Goal: Transaction & Acquisition: Book appointment/travel/reservation

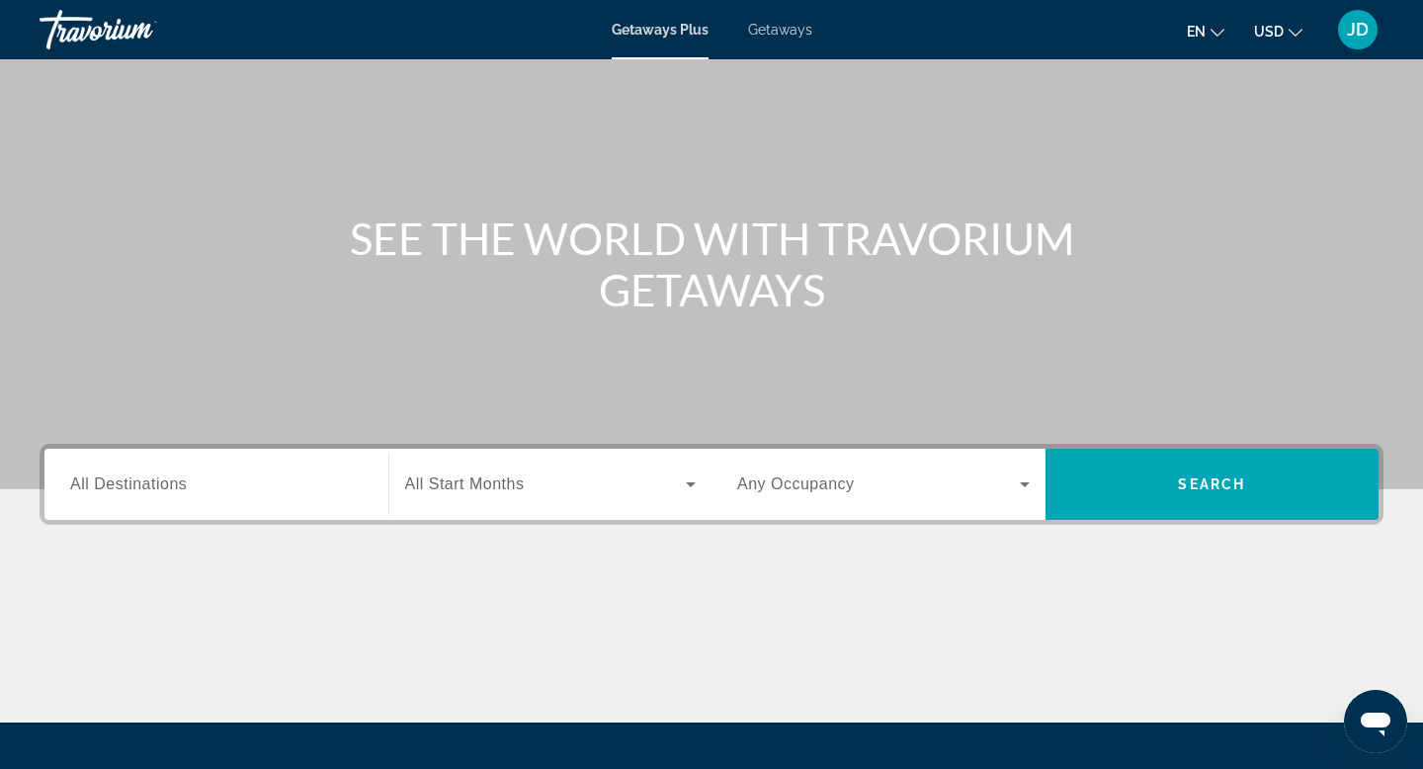
scroll to position [111, 0]
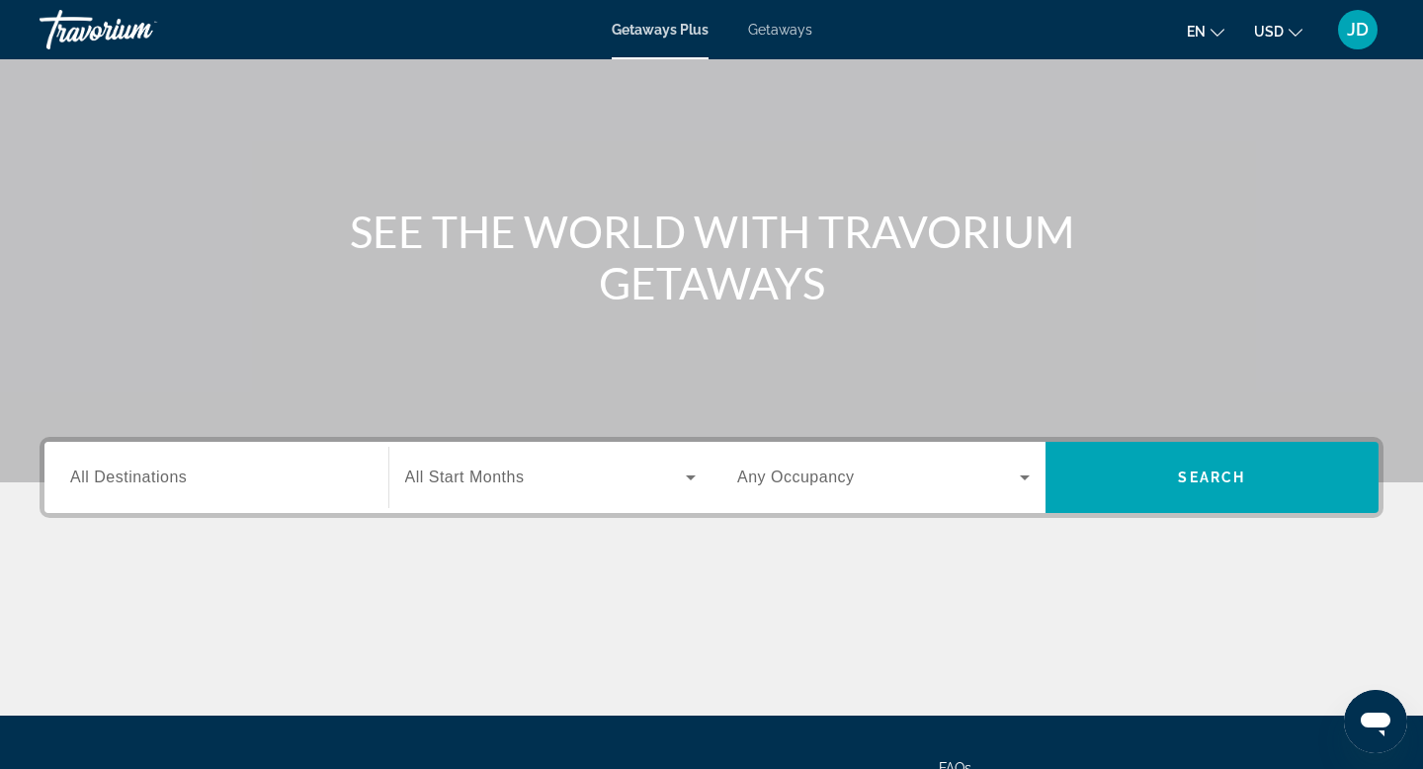
click at [155, 471] on span "All Destinations" at bounding box center [128, 476] width 117 height 17
click at [155, 471] on input "Destination All Destinations" at bounding box center [216, 478] width 292 height 24
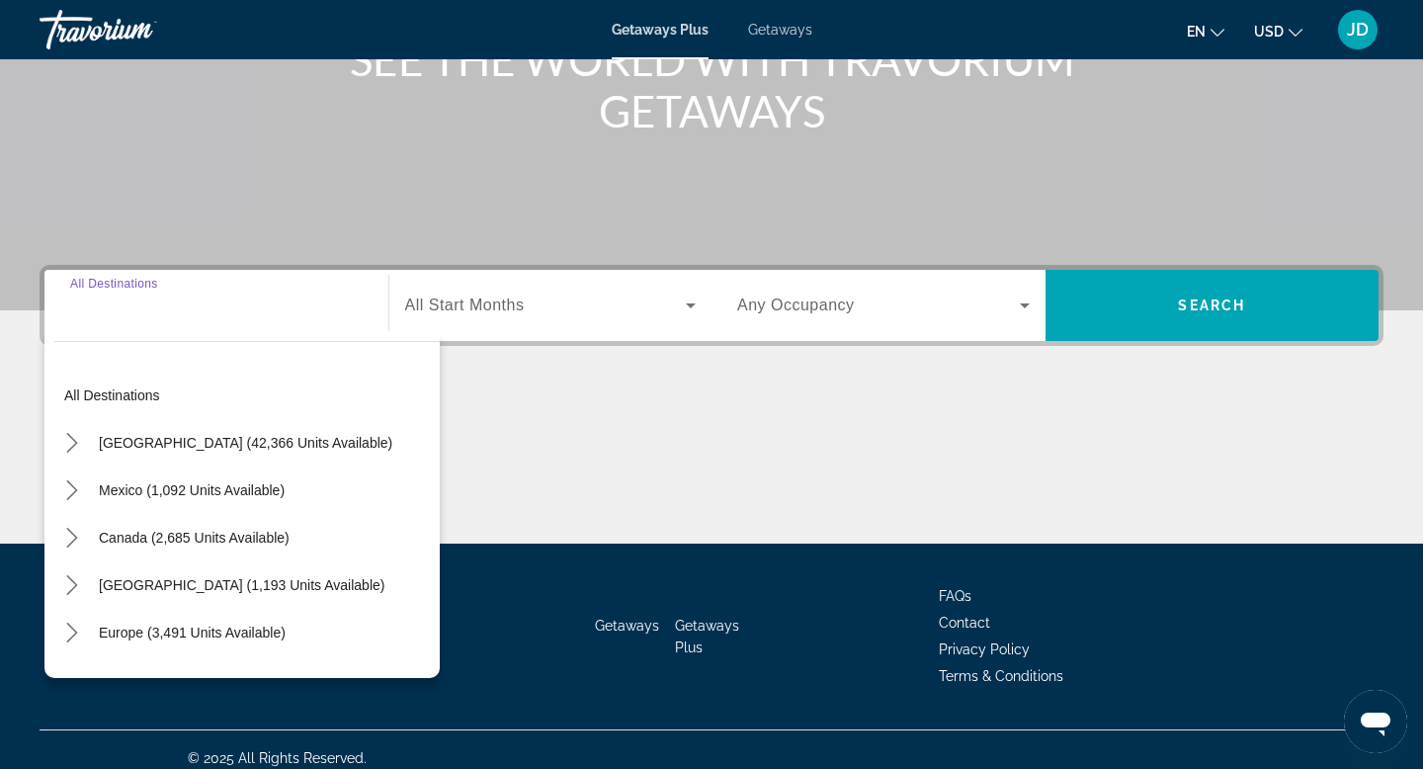
scroll to position [299, 0]
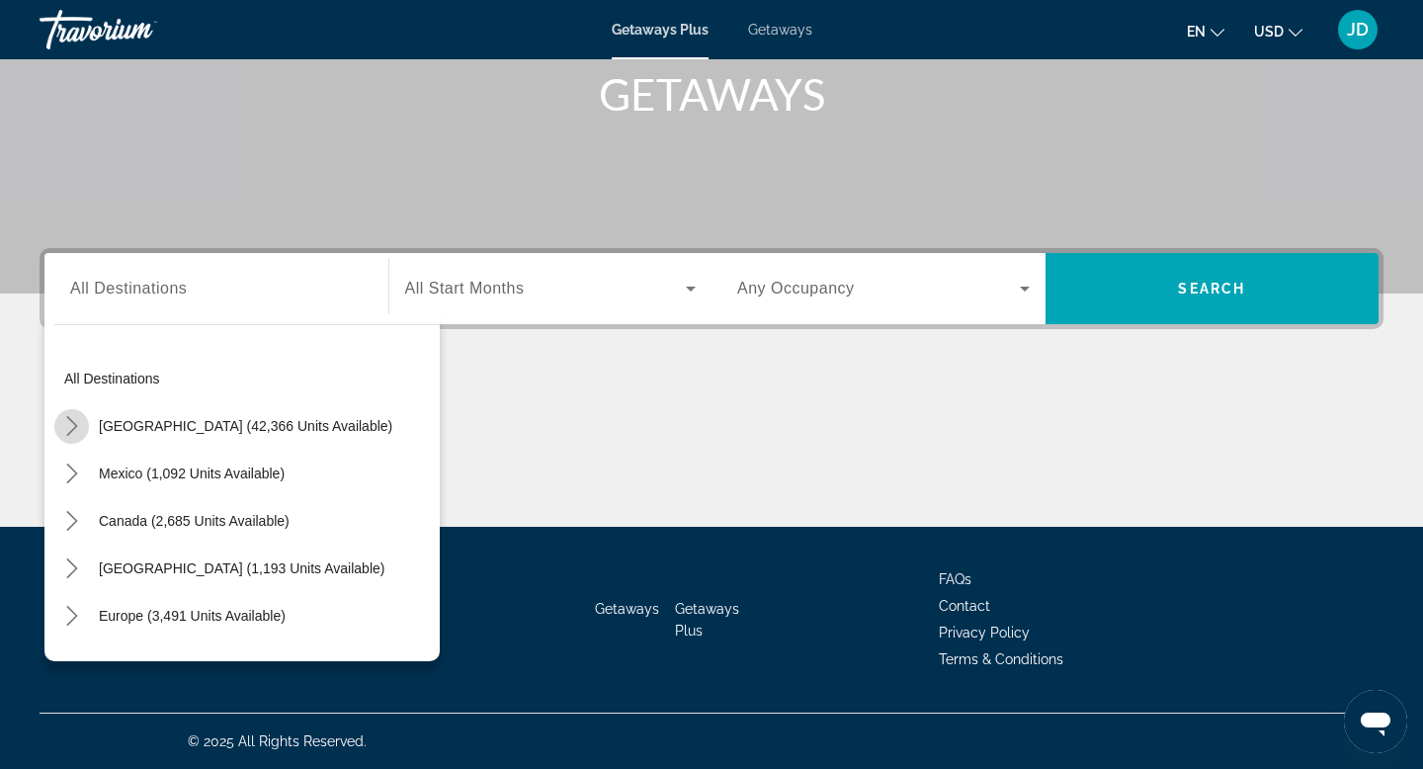
click at [62, 431] on icon "Toggle United States (42,366 units available) submenu" at bounding box center [72, 426] width 20 height 20
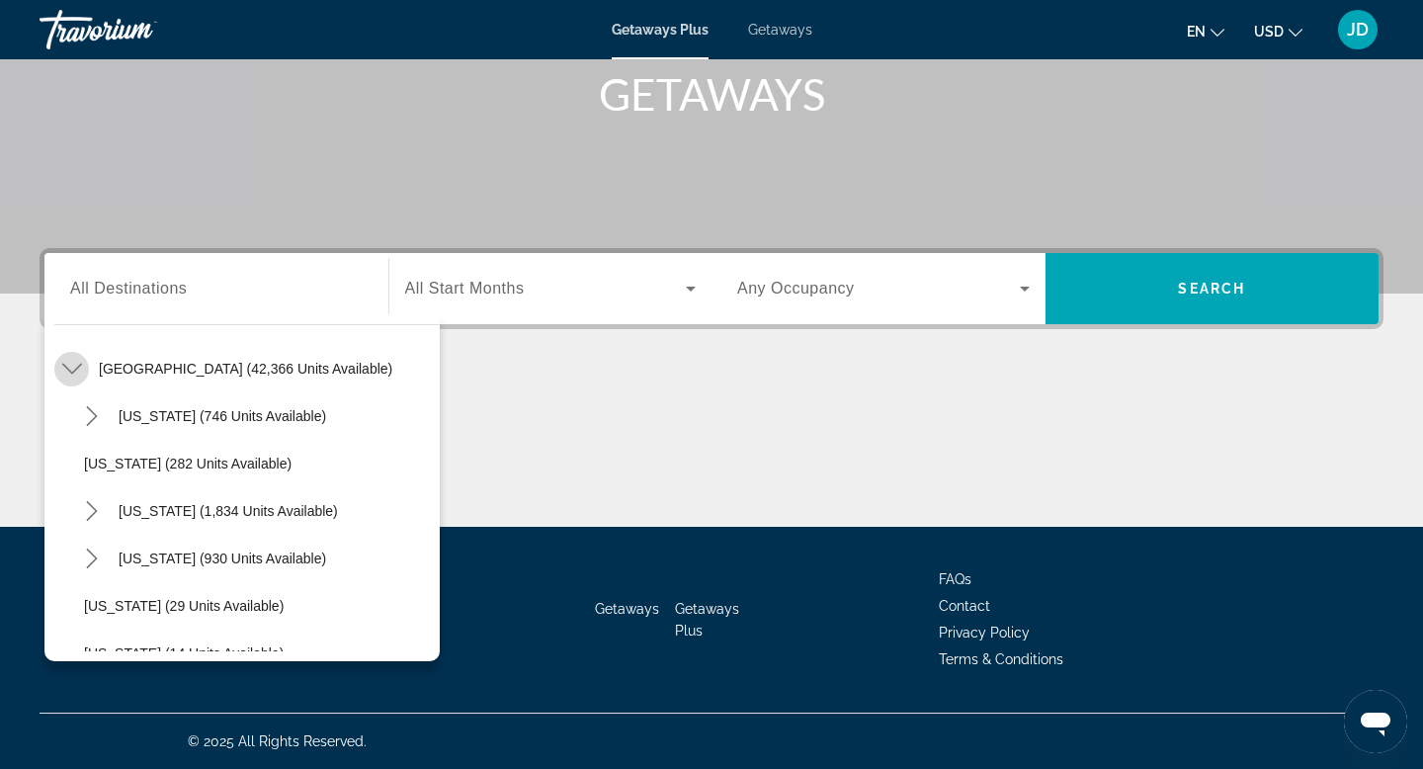
click at [70, 372] on icon "Toggle United States (42,366 units available) submenu" at bounding box center [71, 369] width 20 height 11
click at [70, 372] on icon "Toggle United States (42,366 units available) submenu" at bounding box center [72, 369] width 20 height 20
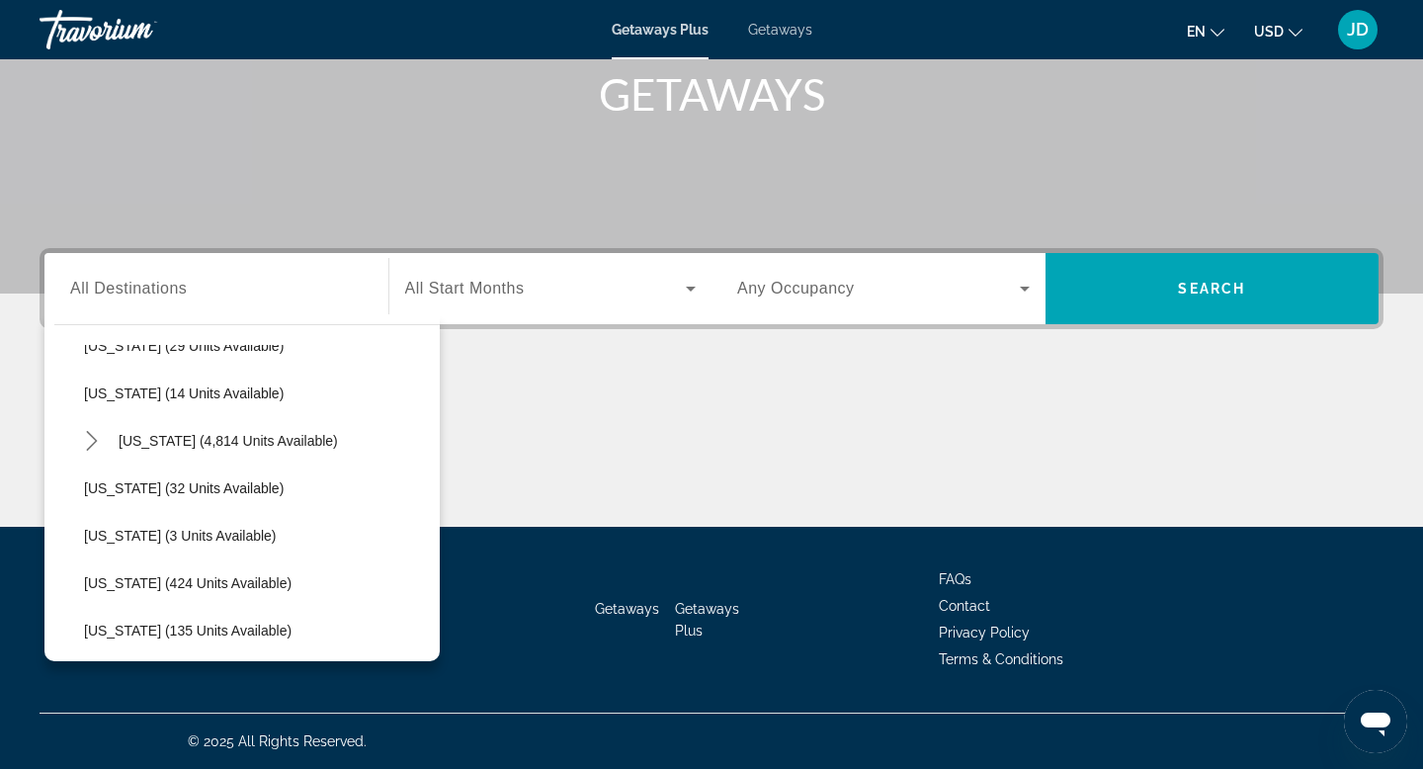
scroll to position [336, 0]
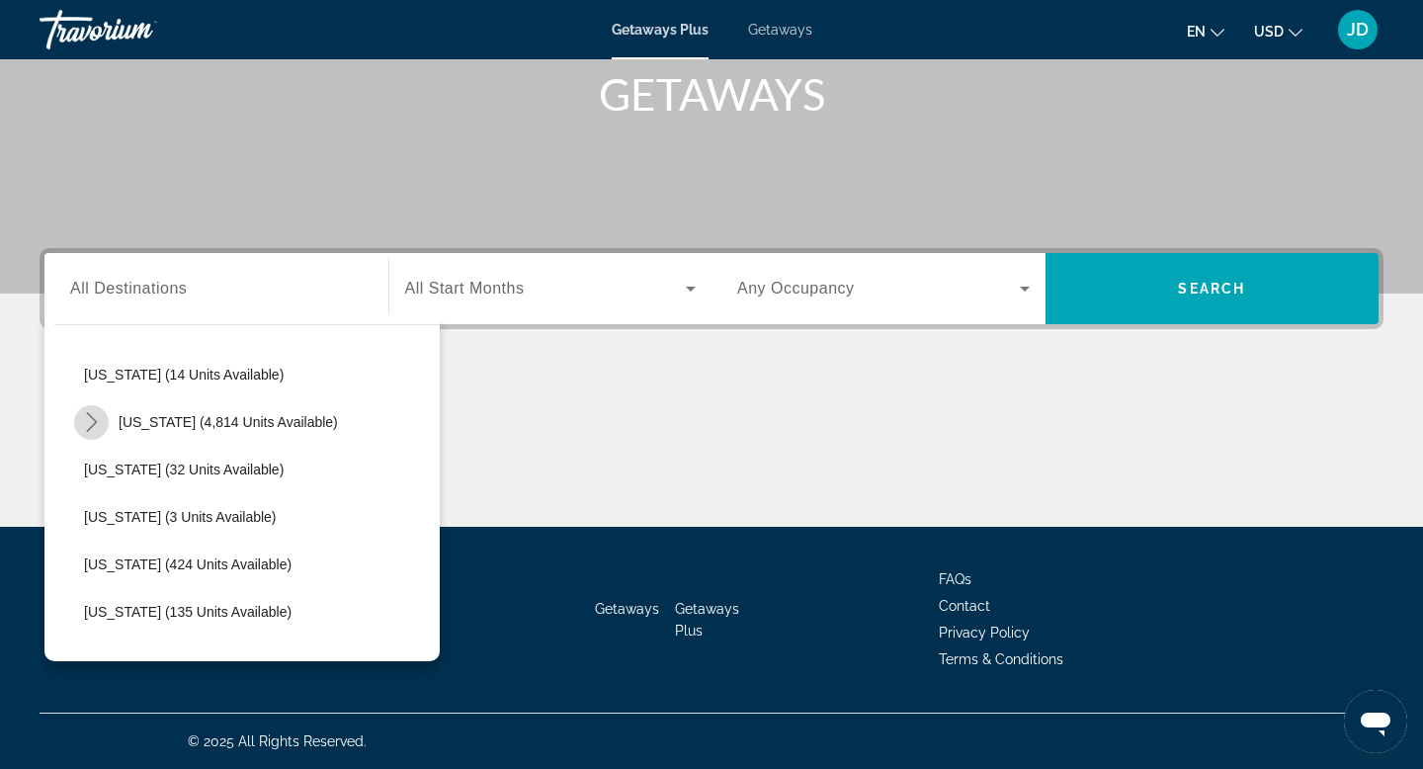
click at [92, 425] on icon "Toggle Florida (4,814 units available) submenu" at bounding box center [91, 422] width 11 height 20
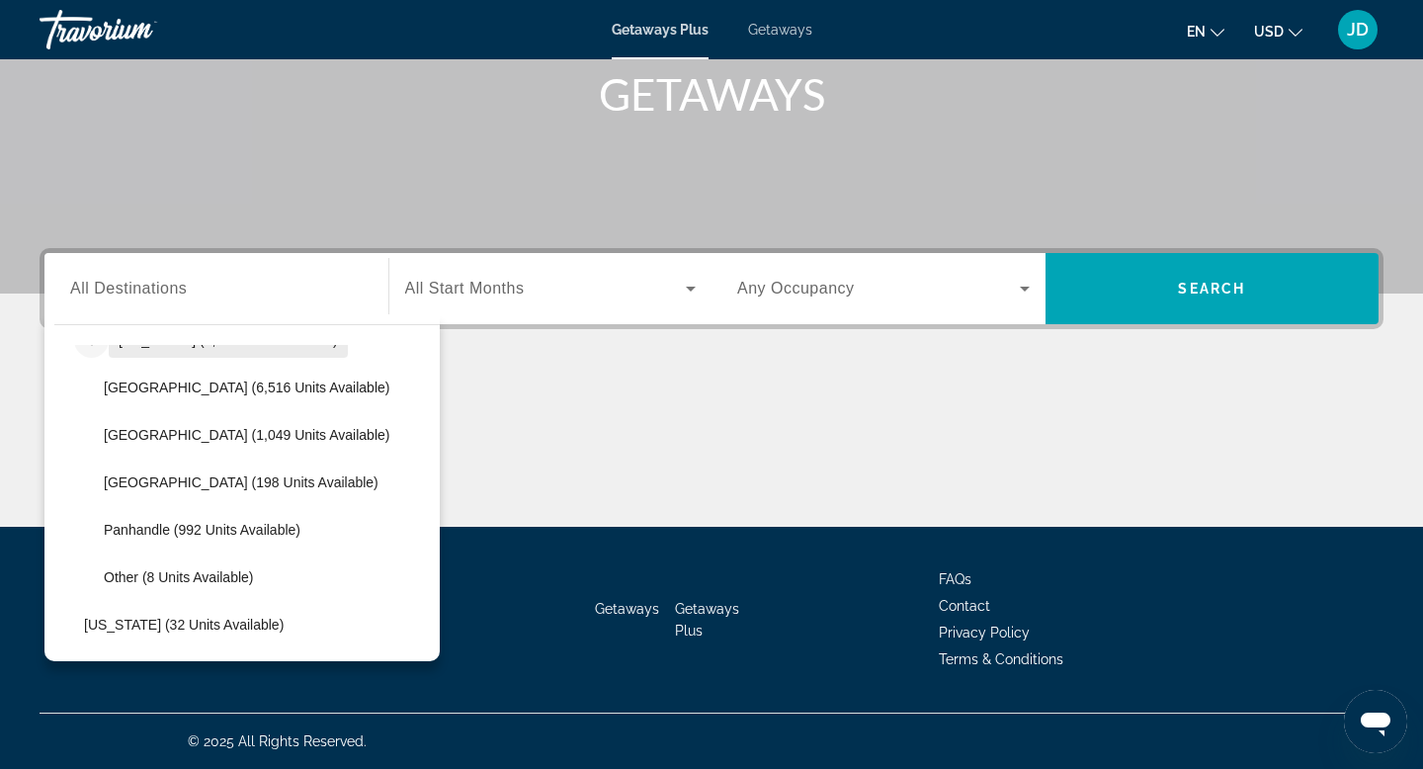
scroll to position [425, 0]
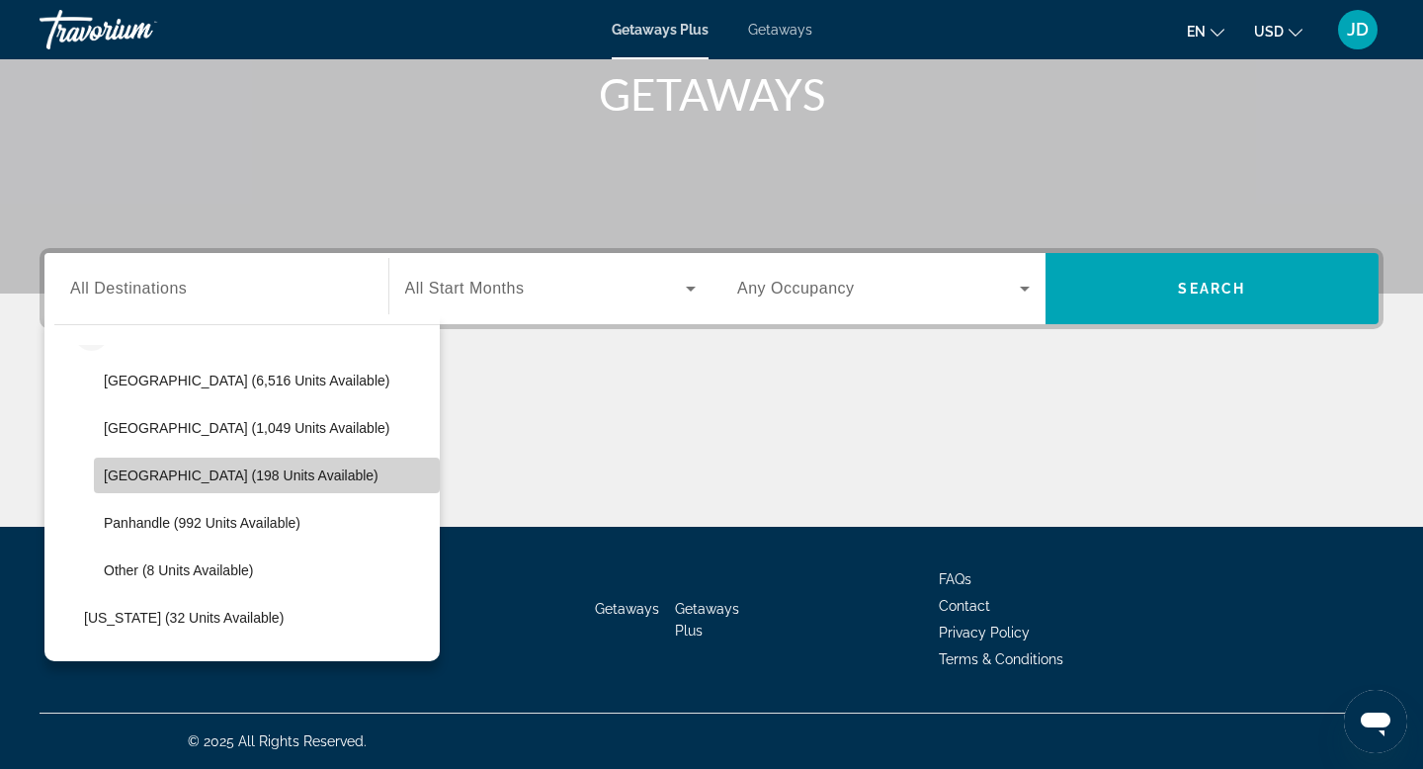
click at [127, 481] on span "[GEOGRAPHIC_DATA] (198 units available)" at bounding box center [241, 475] width 275 height 16
type input "**********"
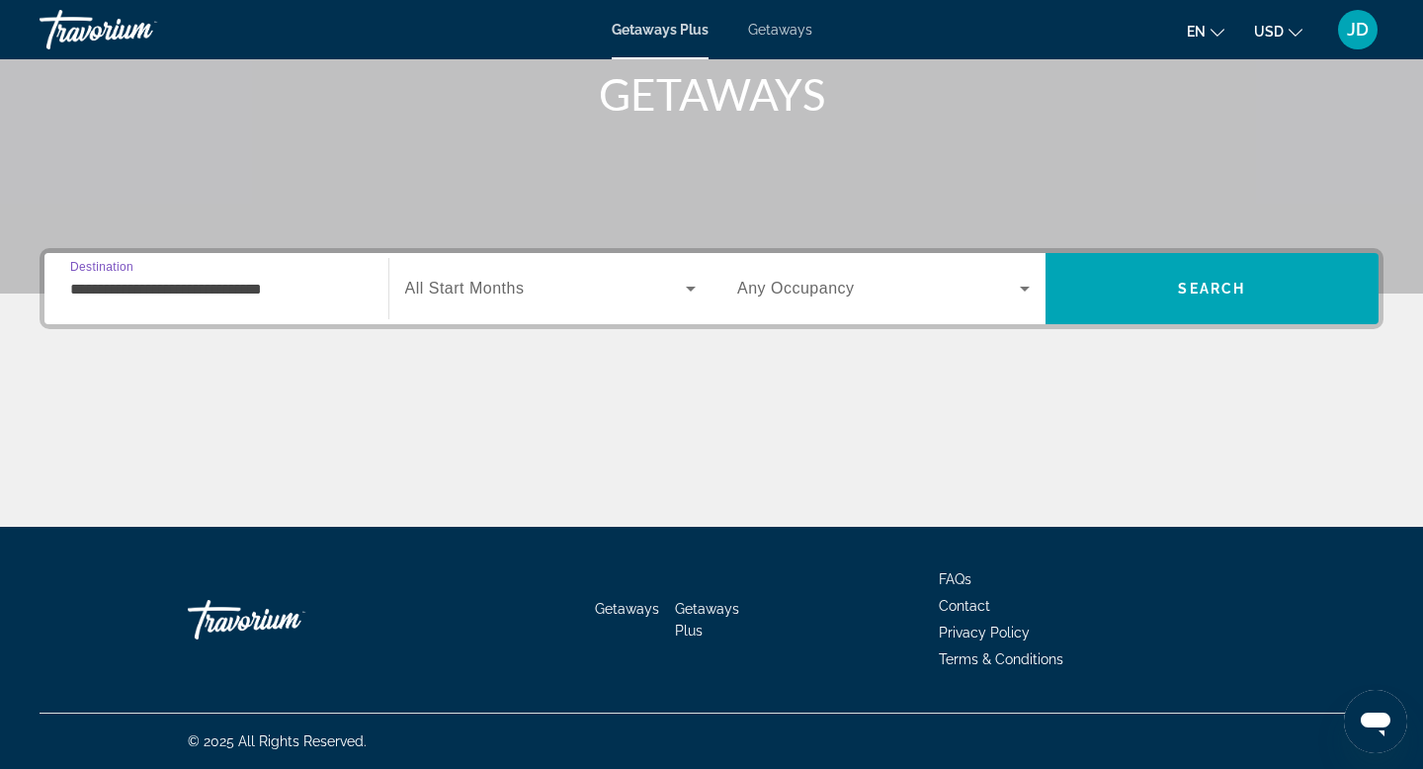
click at [695, 290] on icon "Search widget" at bounding box center [691, 289] width 24 height 24
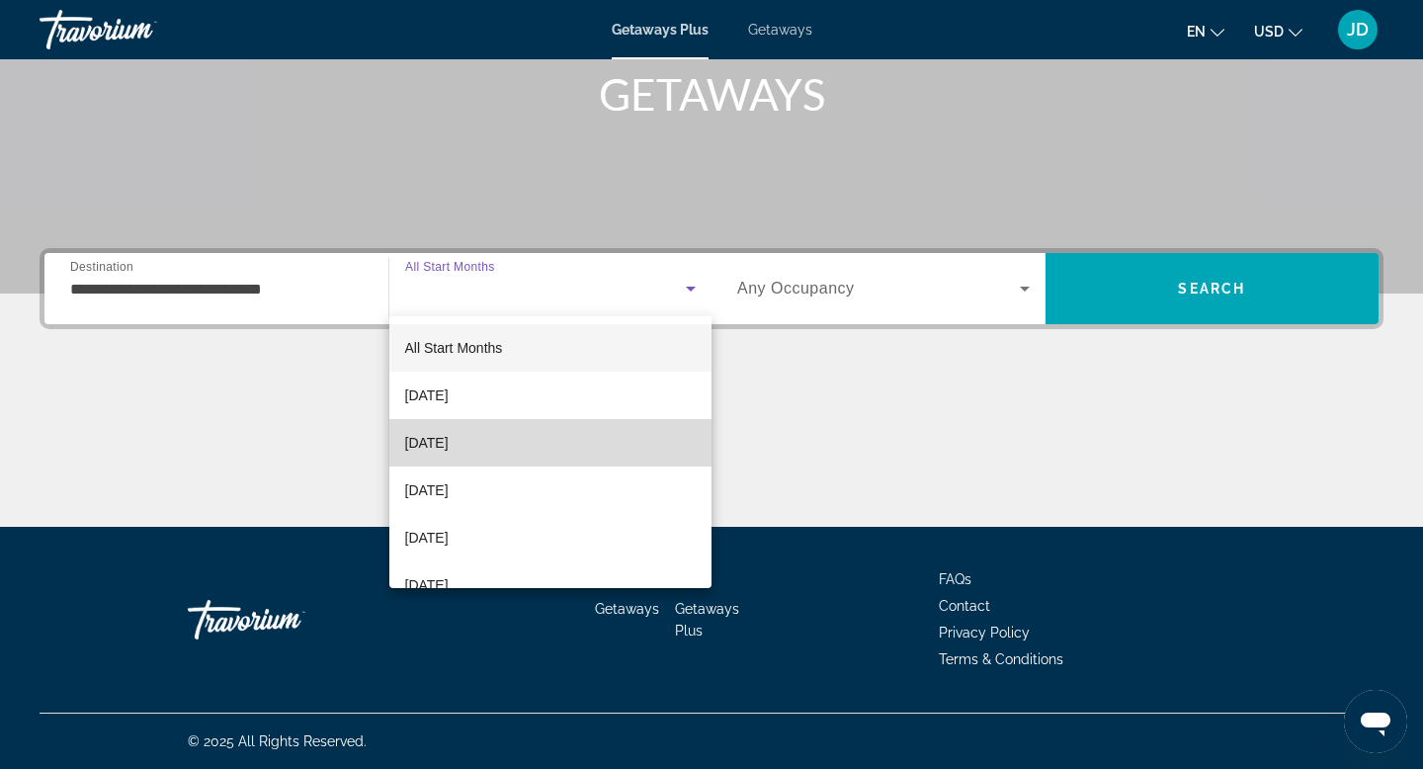
click at [449, 443] on span "[DATE]" at bounding box center [426, 443] width 43 height 24
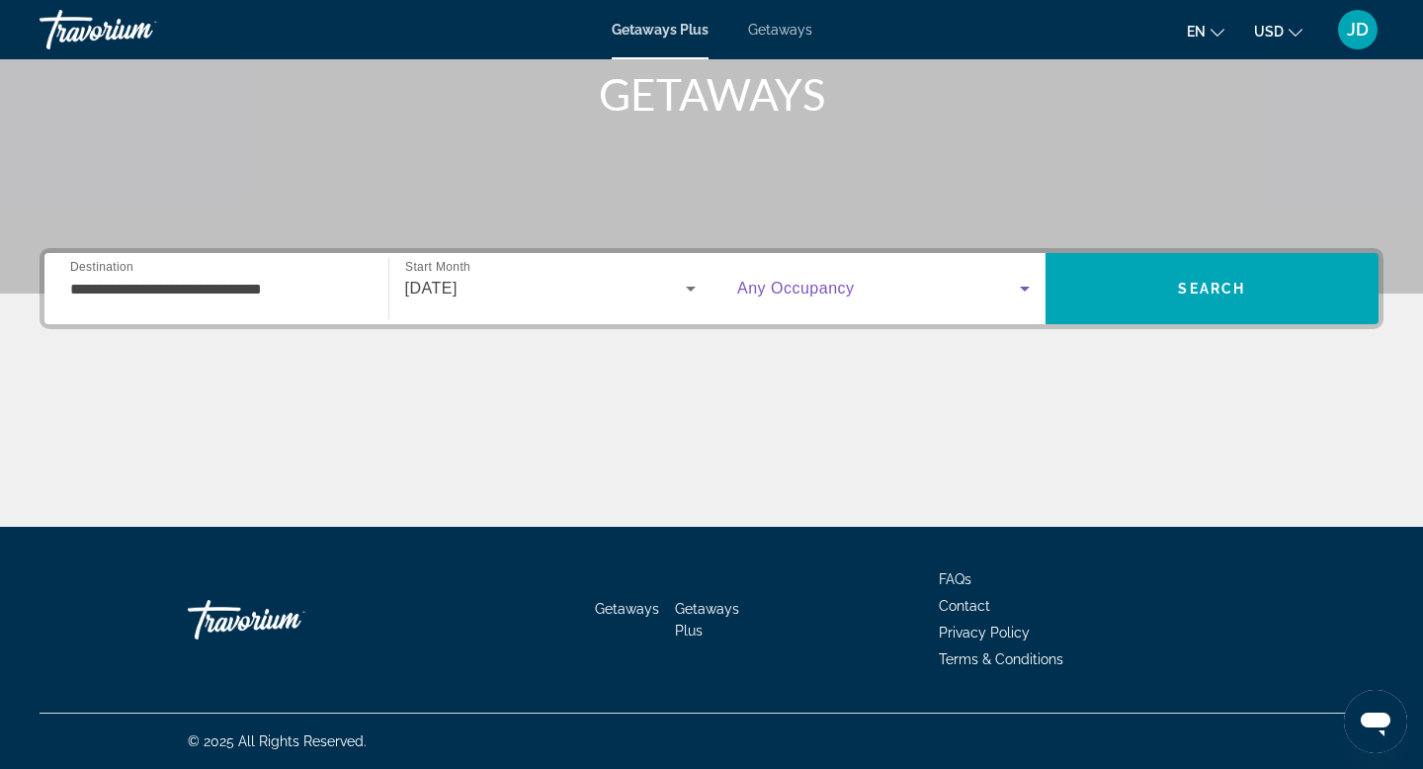
click at [1021, 287] on icon "Search widget" at bounding box center [1025, 289] width 10 height 5
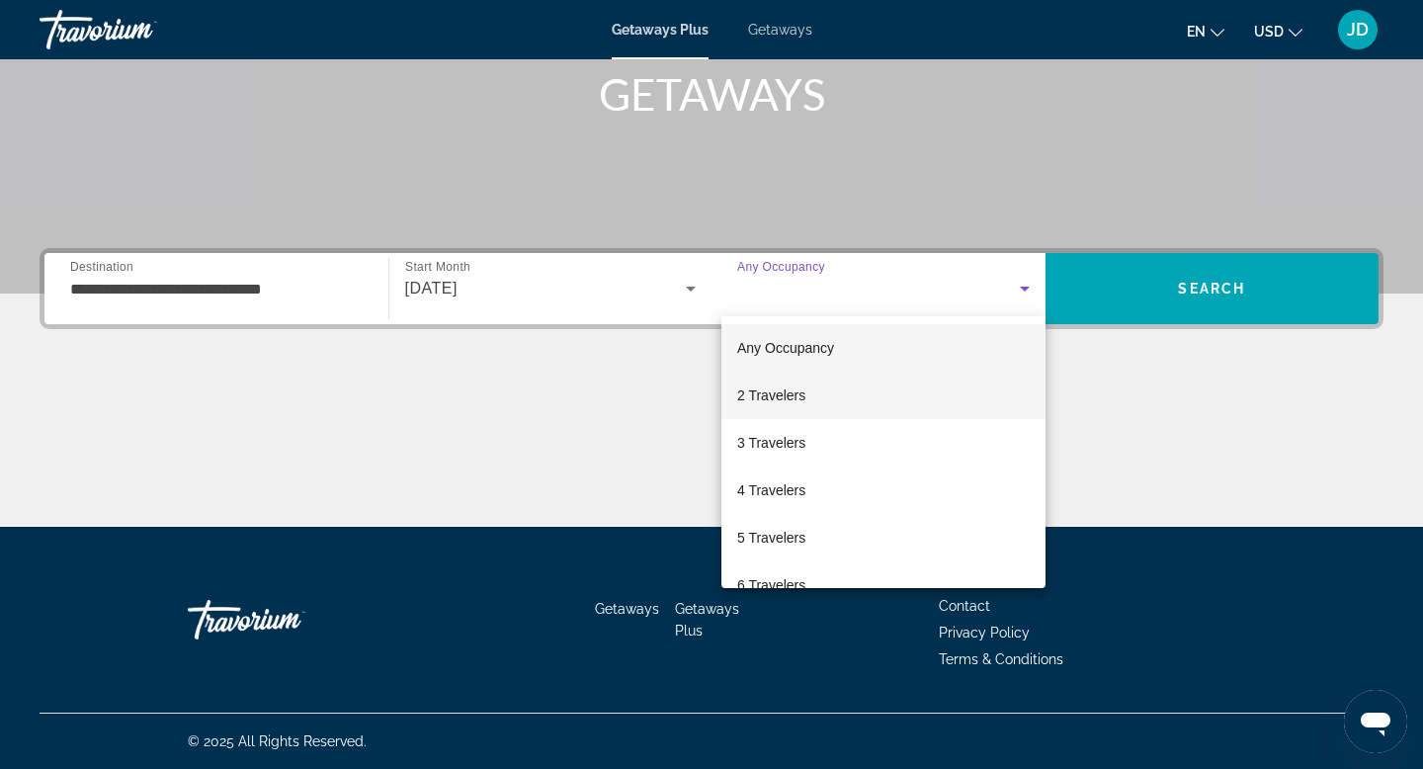
click at [825, 402] on mat-option "2 Travelers" at bounding box center [883, 395] width 324 height 47
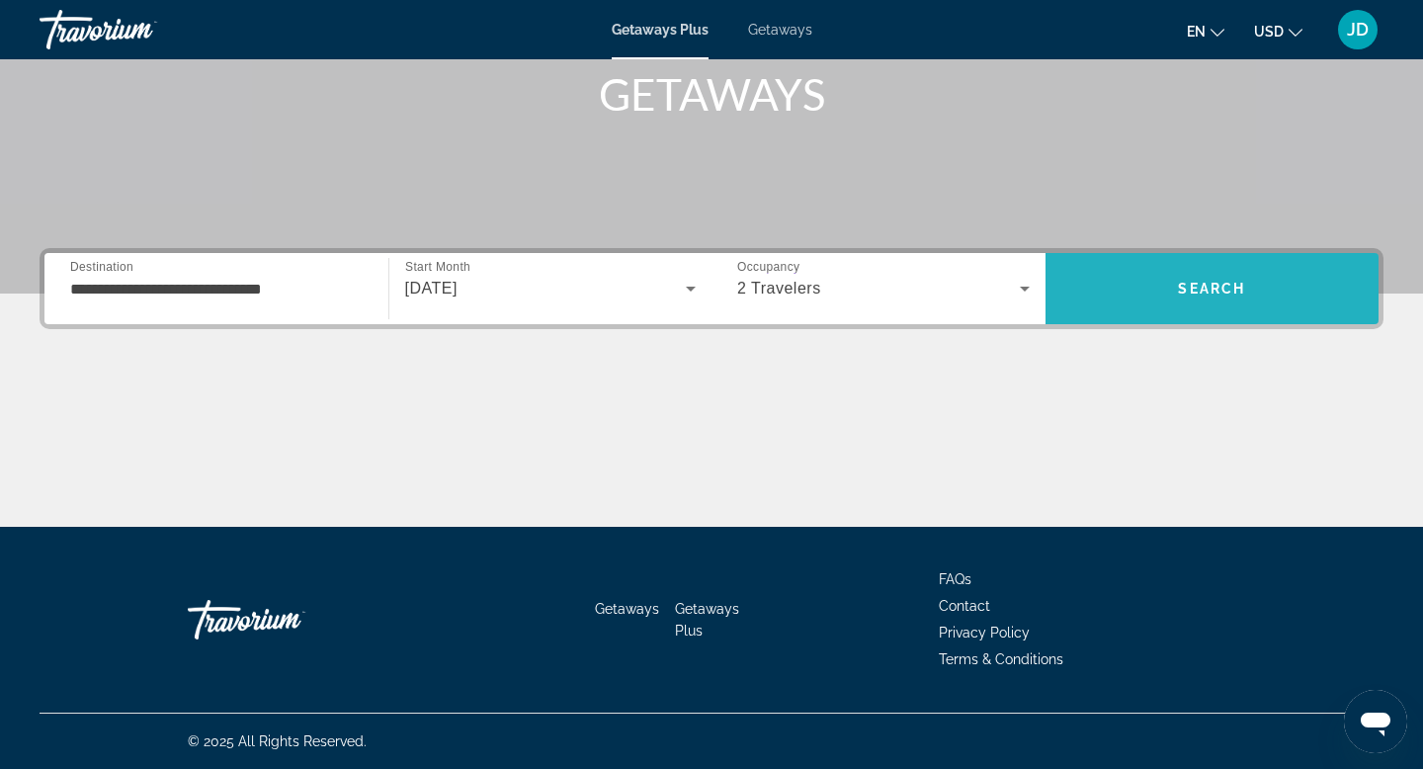
click at [1144, 278] on span "Search" at bounding box center [1212, 288] width 334 height 47
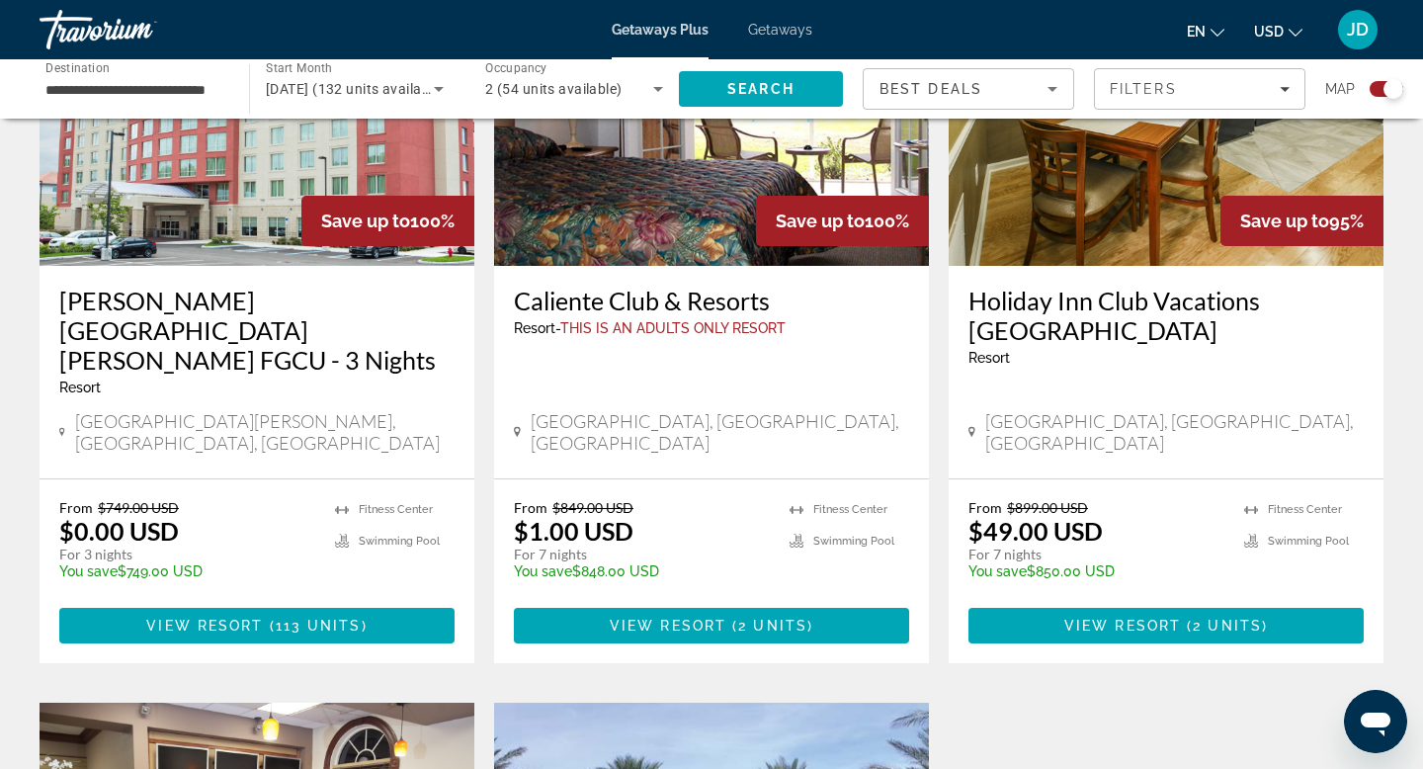
scroll to position [871, 0]
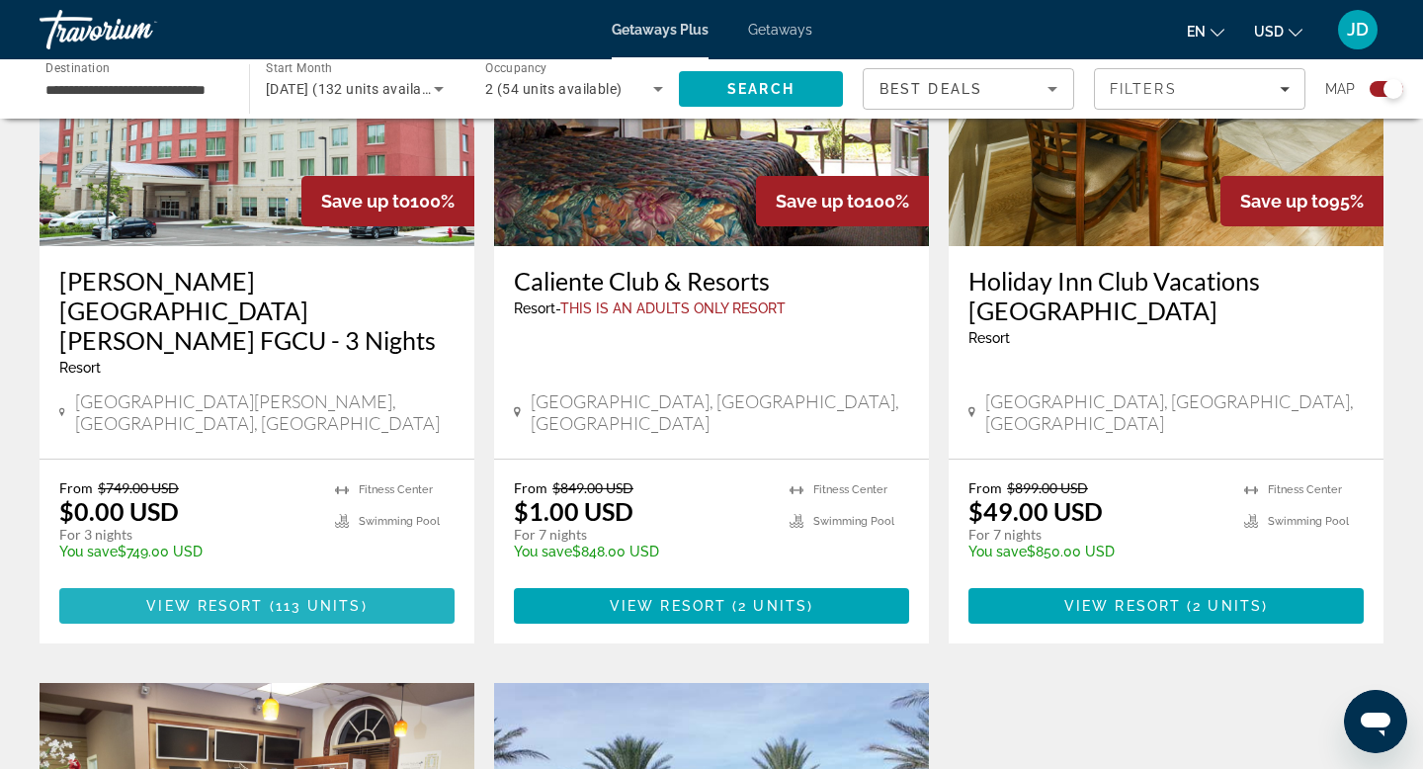
click at [318, 598] on span "113 units" at bounding box center [319, 606] width 86 height 16
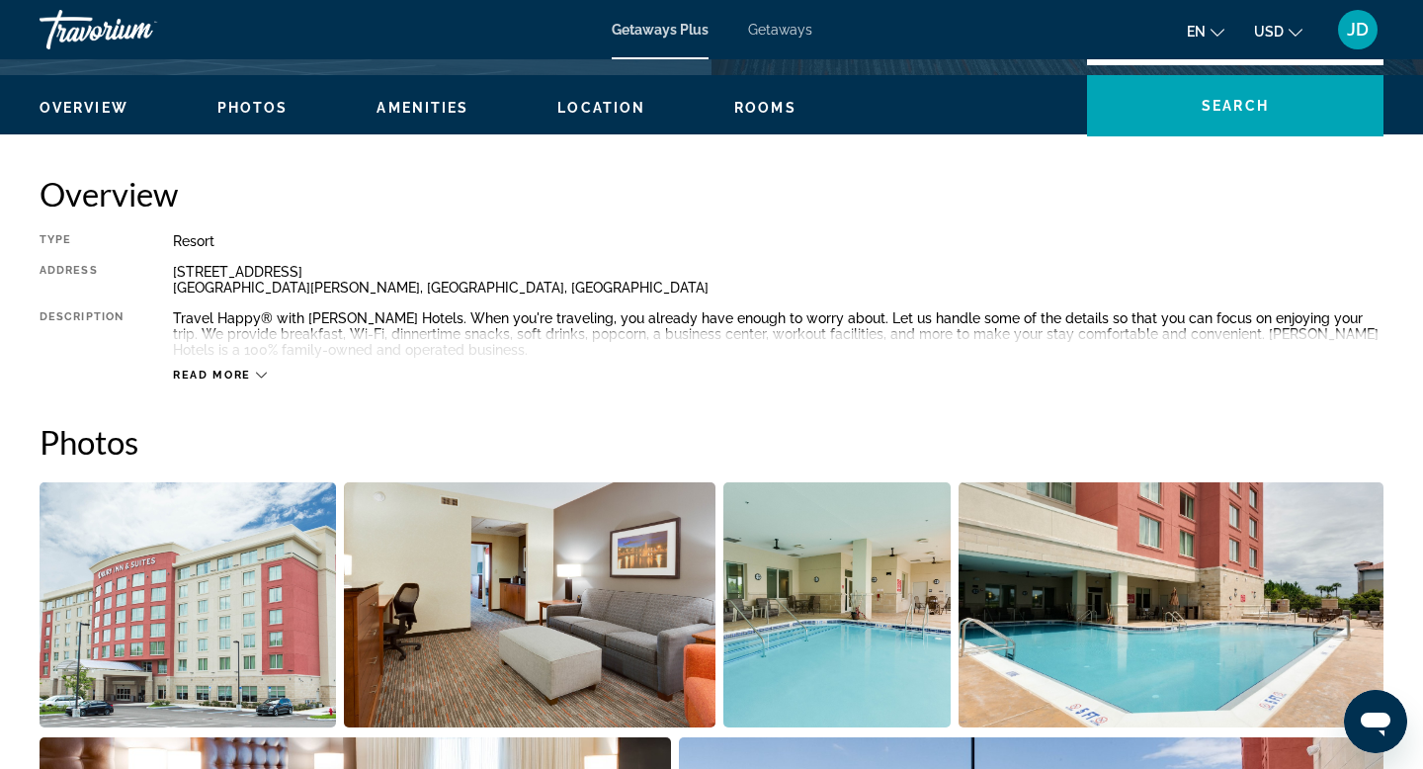
scroll to position [578, 0]
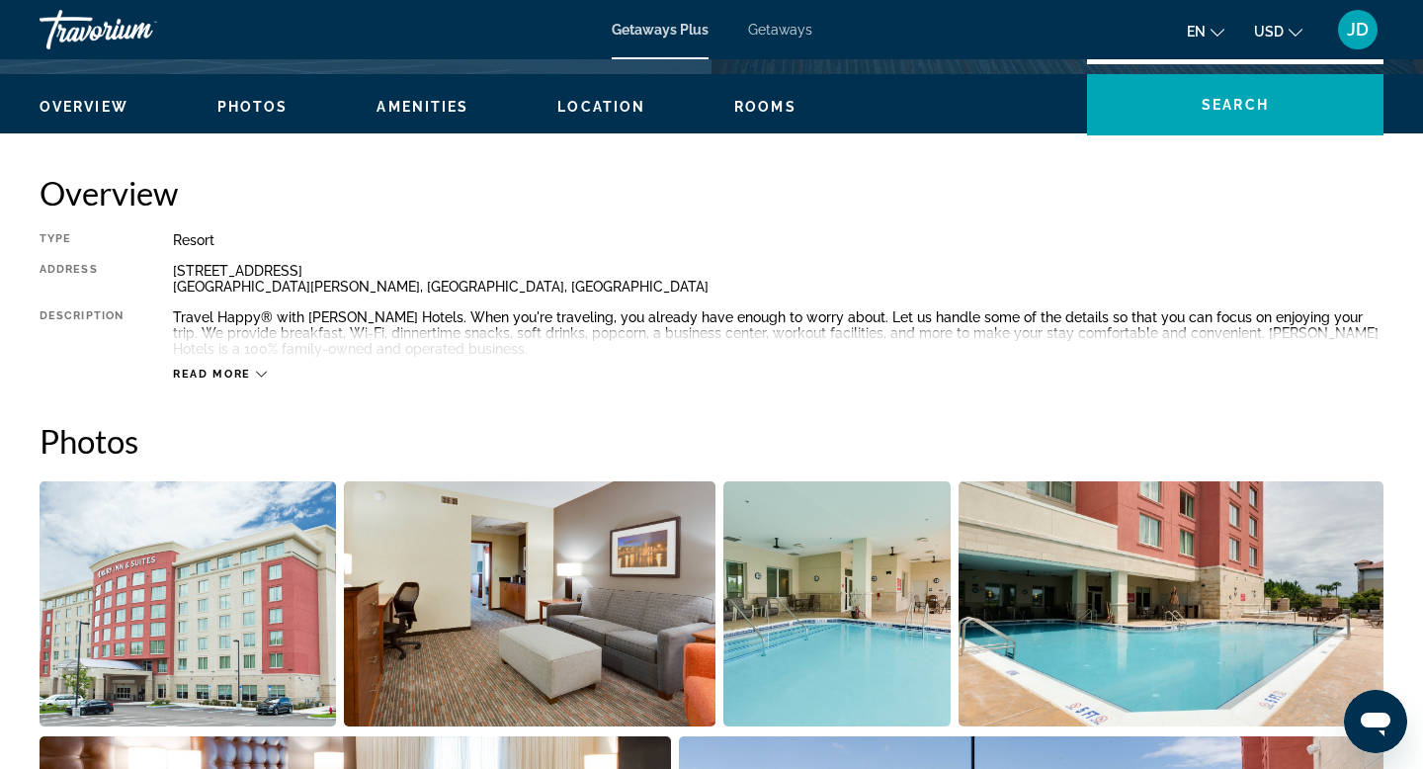
click at [262, 374] on icon "Main content" at bounding box center [261, 375] width 11 height 6
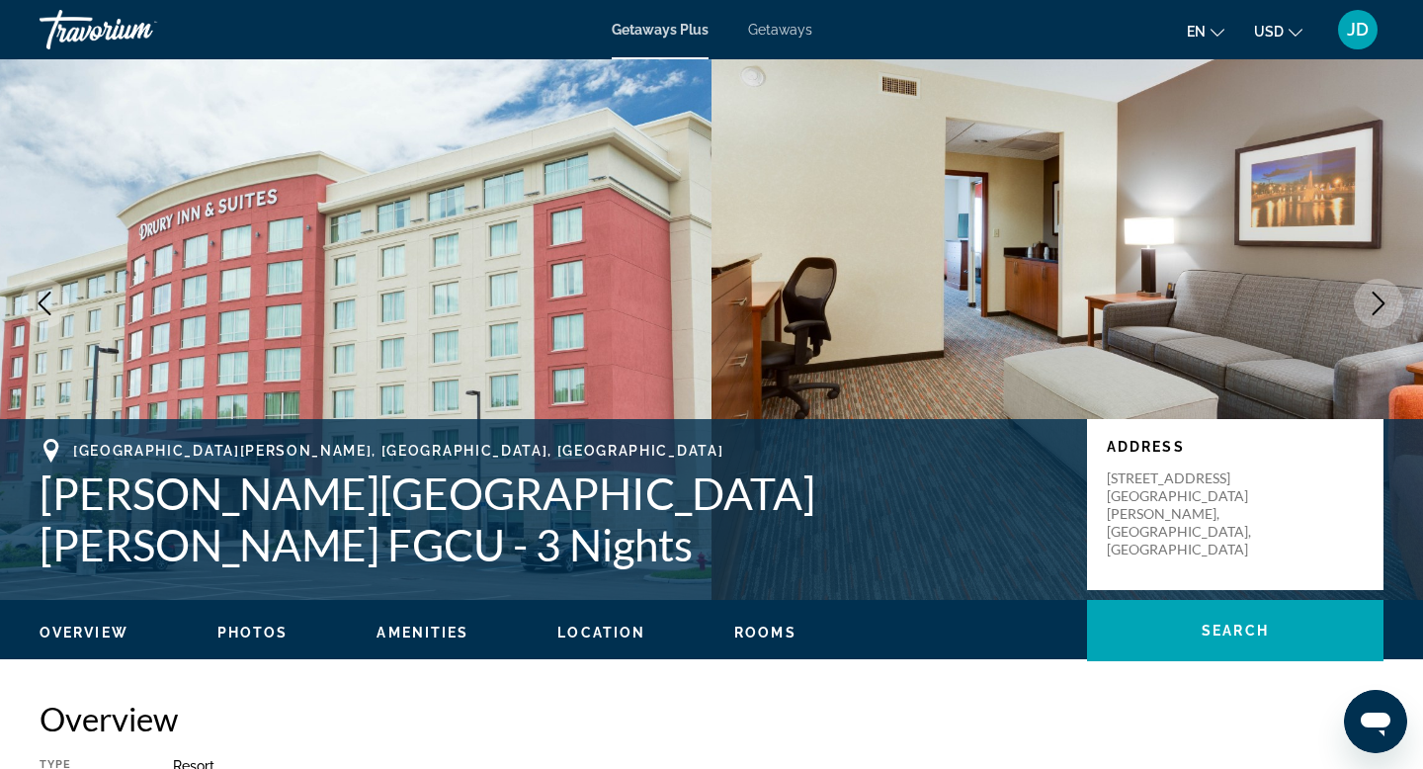
scroll to position [0, 0]
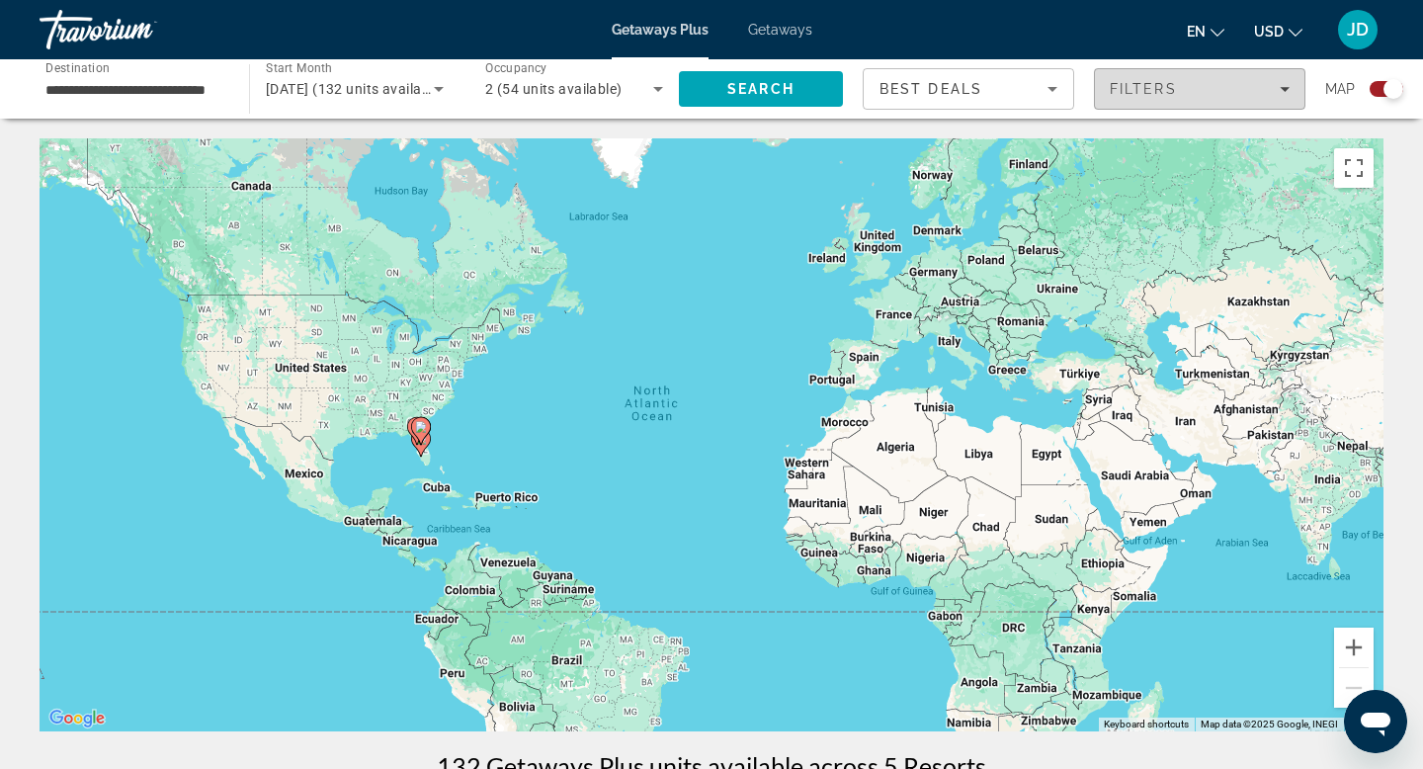
click at [1284, 90] on icon "Filters" at bounding box center [1285, 89] width 10 height 5
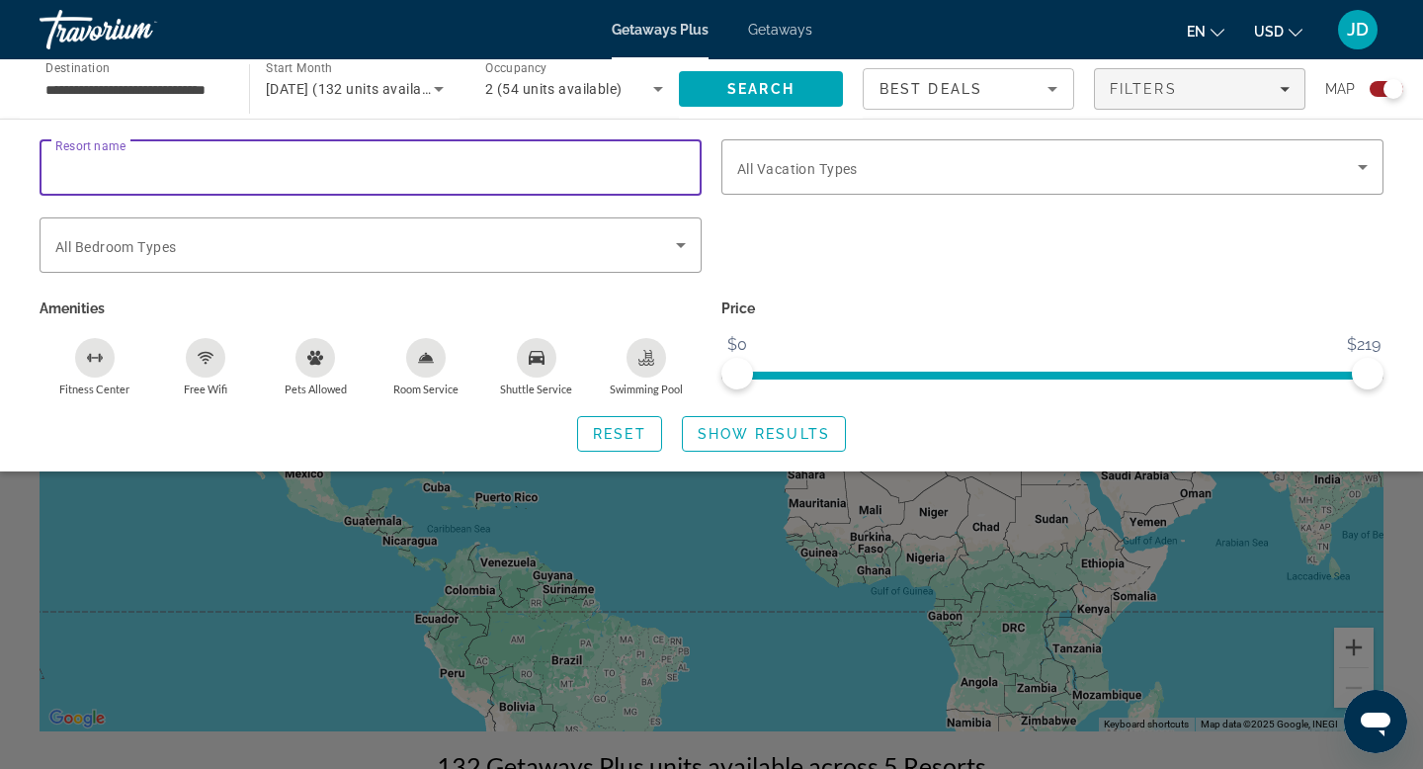
click at [255, 166] on input "Resort name" at bounding box center [370, 168] width 630 height 24
type input "**********"
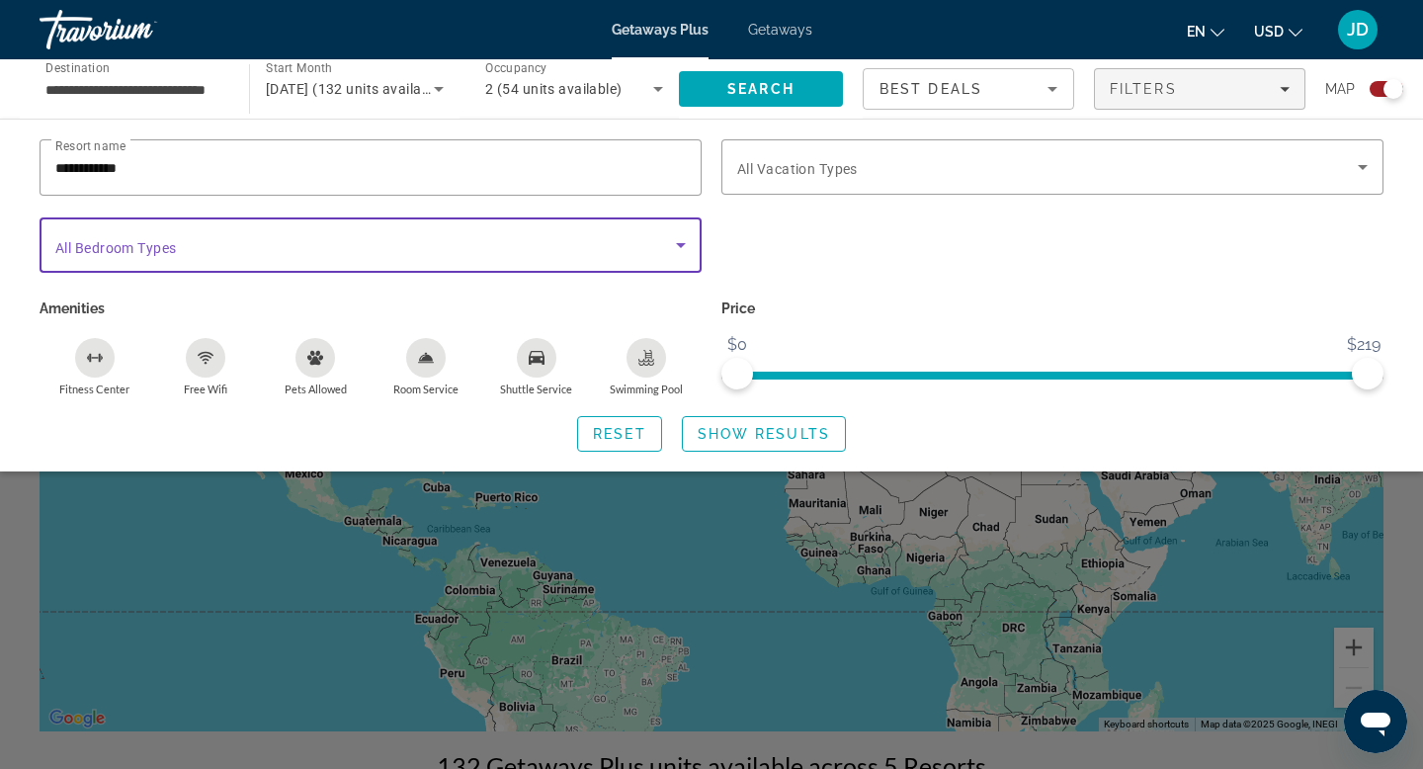
click at [275, 247] on span "Search widget" at bounding box center [365, 245] width 621 height 24
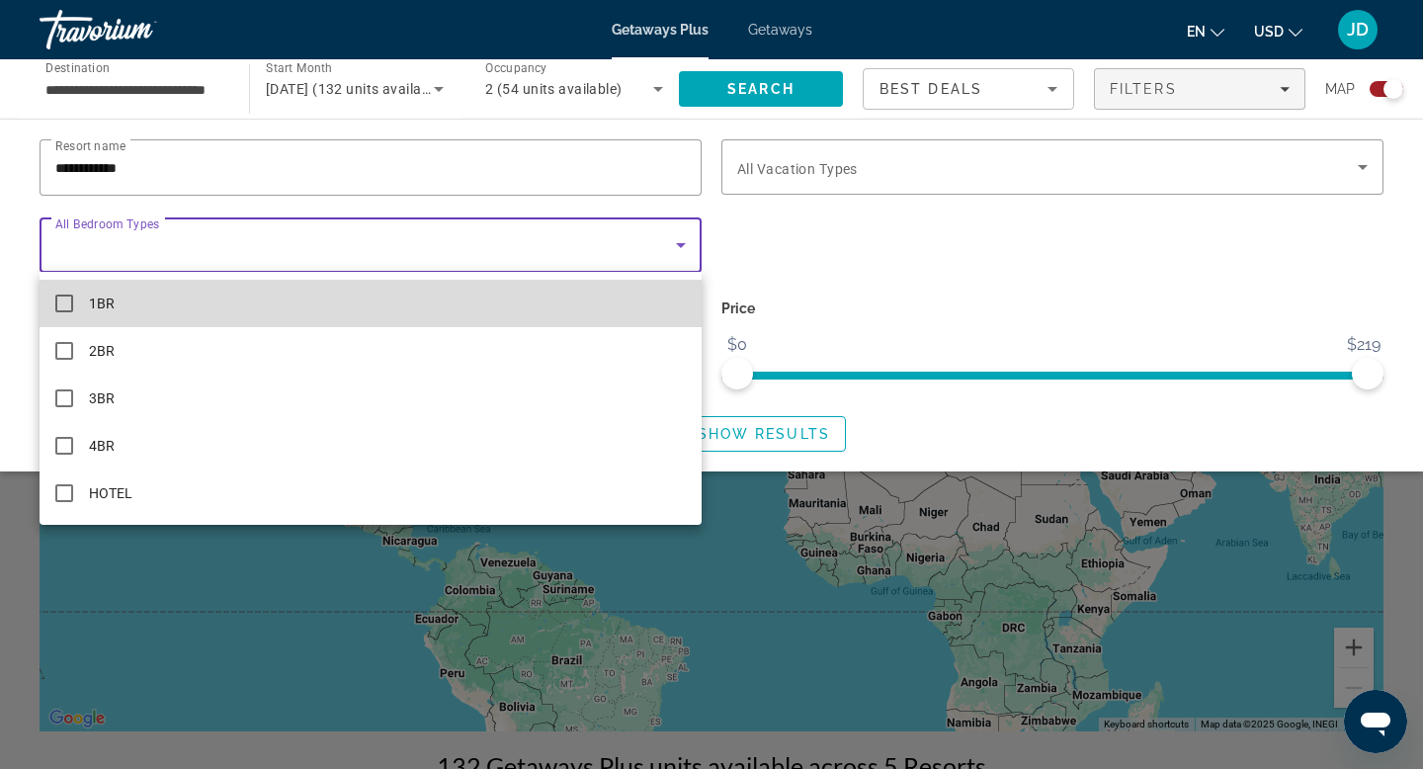
click at [63, 307] on mat-pseudo-checkbox at bounding box center [64, 303] width 18 height 18
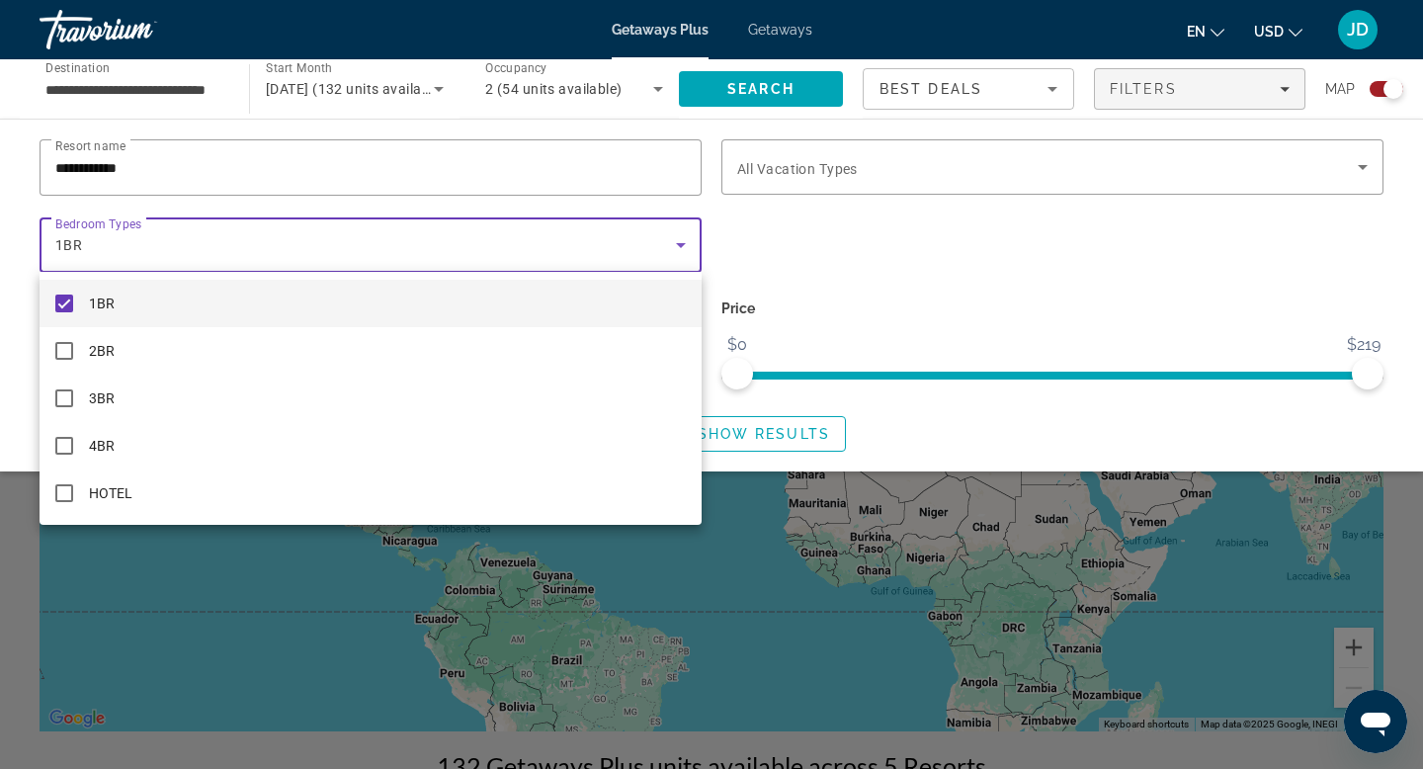
click at [1361, 167] on div at bounding box center [711, 384] width 1423 height 769
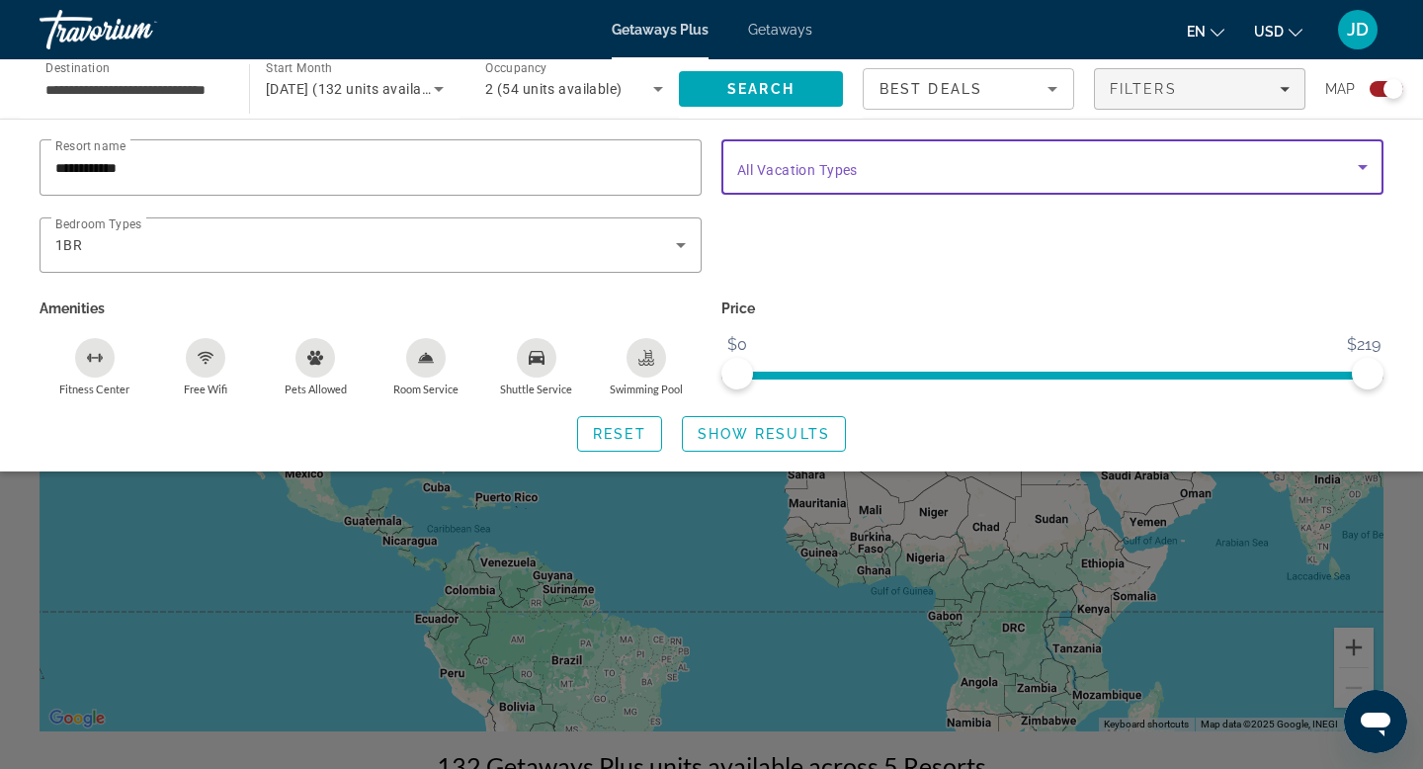
click at [1361, 167] on icon "Search widget" at bounding box center [1363, 167] width 10 height 5
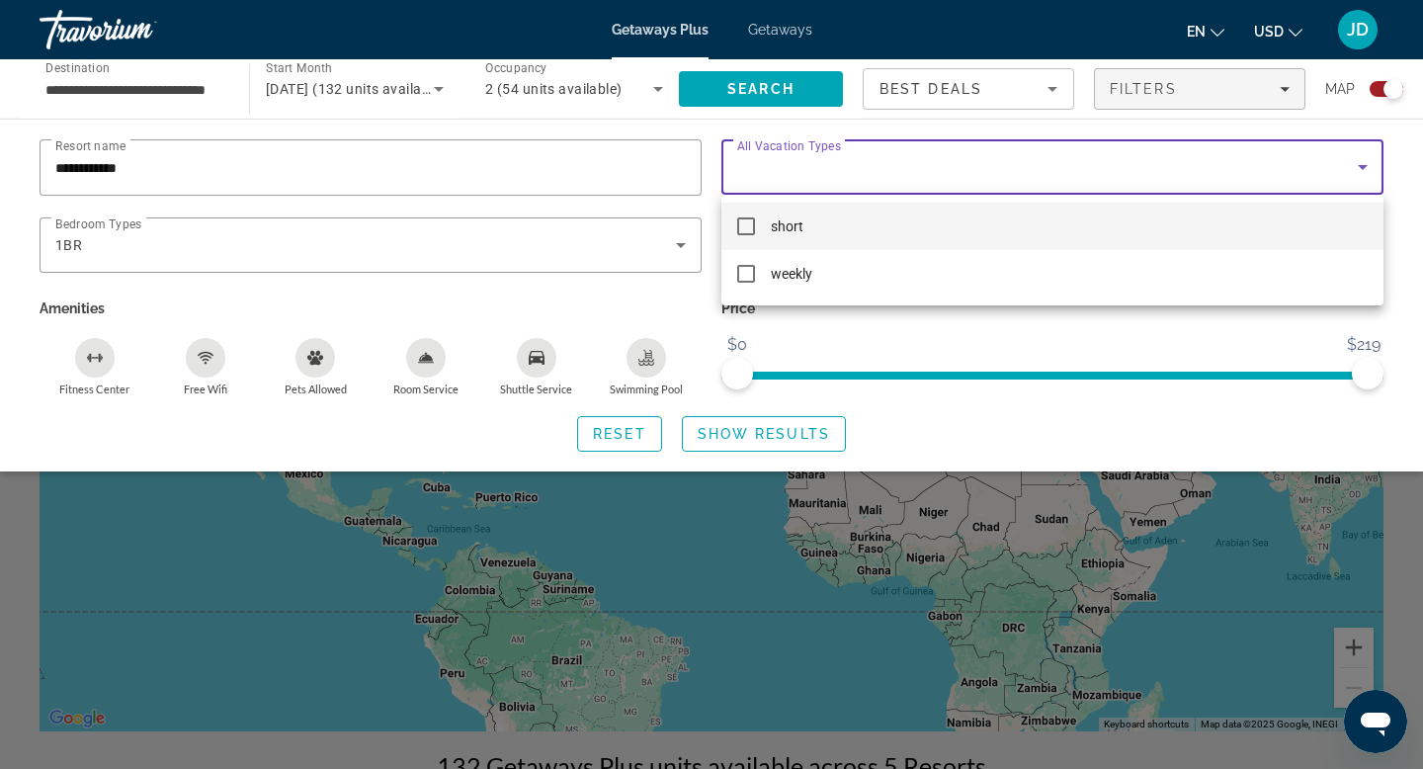
click at [746, 222] on mat-pseudo-checkbox at bounding box center [746, 226] width 18 height 18
drag, startPoint x: 1367, startPoint y: 374, endPoint x: 1353, endPoint y: 378, distance: 14.4
click at [1349, 376] on div at bounding box center [711, 384] width 1423 height 769
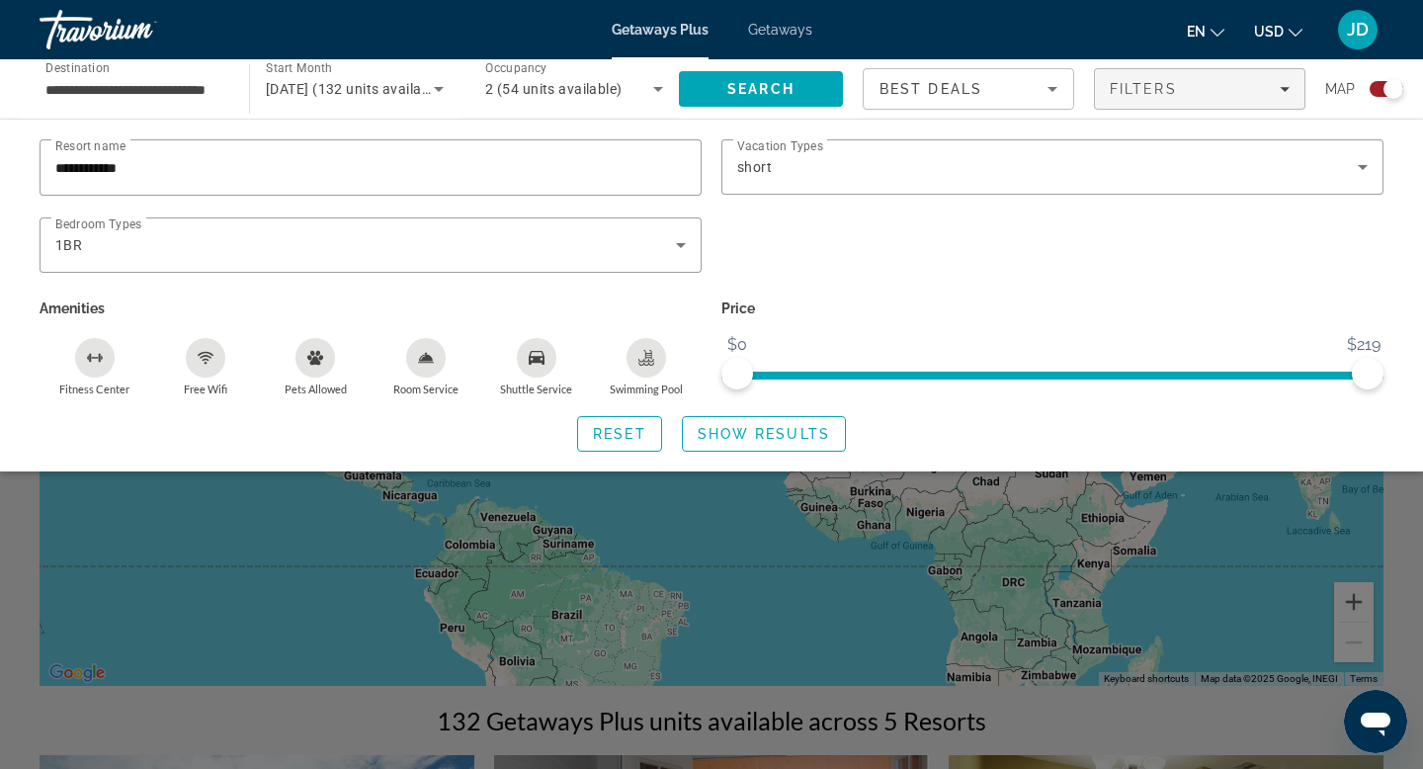
scroll to position [49, 0]
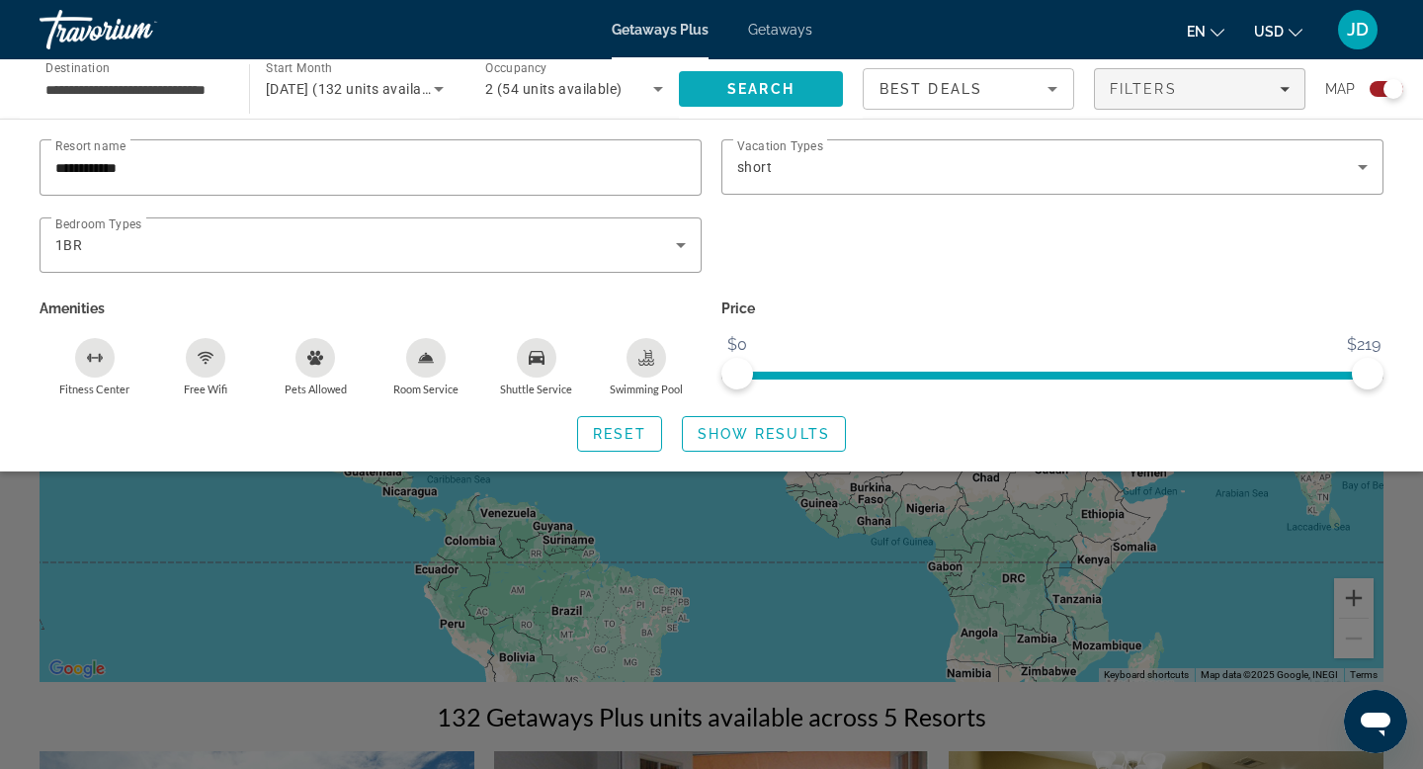
click at [754, 92] on span "Search" at bounding box center [760, 89] width 67 height 16
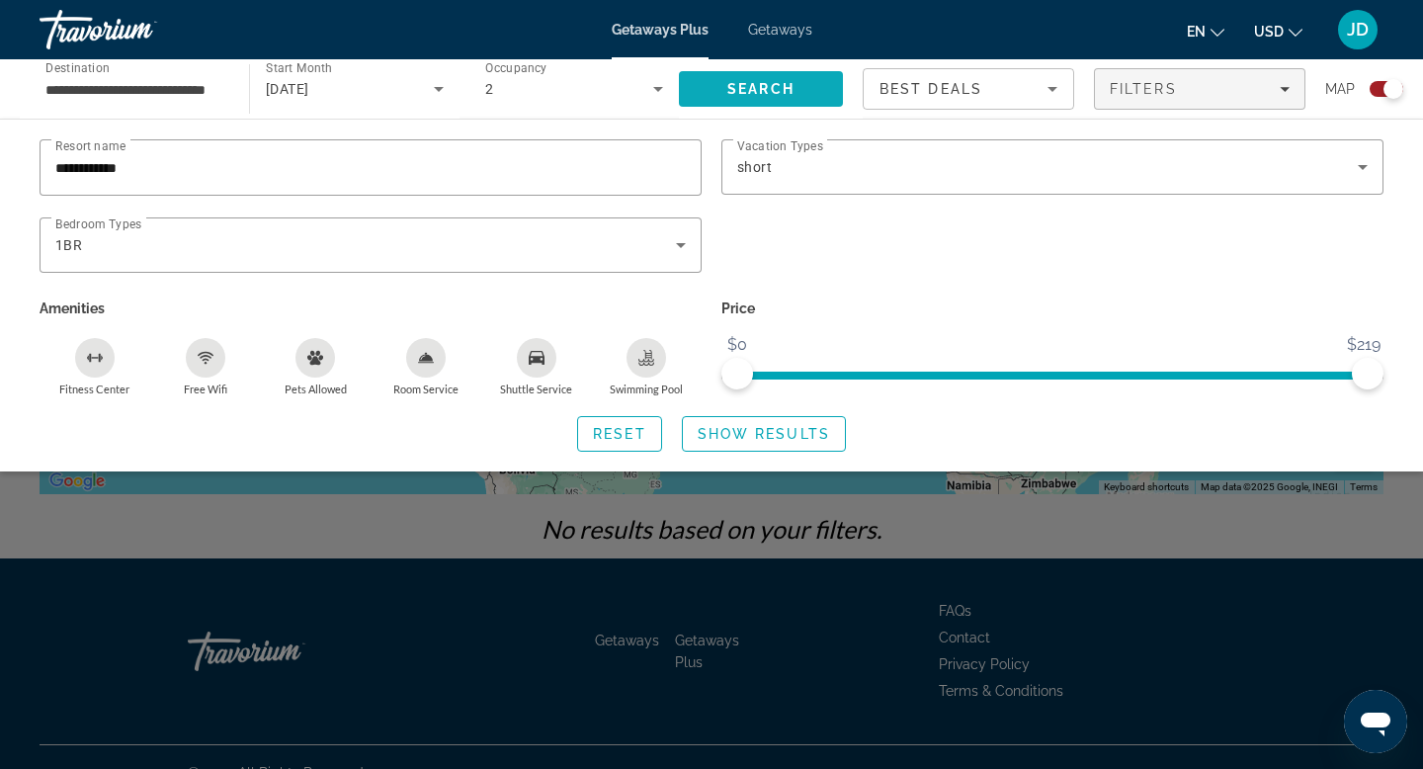
scroll to position [233, 0]
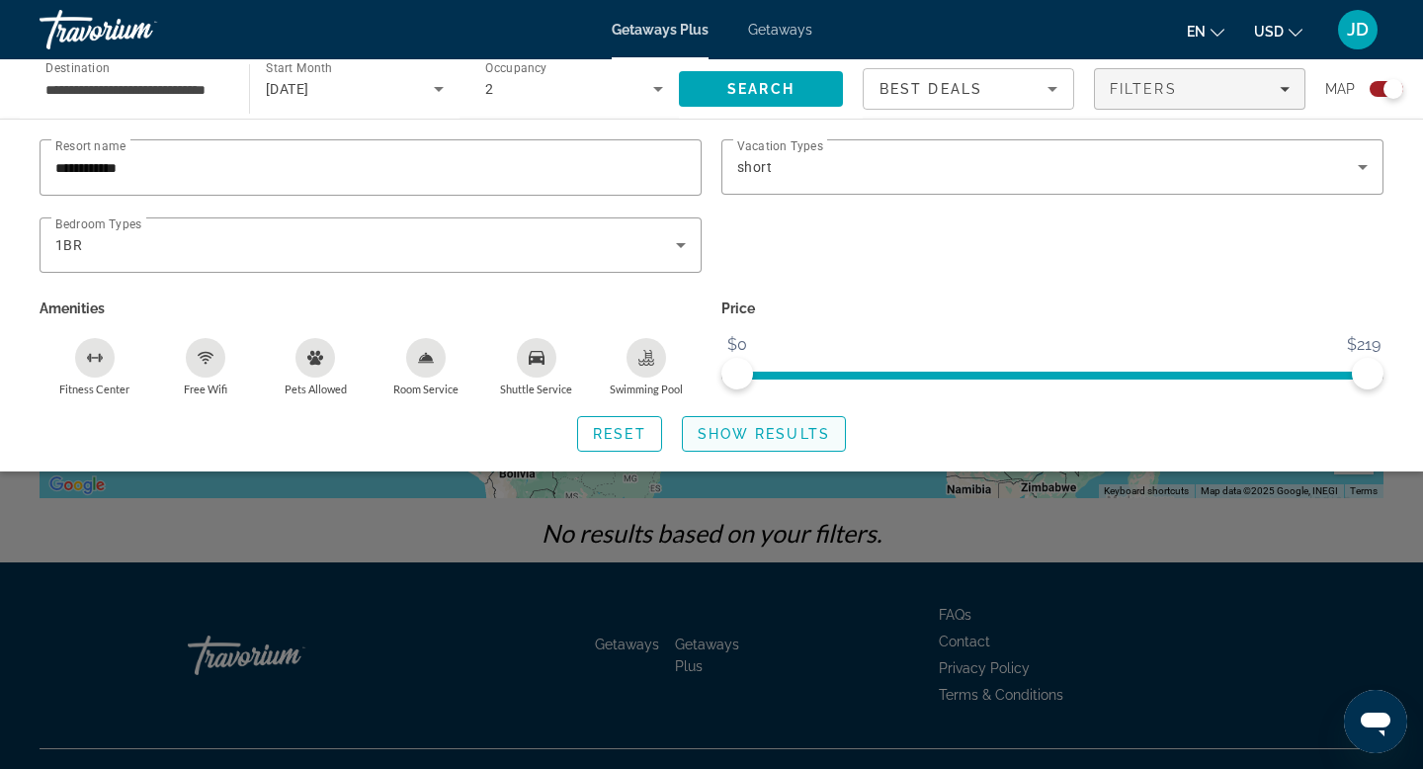
click at [721, 430] on span "Show Results" at bounding box center [764, 434] width 132 height 16
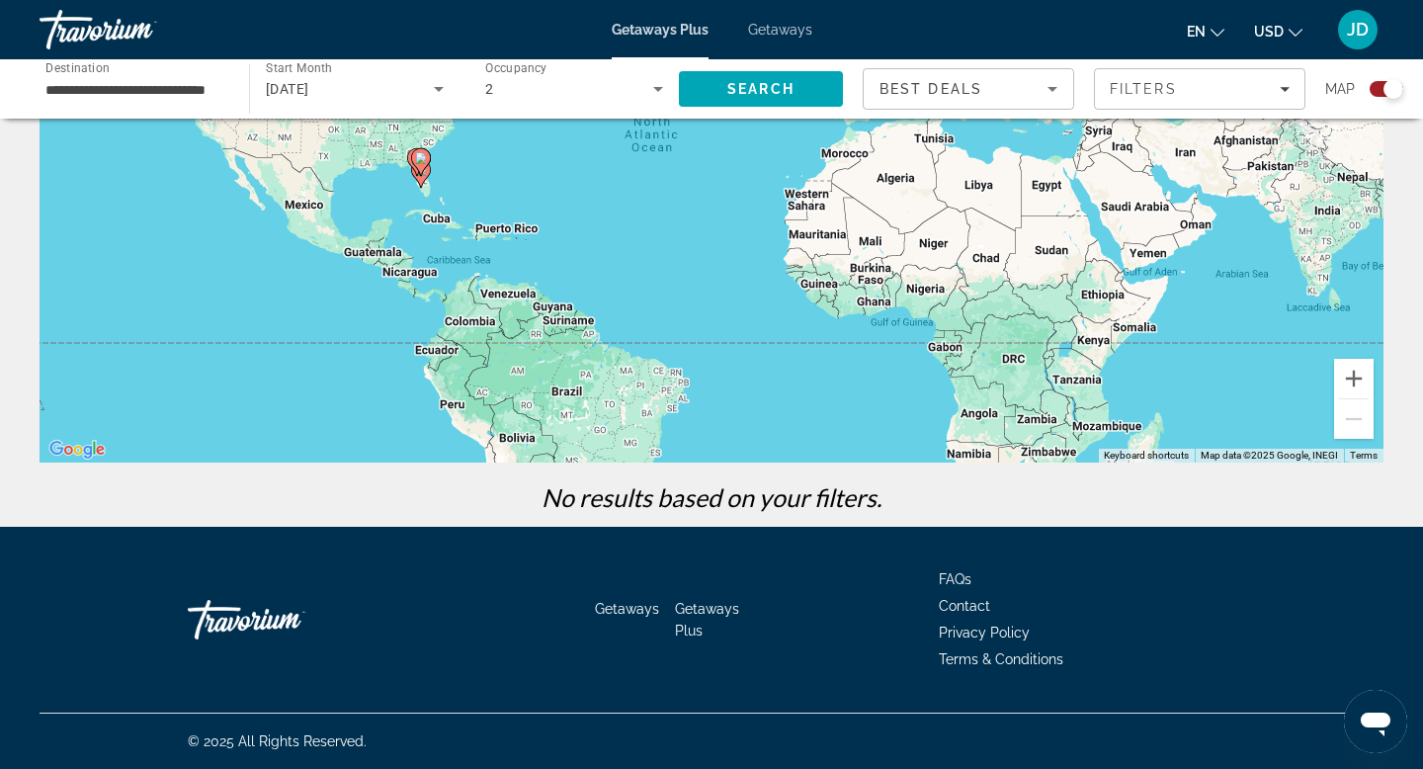
scroll to position [0, 0]
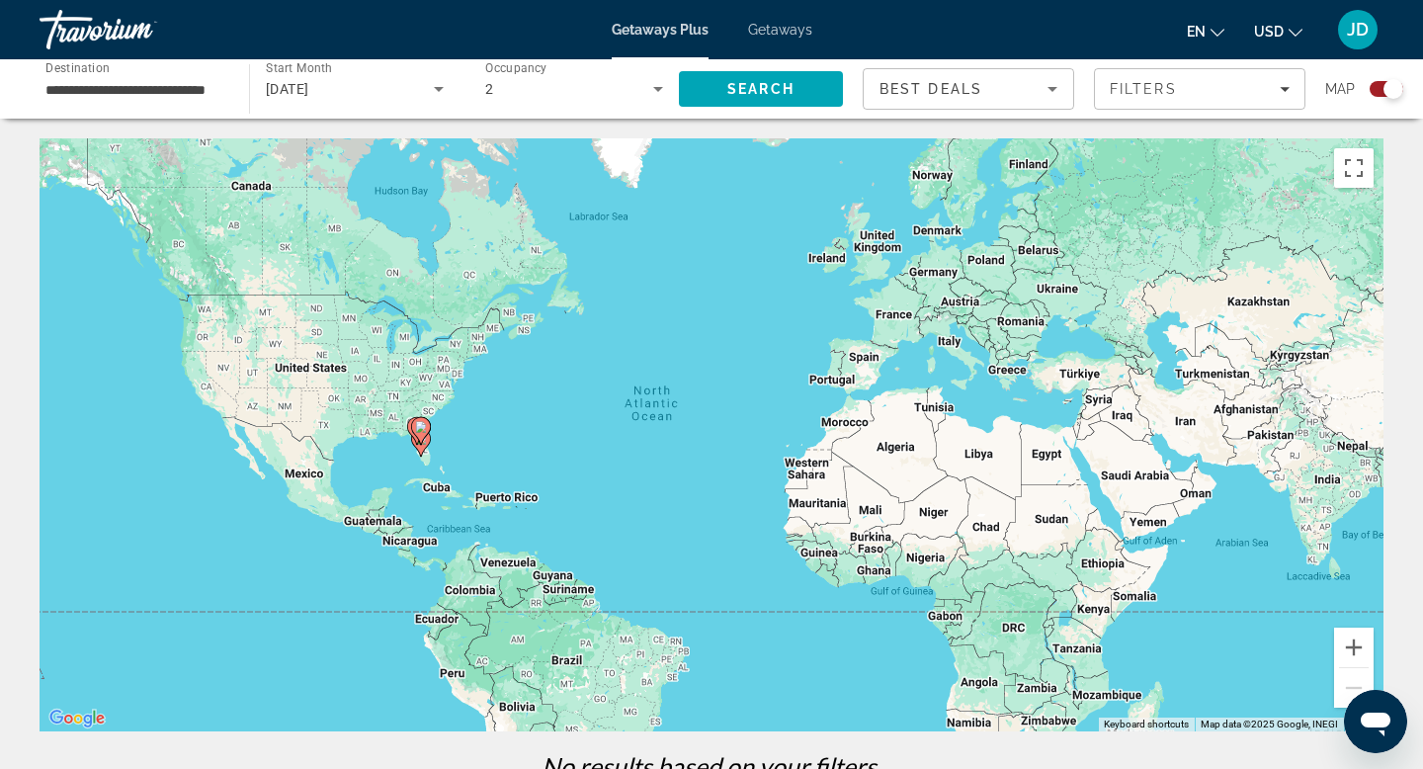
click at [422, 429] on image "Main content" at bounding box center [421, 427] width 12 height 12
type input "**********"
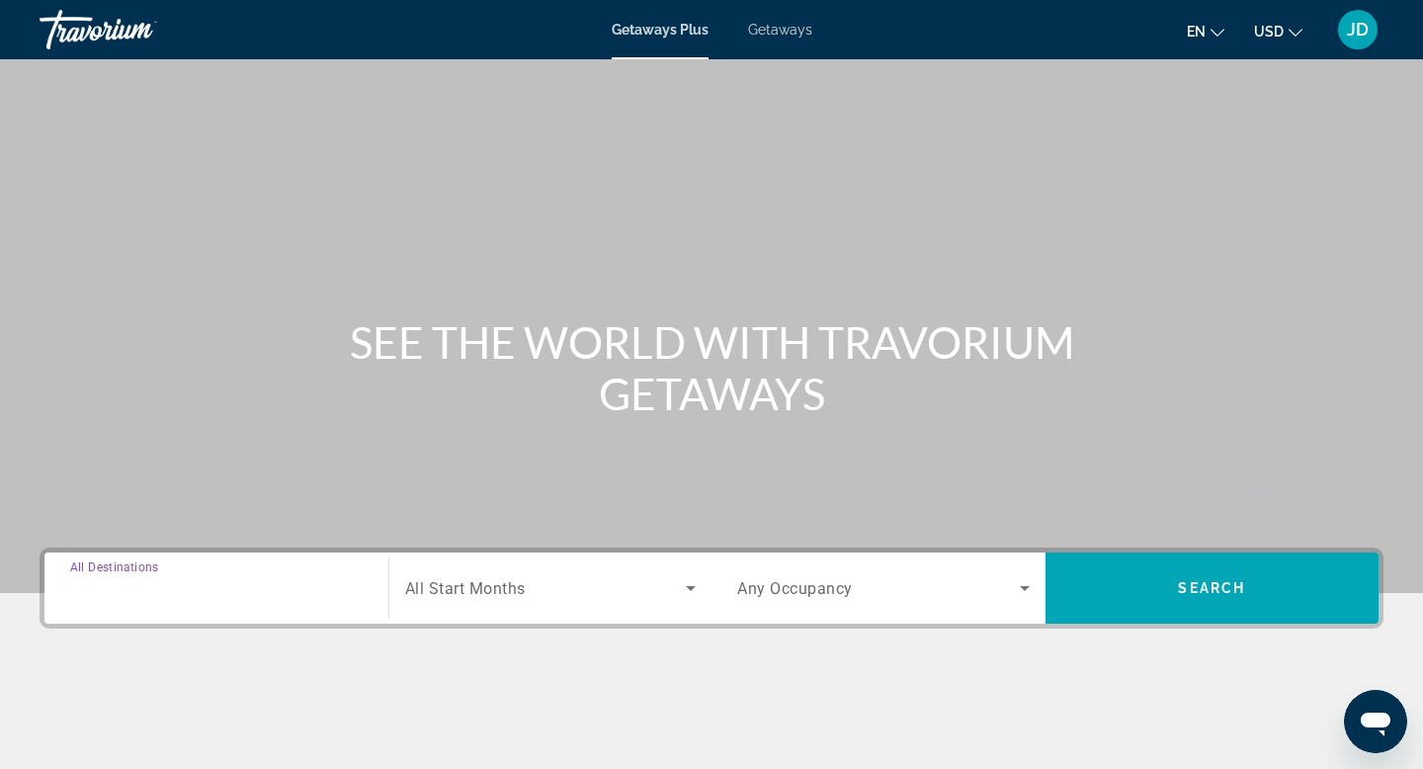
click at [215, 587] on input "Destination All Destinations" at bounding box center [216, 589] width 292 height 24
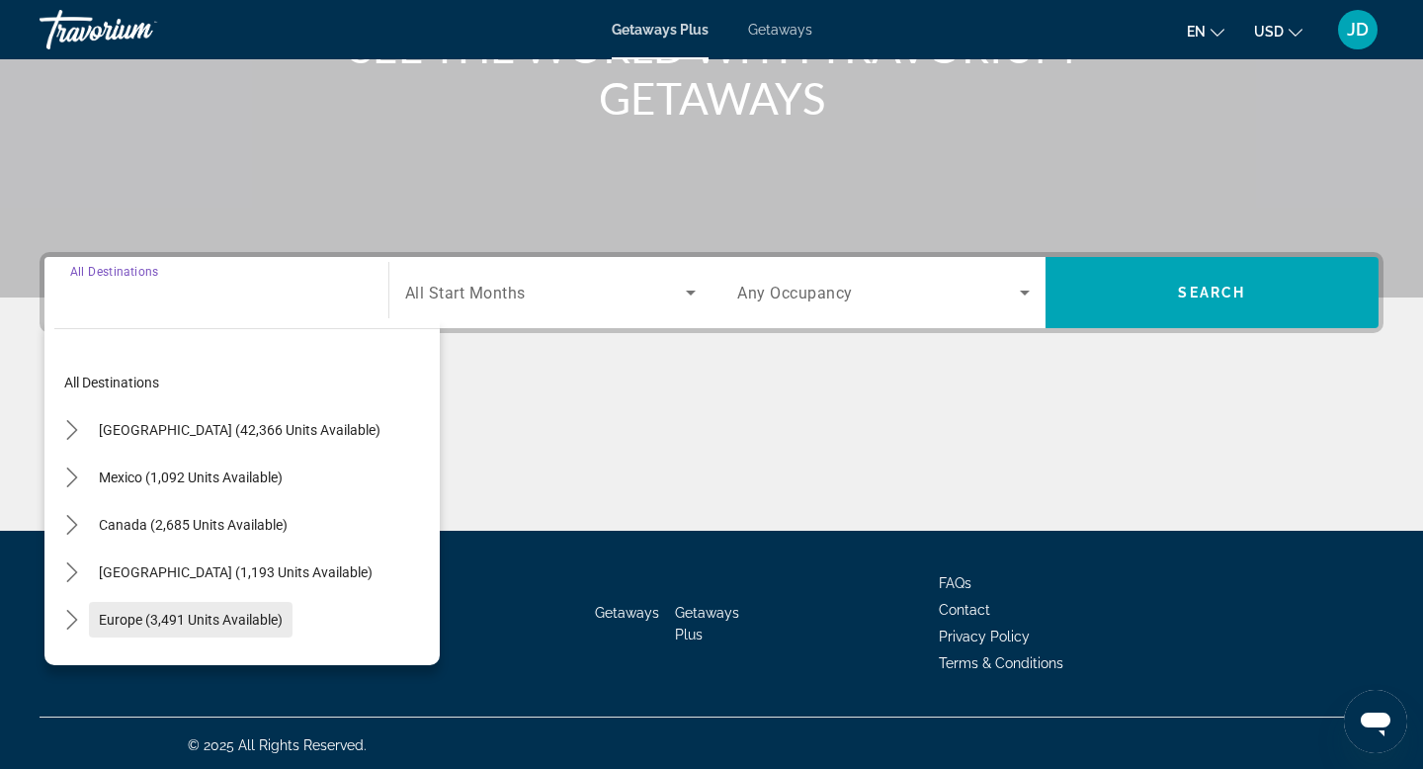
scroll to position [299, 0]
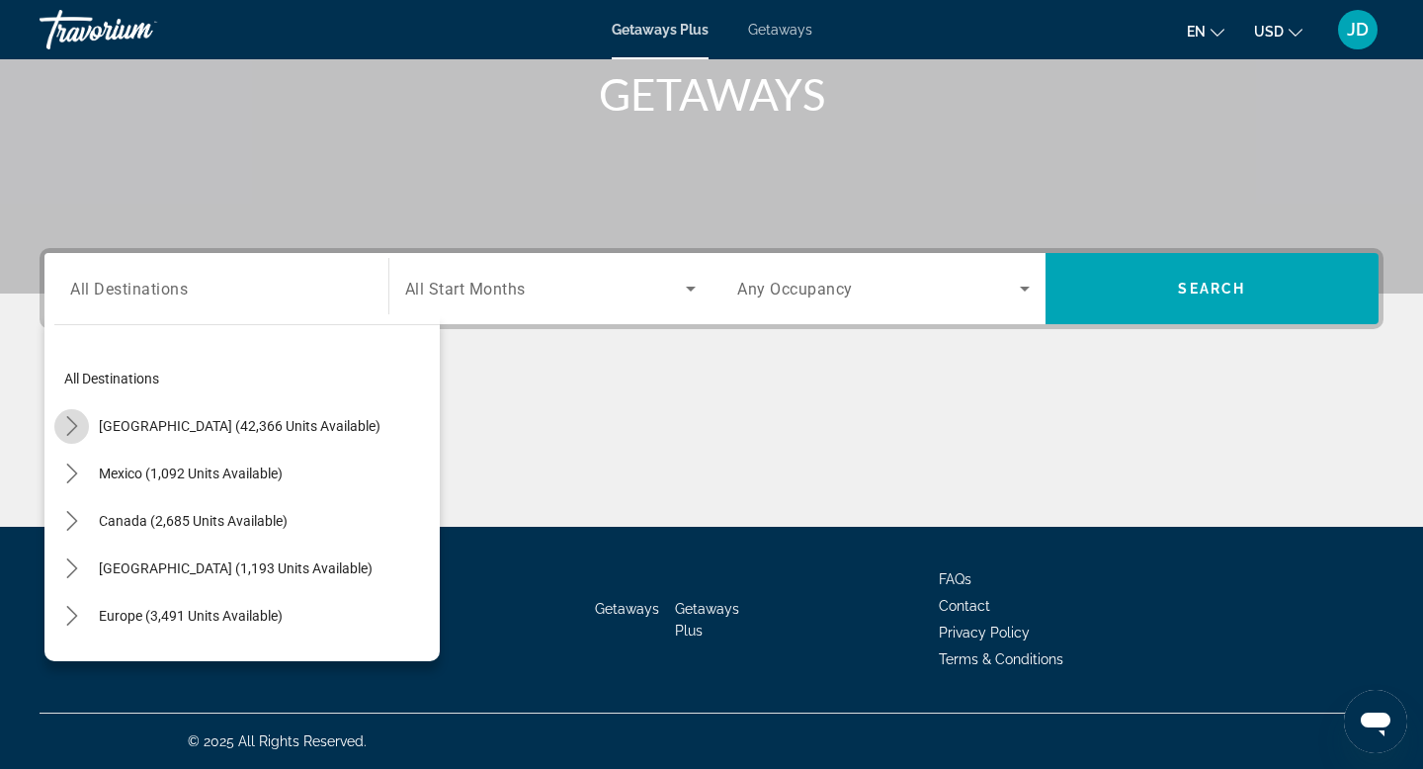
click at [79, 428] on icon "Toggle United States (42,366 units available) submenu" at bounding box center [72, 426] width 20 height 20
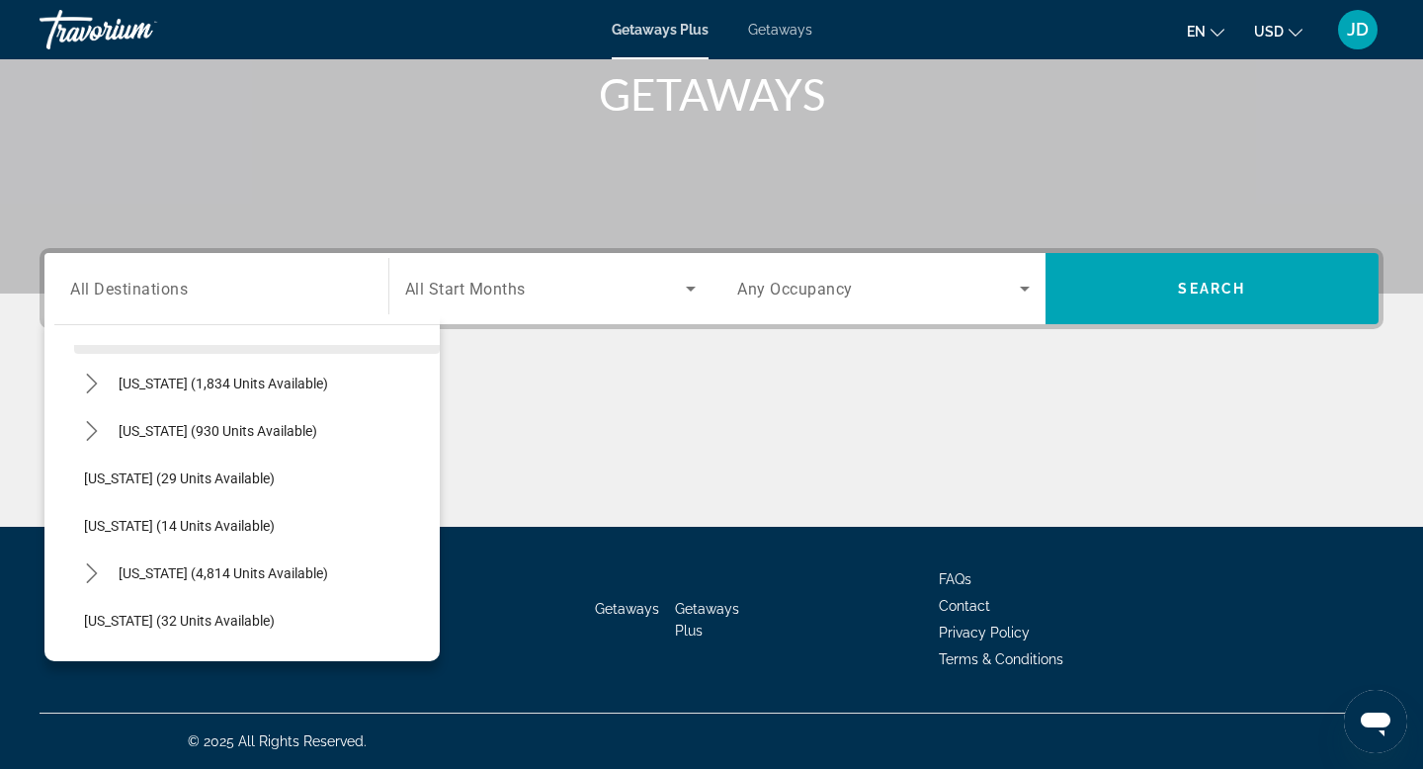
scroll to position [208, 0]
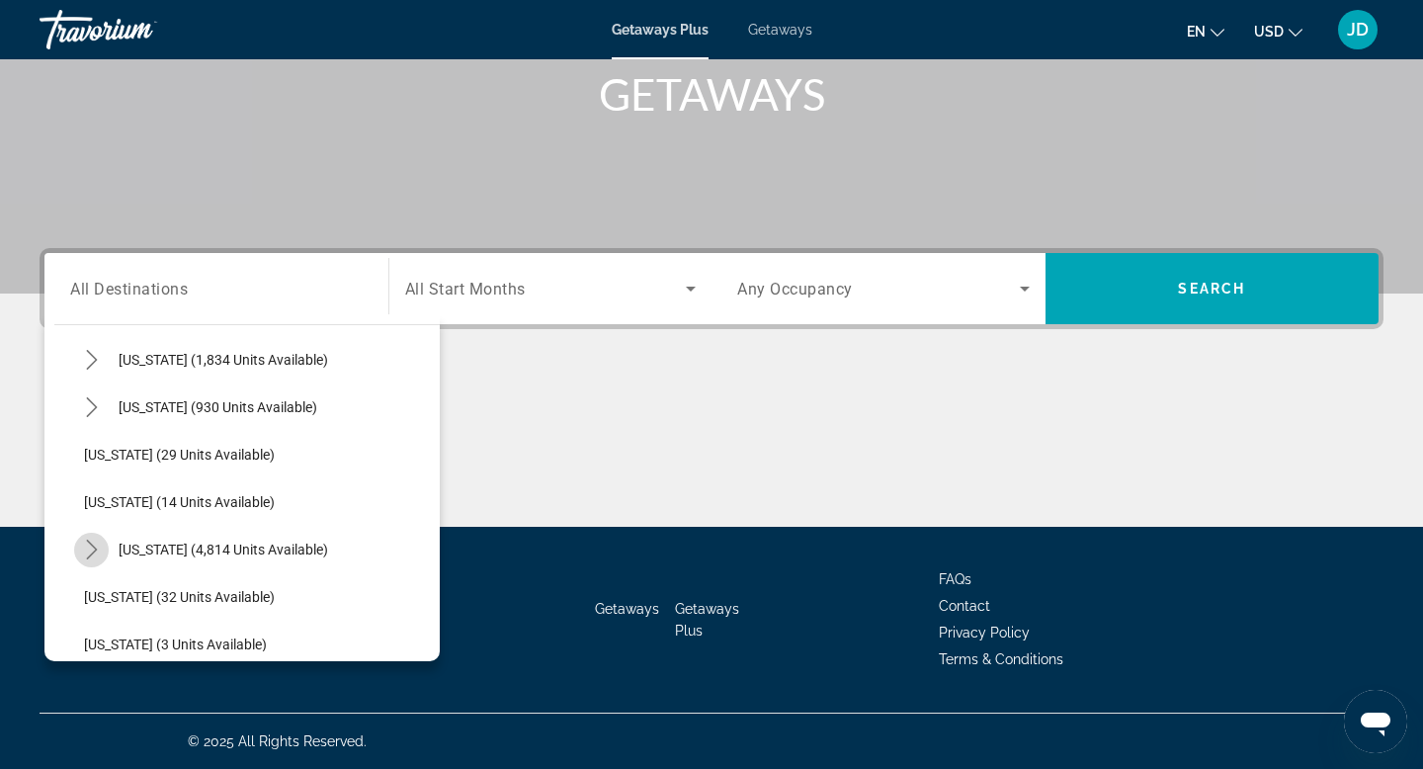
click at [95, 550] on icon "Toggle Florida (4,814 units available) submenu" at bounding box center [91, 549] width 11 height 20
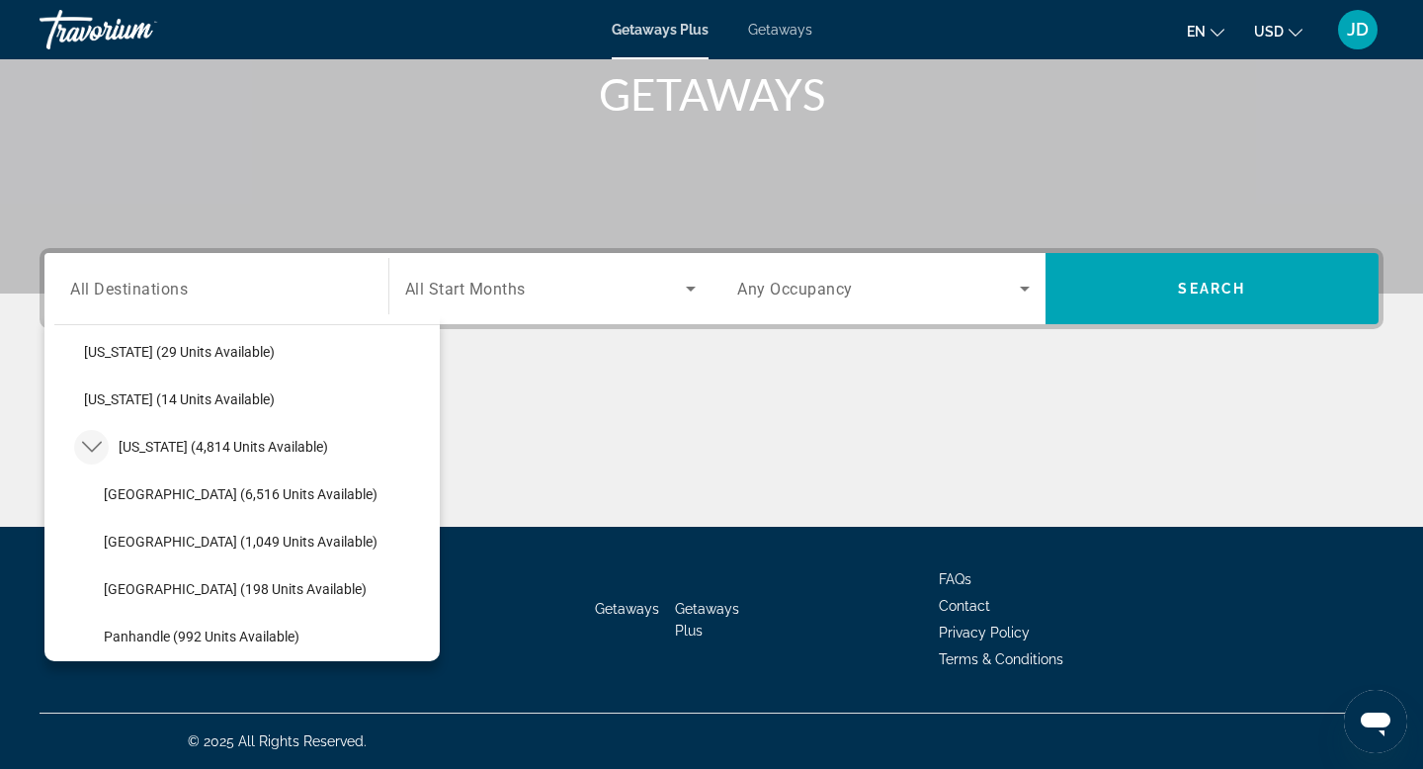
scroll to position [317, 0]
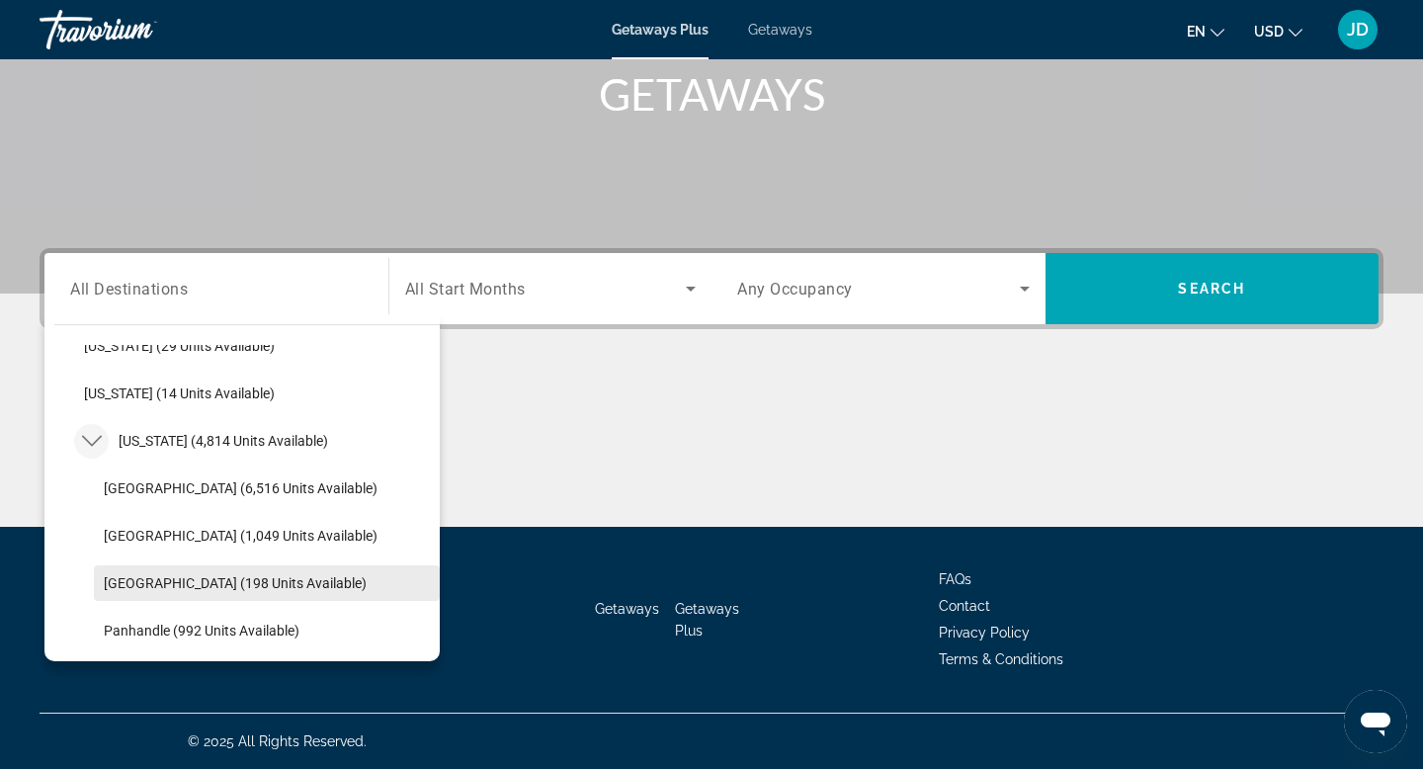
click at [125, 585] on span "[GEOGRAPHIC_DATA] (198 units available)" at bounding box center [235, 583] width 263 height 16
type input "**********"
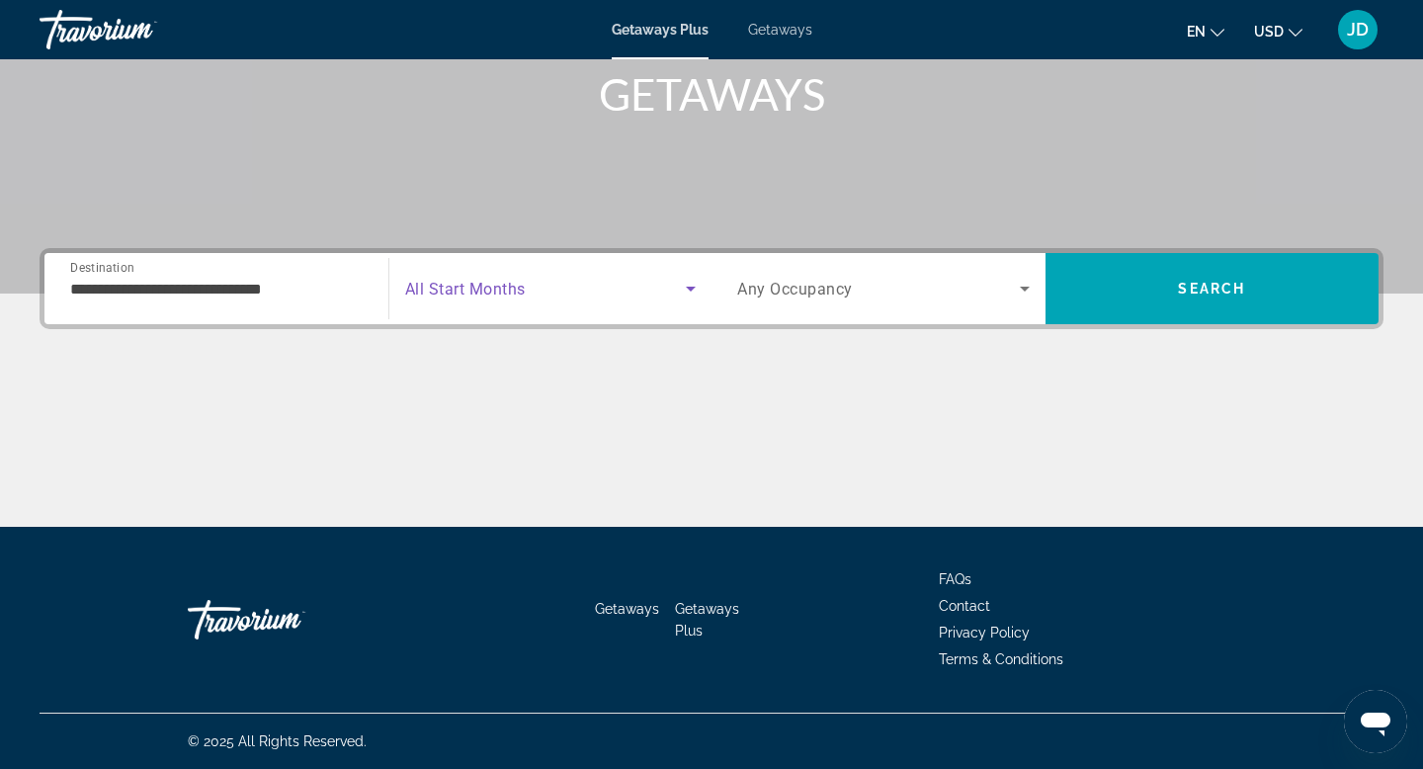
click at [694, 290] on icon "Search widget" at bounding box center [691, 289] width 24 height 24
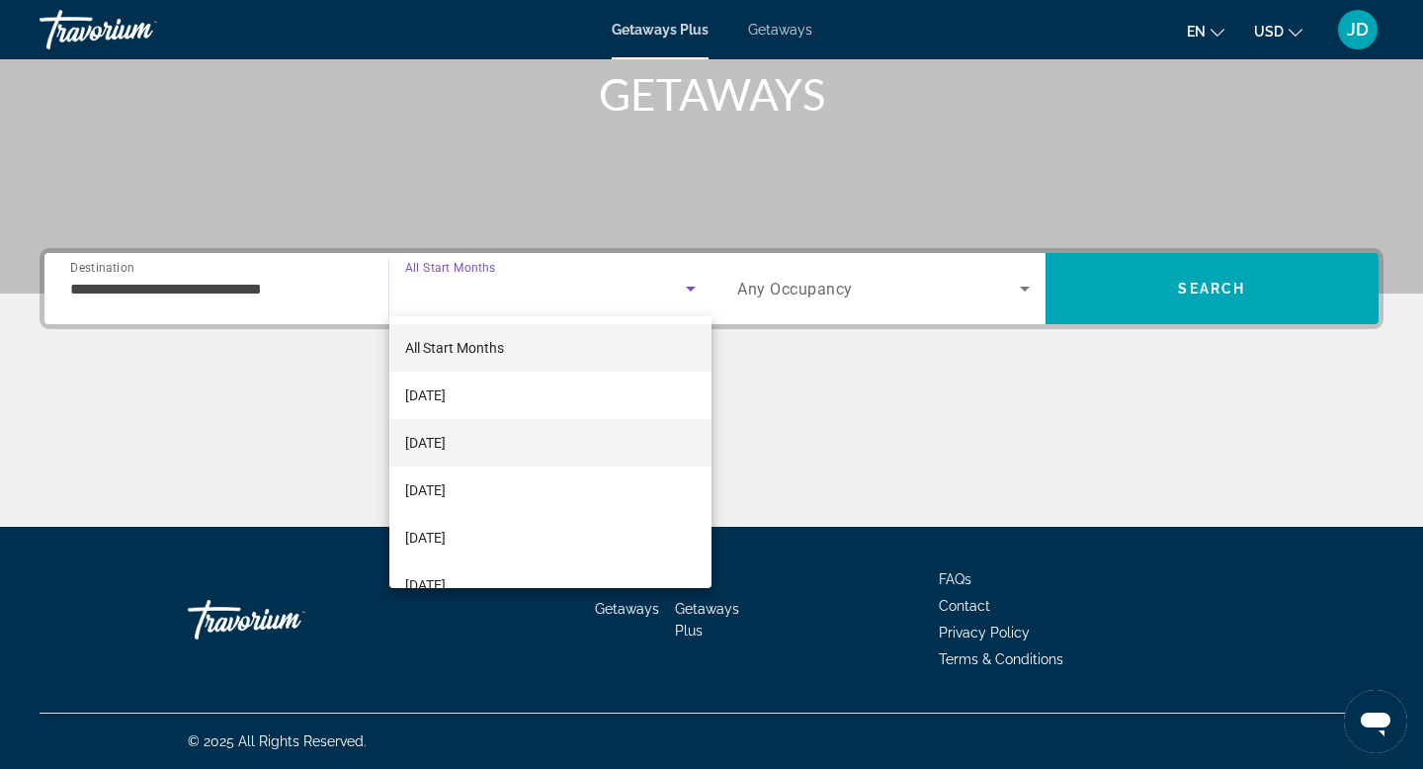
click at [446, 442] on span "[DATE]" at bounding box center [425, 443] width 41 height 24
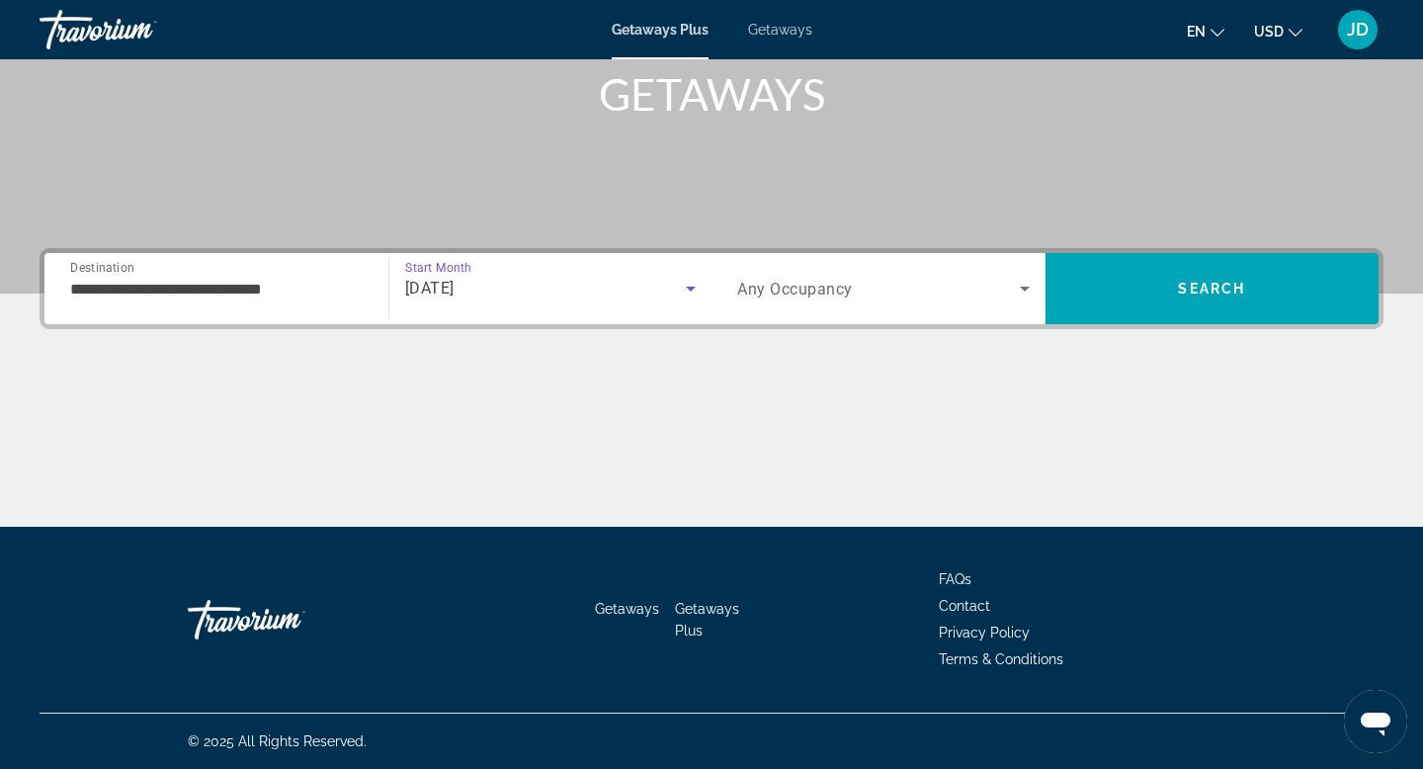
click at [1027, 289] on icon "Search widget" at bounding box center [1025, 289] width 24 height 24
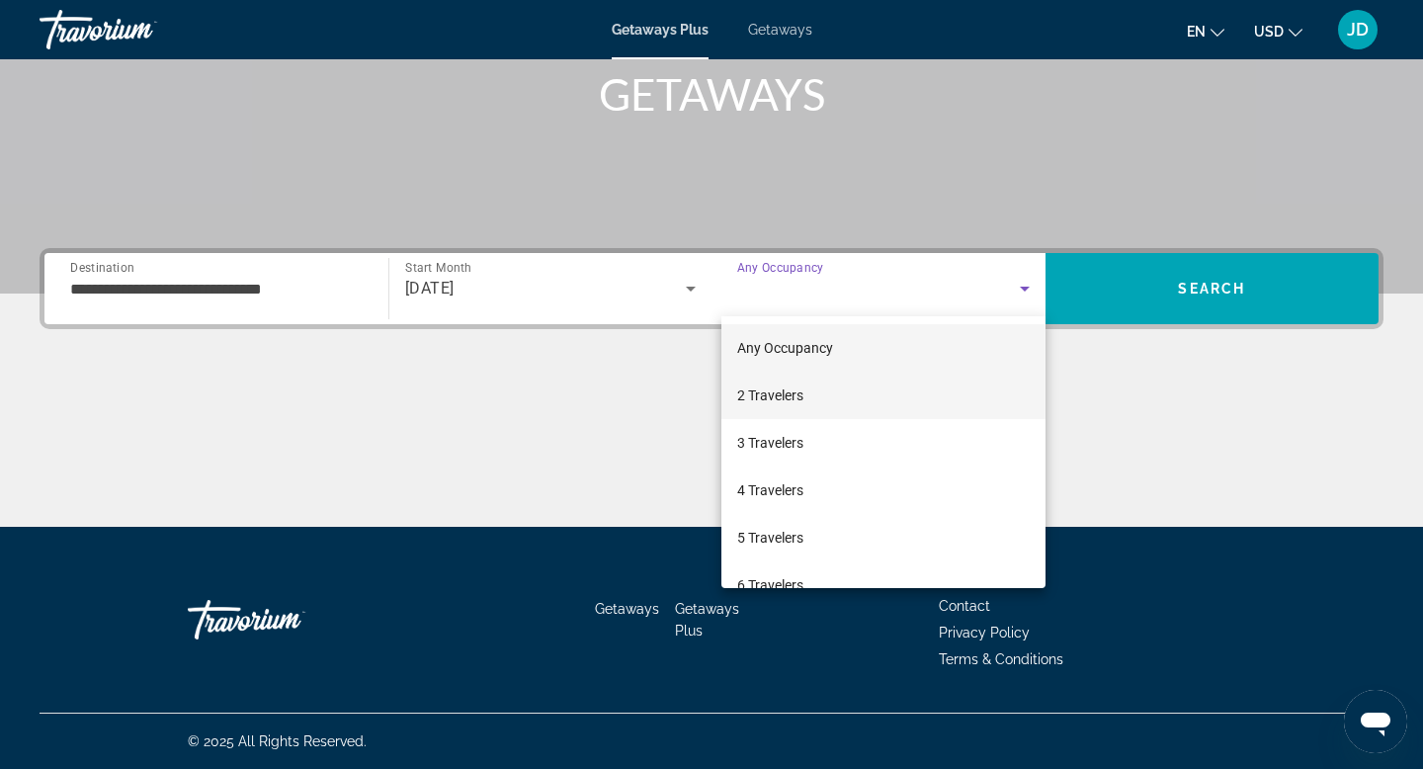
click at [795, 396] on span "2 Travelers" at bounding box center [770, 395] width 66 height 24
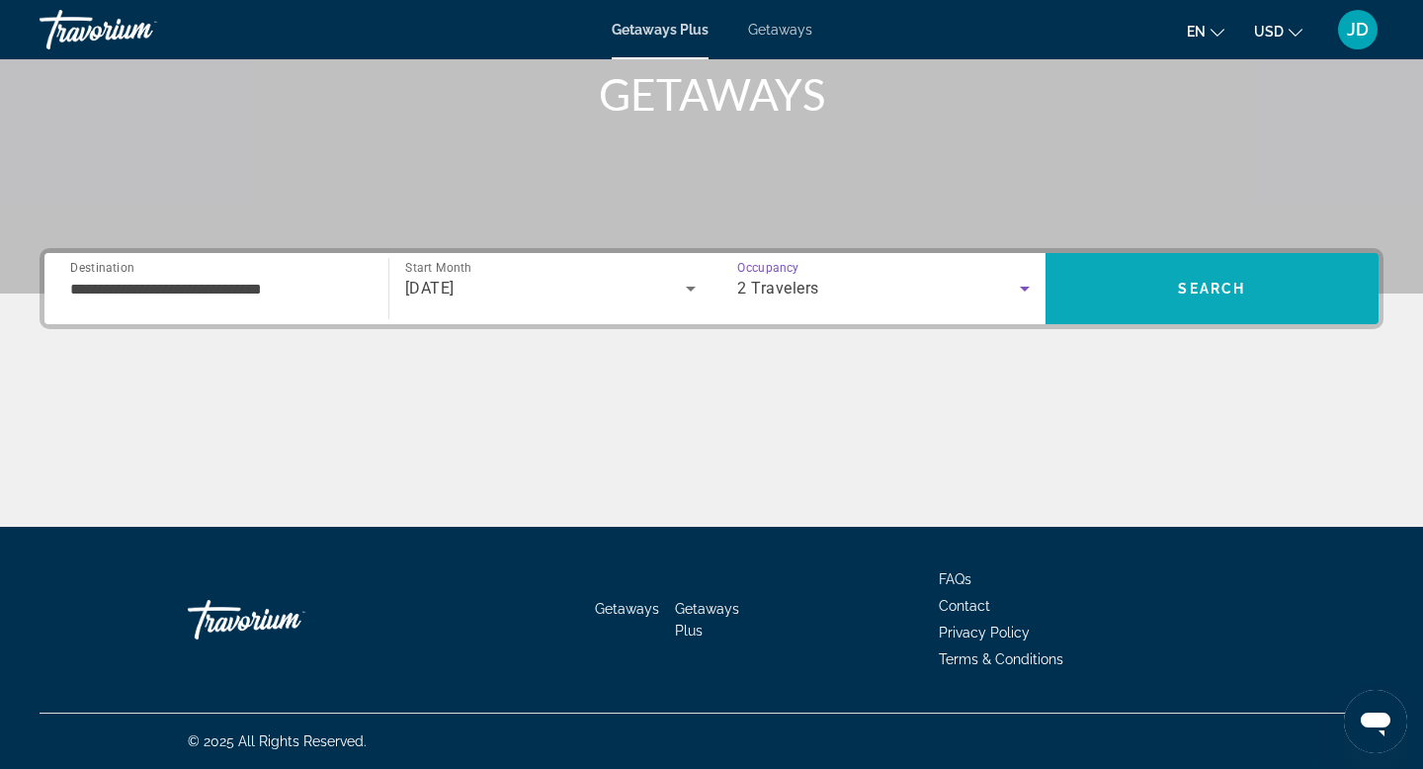
click at [1237, 287] on span "Search" at bounding box center [1211, 289] width 67 height 16
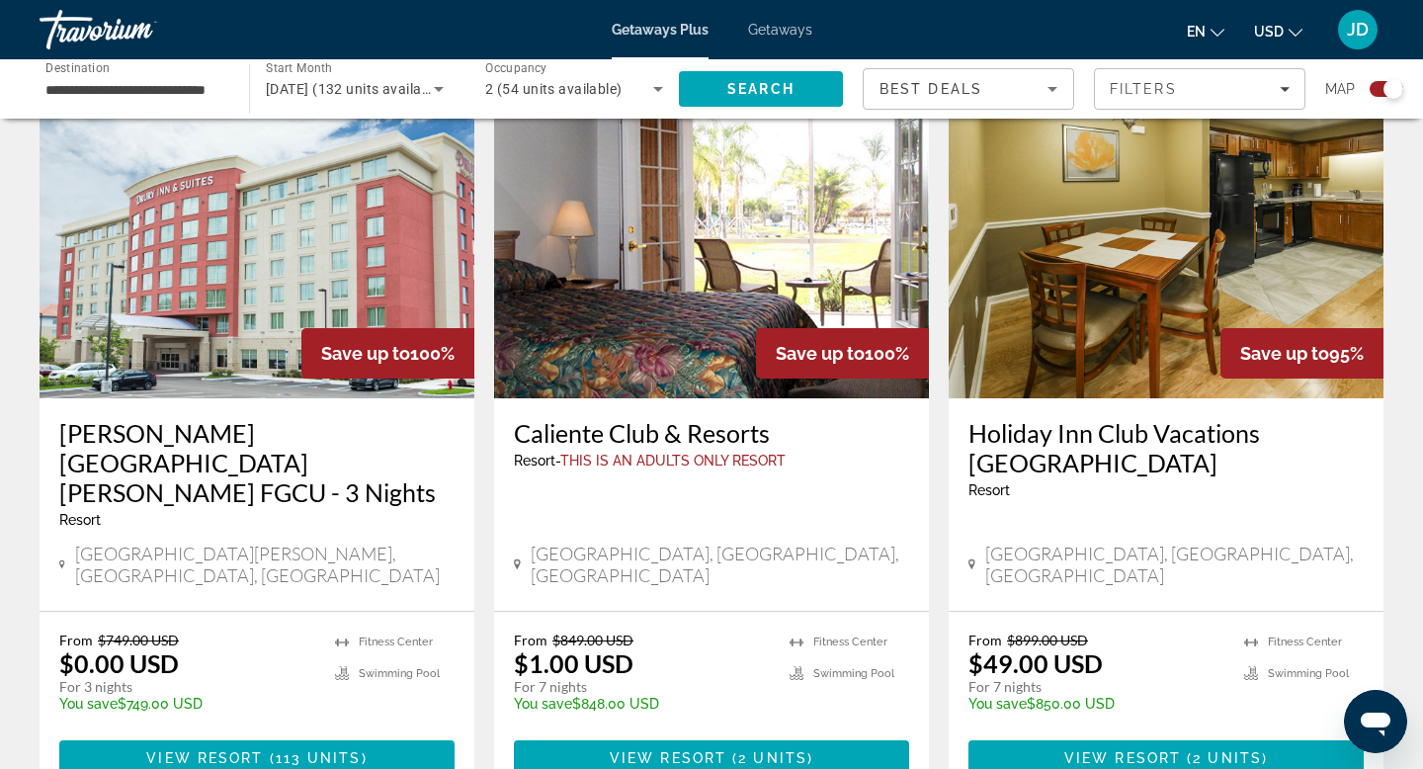
scroll to position [724, 0]
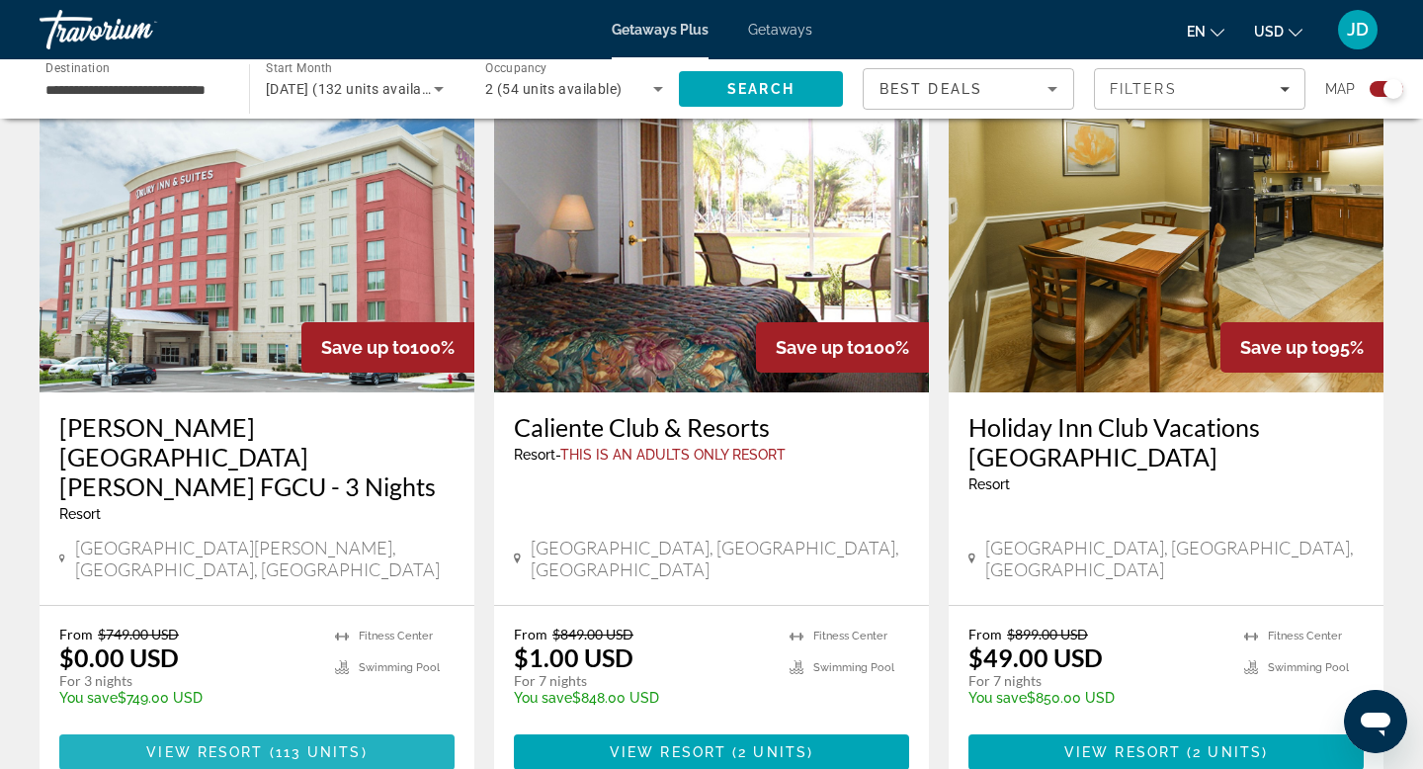
click at [220, 744] on span "View Resort" at bounding box center [204, 752] width 117 height 16
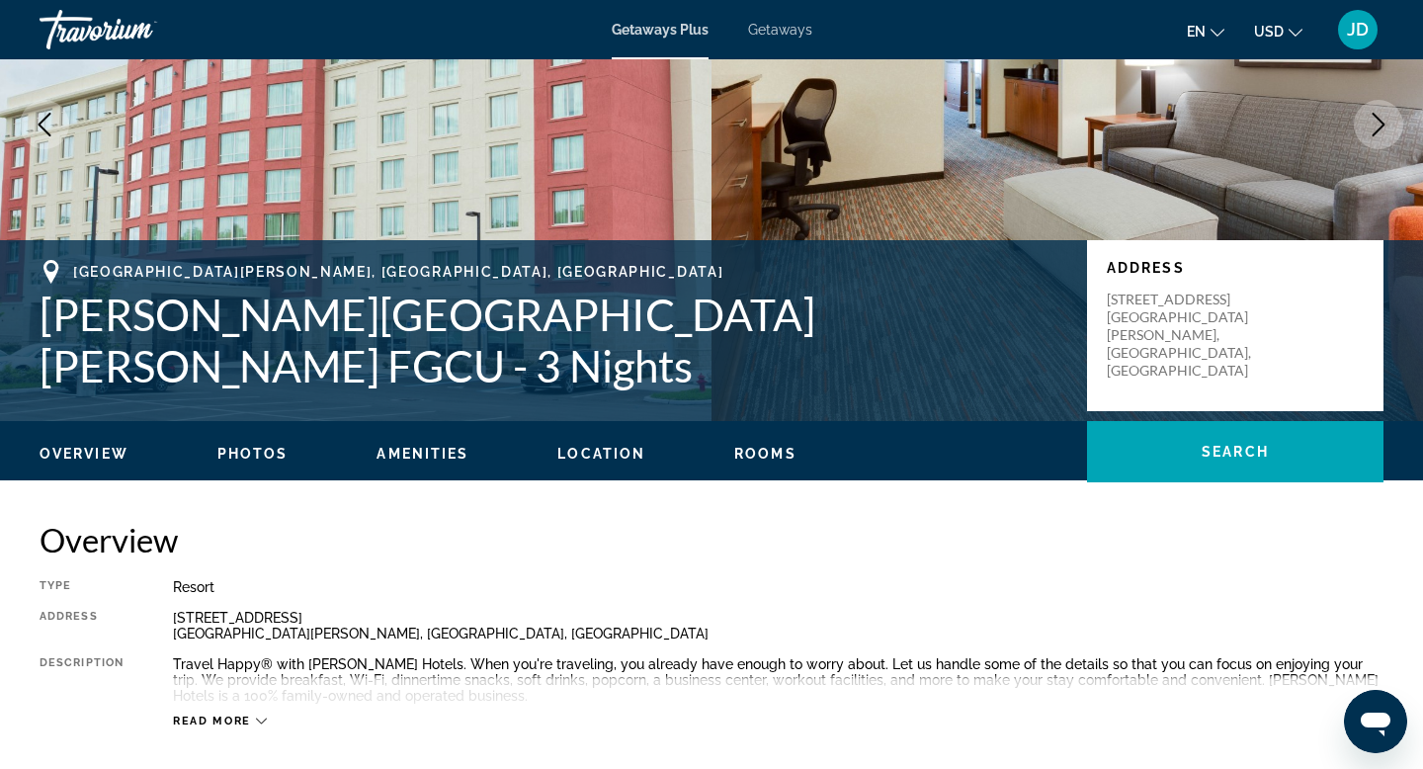
scroll to position [249, 0]
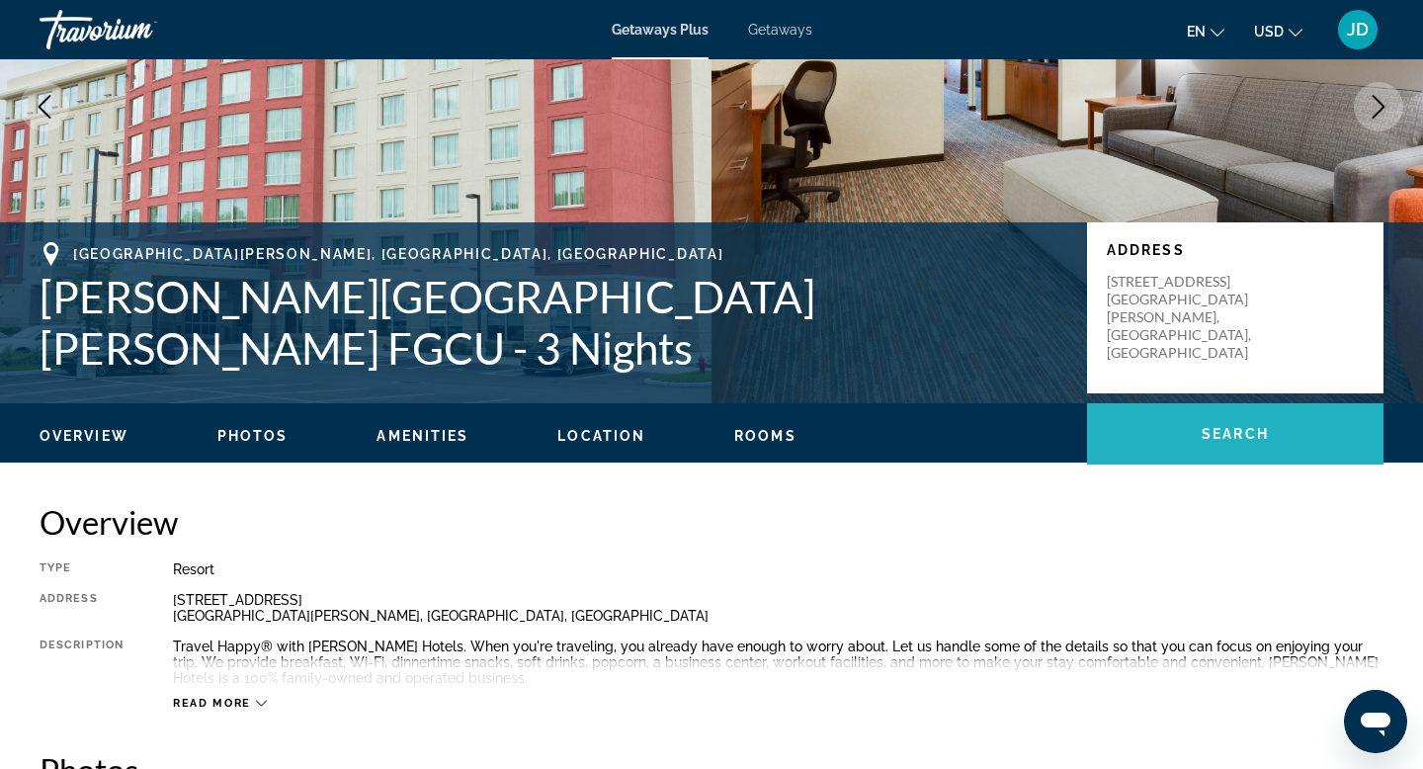
click at [1252, 444] on span "Main content" at bounding box center [1235, 433] width 296 height 47
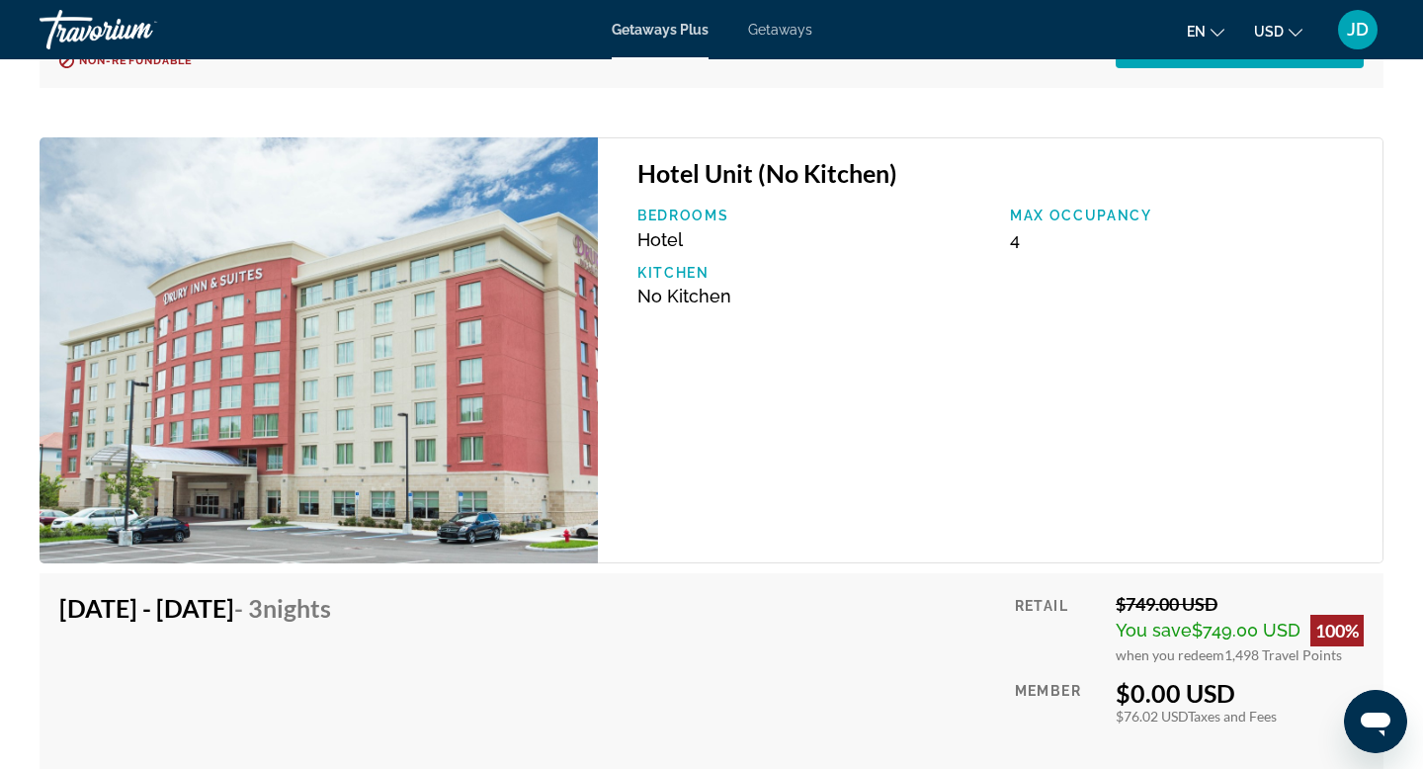
scroll to position [10301, 0]
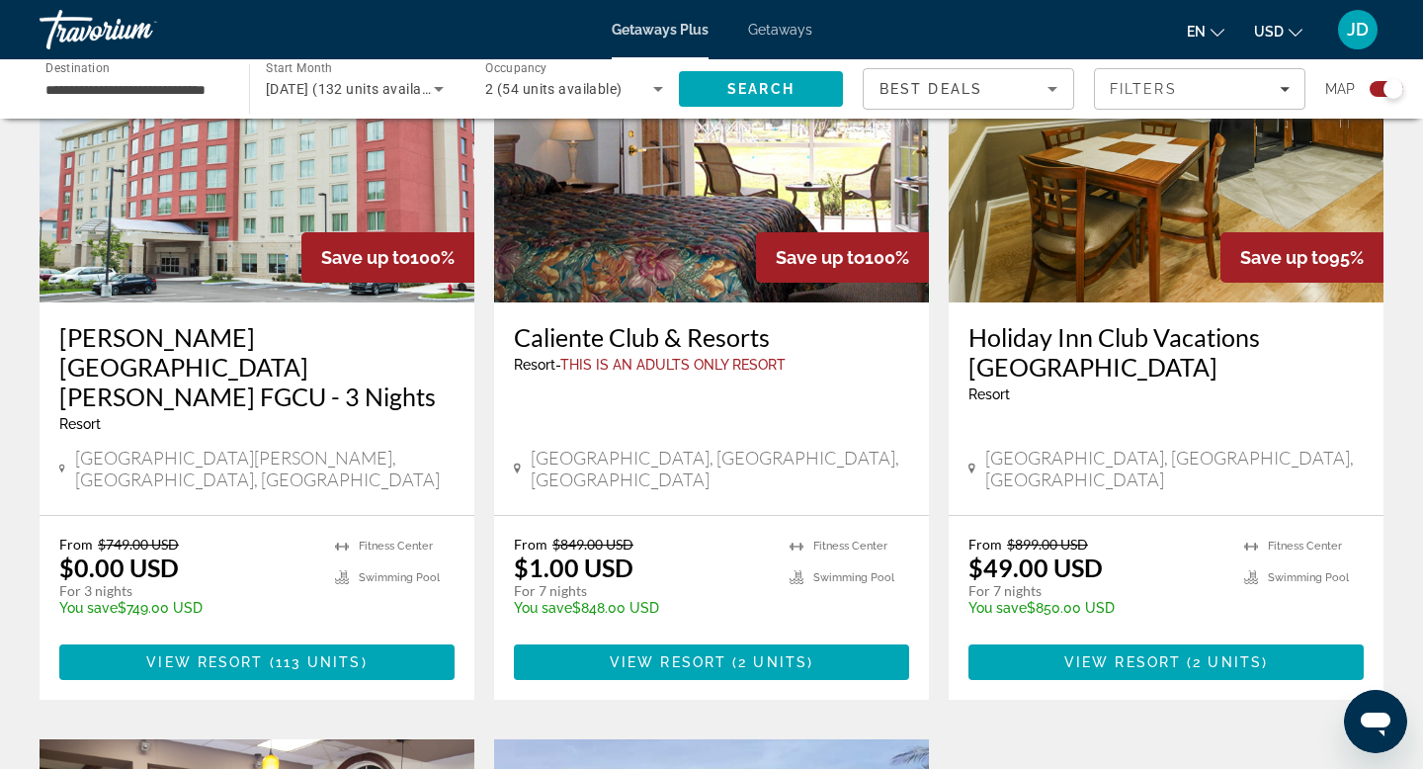
scroll to position [831, 0]
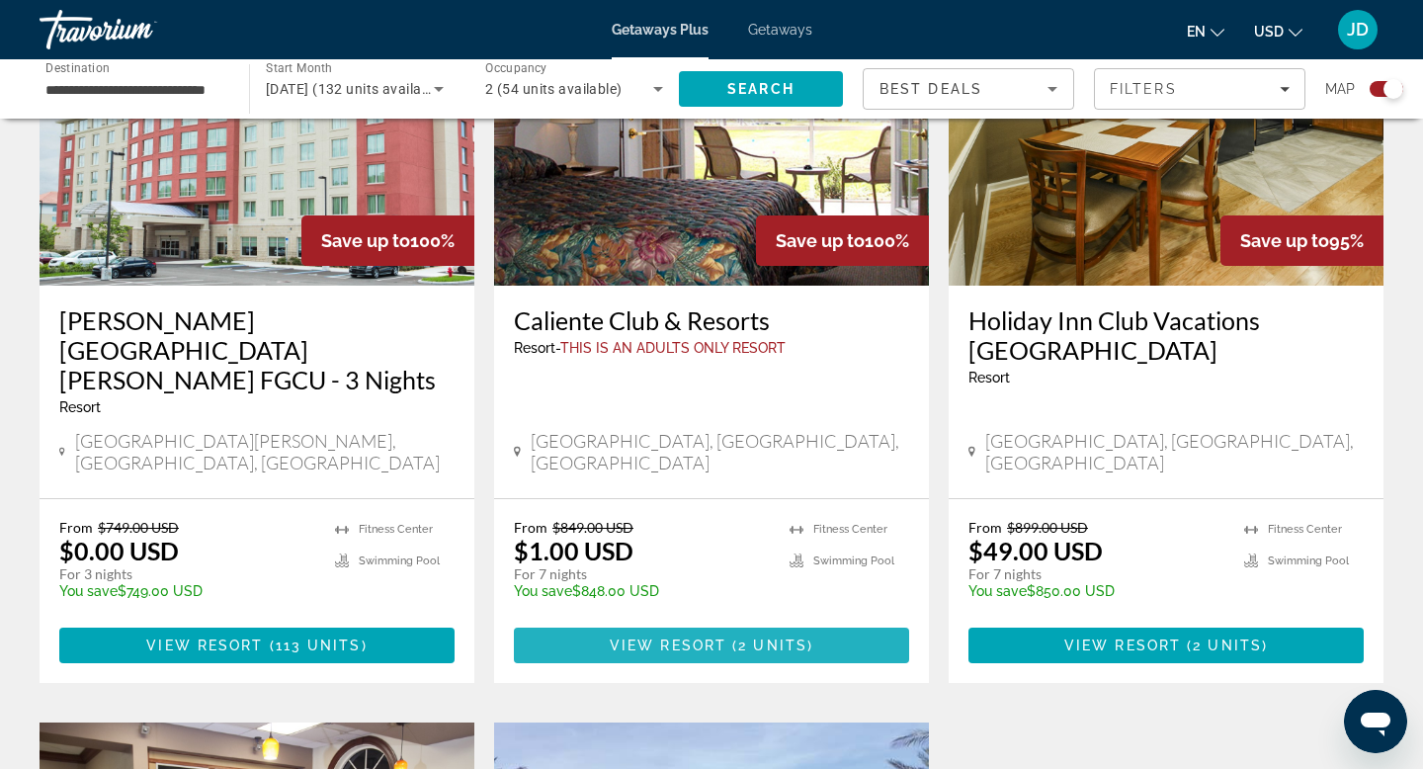
click at [701, 637] on span "View Resort" at bounding box center [668, 645] width 117 height 16
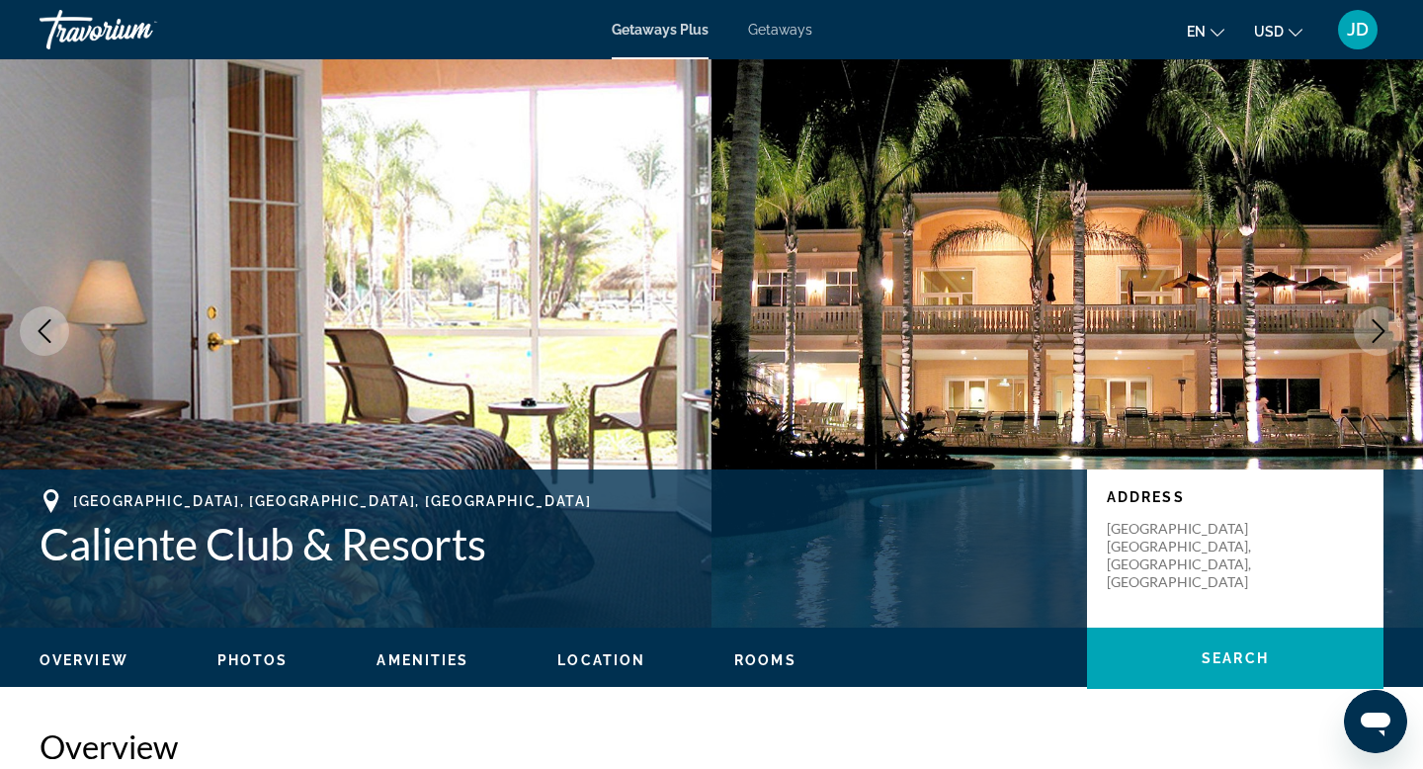
scroll to position [30, 0]
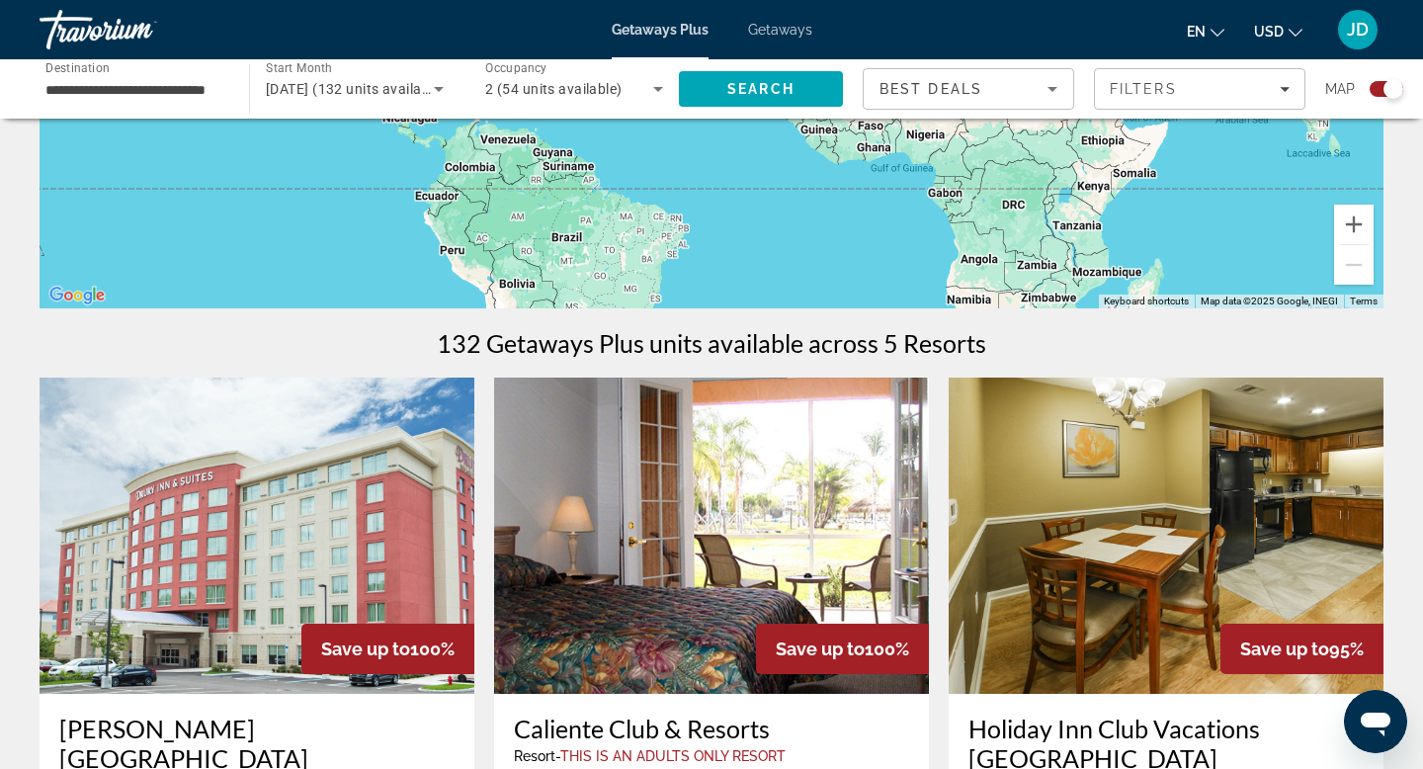
scroll to position [414, 0]
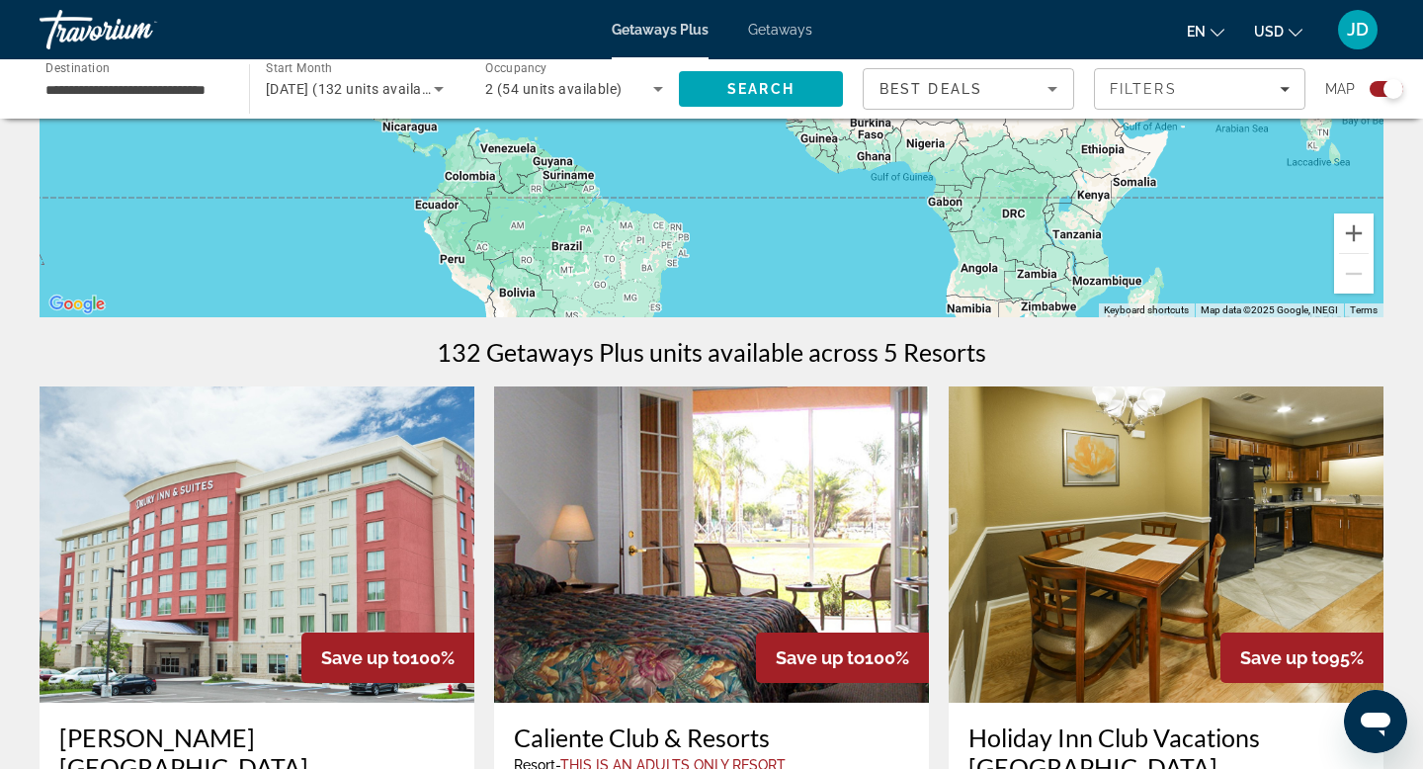
click at [1053, 87] on icon "Sort by" at bounding box center [1052, 89] width 10 height 5
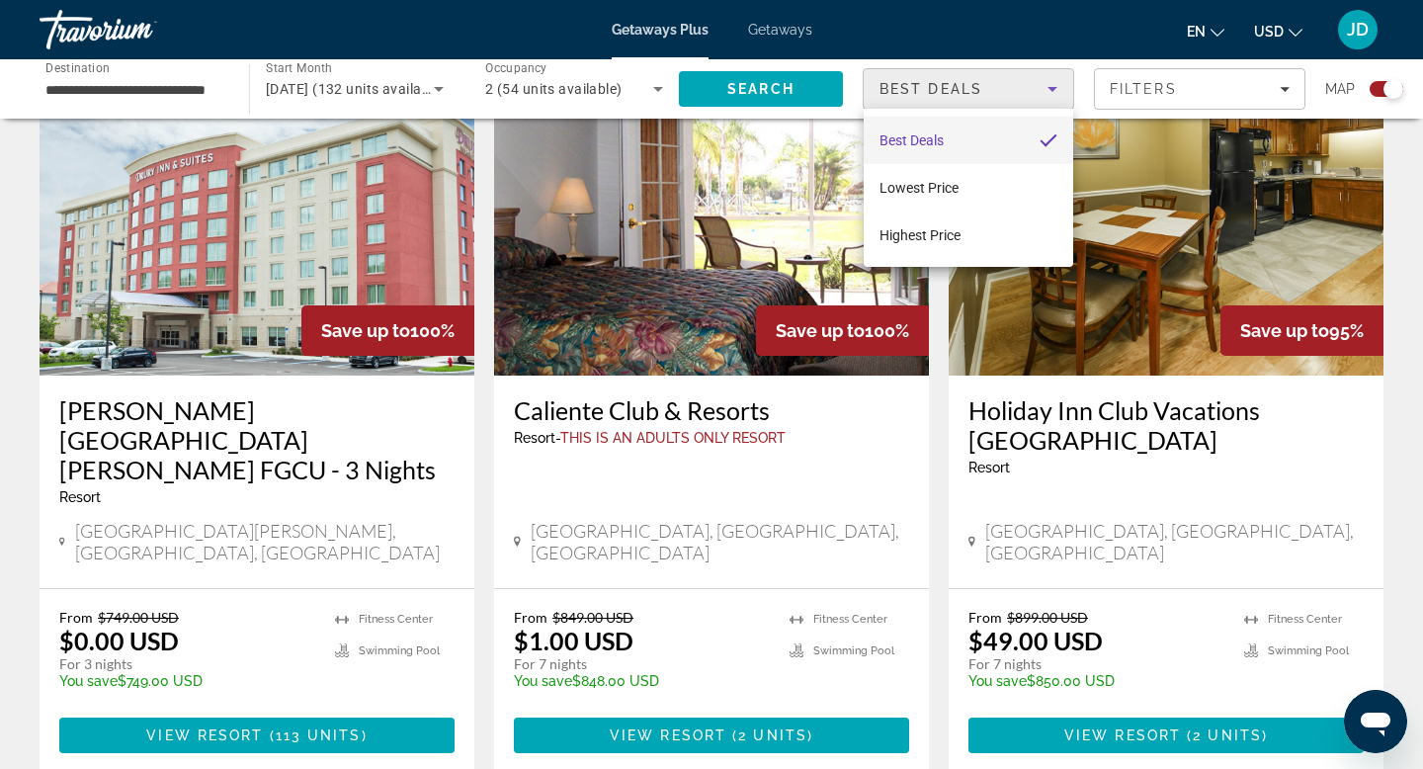
scroll to position [740, 0]
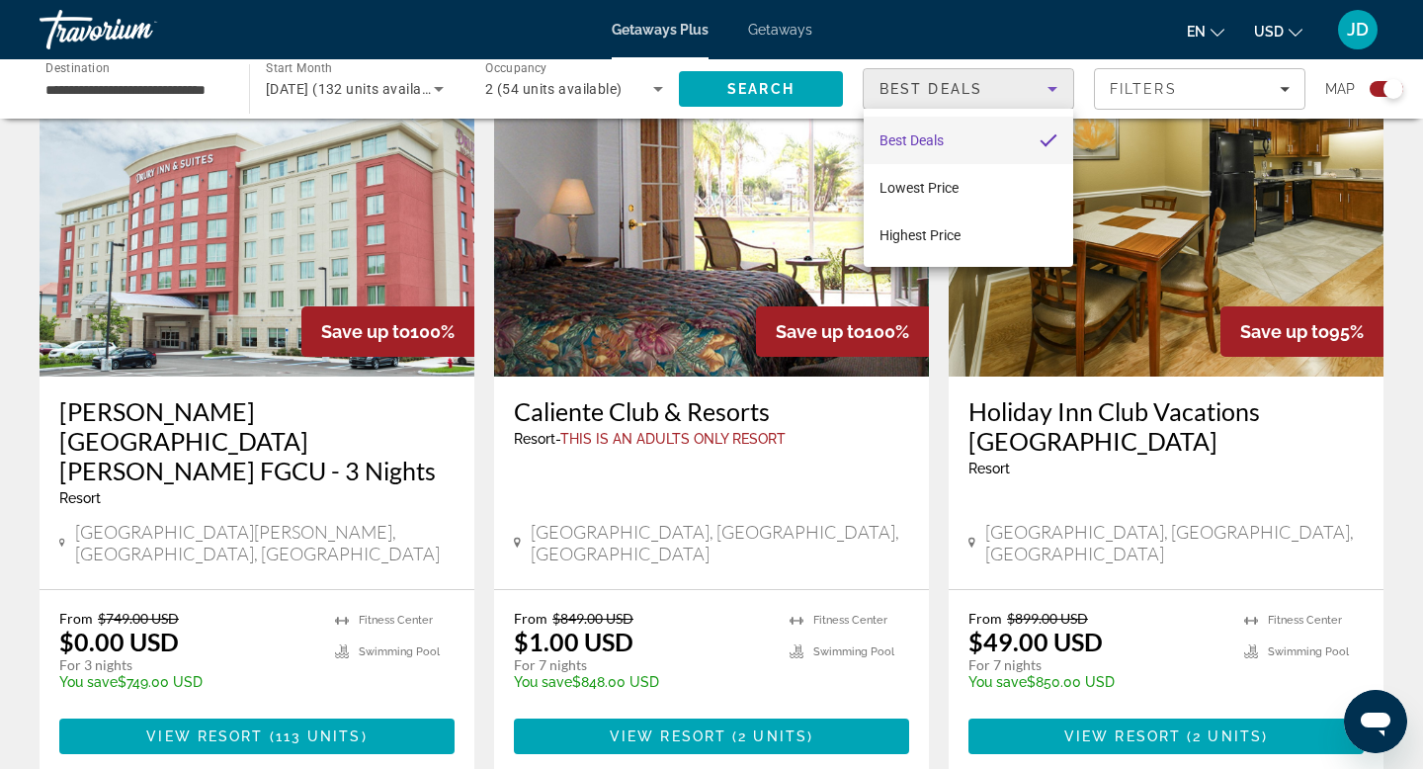
click at [890, 511] on div at bounding box center [711, 384] width 1423 height 769
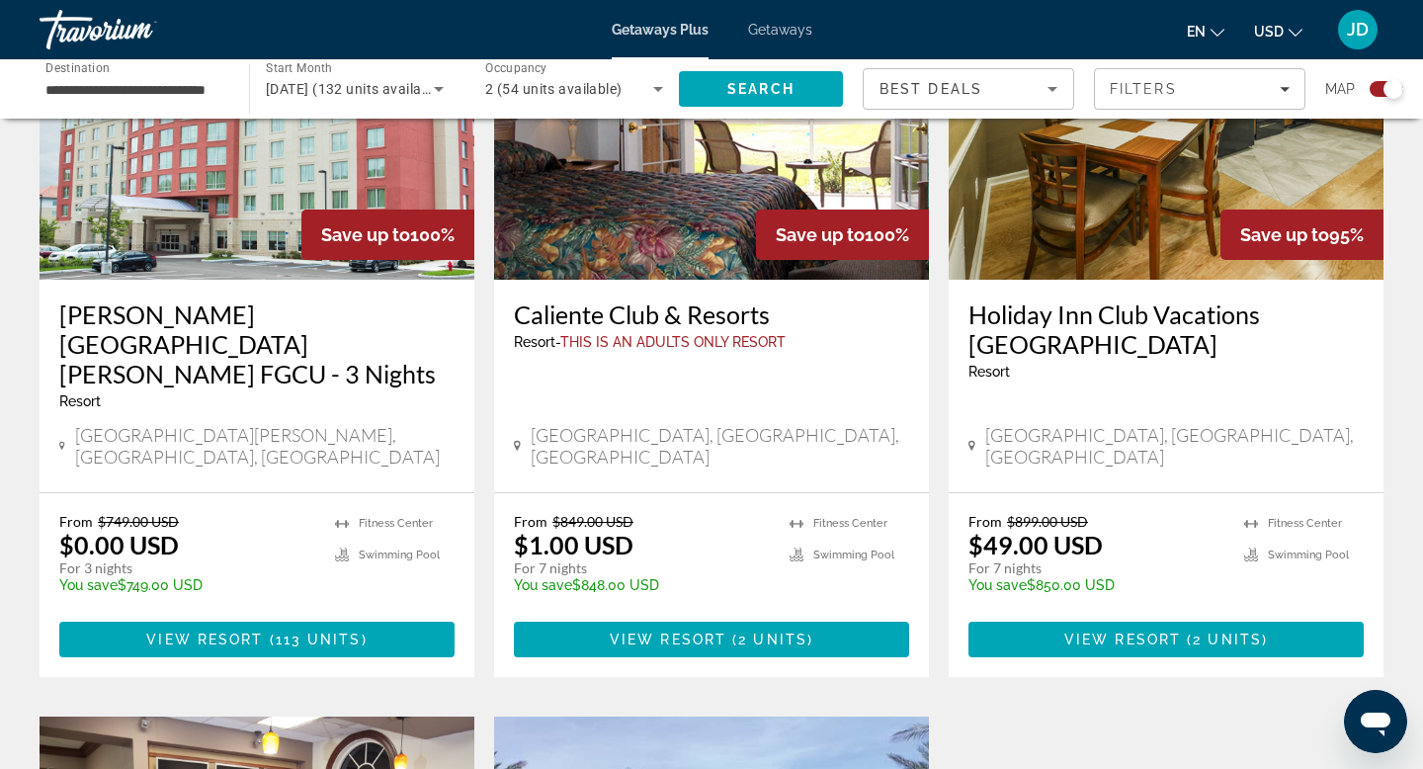
scroll to position [840, 0]
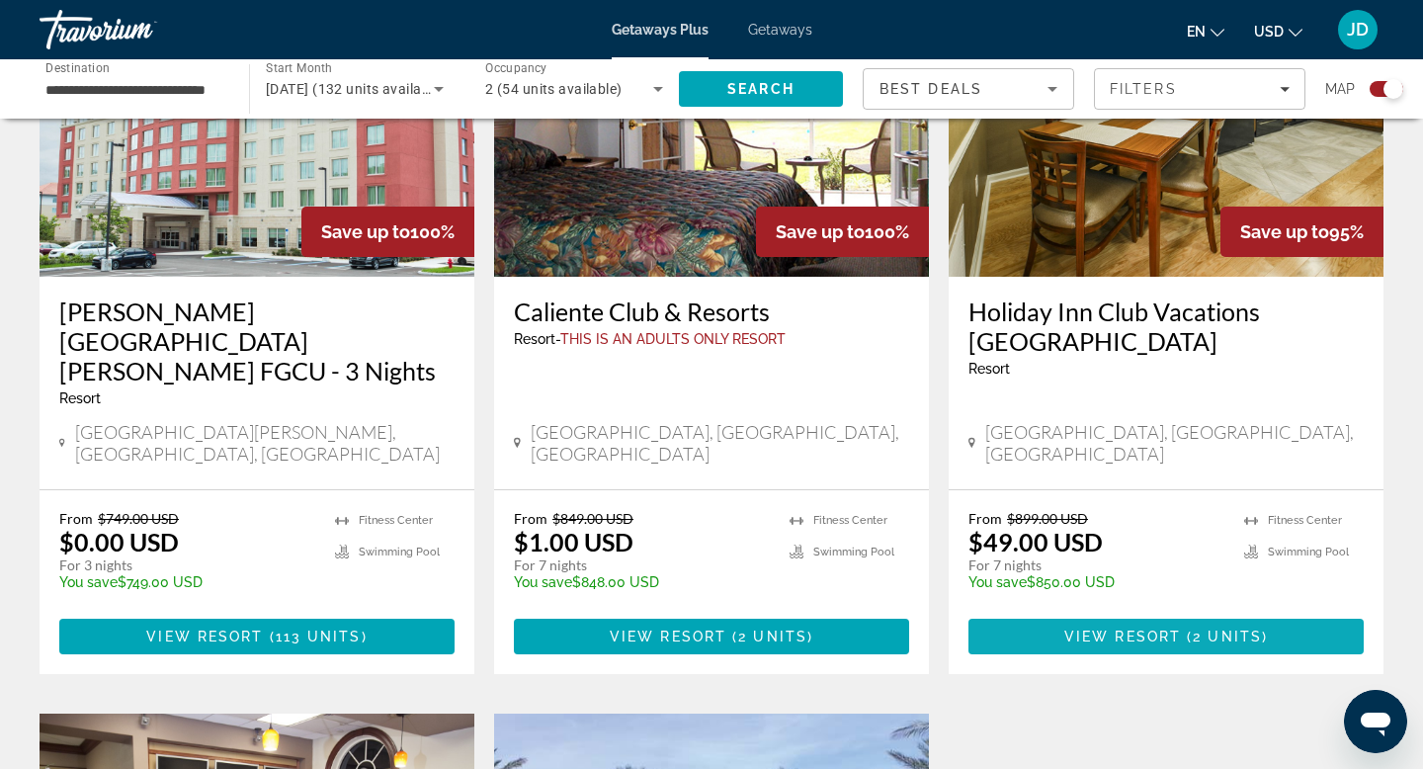
click at [1137, 628] on span "View Resort" at bounding box center [1122, 636] width 117 height 16
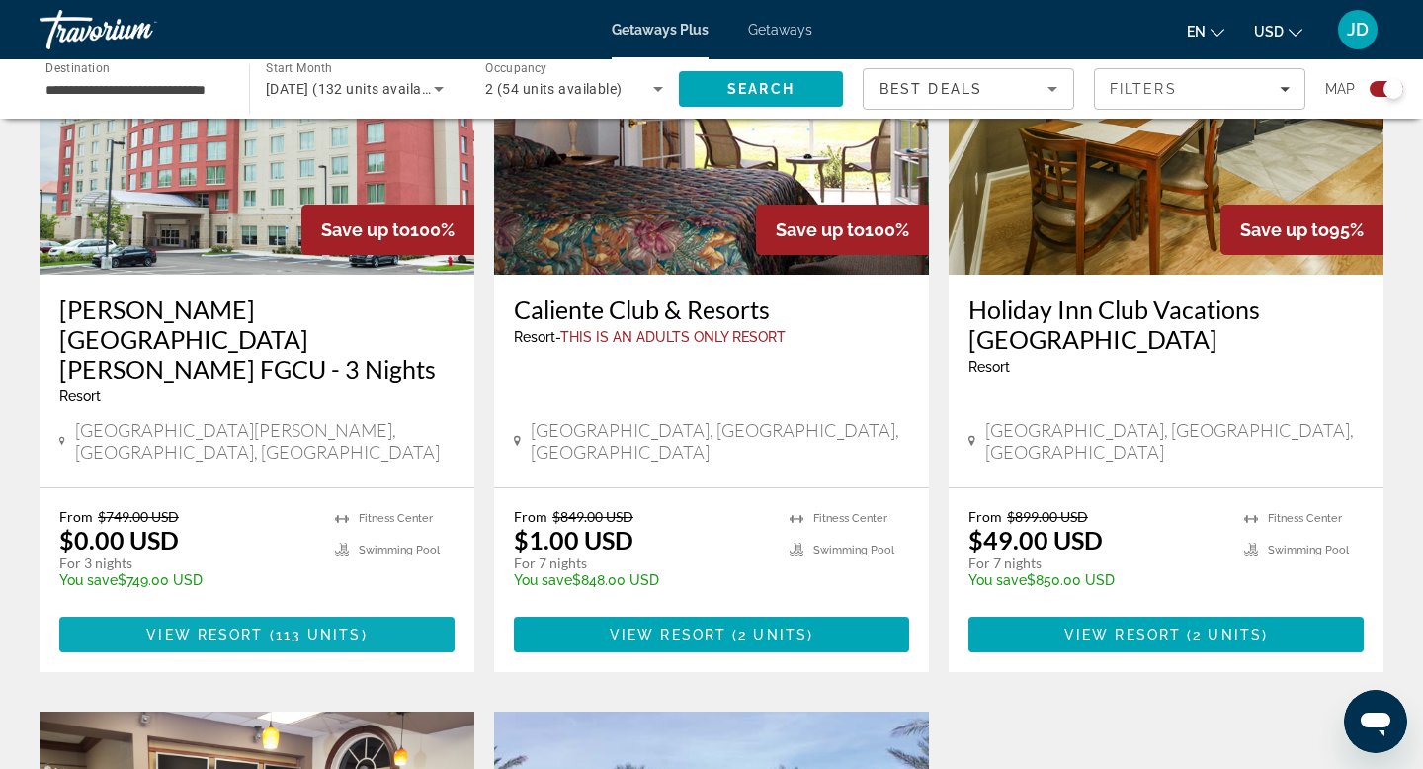
scroll to position [843, 0]
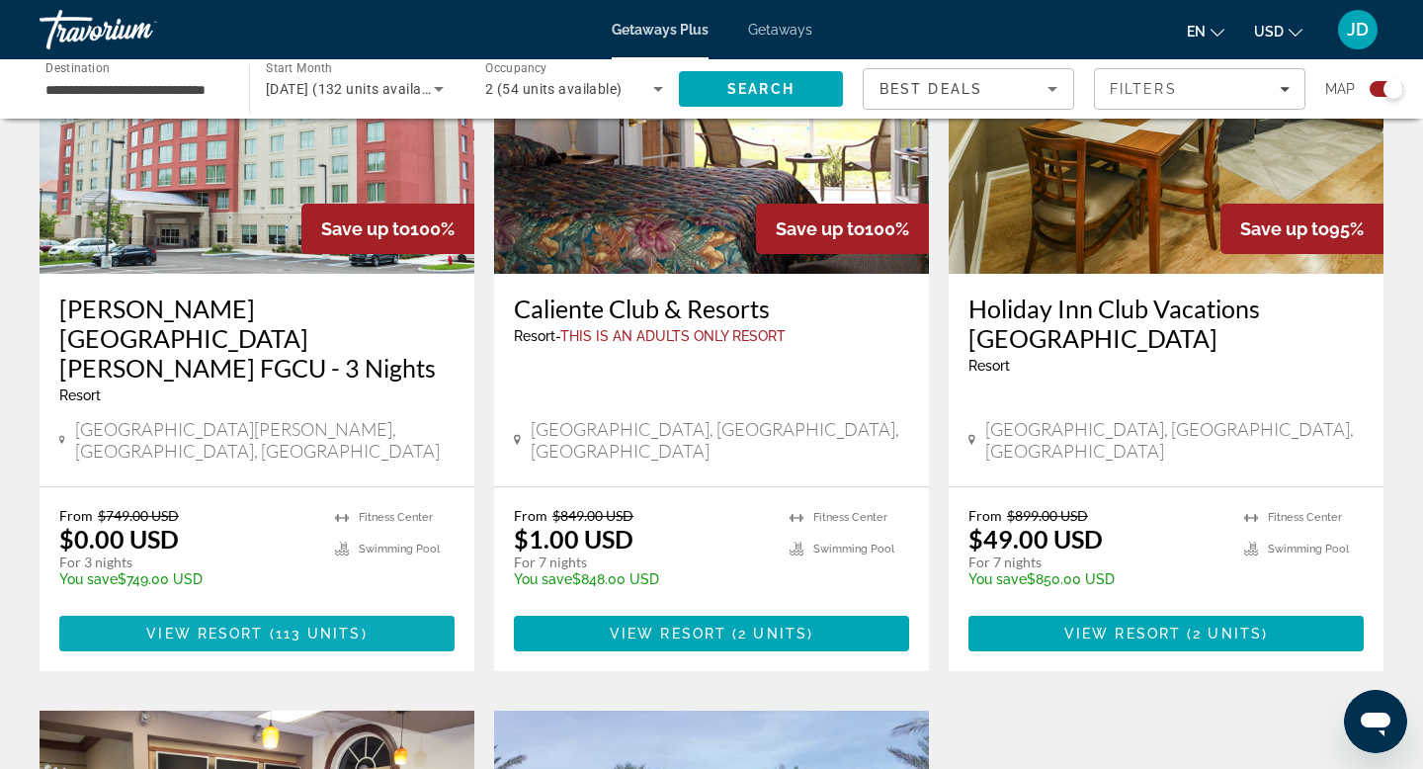
click at [213, 625] on span "View Resort" at bounding box center [204, 633] width 117 height 16
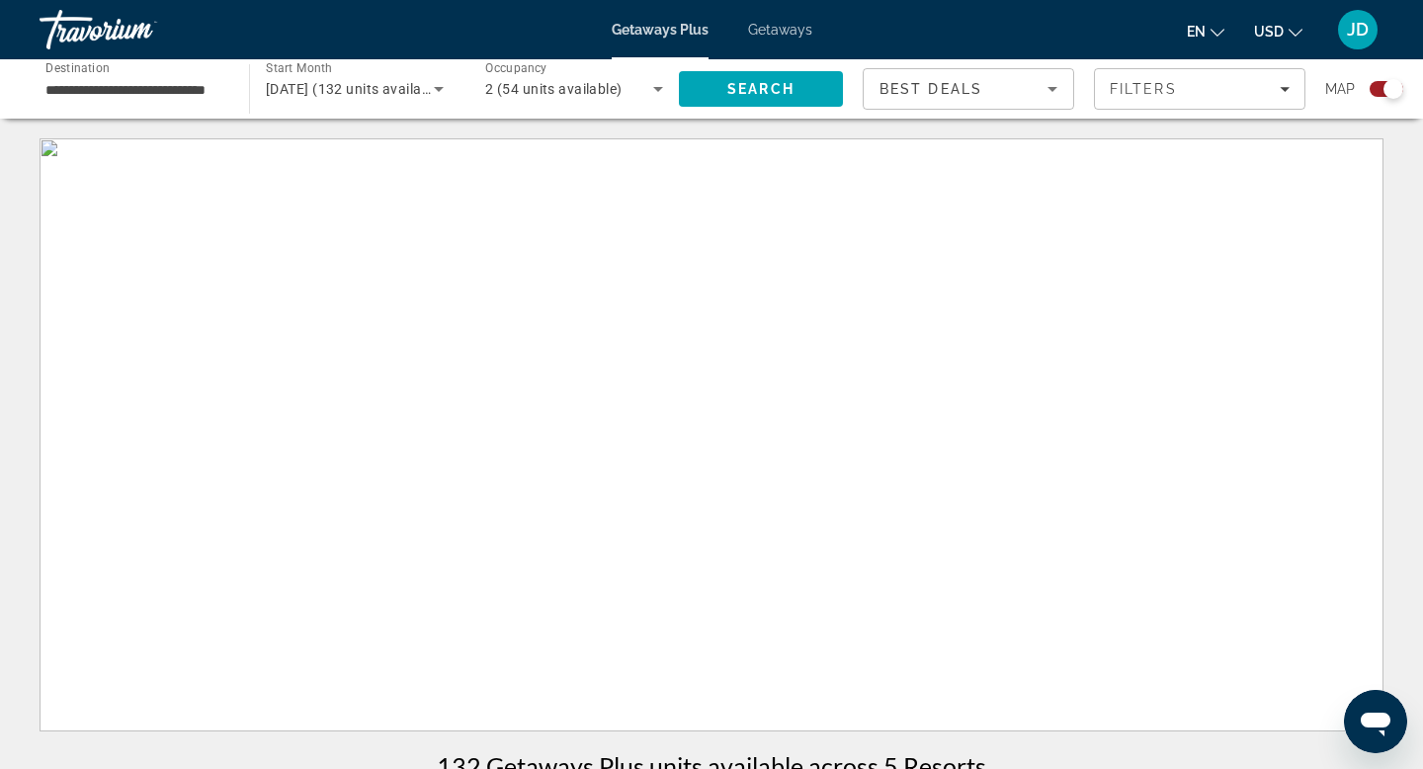
click at [782, 28] on span "Getaways" at bounding box center [780, 30] width 64 height 16
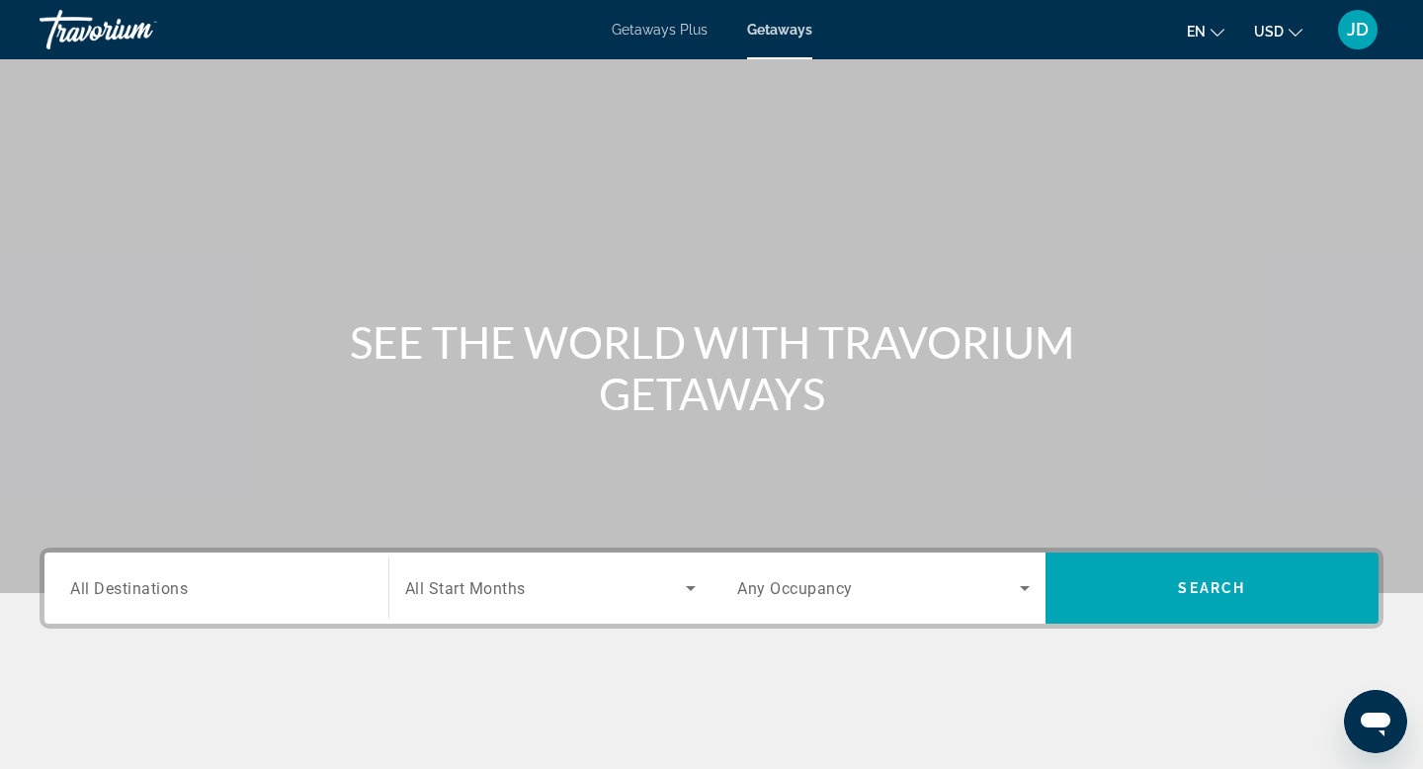
click at [179, 586] on span "All Destinations" at bounding box center [129, 587] width 118 height 19
click at [179, 586] on input "Destination All Destinations" at bounding box center [216, 589] width 292 height 24
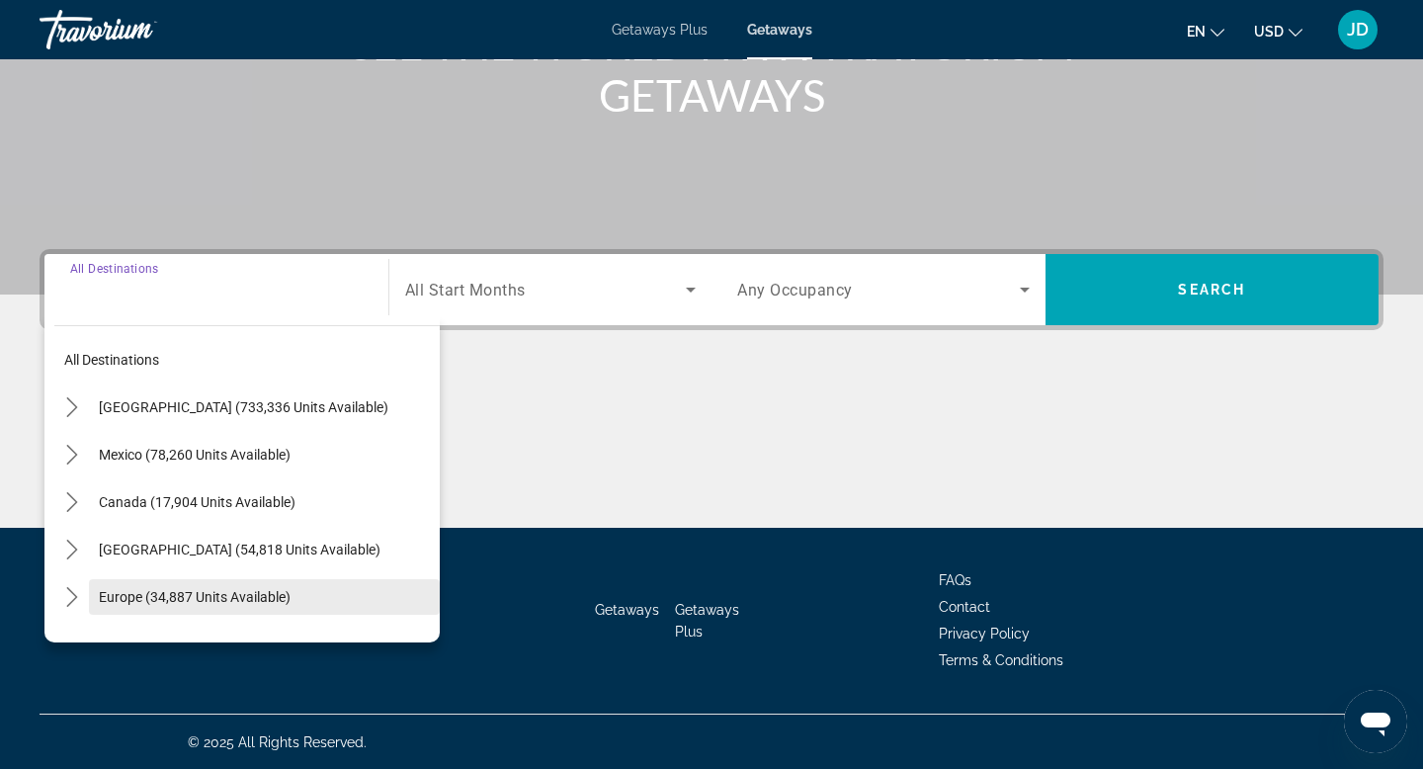
scroll to position [299, 0]
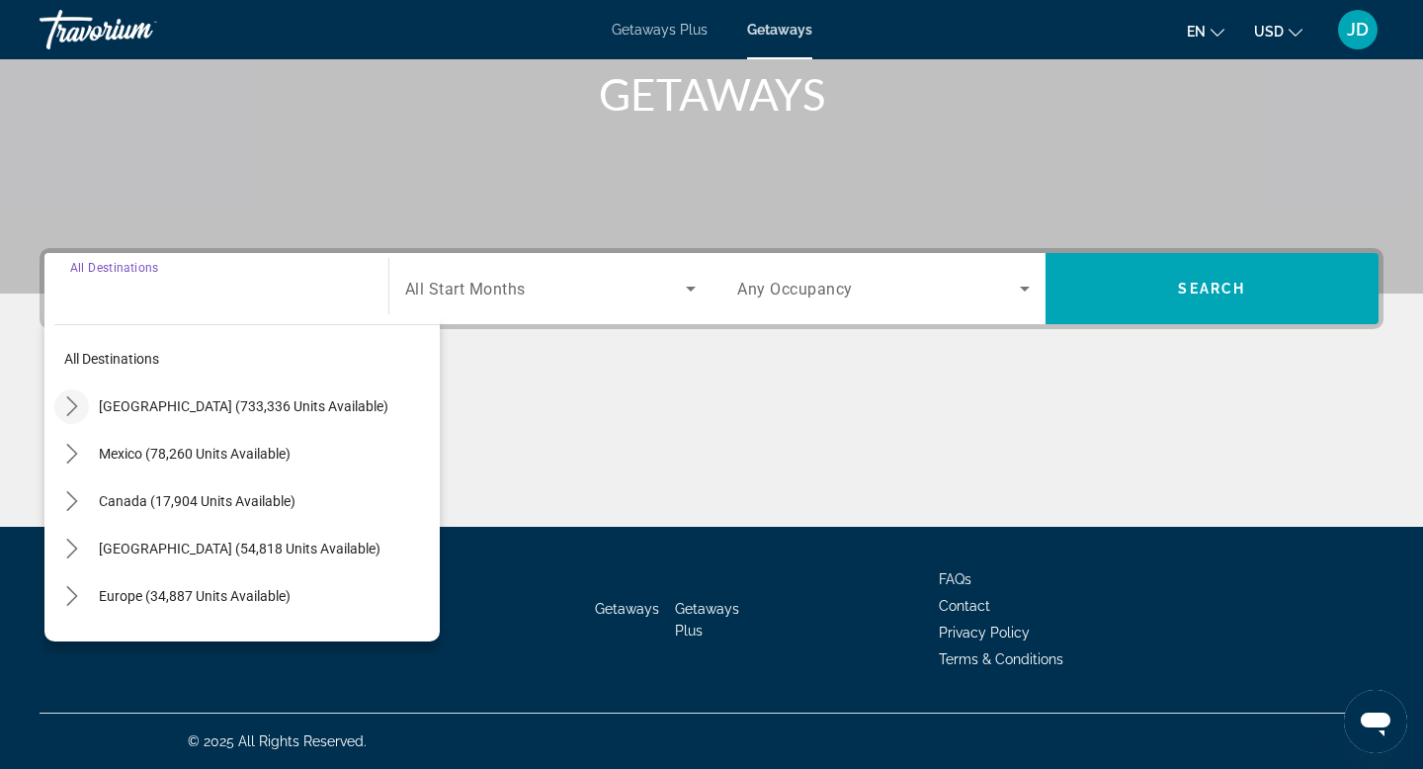
click at [80, 411] on icon "Toggle United States (733,336 units available) submenu" at bounding box center [72, 406] width 20 height 20
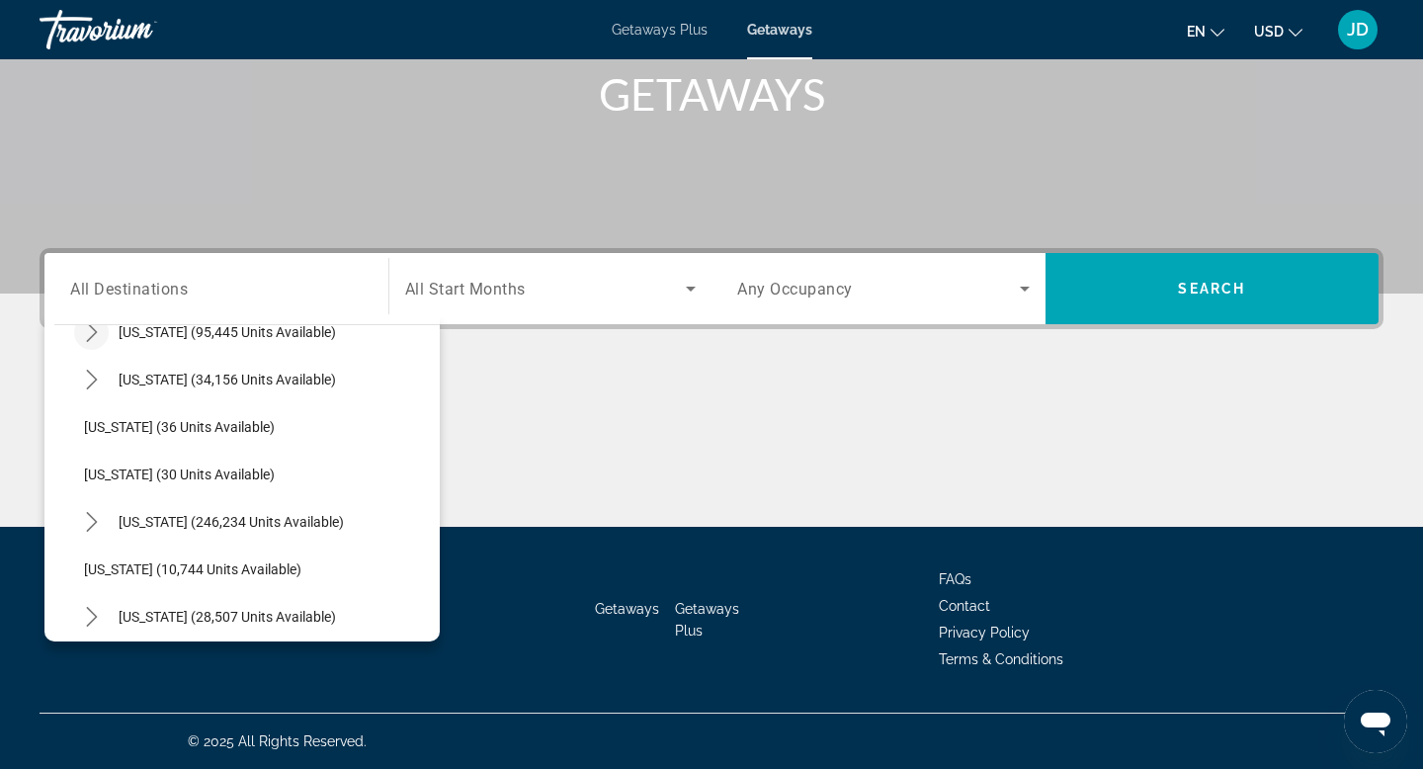
scroll to position [224, 0]
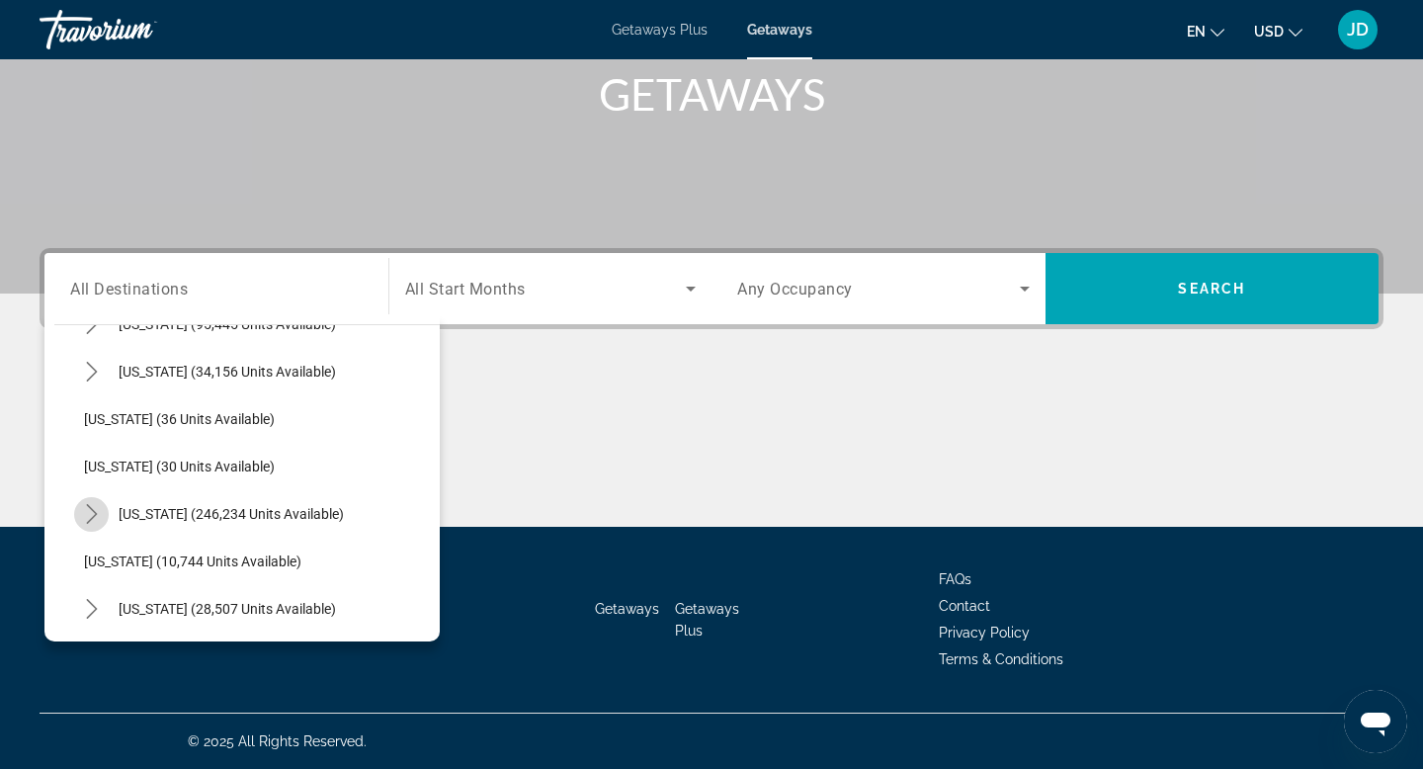
click at [95, 509] on icon "Toggle Florida (246,234 units available) submenu" at bounding box center [92, 514] width 20 height 20
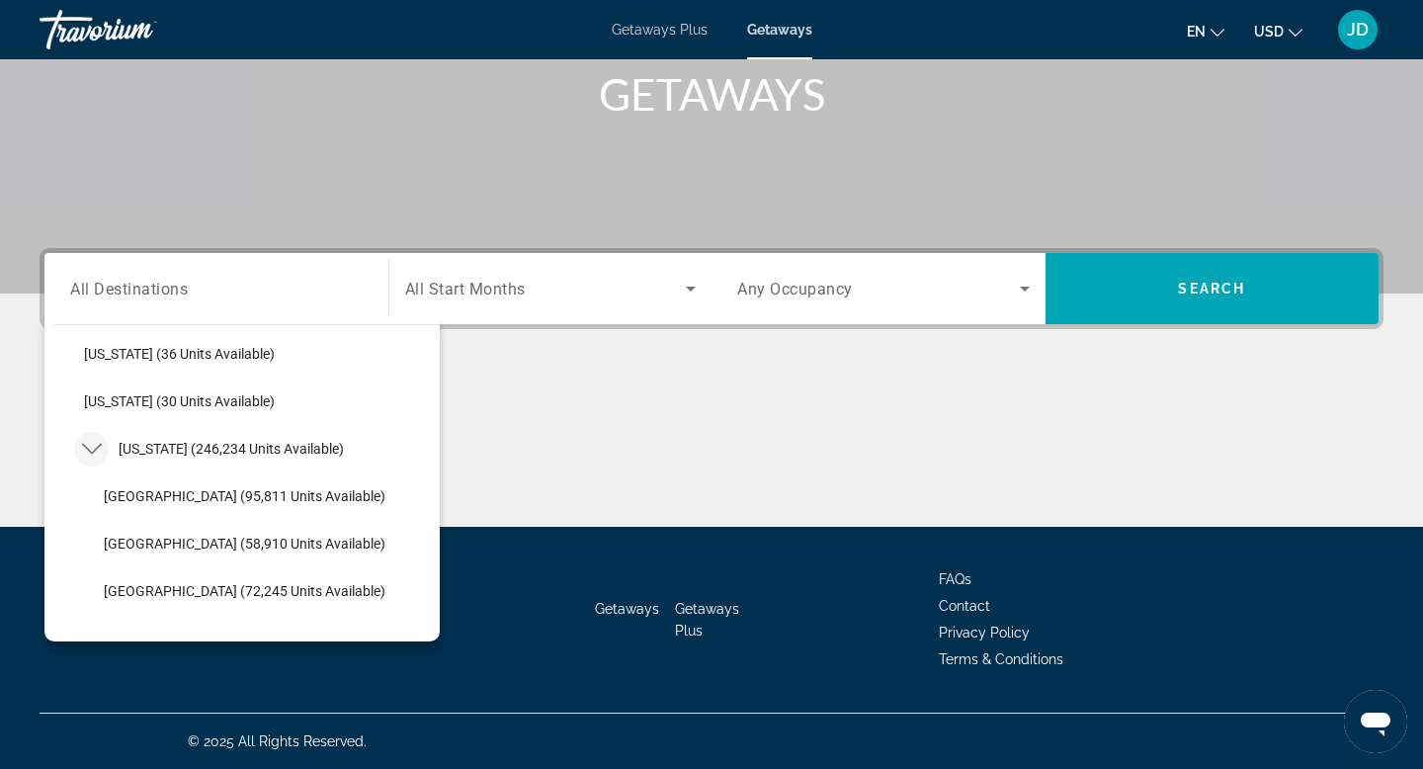
scroll to position [299, 0]
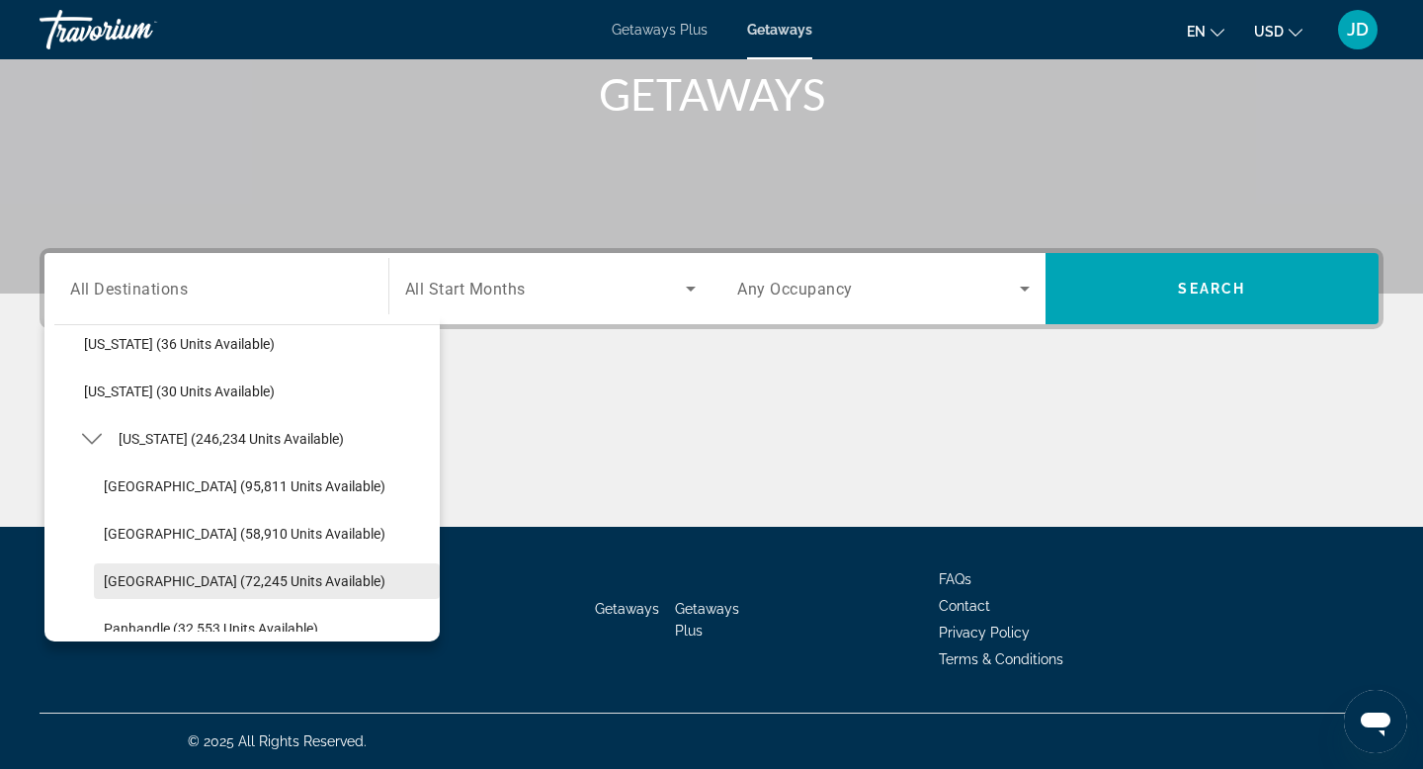
click at [104, 581] on span "[GEOGRAPHIC_DATA] (72,245 units available)" at bounding box center [245, 581] width 282 height 16
type input "**********"
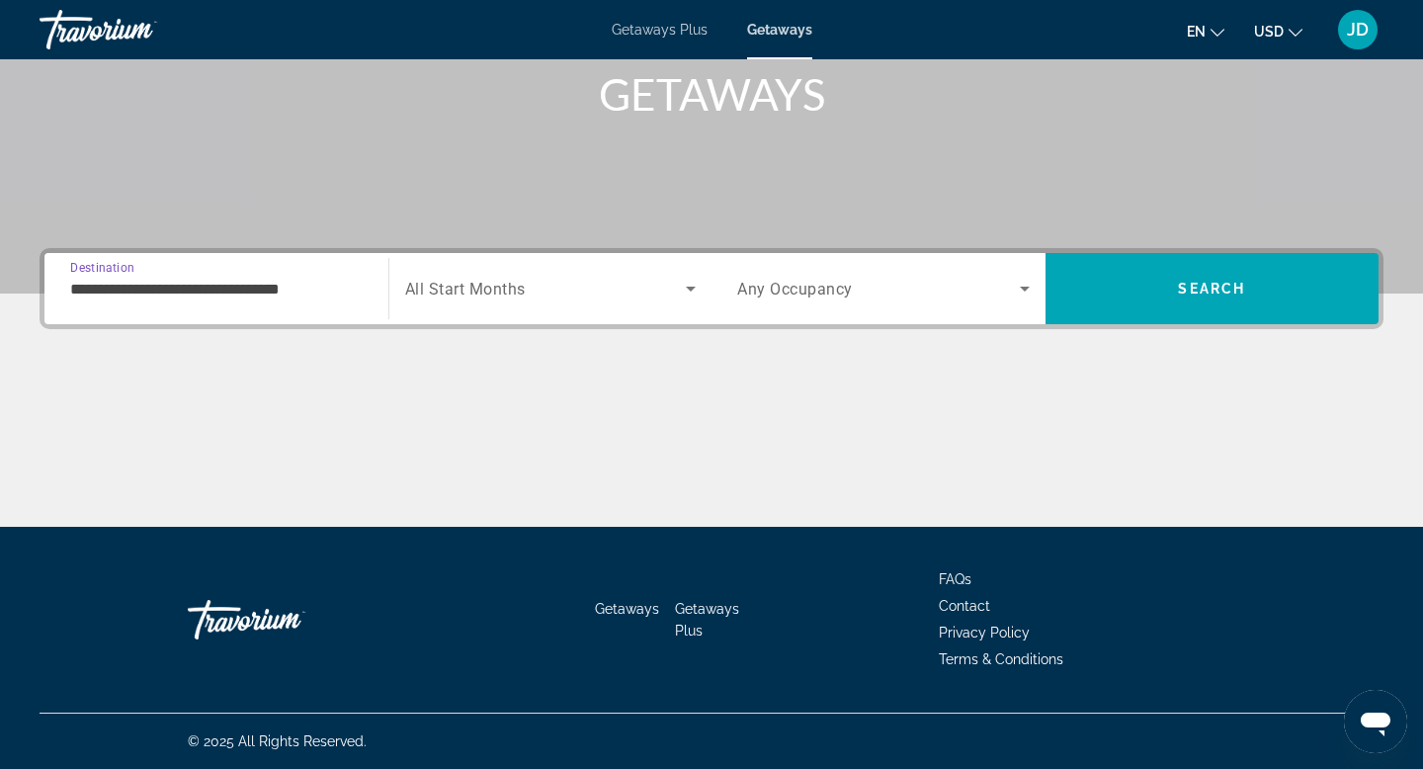
click at [691, 290] on icon "Search widget" at bounding box center [691, 289] width 10 height 5
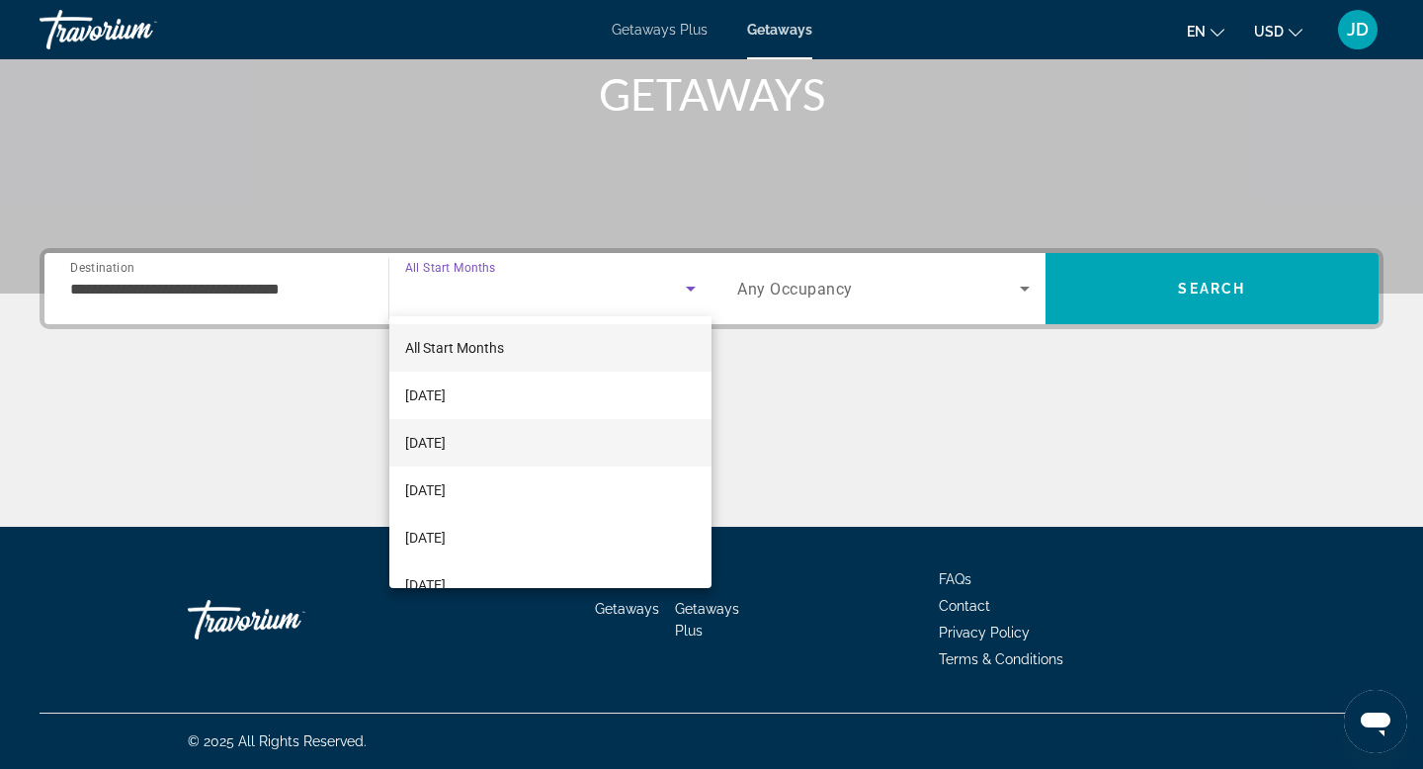
click at [446, 443] on span "[DATE]" at bounding box center [425, 443] width 41 height 24
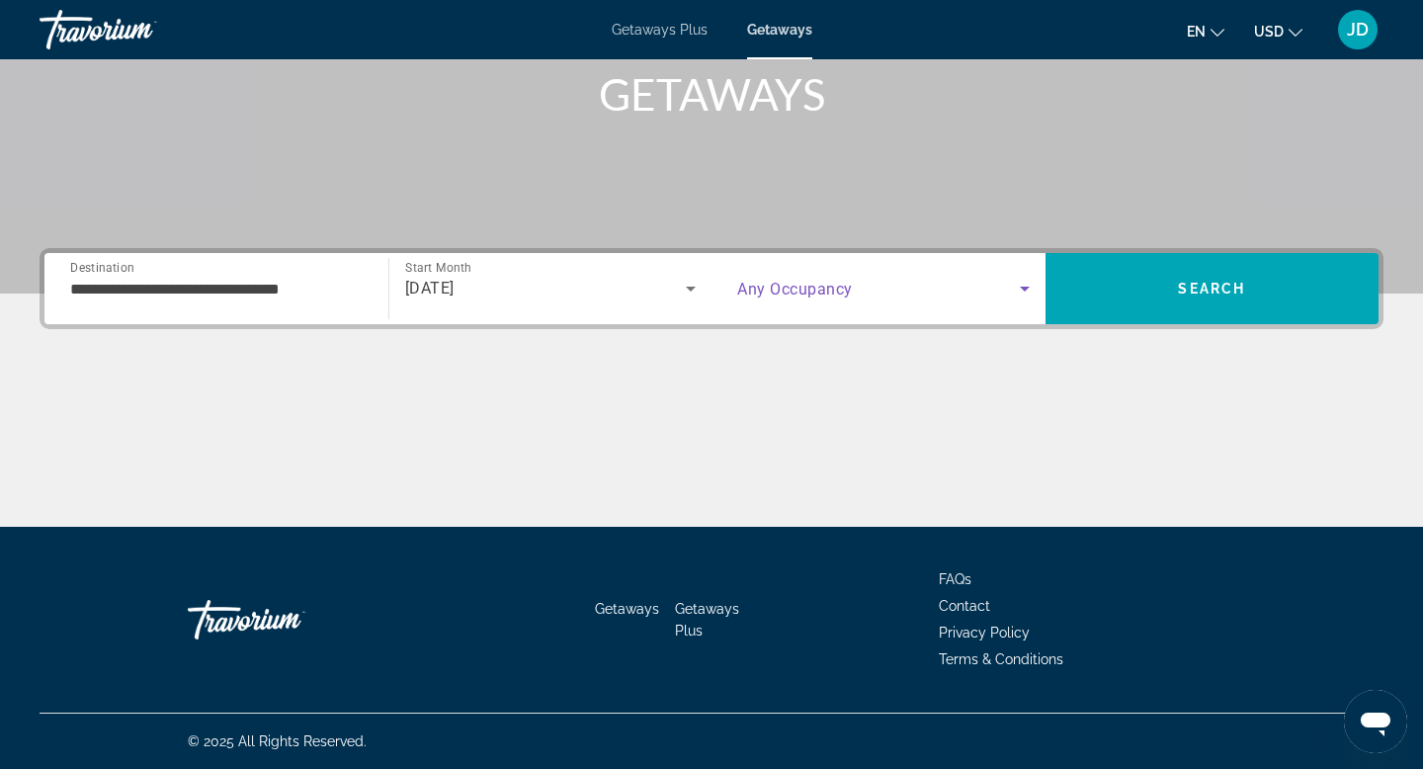
click at [1020, 280] on icon "Search widget" at bounding box center [1025, 289] width 24 height 24
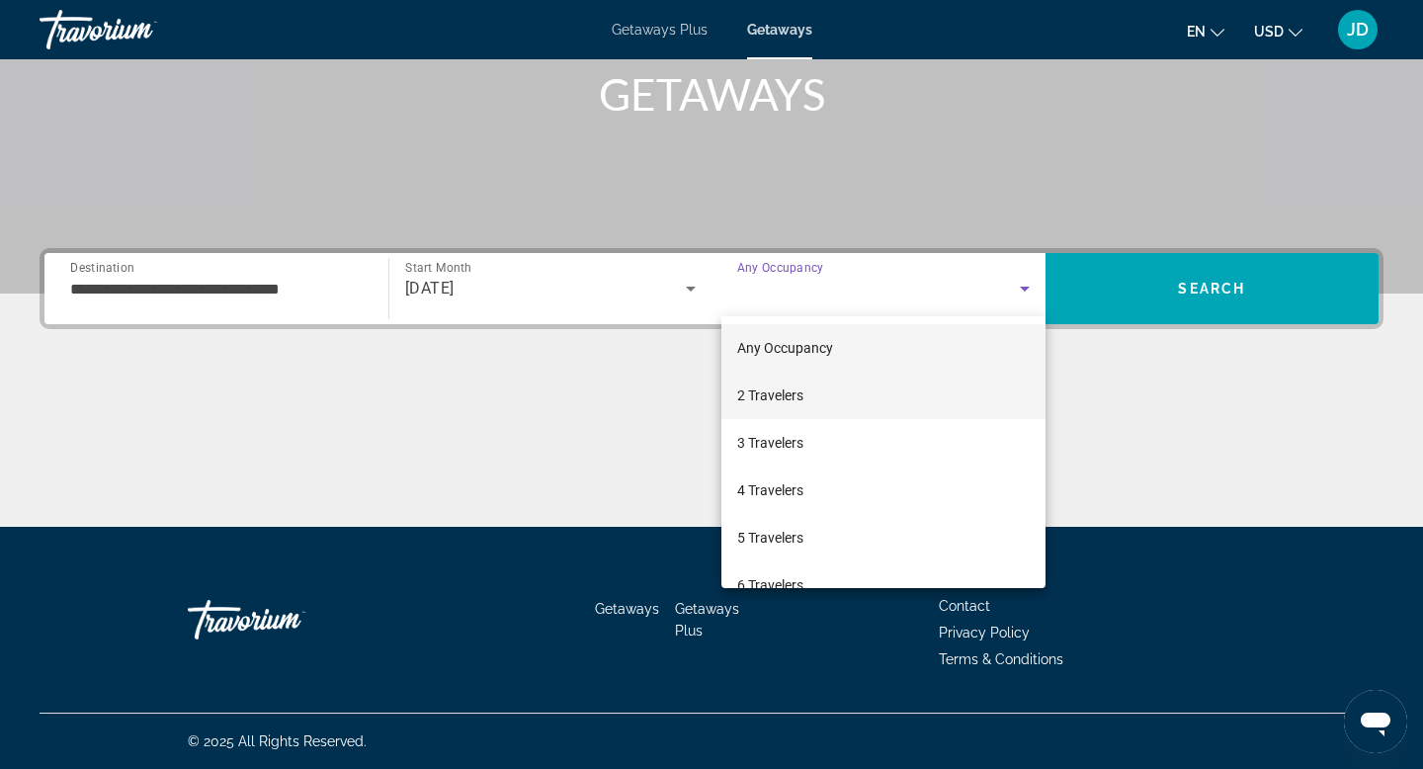
click at [803, 396] on span "2 Travelers" at bounding box center [770, 395] width 66 height 24
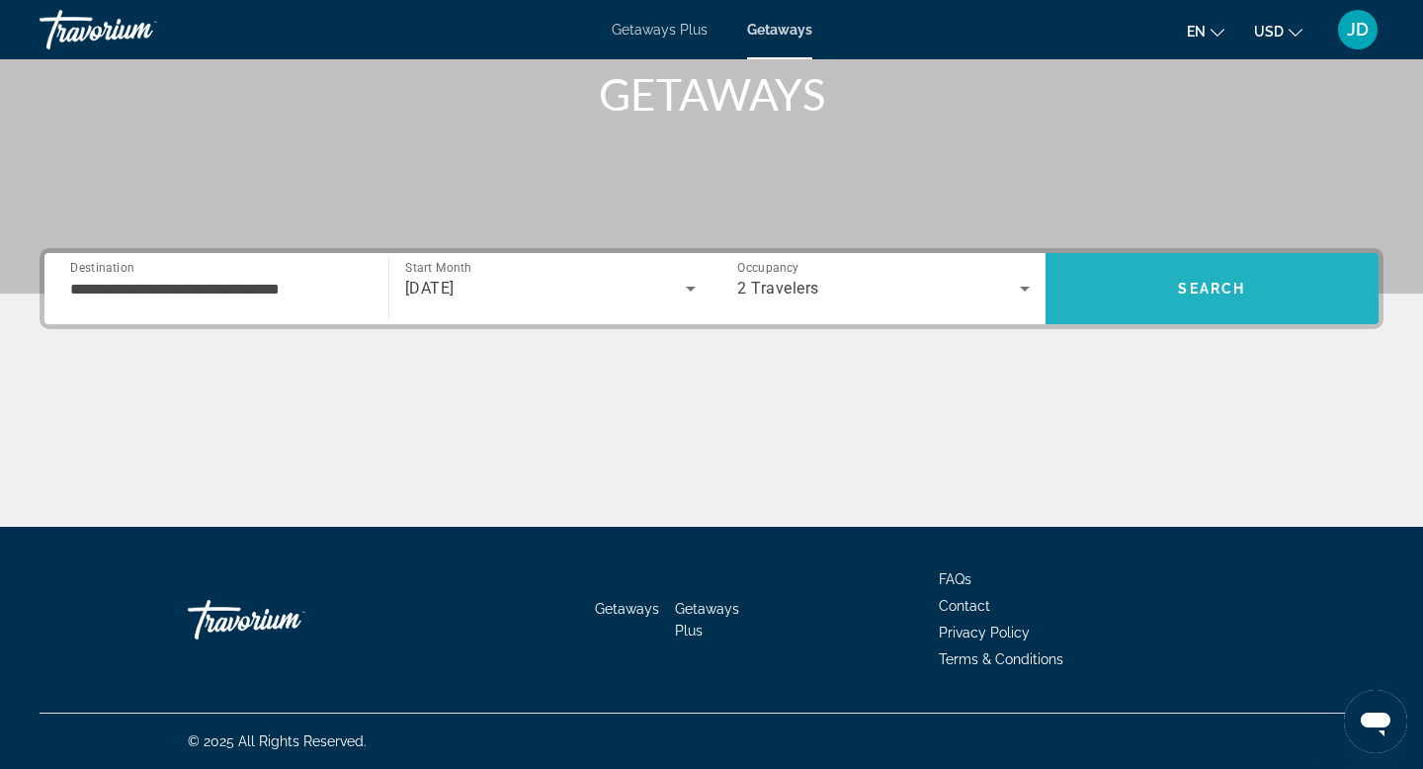
click at [1197, 284] on span "Search" at bounding box center [1211, 289] width 67 height 16
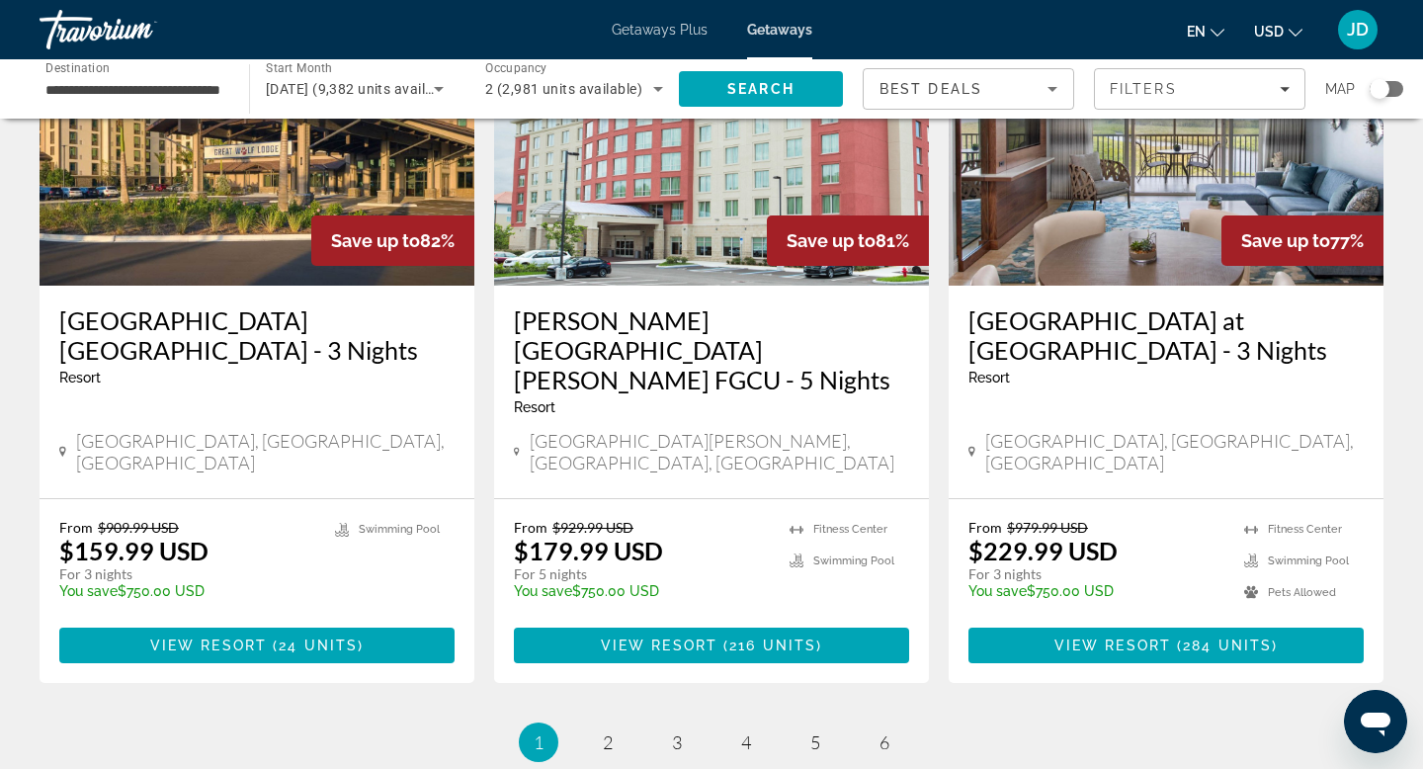
scroll to position [2463, 0]
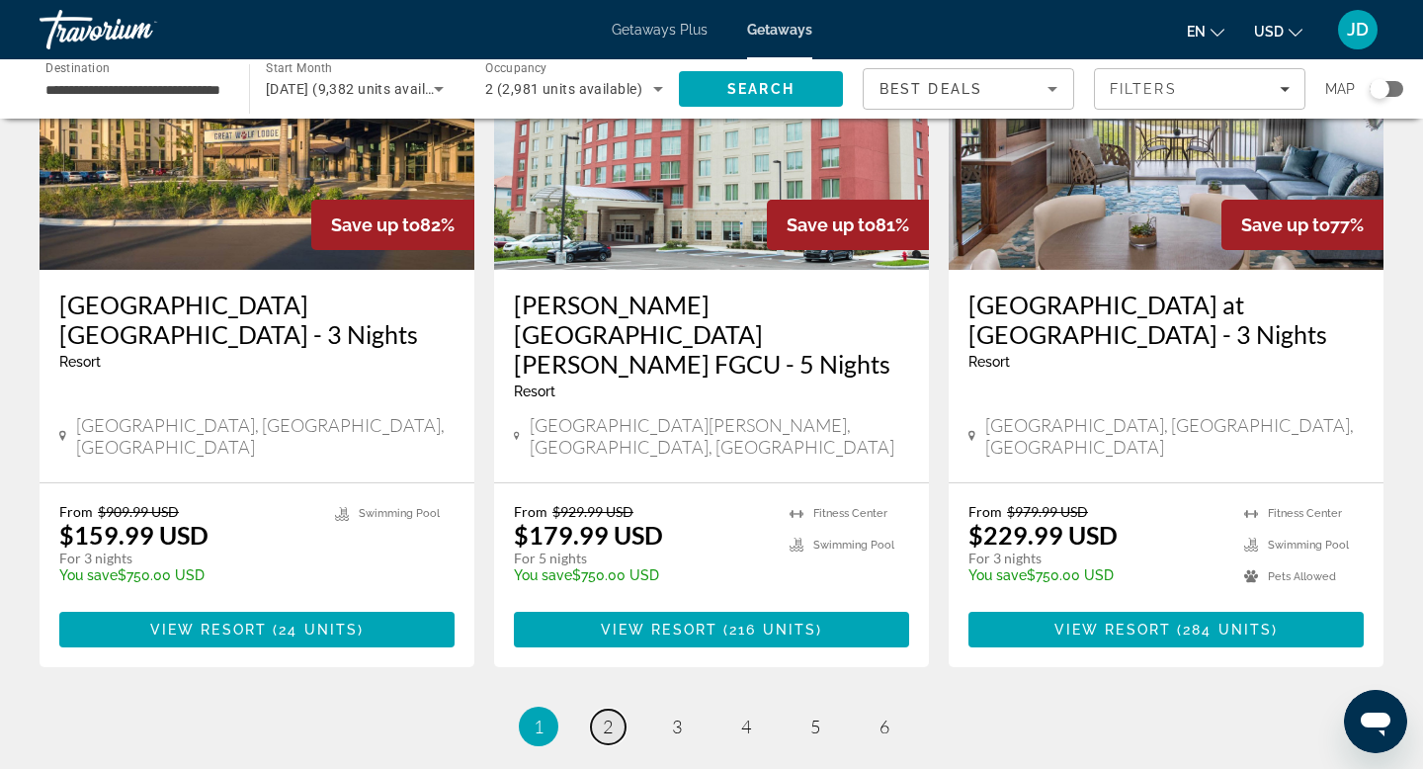
click at [612, 715] on span "2" at bounding box center [608, 726] width 10 height 22
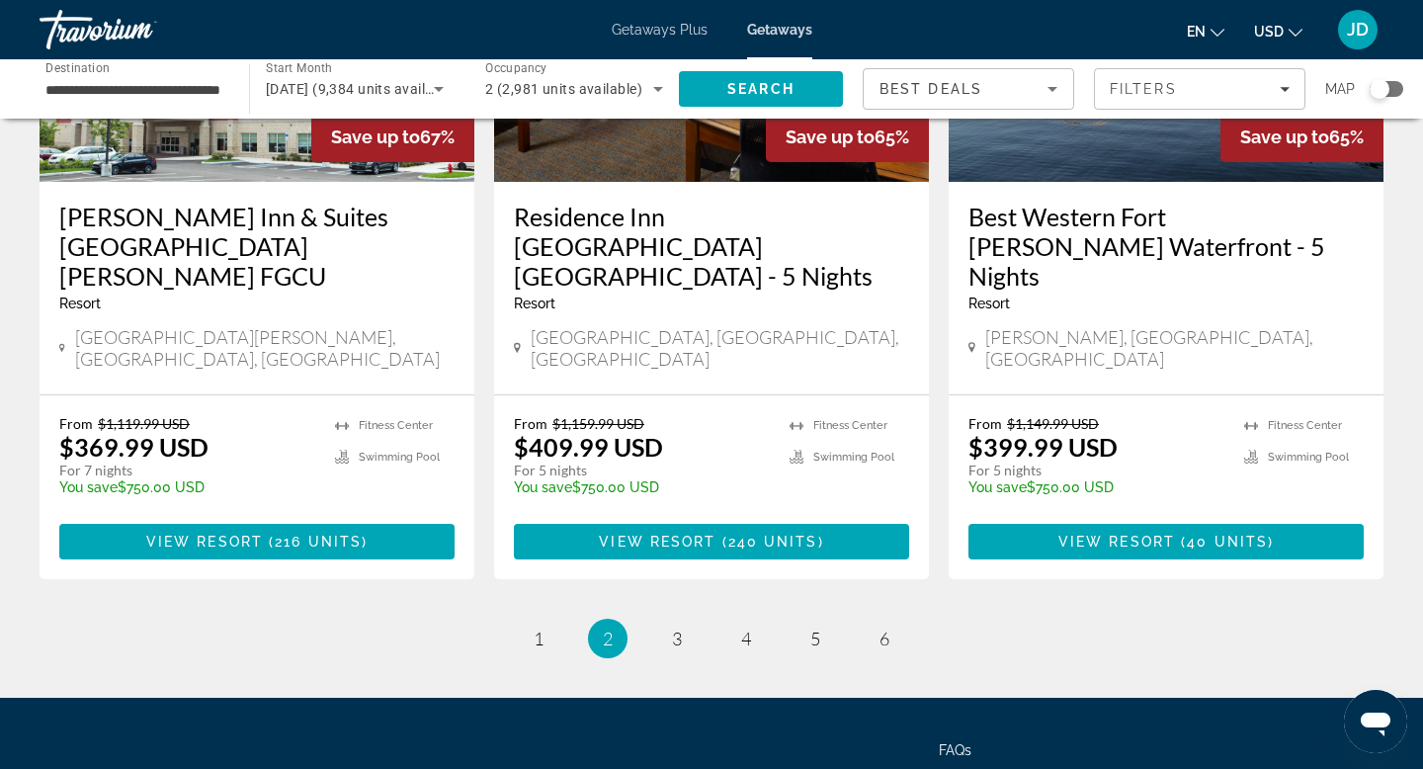
scroll to position [2527, 0]
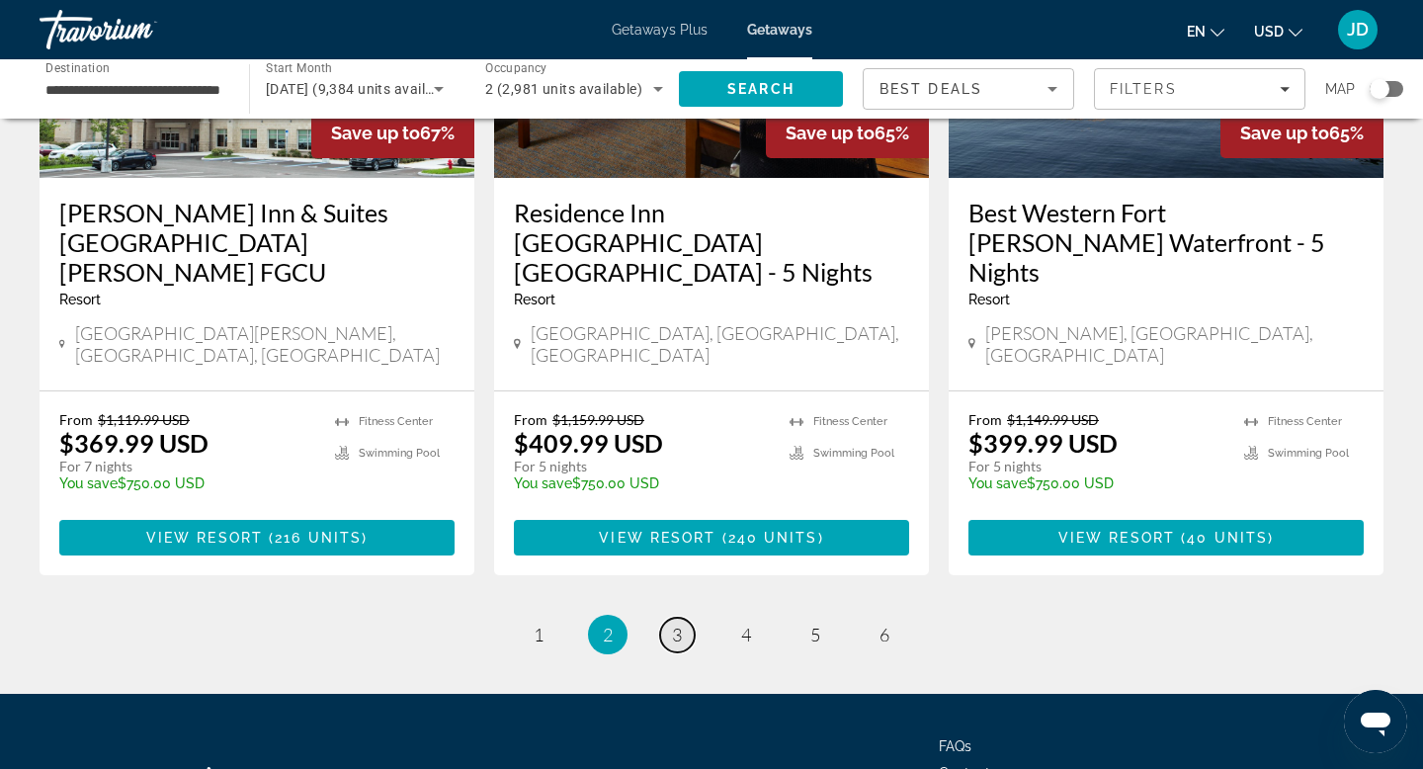
click at [674, 623] on span "3" at bounding box center [677, 634] width 10 height 22
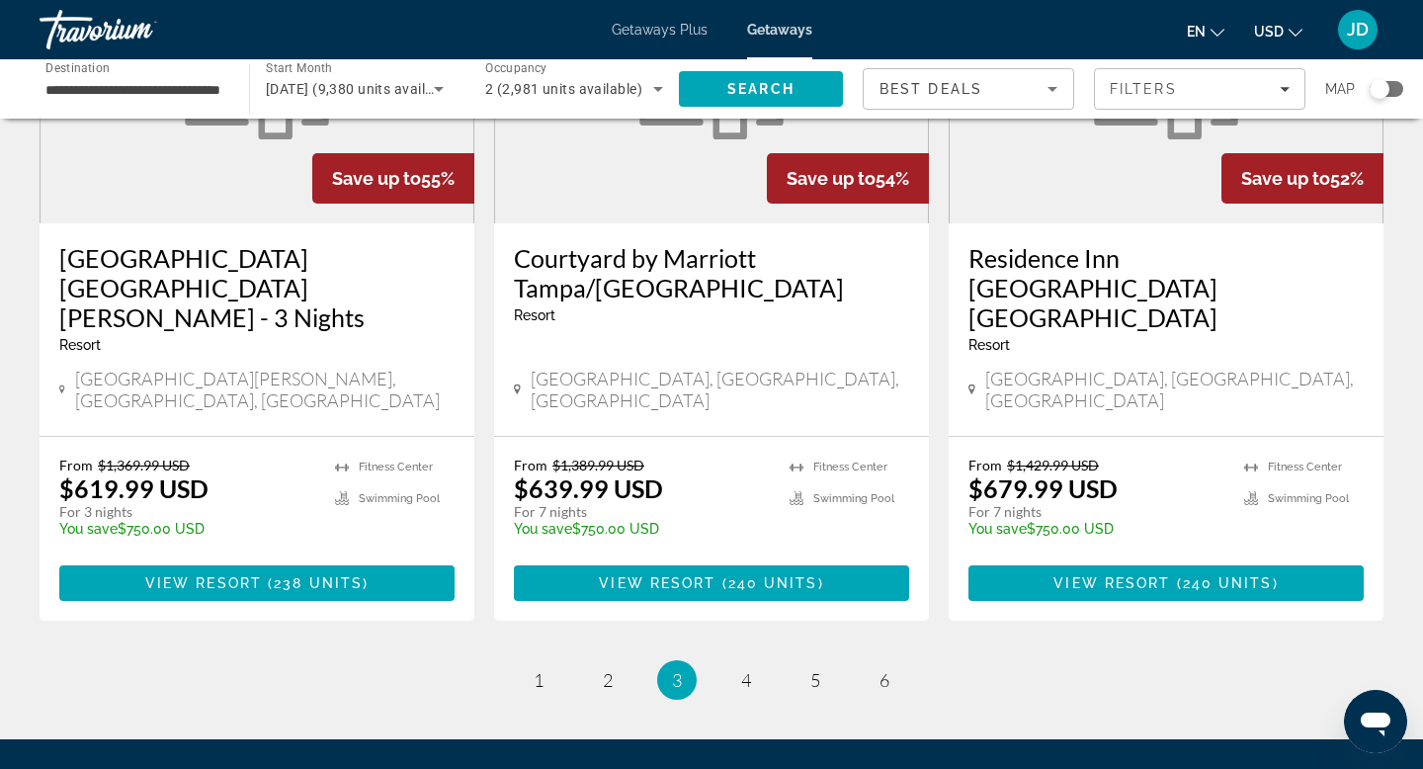
scroll to position [2521, 0]
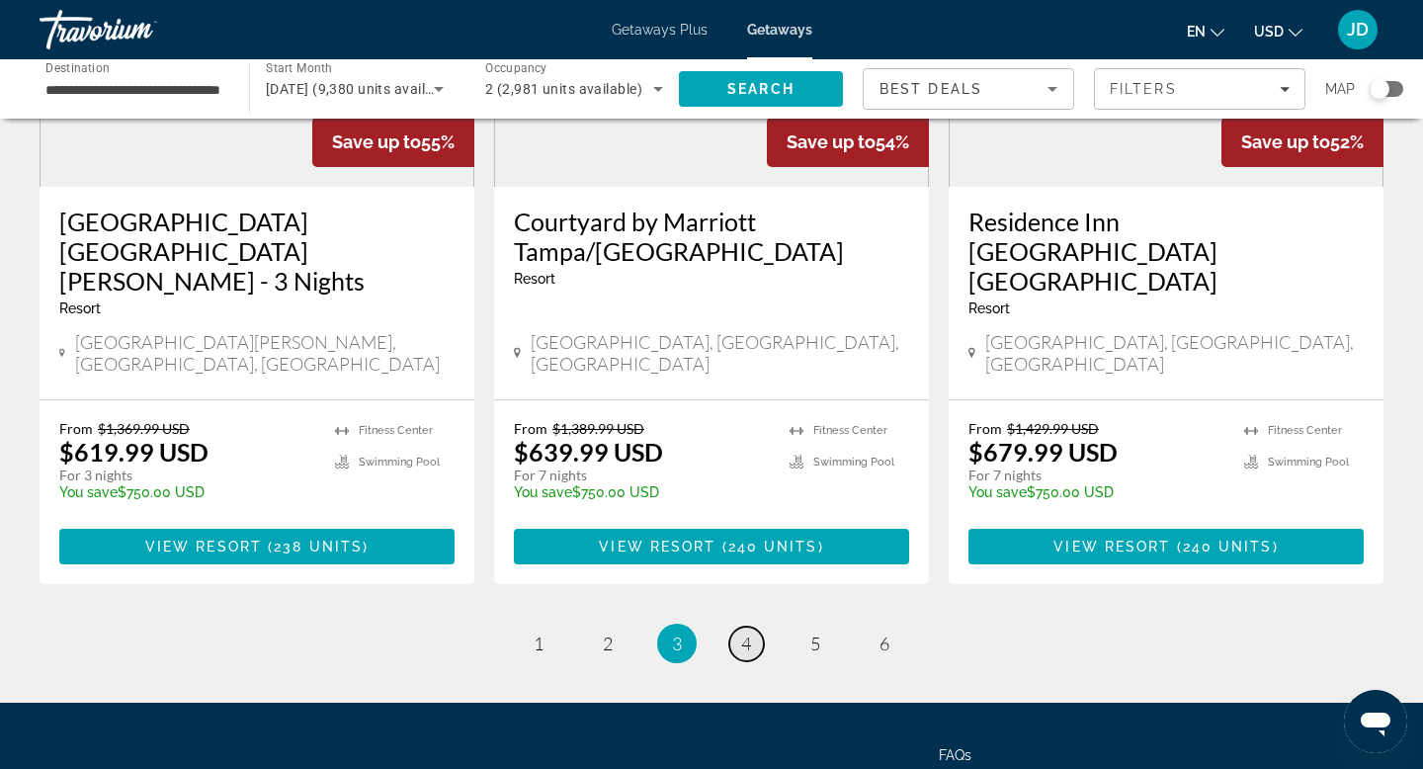
click at [743, 632] on span "4" at bounding box center [746, 643] width 10 height 22
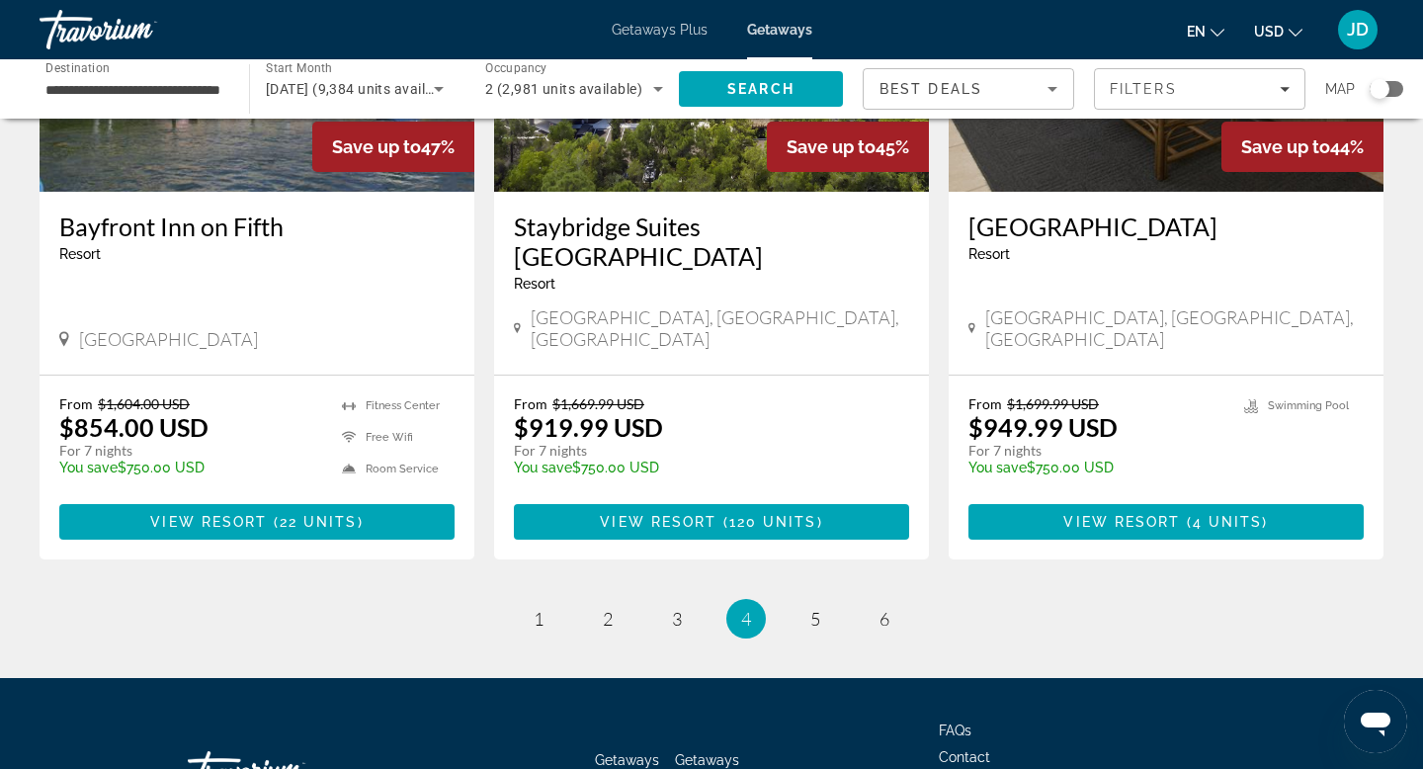
scroll to position [2547, 0]
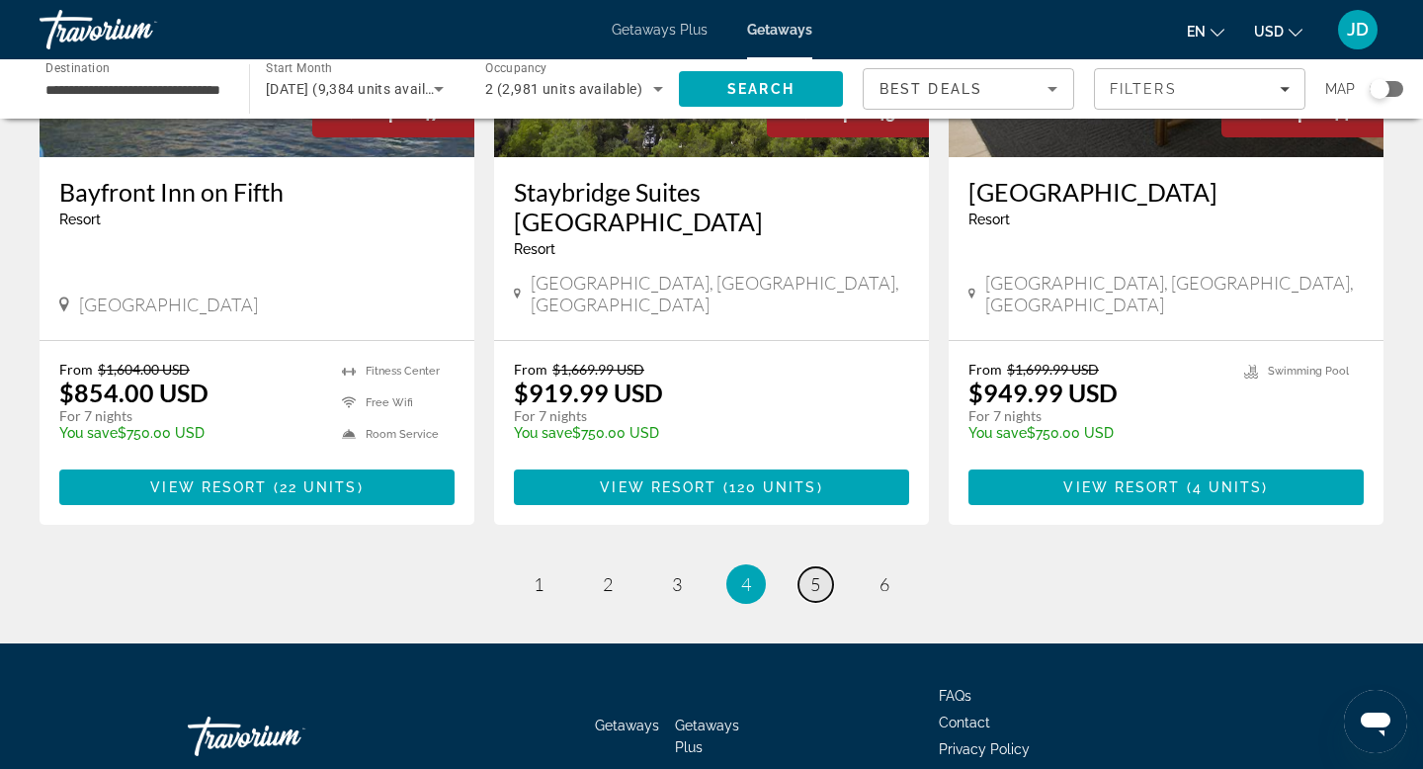
click at [812, 573] on span "5" at bounding box center [815, 584] width 10 height 22
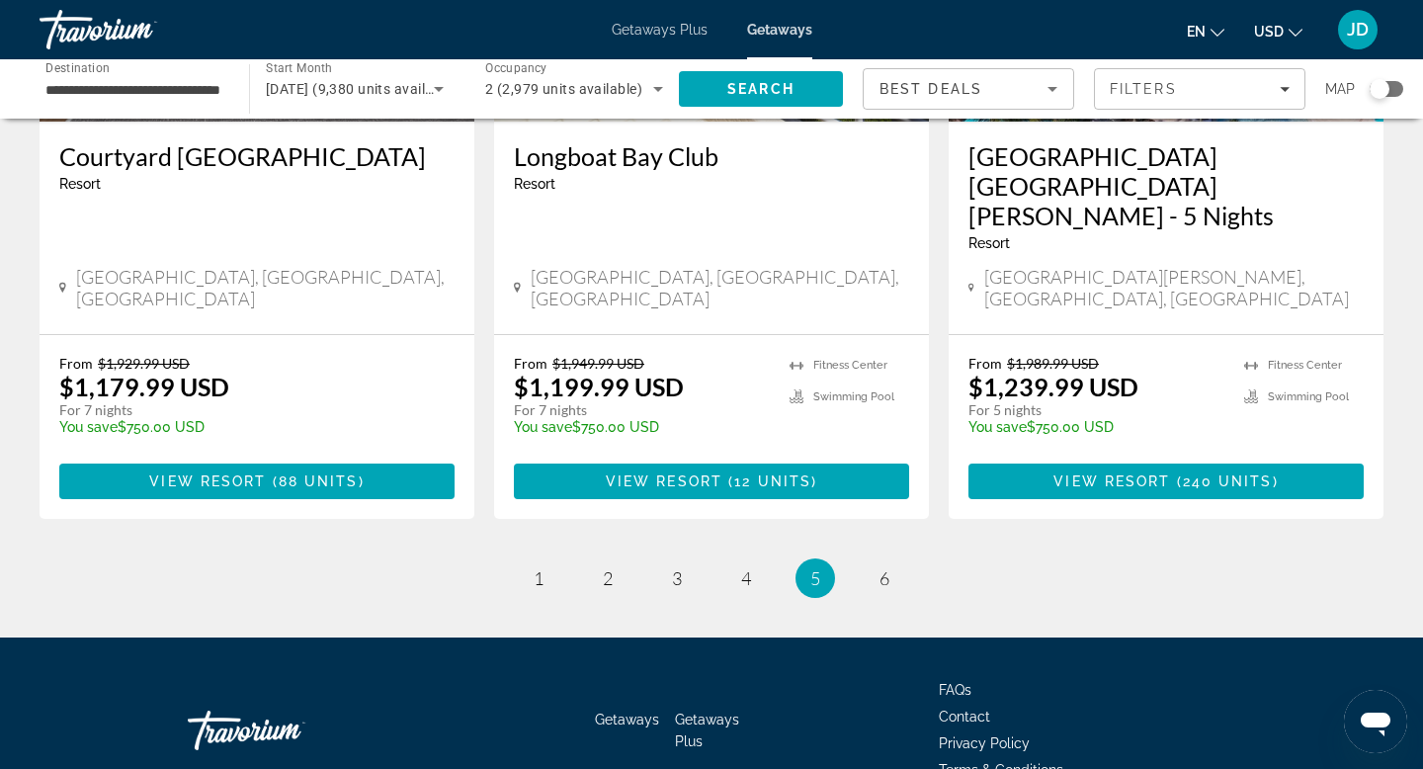
scroll to position [2517, 0]
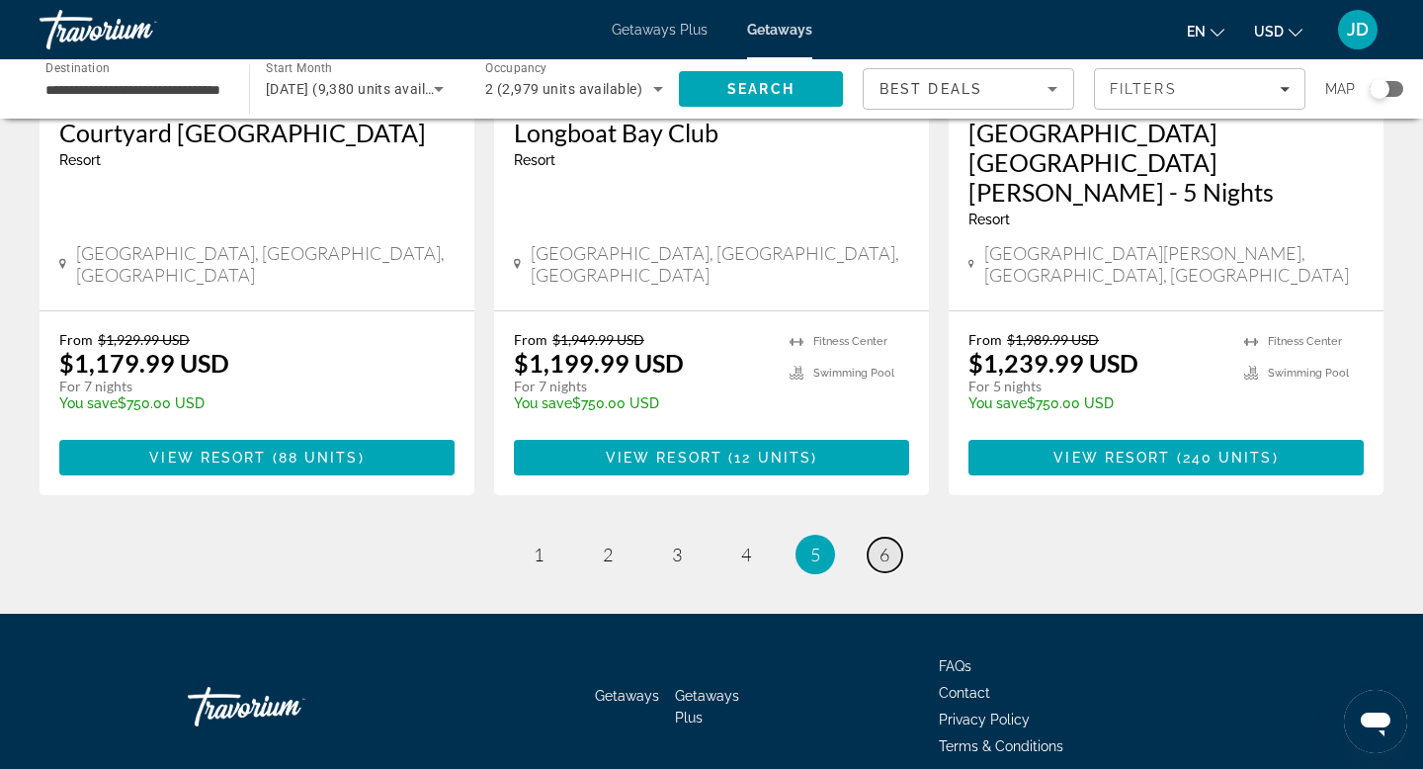
click at [893, 538] on link "page 6" at bounding box center [885, 555] width 35 height 35
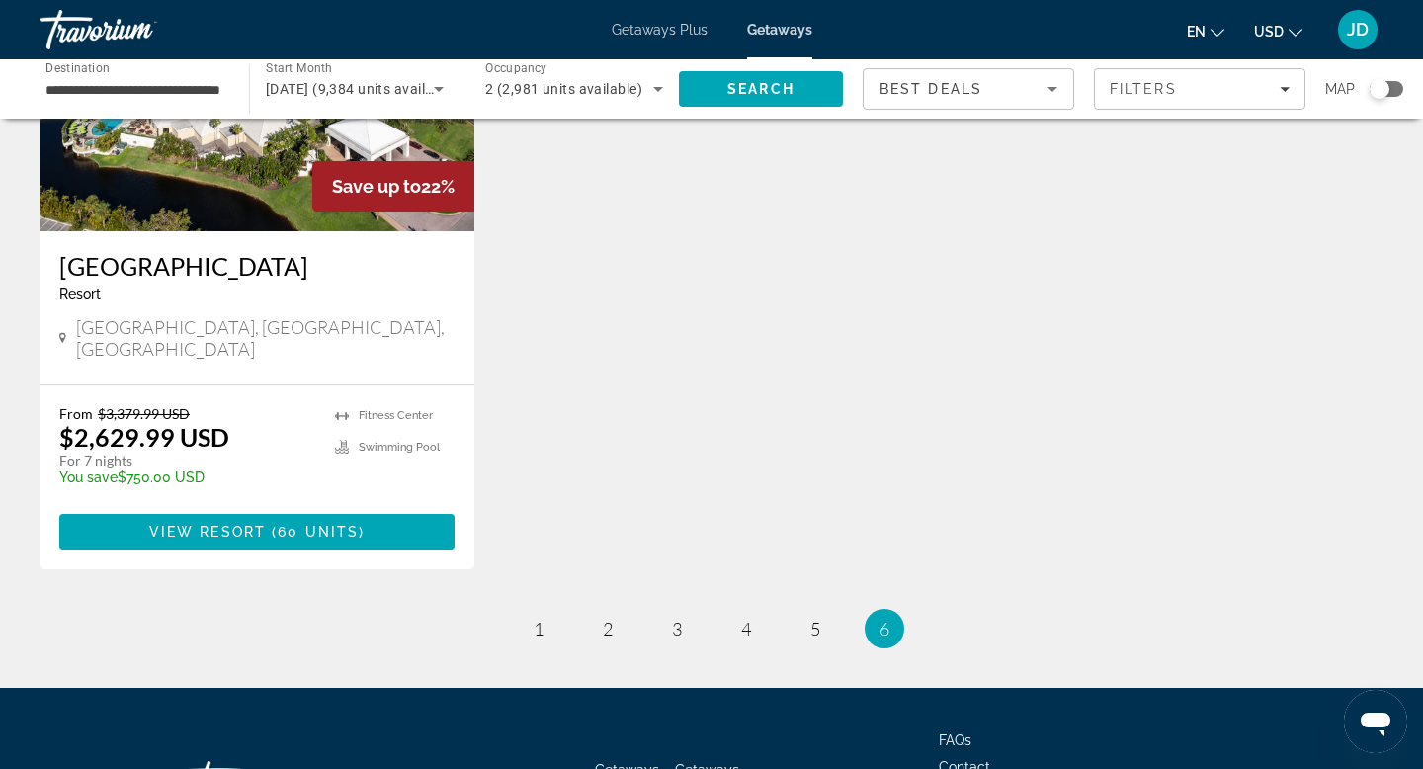
scroll to position [1815, 0]
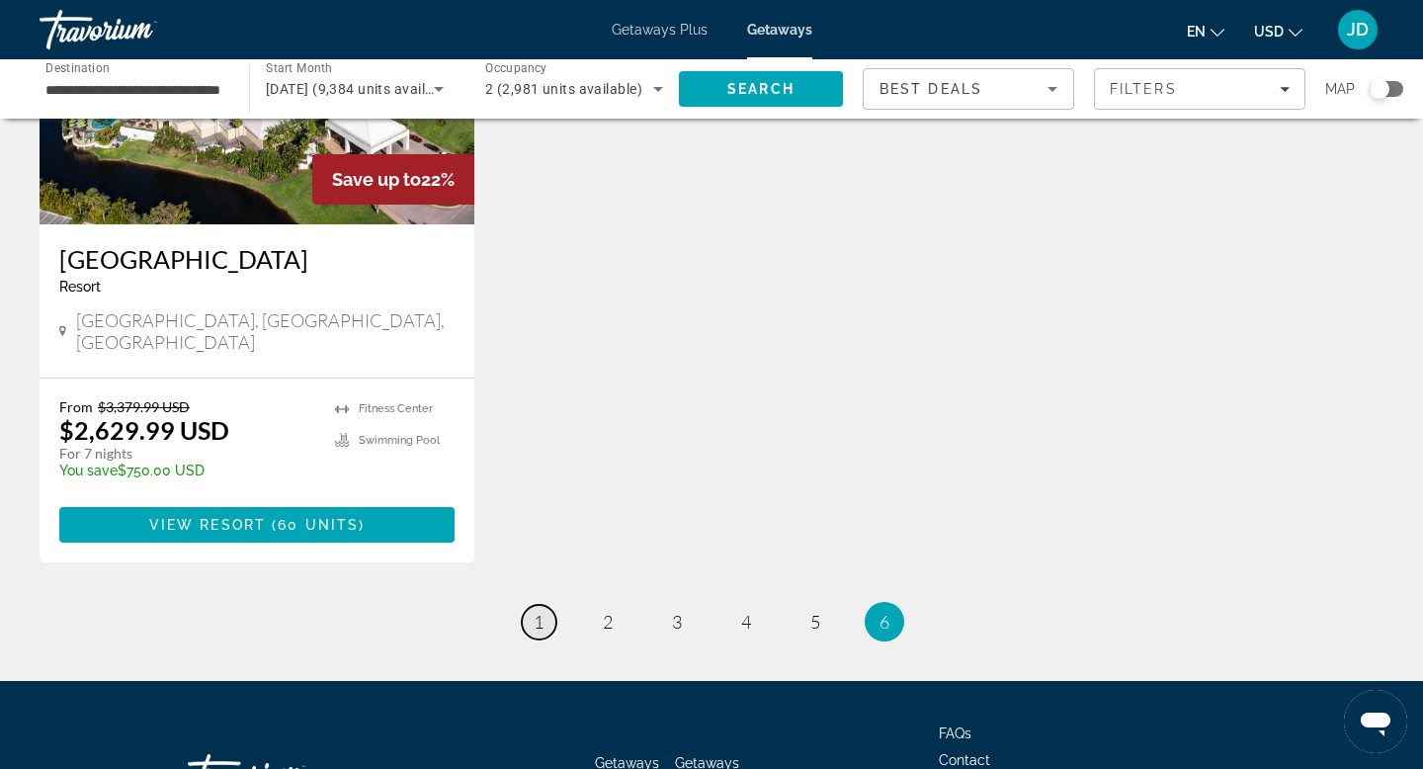
click at [535, 611] on span "1" at bounding box center [539, 622] width 10 height 22
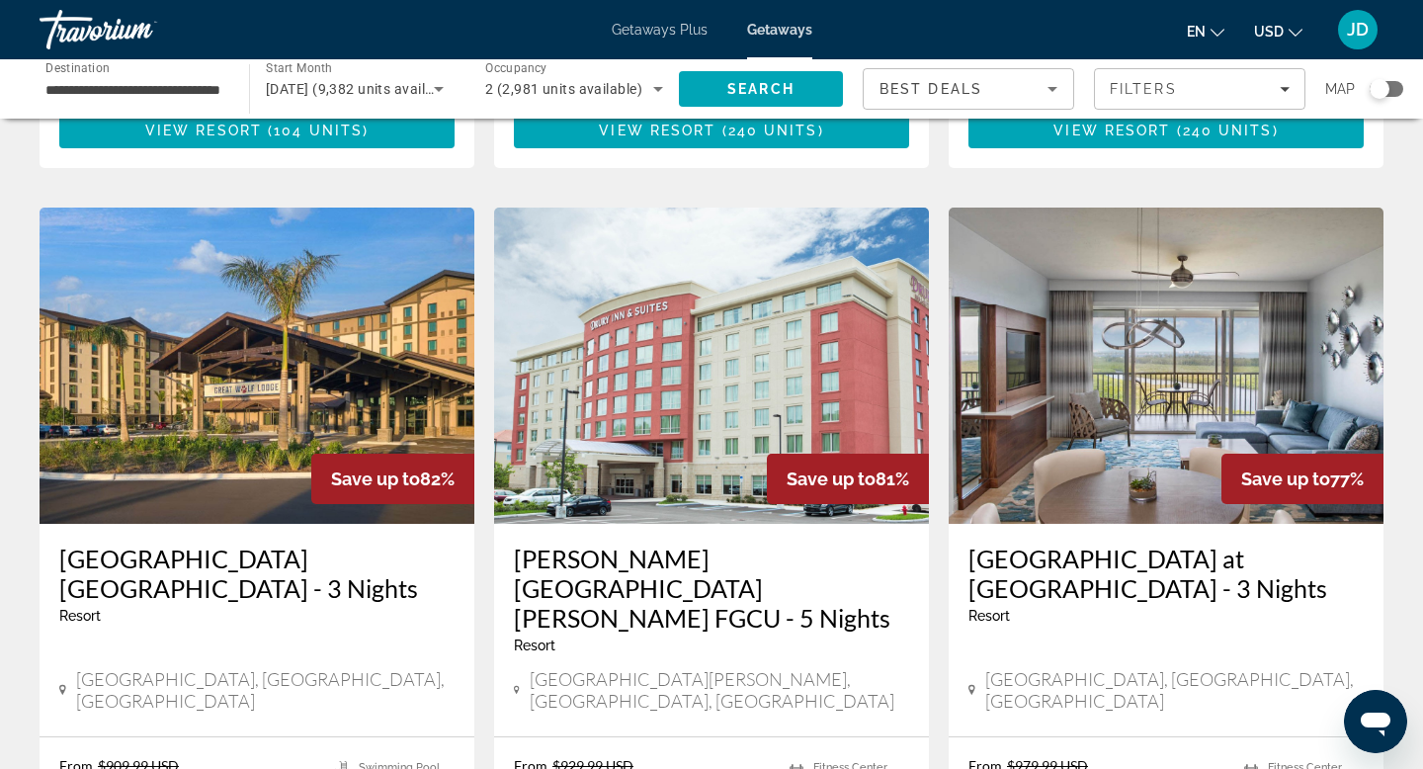
scroll to position [2219, 0]
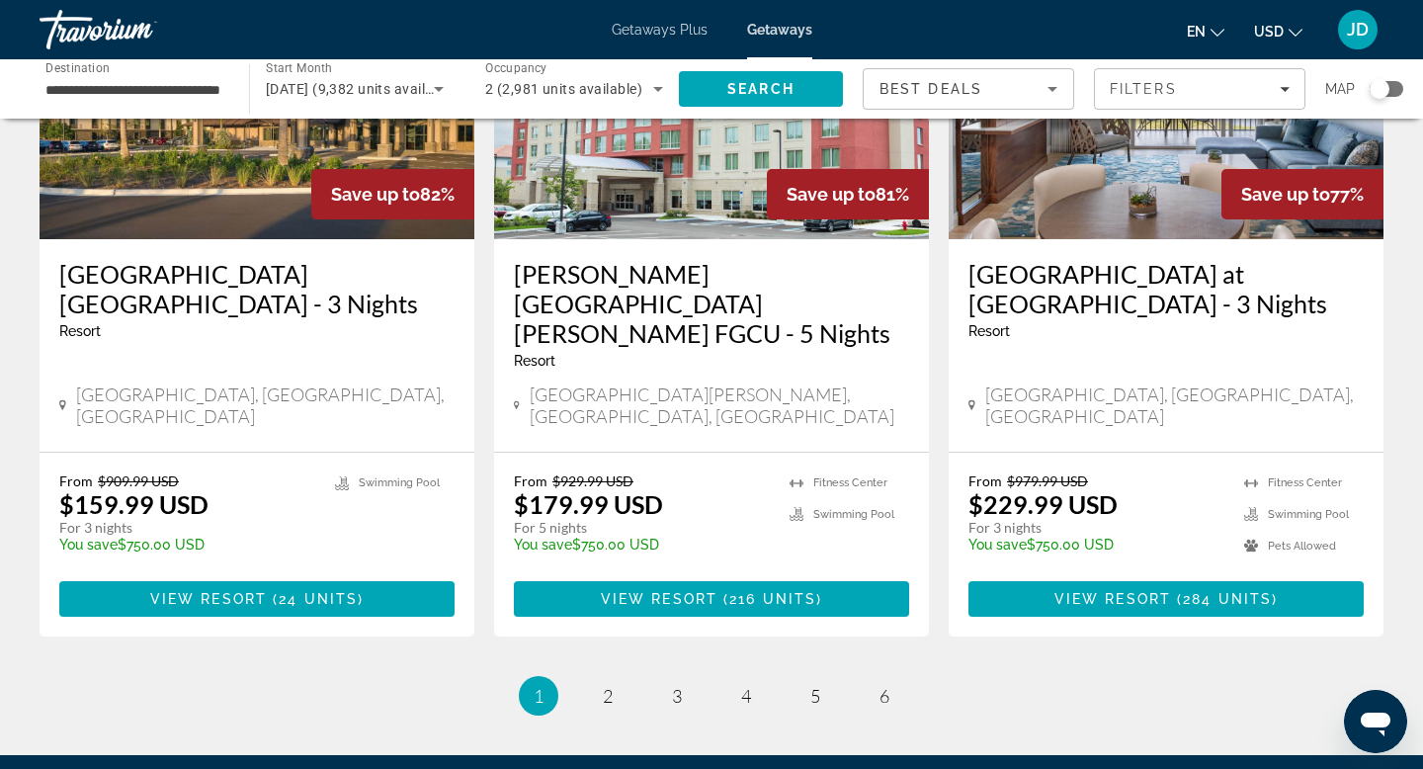
scroll to position [2517, 0]
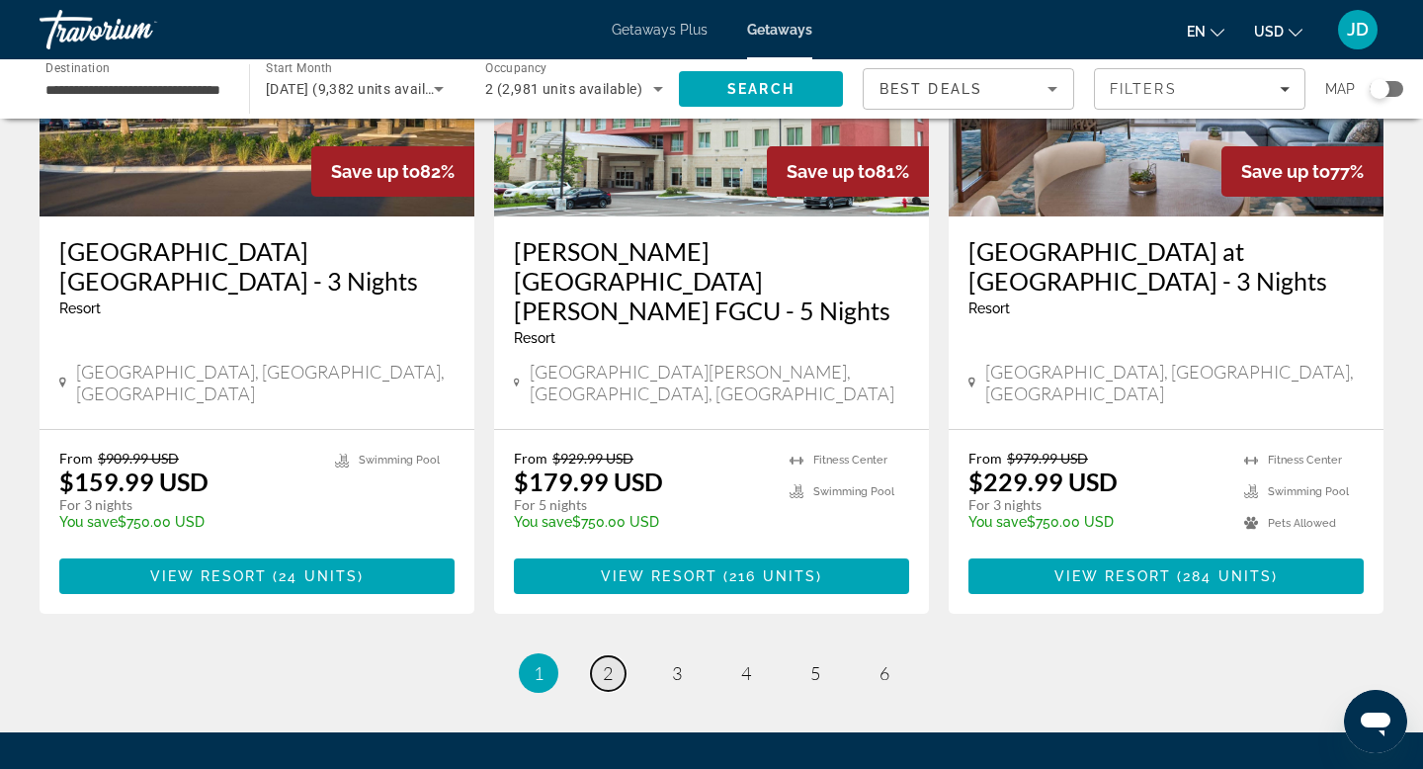
click at [600, 656] on link "page 2" at bounding box center [608, 673] width 35 height 35
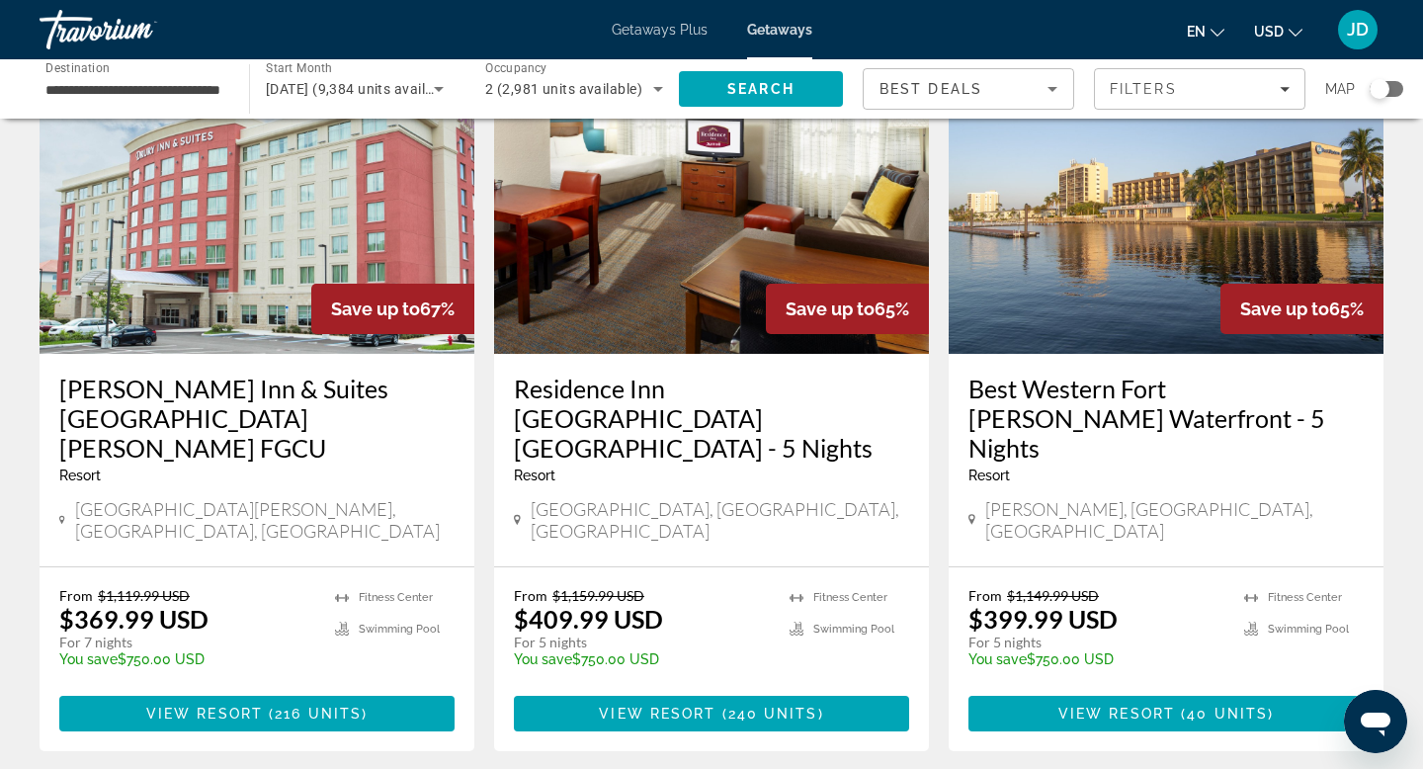
scroll to position [2409, 0]
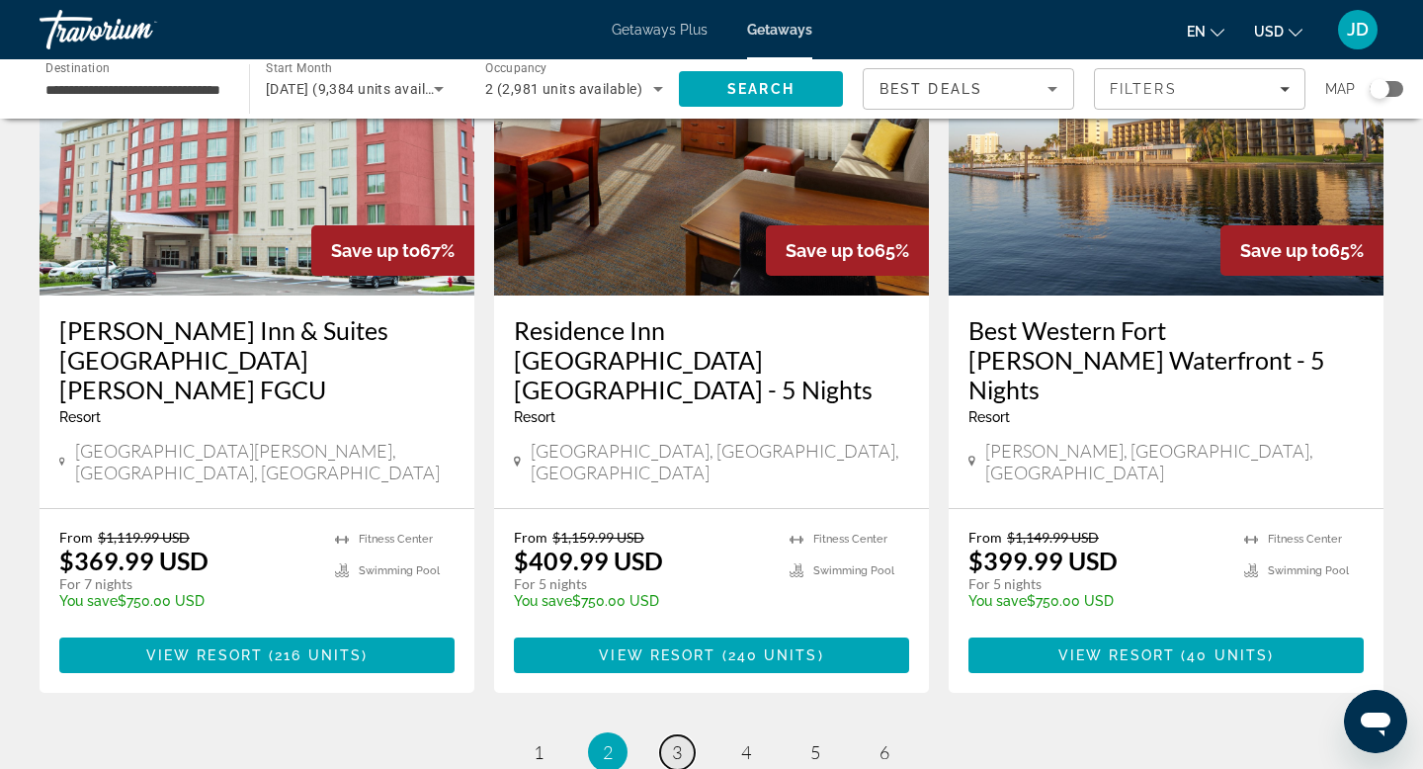
click at [682, 735] on link "page 3" at bounding box center [677, 752] width 35 height 35
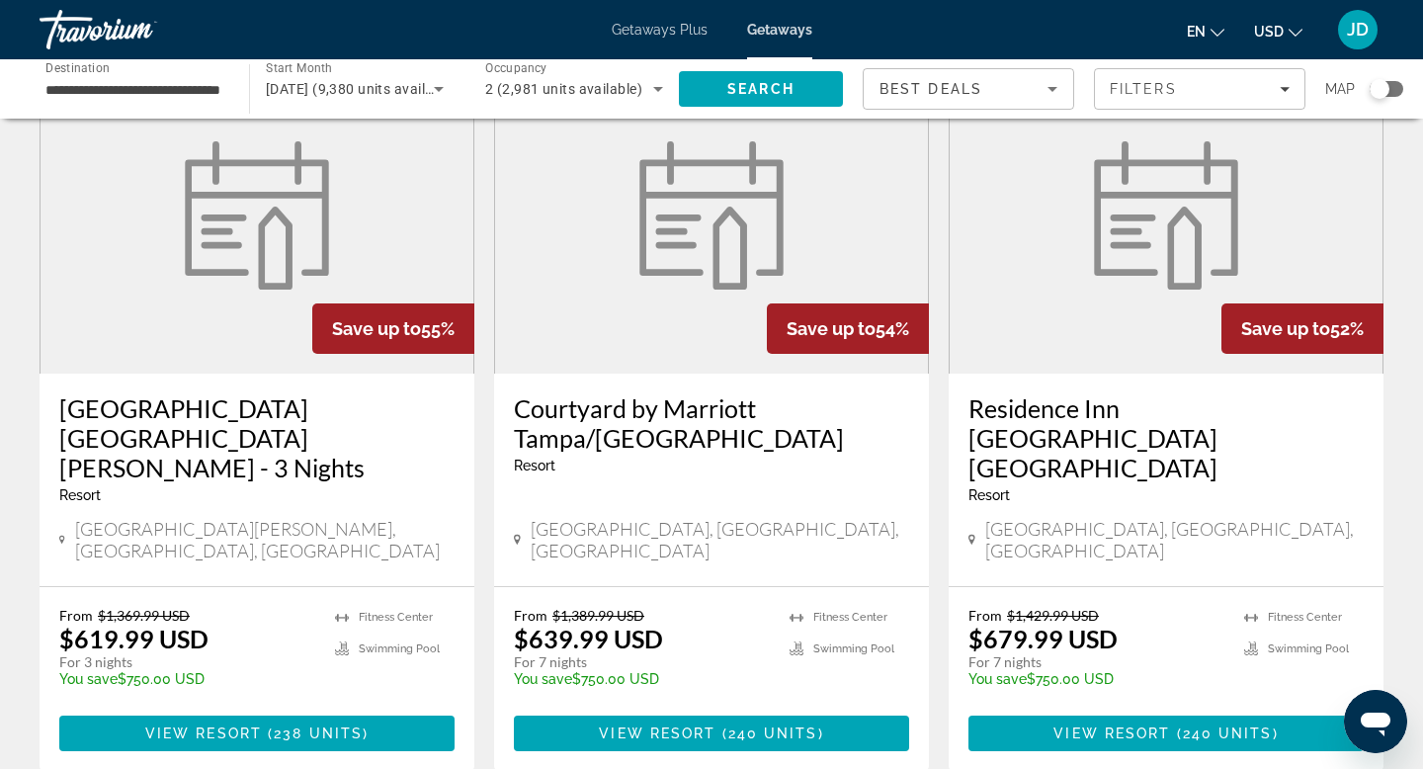
scroll to position [2336, 0]
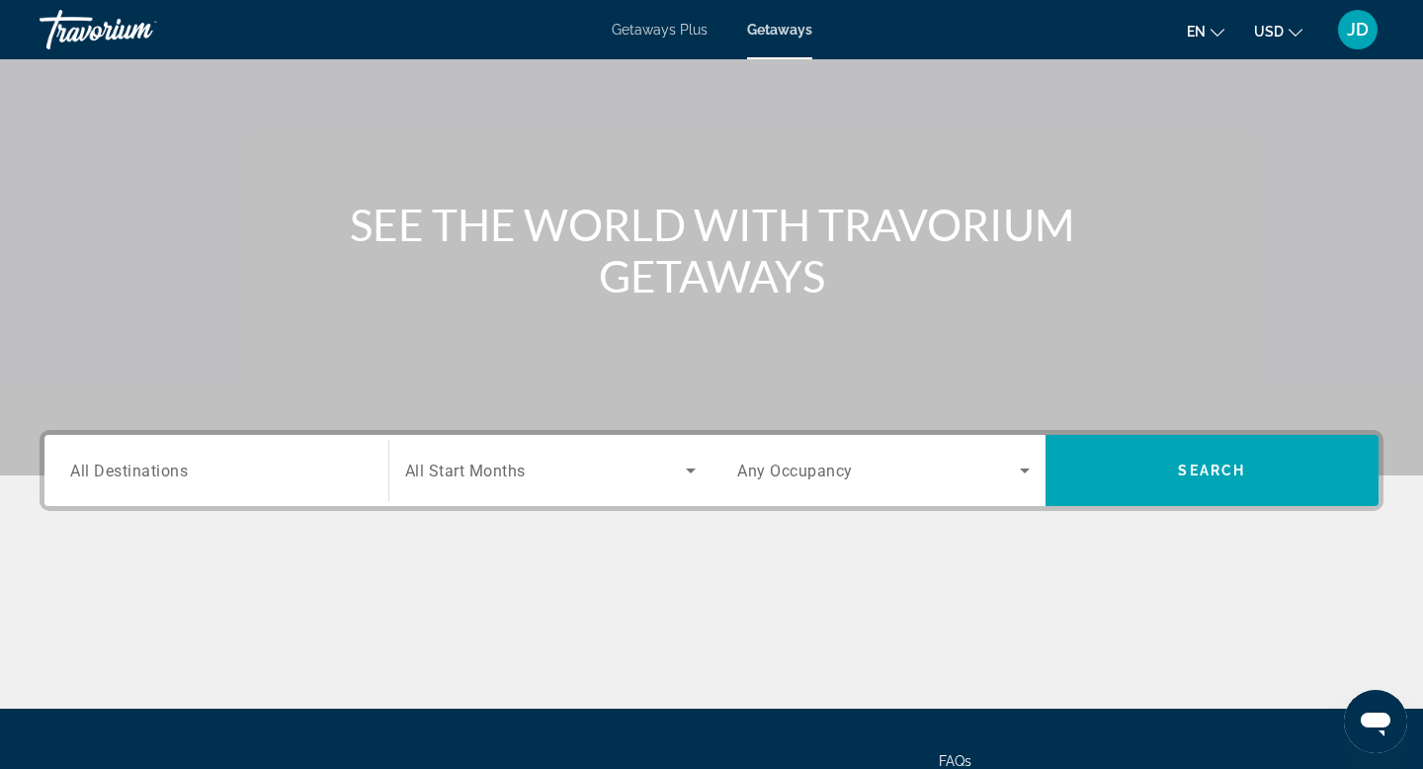
scroll to position [97, 0]
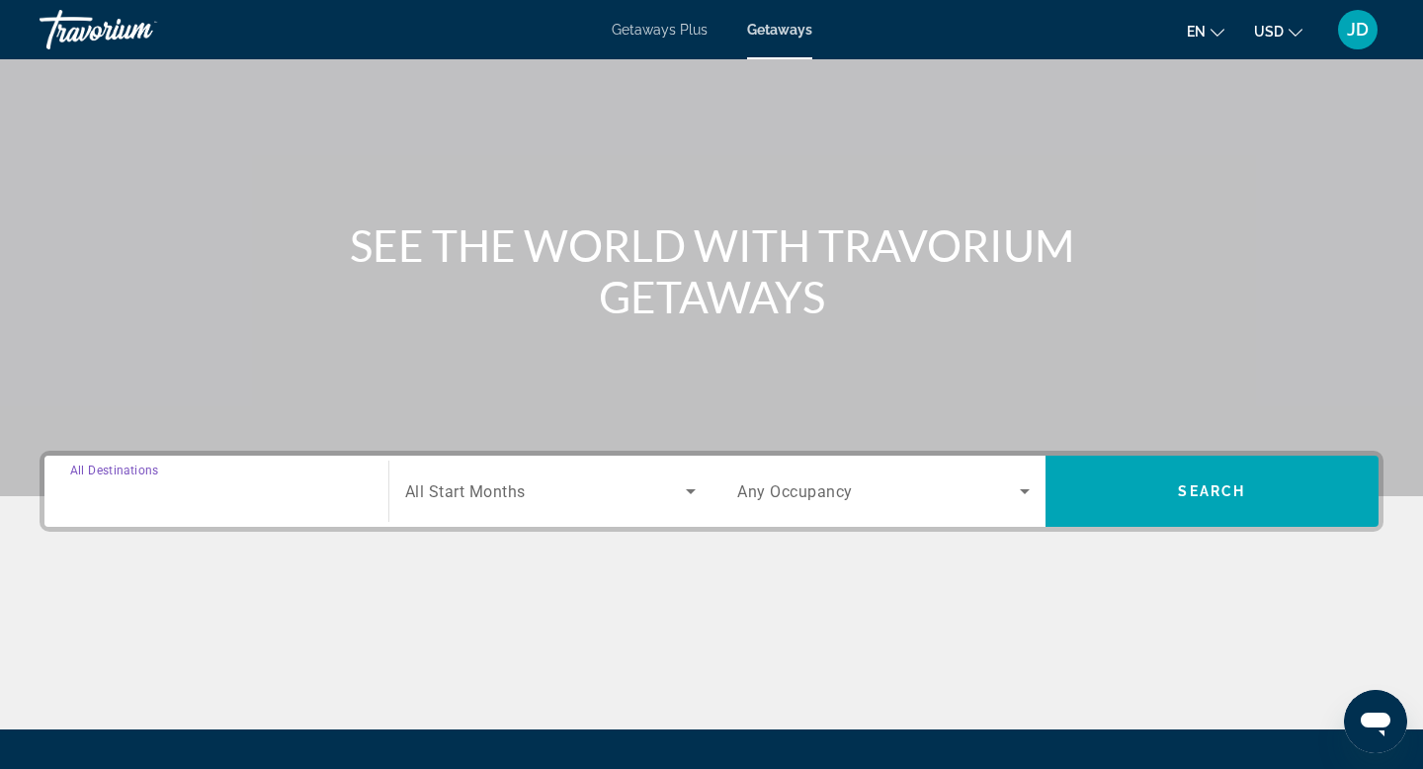
click at [213, 498] on input "Destination All Destinations" at bounding box center [216, 492] width 292 height 24
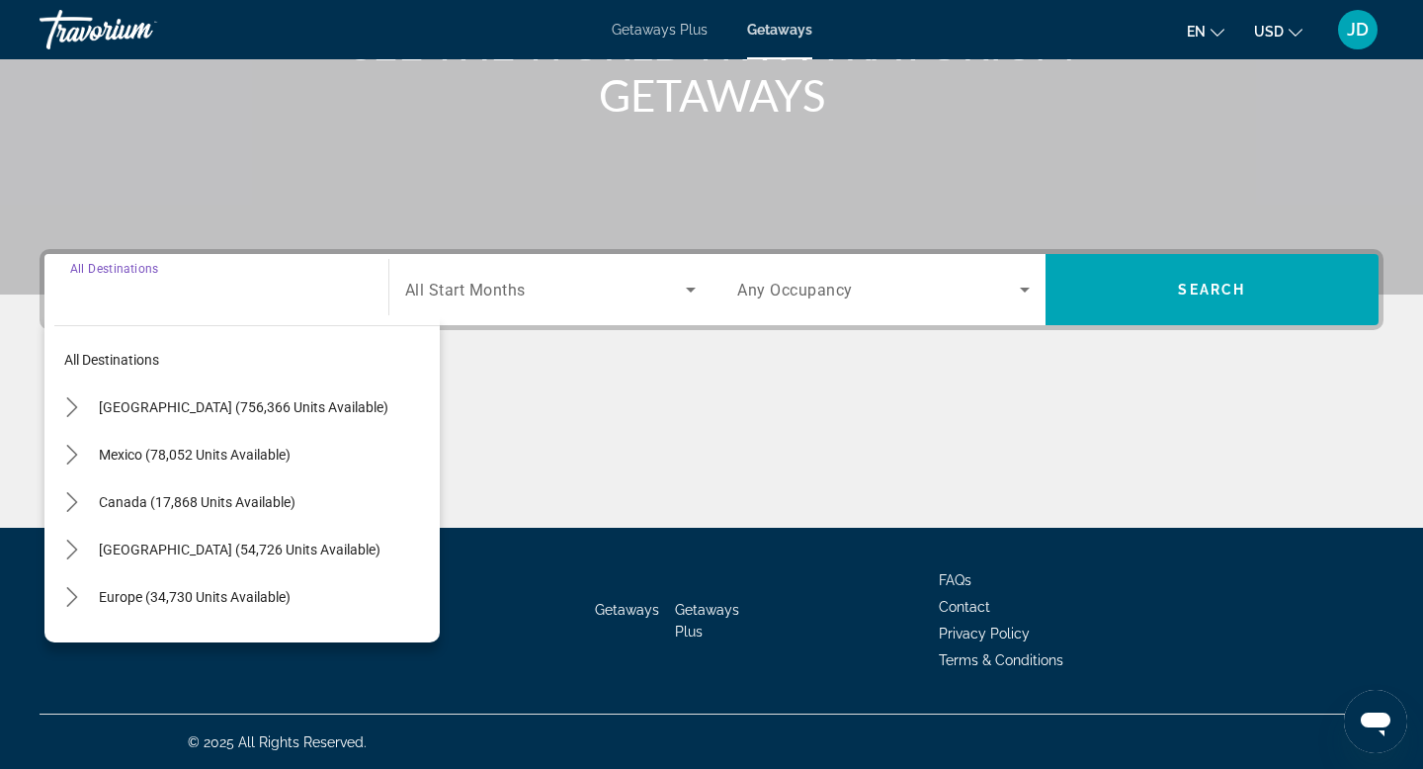
scroll to position [299, 0]
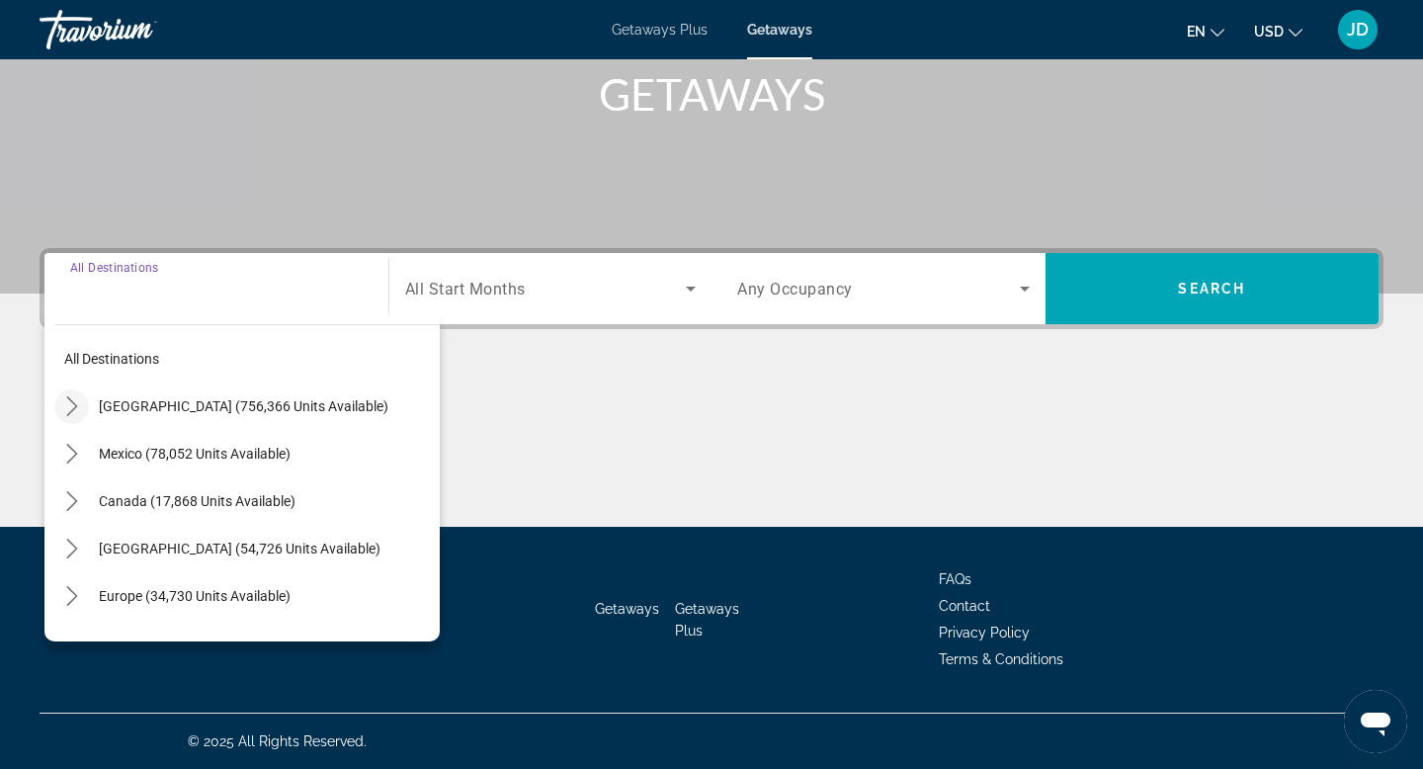
click at [78, 411] on icon "Toggle United States (756,366 units available) submenu" at bounding box center [72, 406] width 20 height 20
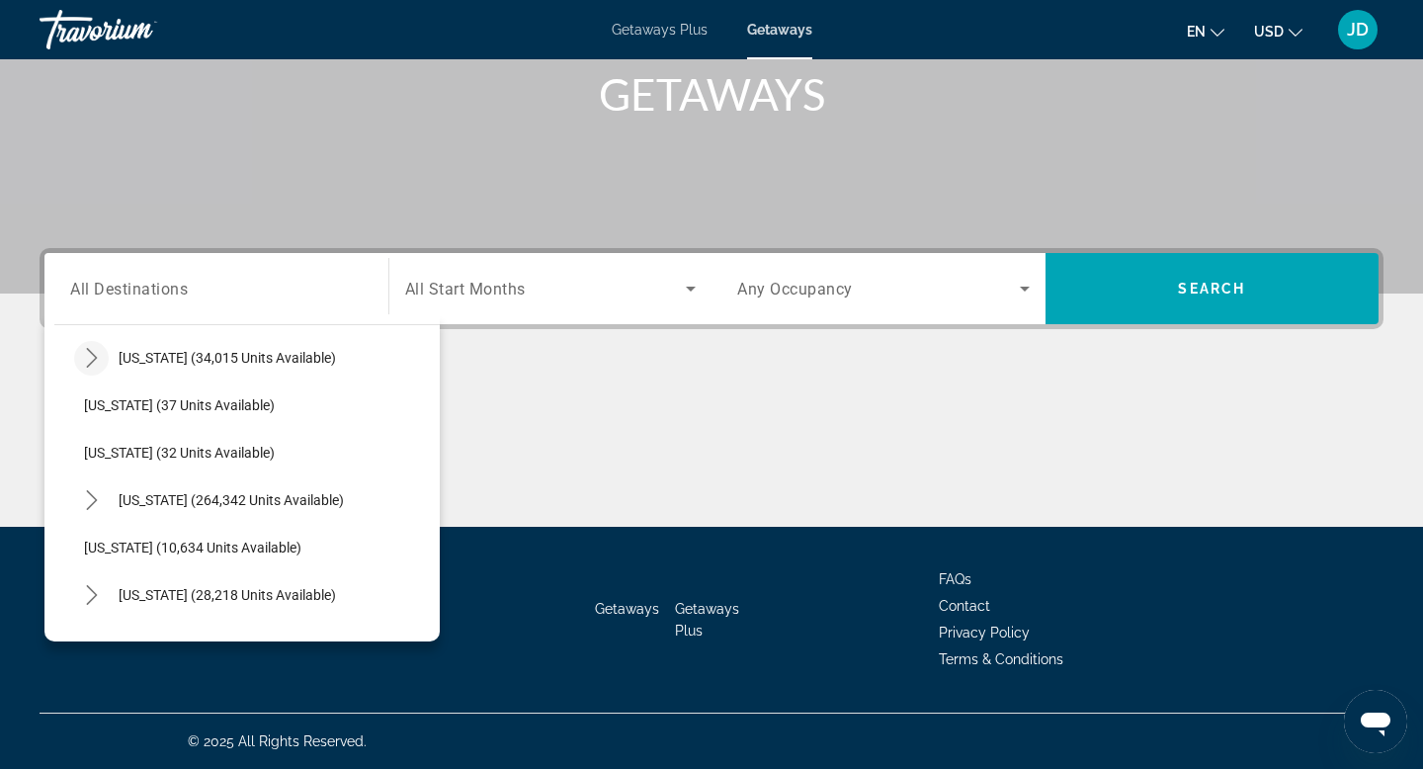
scroll to position [267, 0]
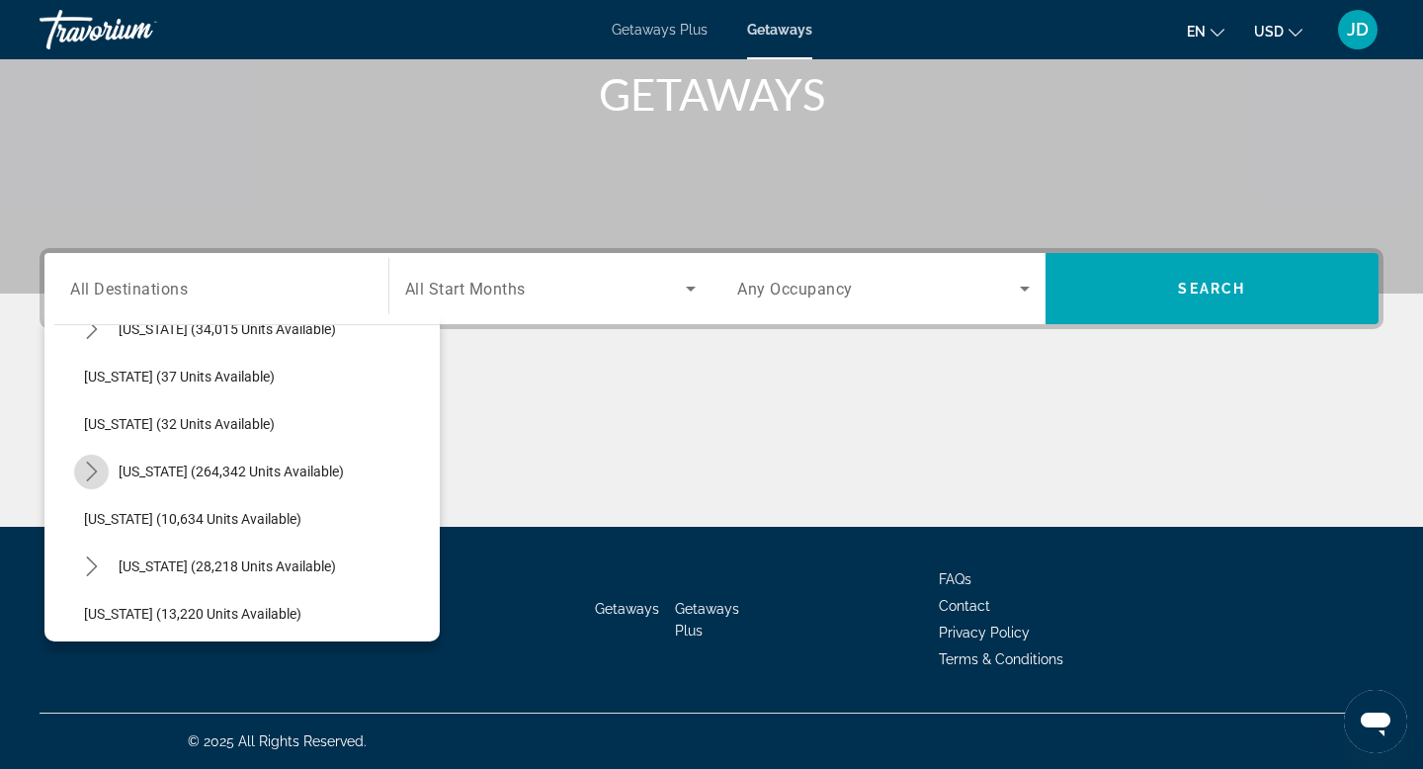
click at [96, 466] on icon "Toggle Florida (264,342 units available) submenu" at bounding box center [92, 471] width 20 height 20
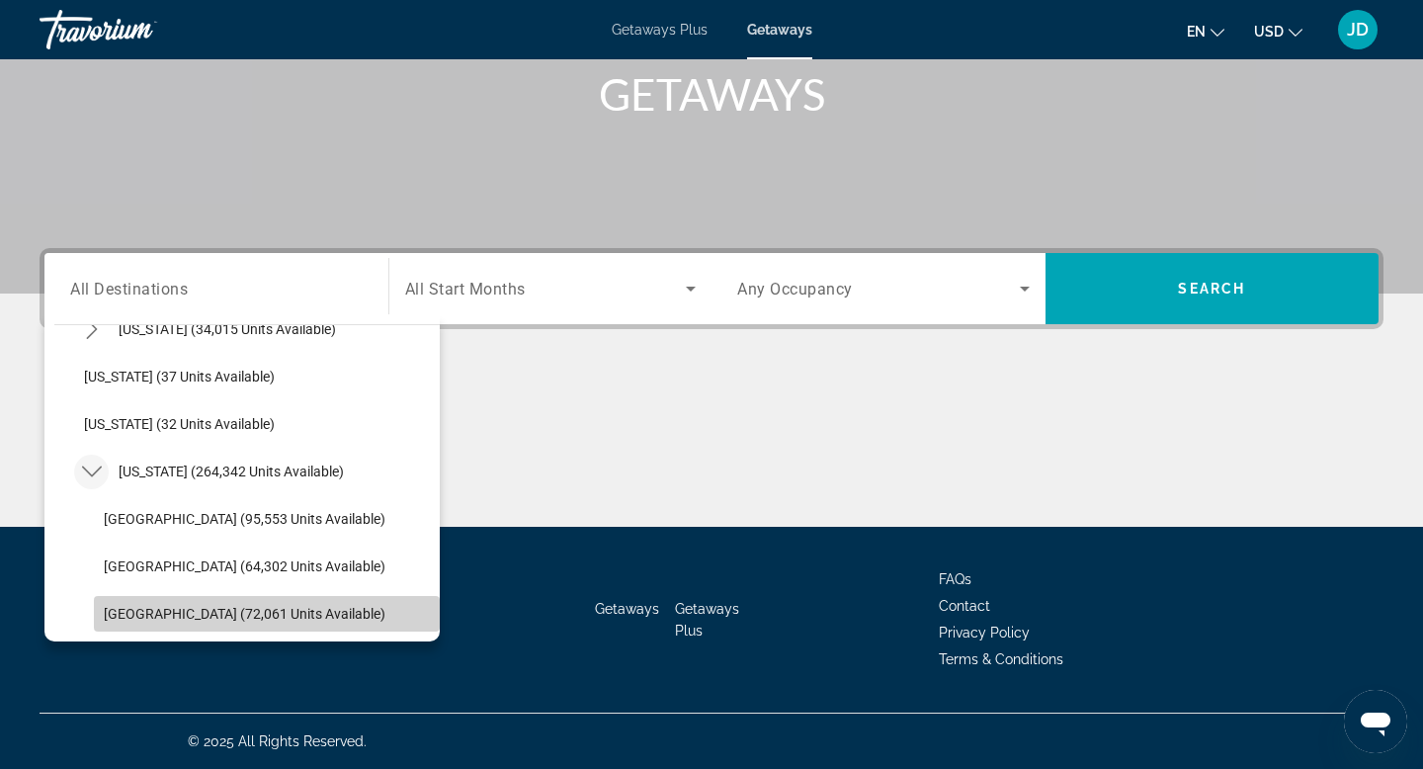
click at [124, 611] on span "[GEOGRAPHIC_DATA] (72,061 units available)" at bounding box center [245, 614] width 282 height 16
type input "**********"
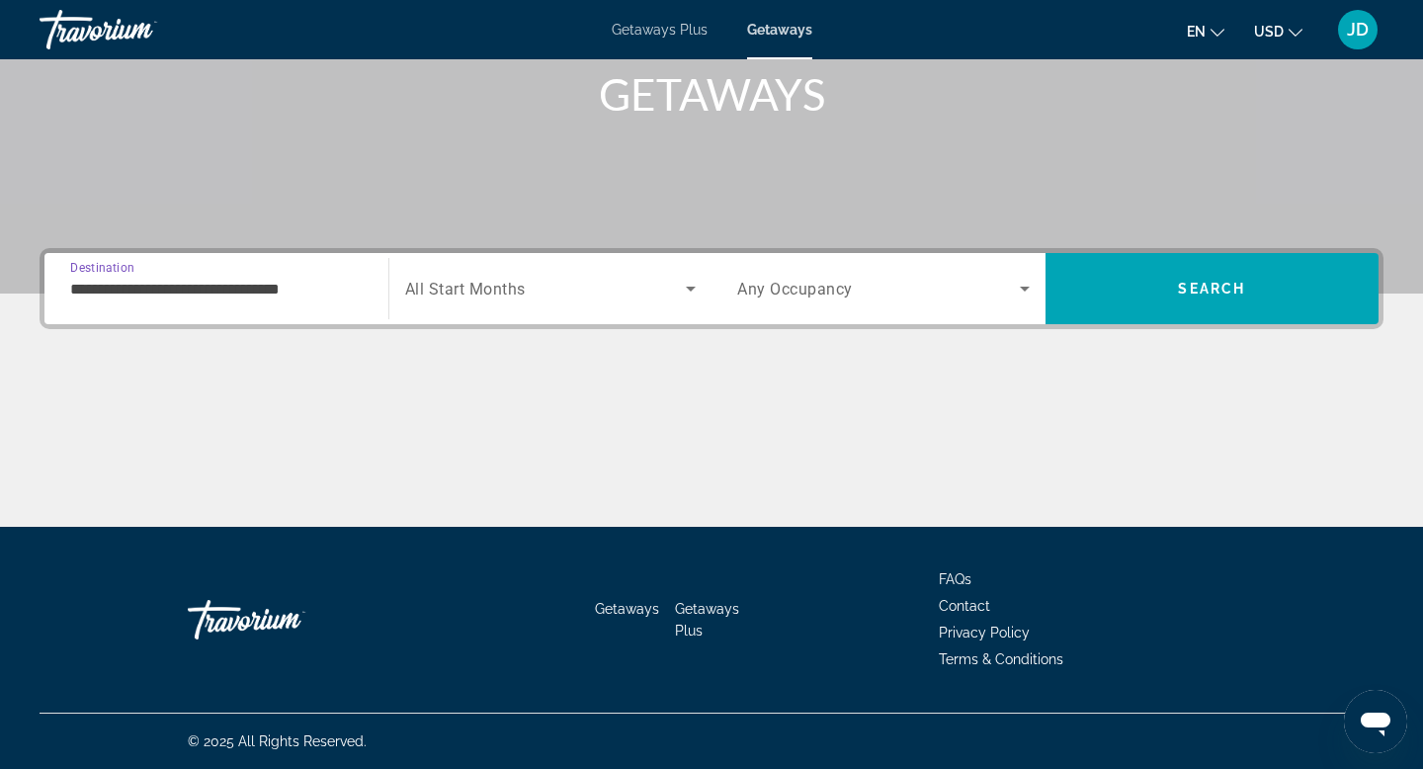
click at [690, 288] on icon "Search widget" at bounding box center [691, 289] width 10 height 5
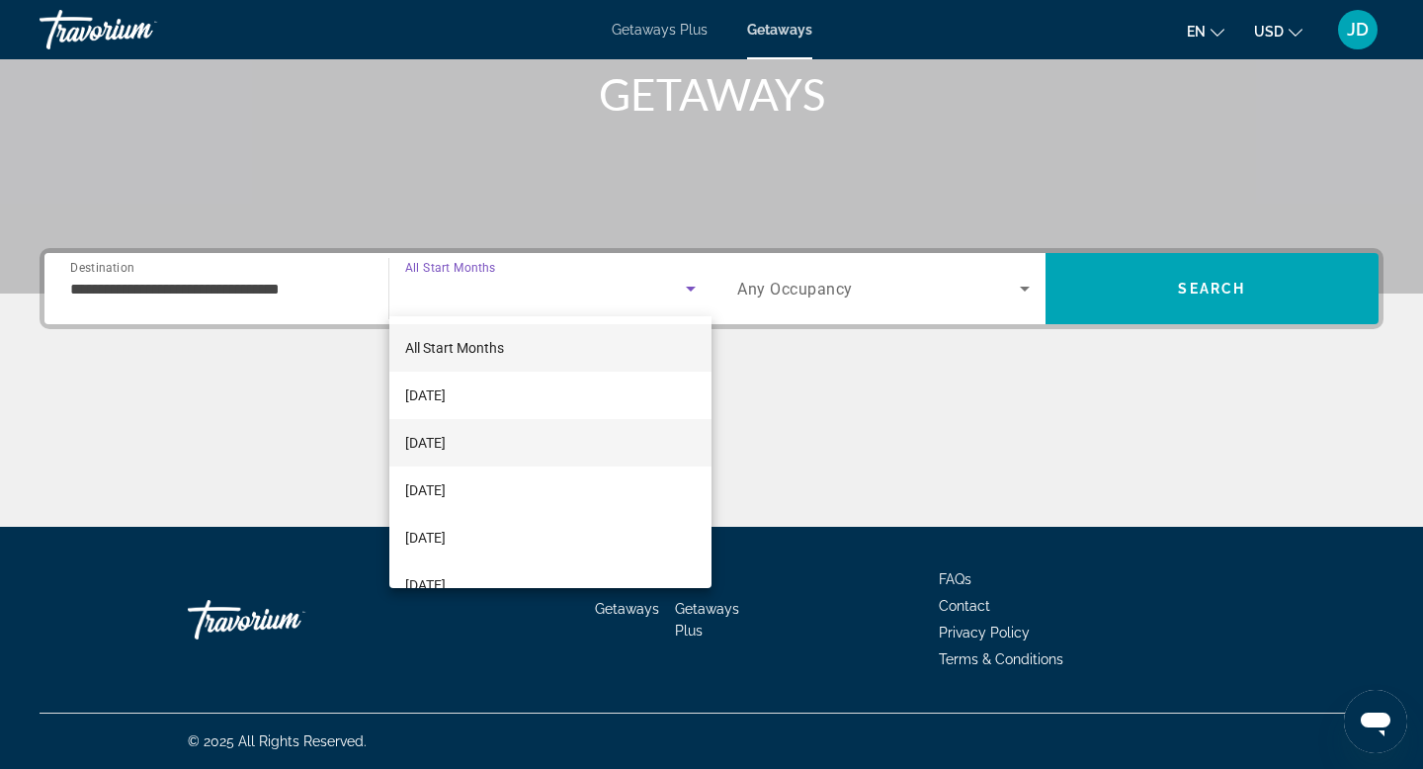
click at [592, 442] on mat-option "[DATE]" at bounding box center [550, 442] width 323 height 47
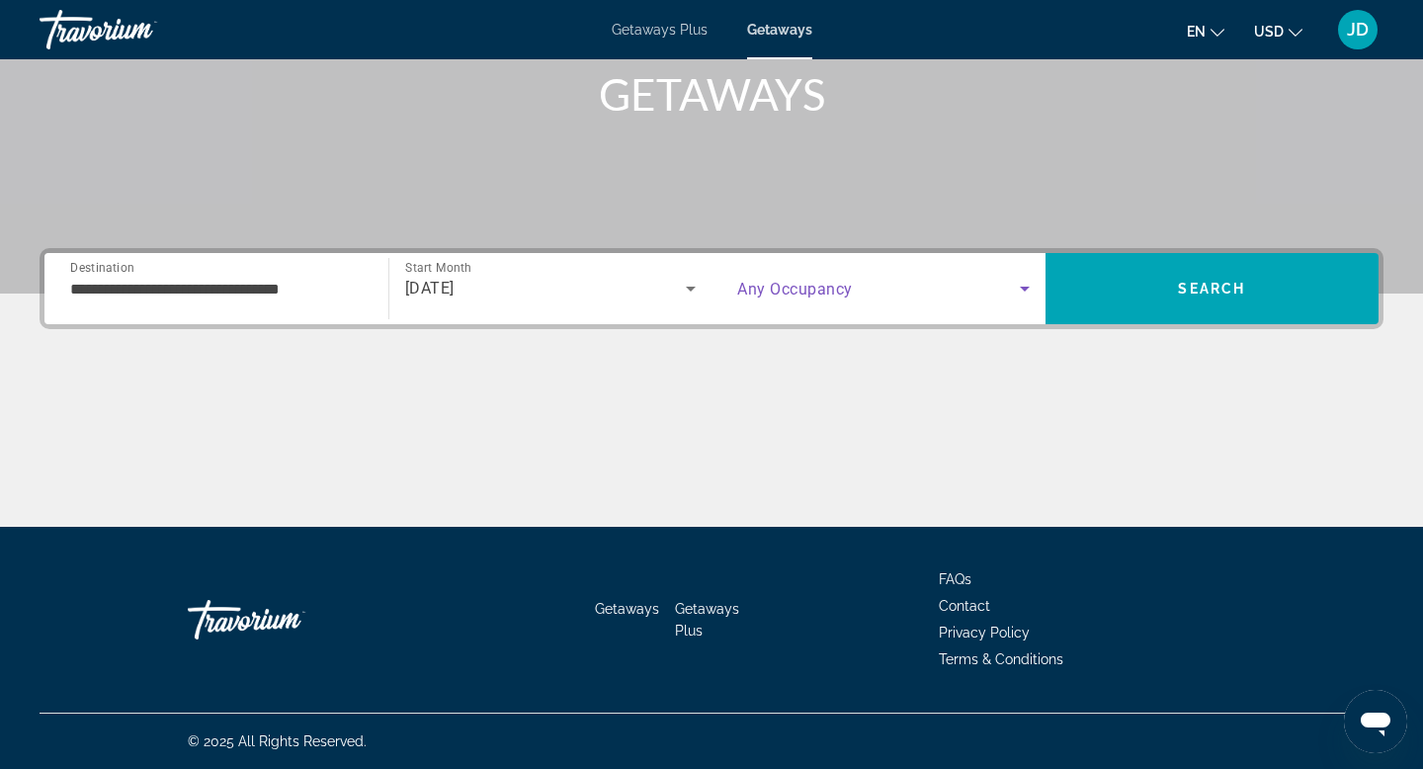
click at [1028, 290] on icon "Search widget" at bounding box center [1025, 289] width 24 height 24
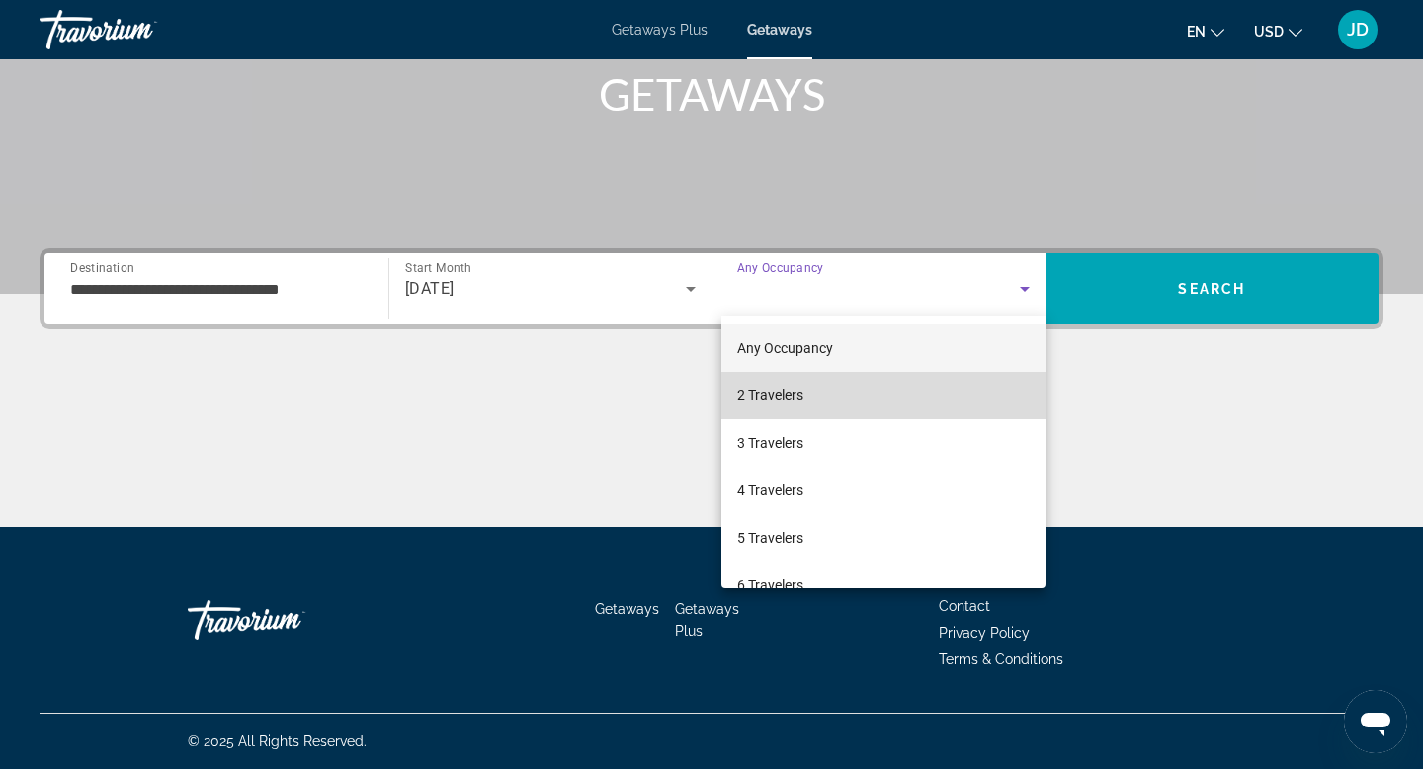
click at [889, 402] on mat-option "2 Travelers" at bounding box center [883, 395] width 324 height 47
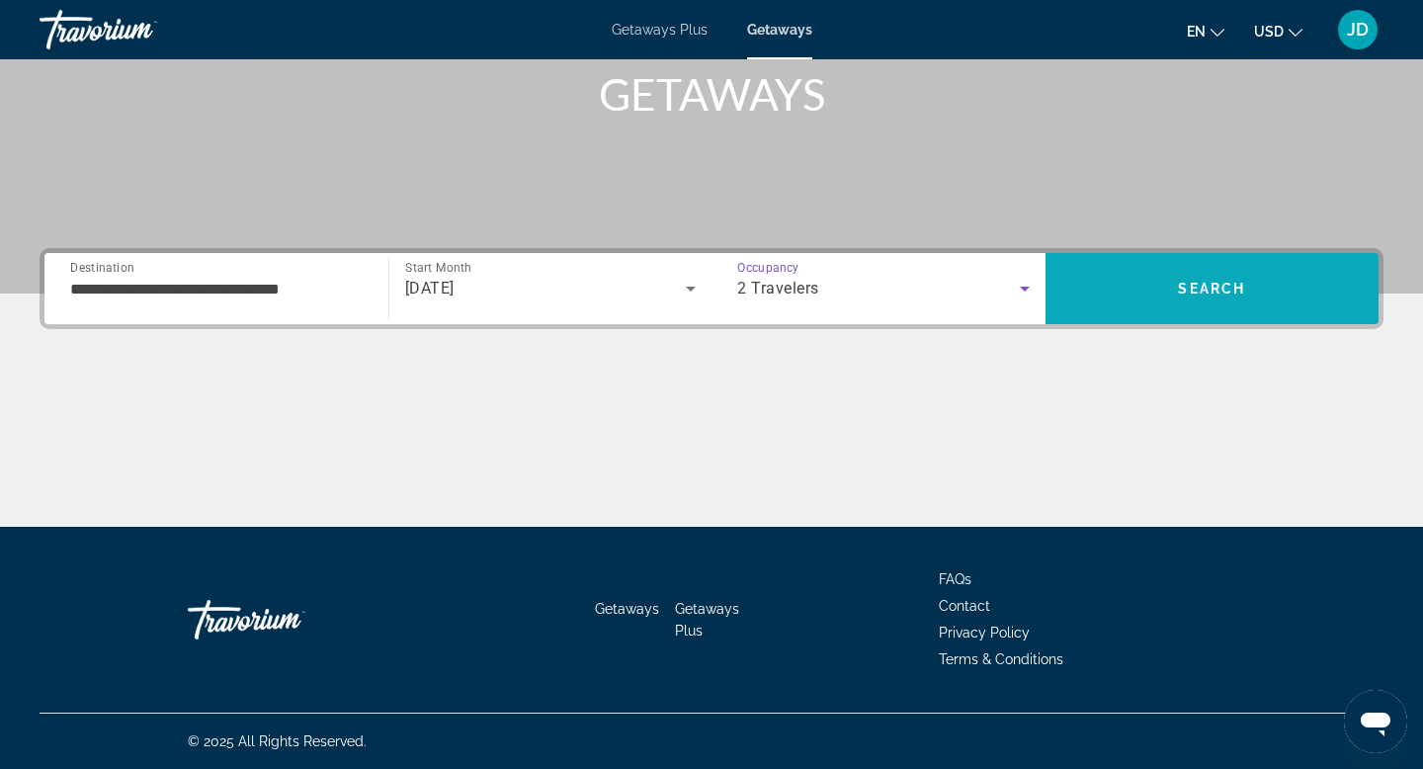
click at [1272, 282] on span "Search" at bounding box center [1212, 288] width 334 height 47
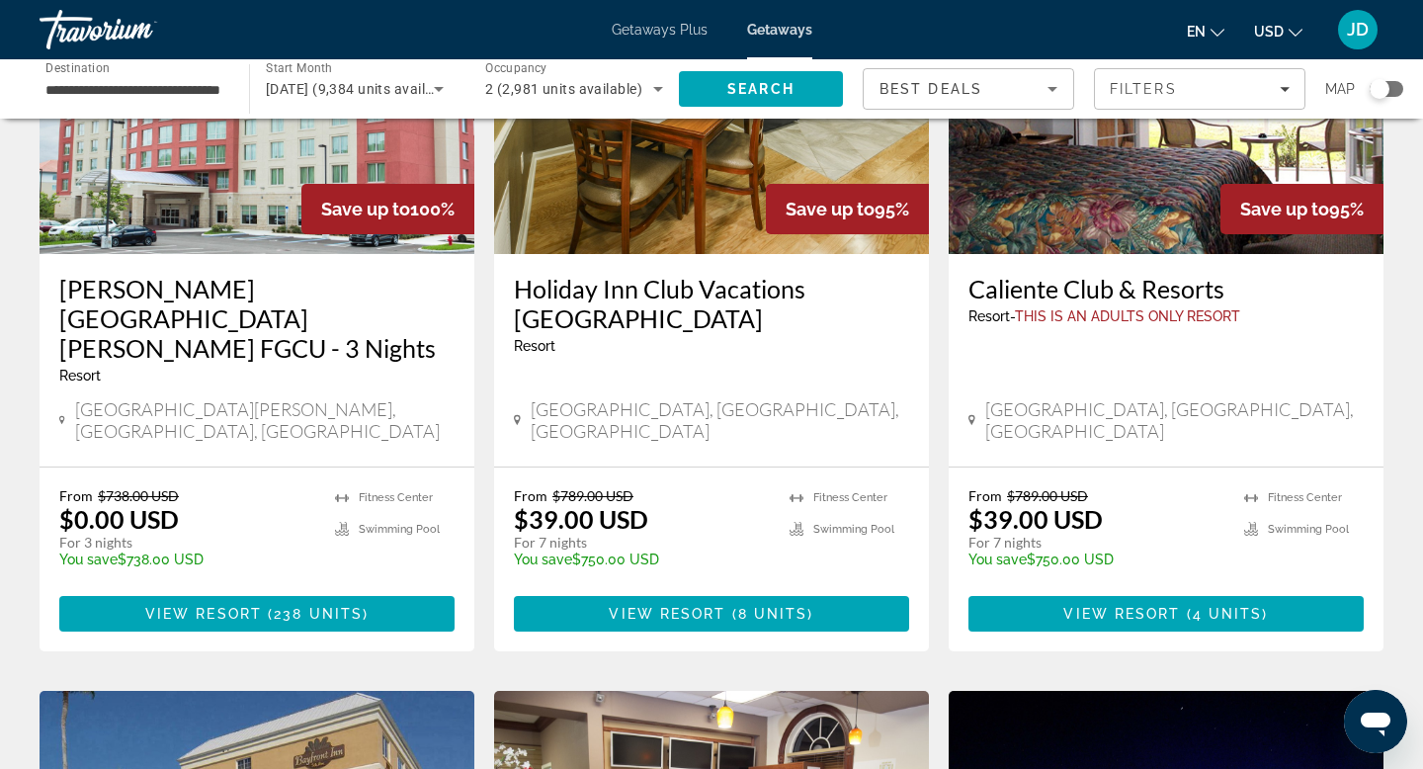
scroll to position [257, 0]
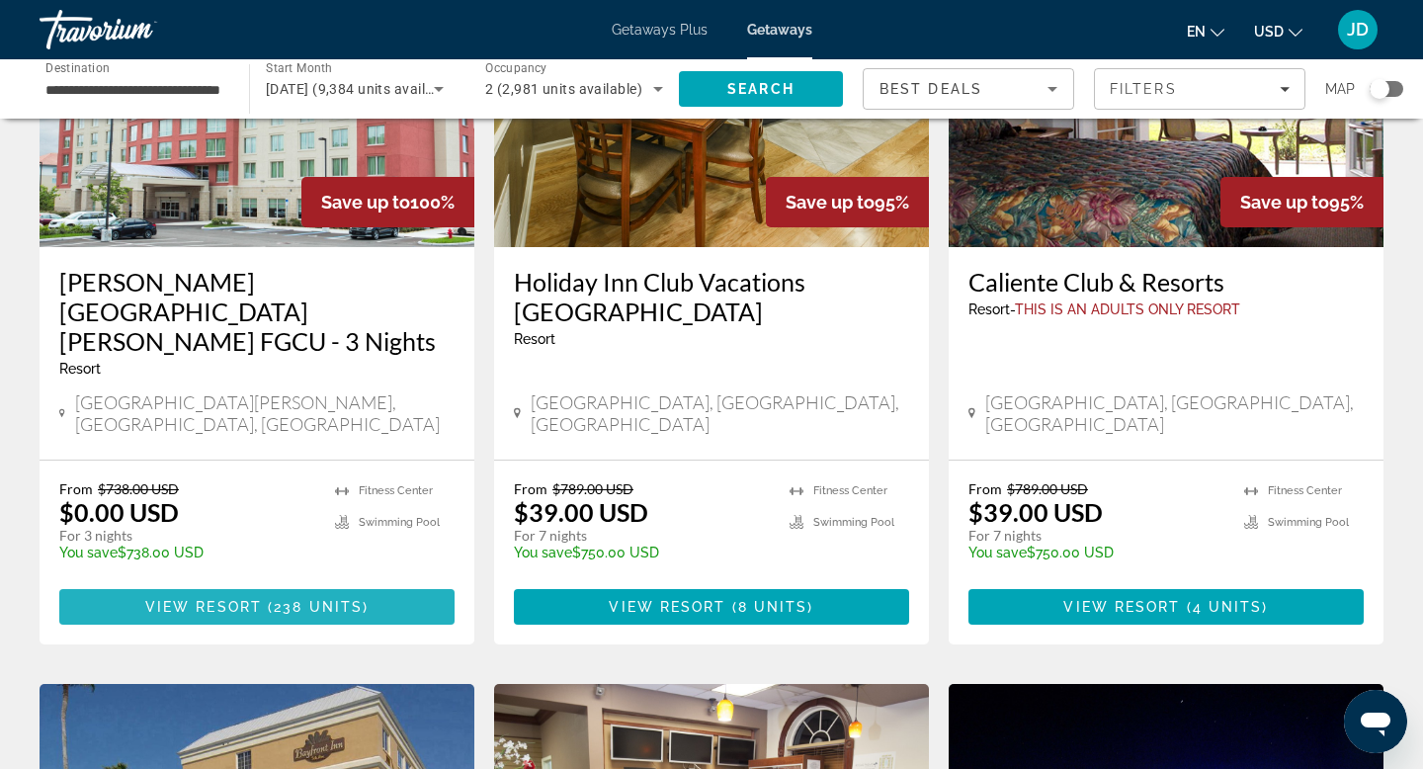
click at [311, 599] on span "238 units" at bounding box center [318, 607] width 89 height 16
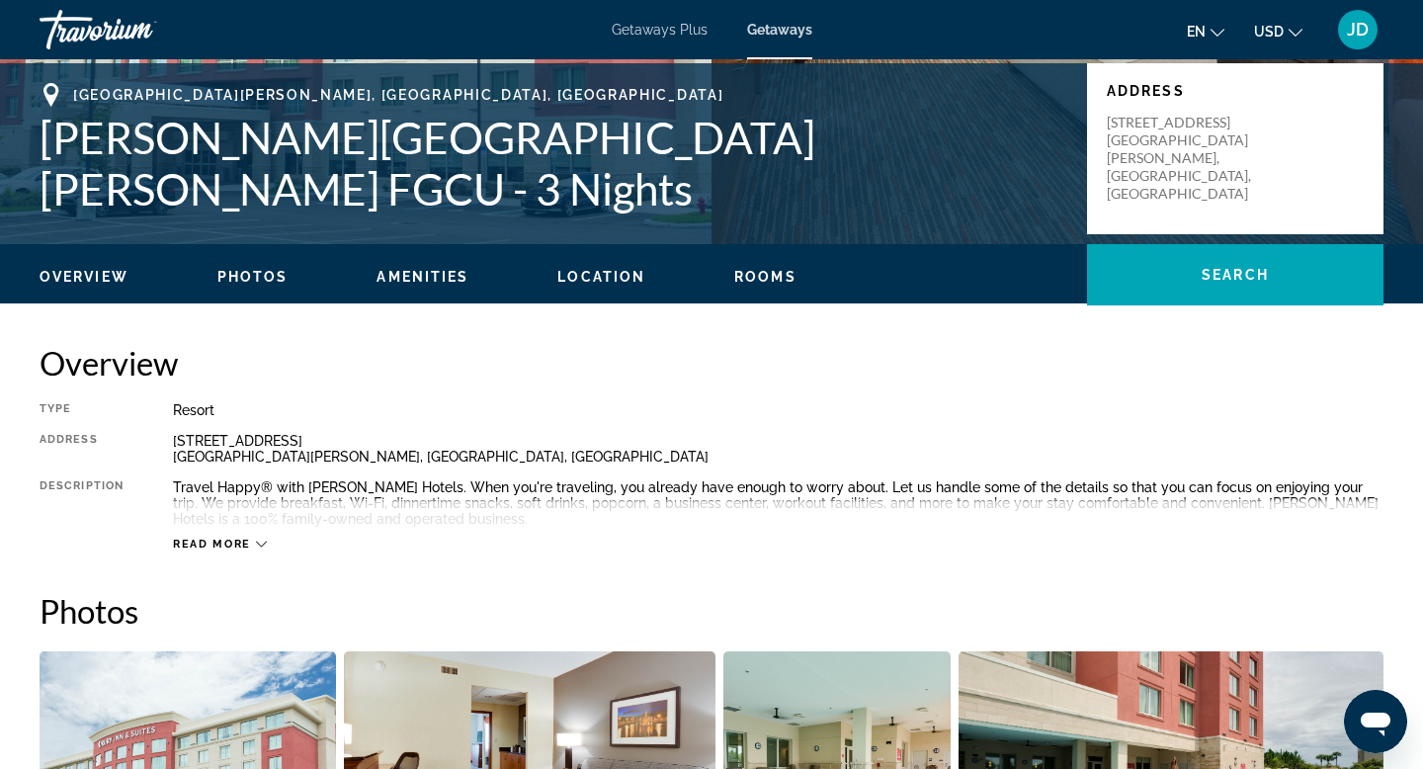
scroll to position [434, 0]
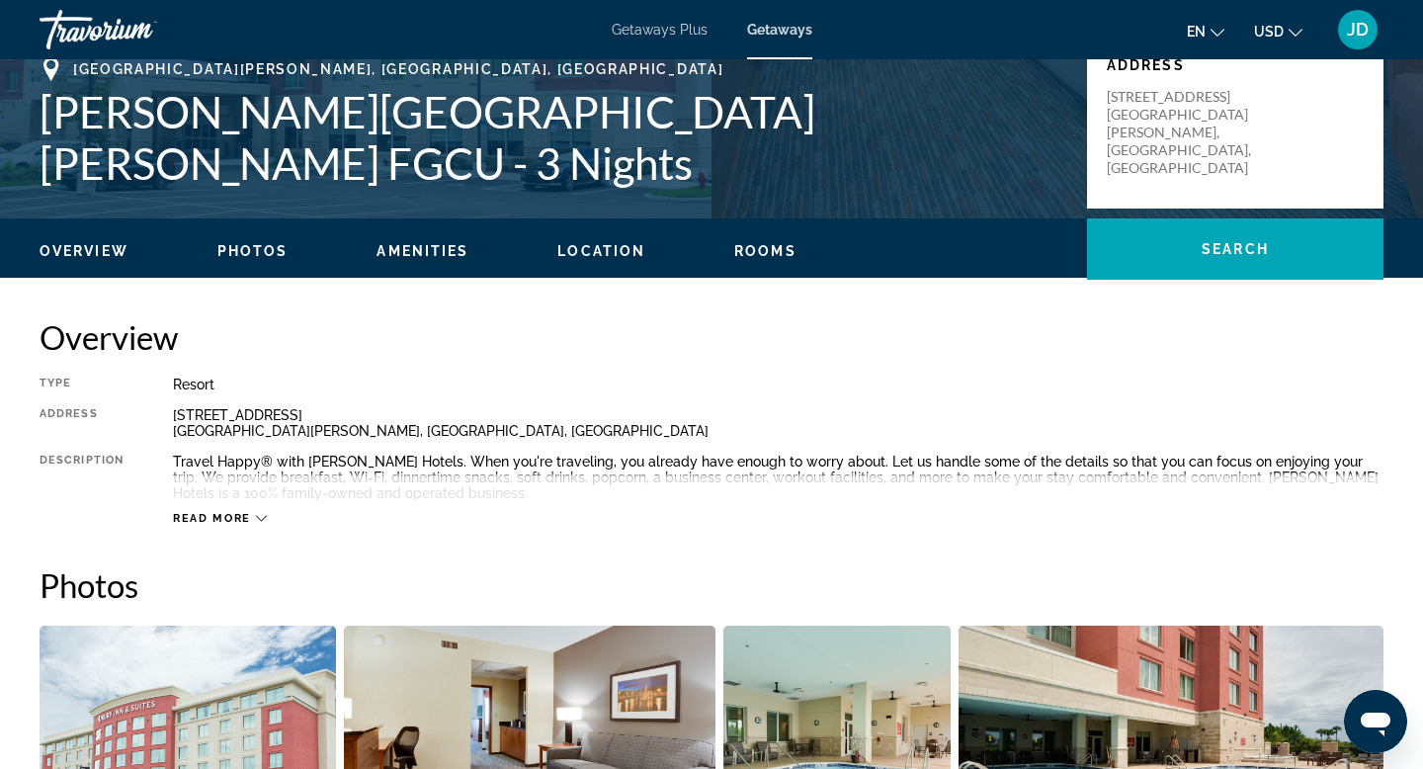
click at [231, 514] on span "Read more" at bounding box center [212, 518] width 78 height 13
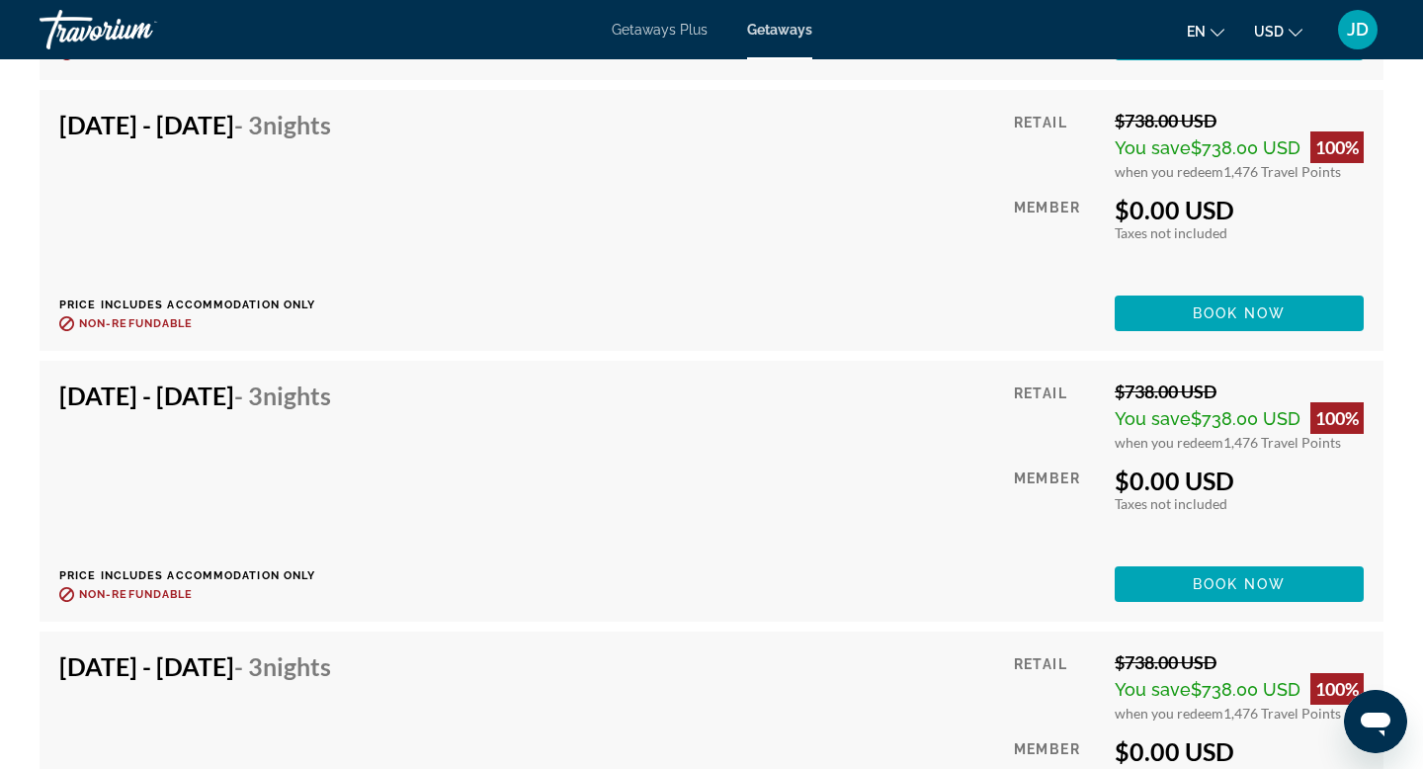
scroll to position [4826, 0]
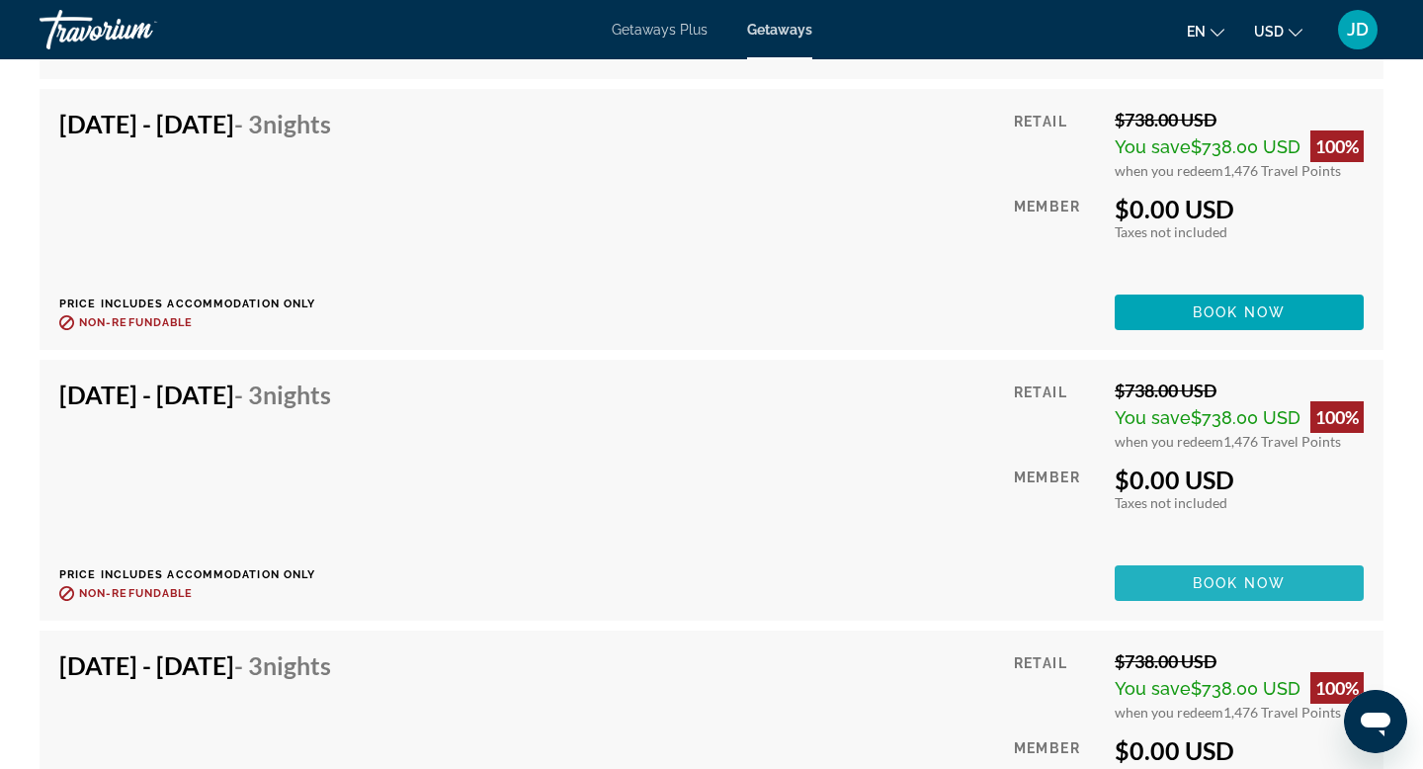
click at [1210, 583] on span "Book now" at bounding box center [1240, 583] width 94 height 16
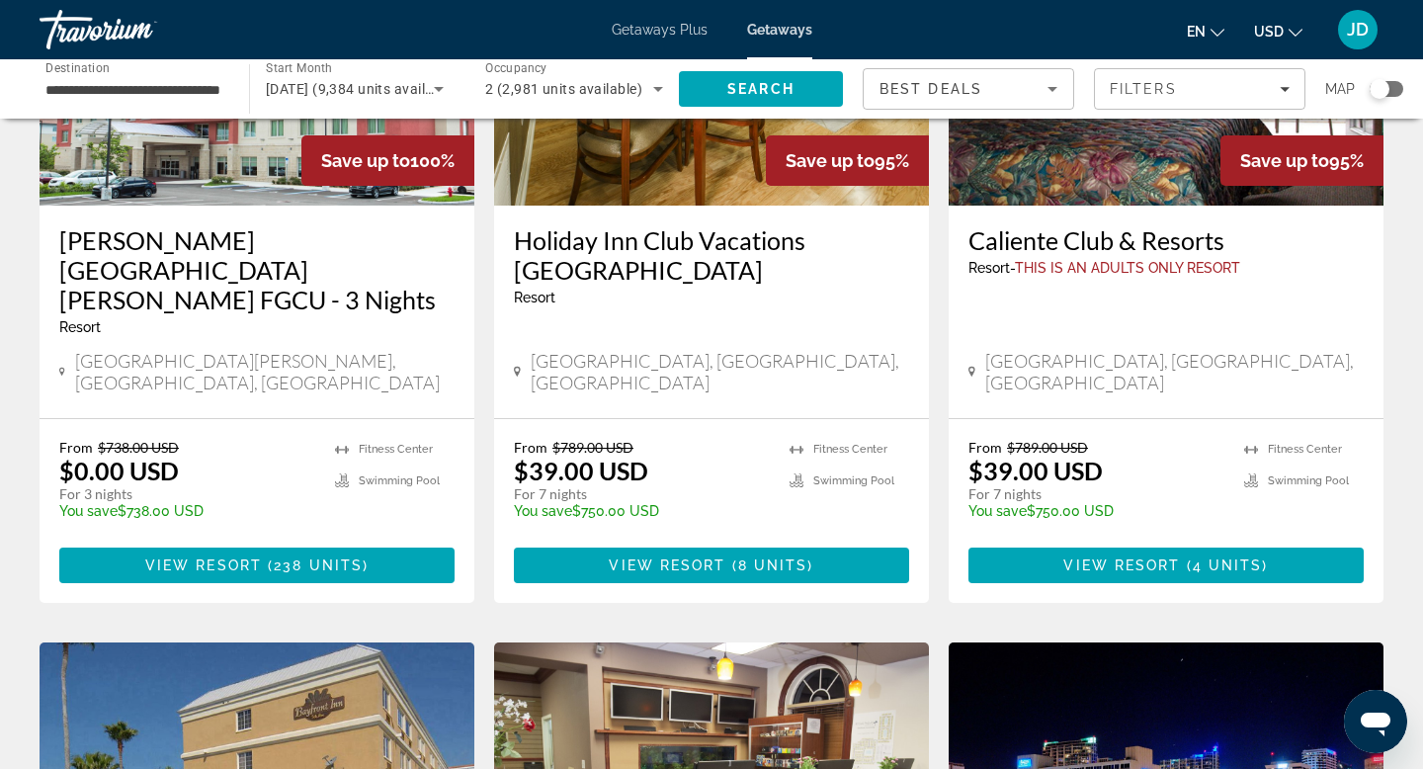
scroll to position [316, 0]
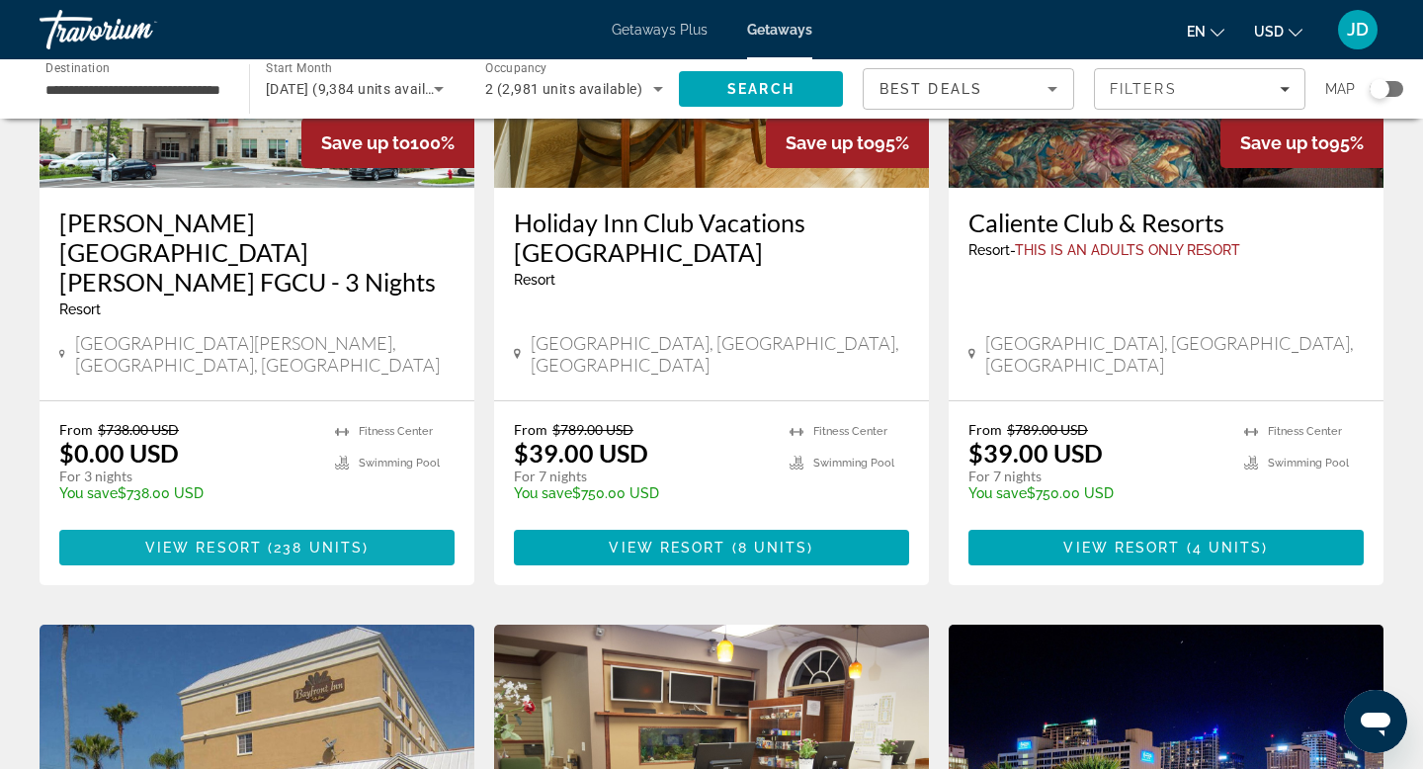
click at [305, 539] on span "238 units" at bounding box center [318, 547] width 89 height 16
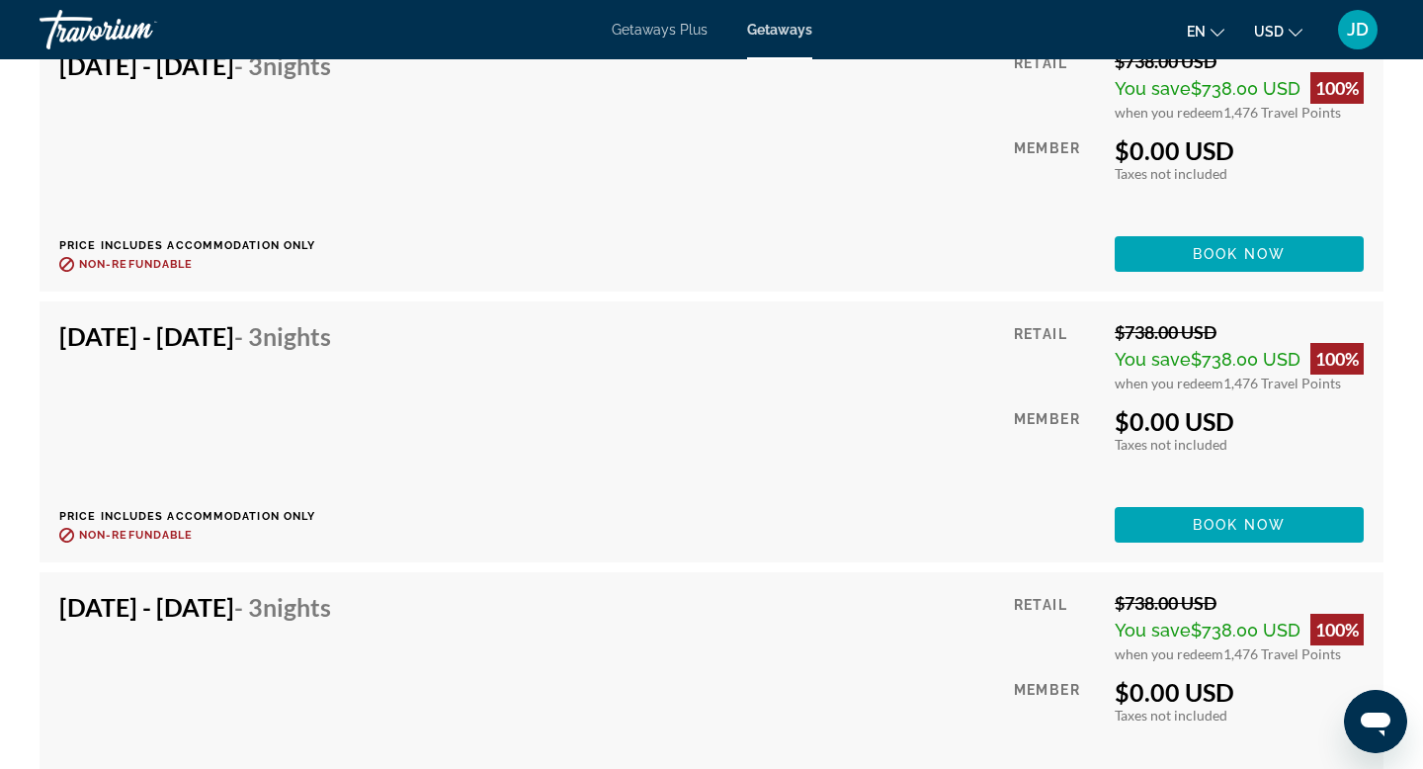
scroll to position [4885, 0]
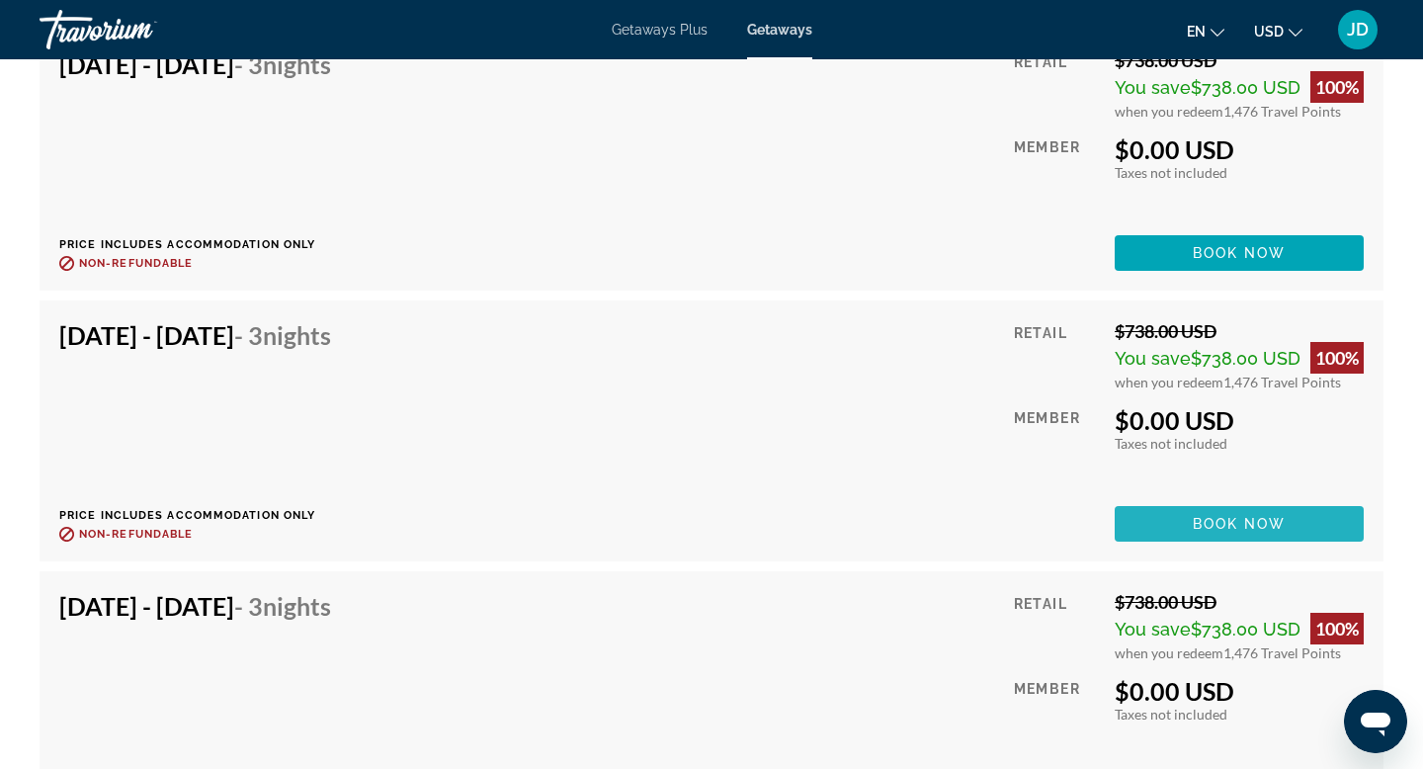
click at [1245, 527] on span "Book now" at bounding box center [1240, 524] width 94 height 16
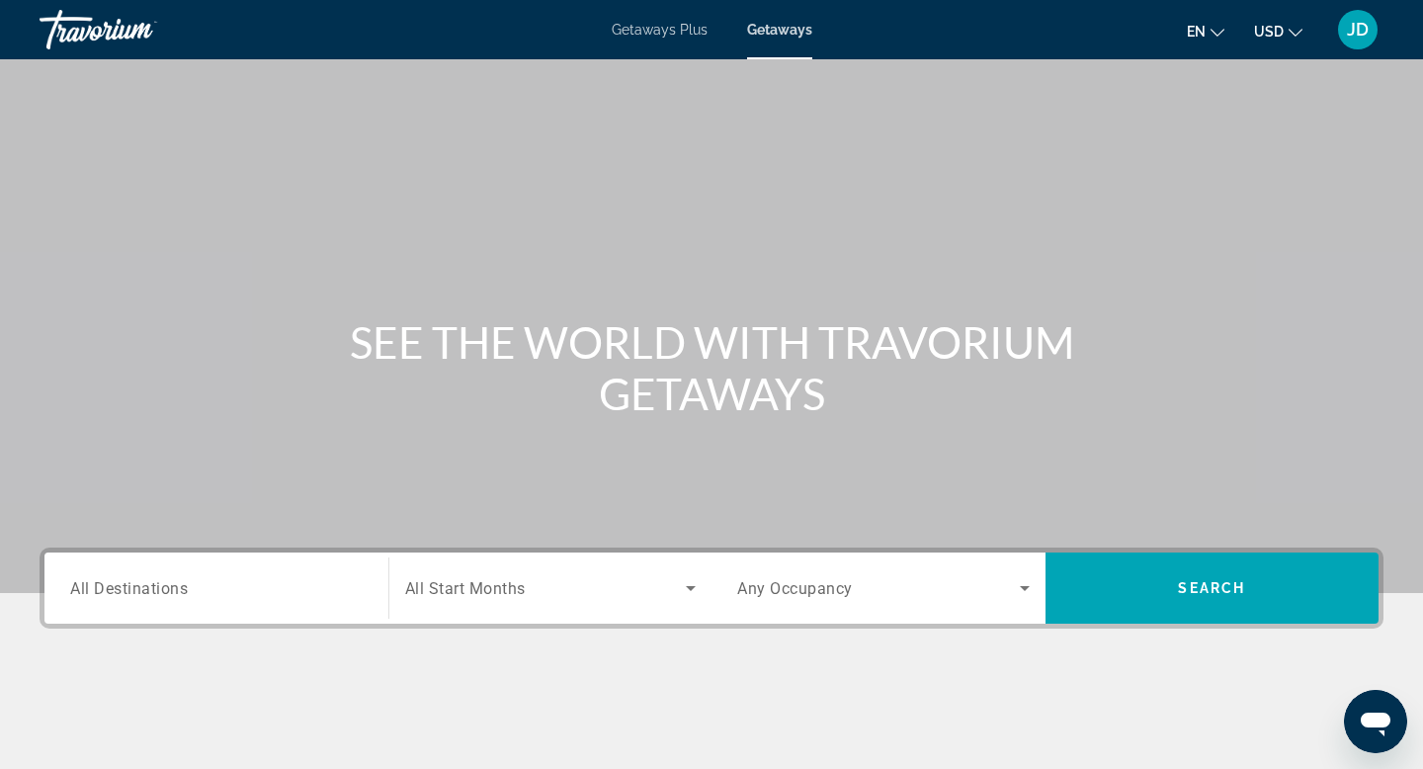
click at [697, 586] on icon "Search widget" at bounding box center [691, 588] width 24 height 24
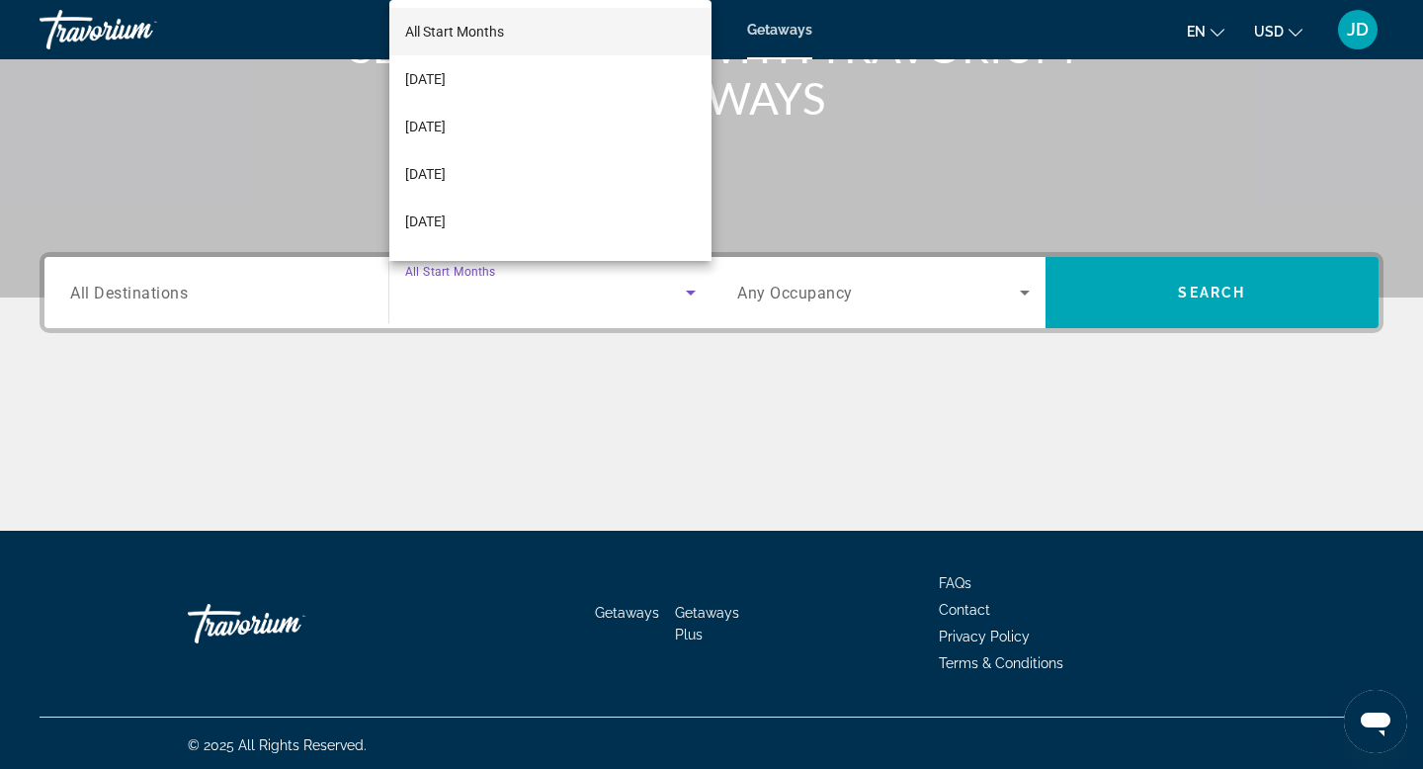
scroll to position [299, 0]
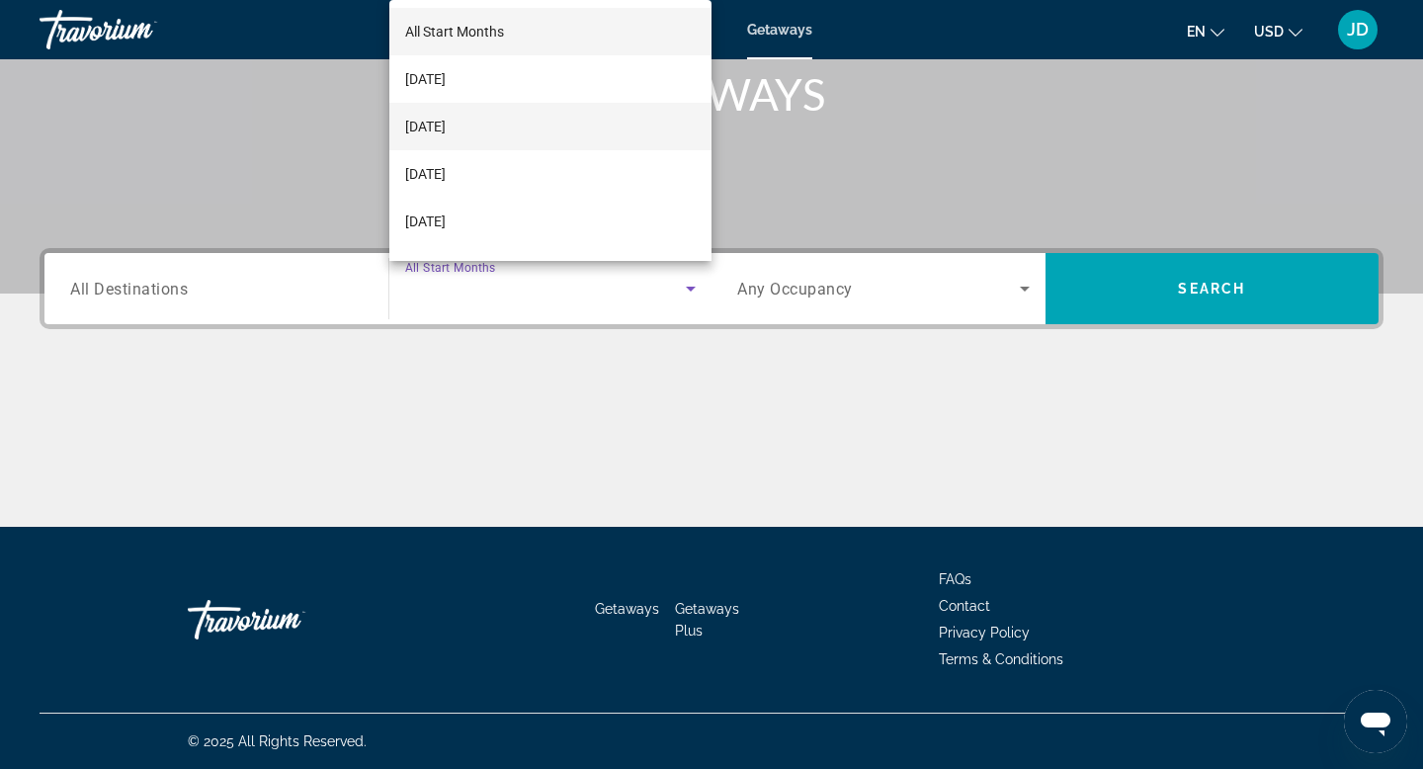
click at [446, 124] on span "[DATE]" at bounding box center [425, 127] width 41 height 24
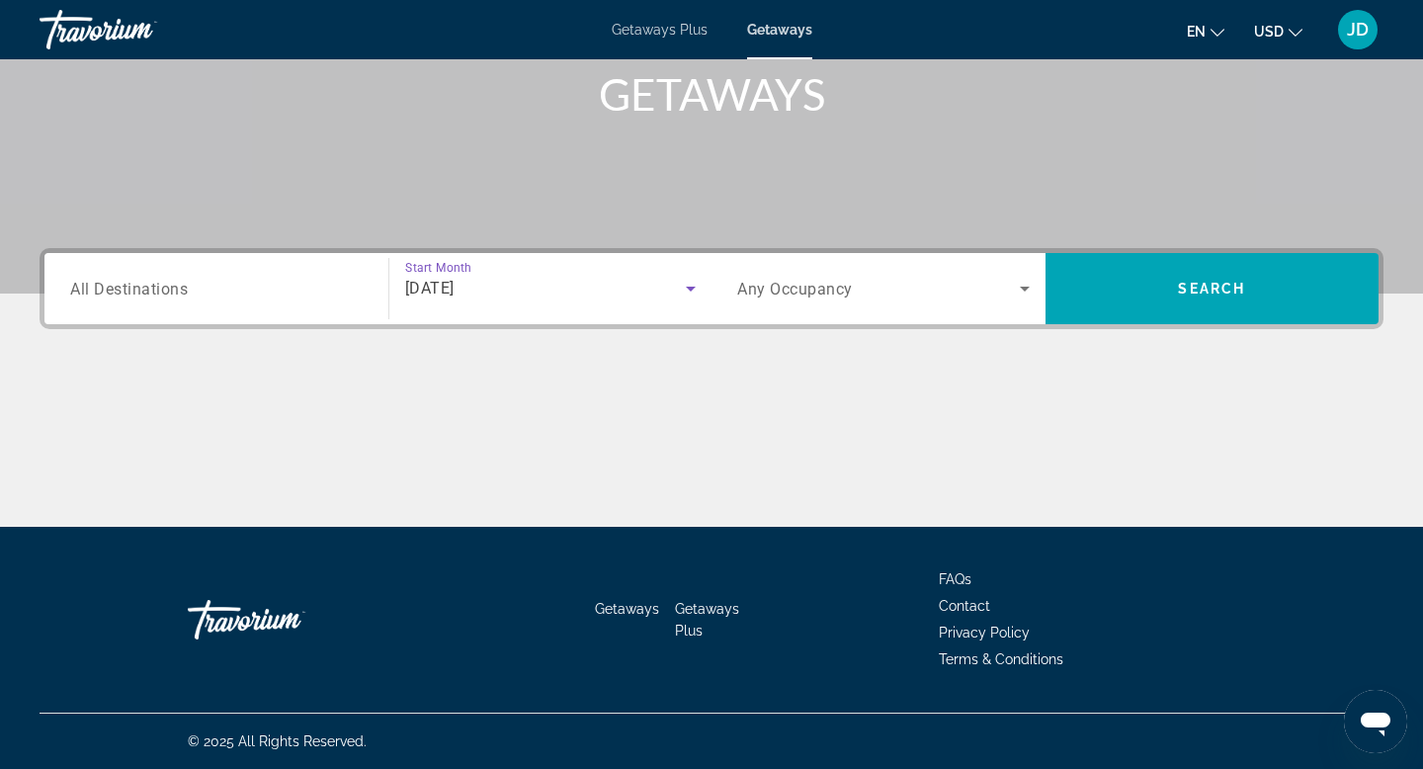
click at [1024, 286] on icon "Search widget" at bounding box center [1025, 289] width 24 height 24
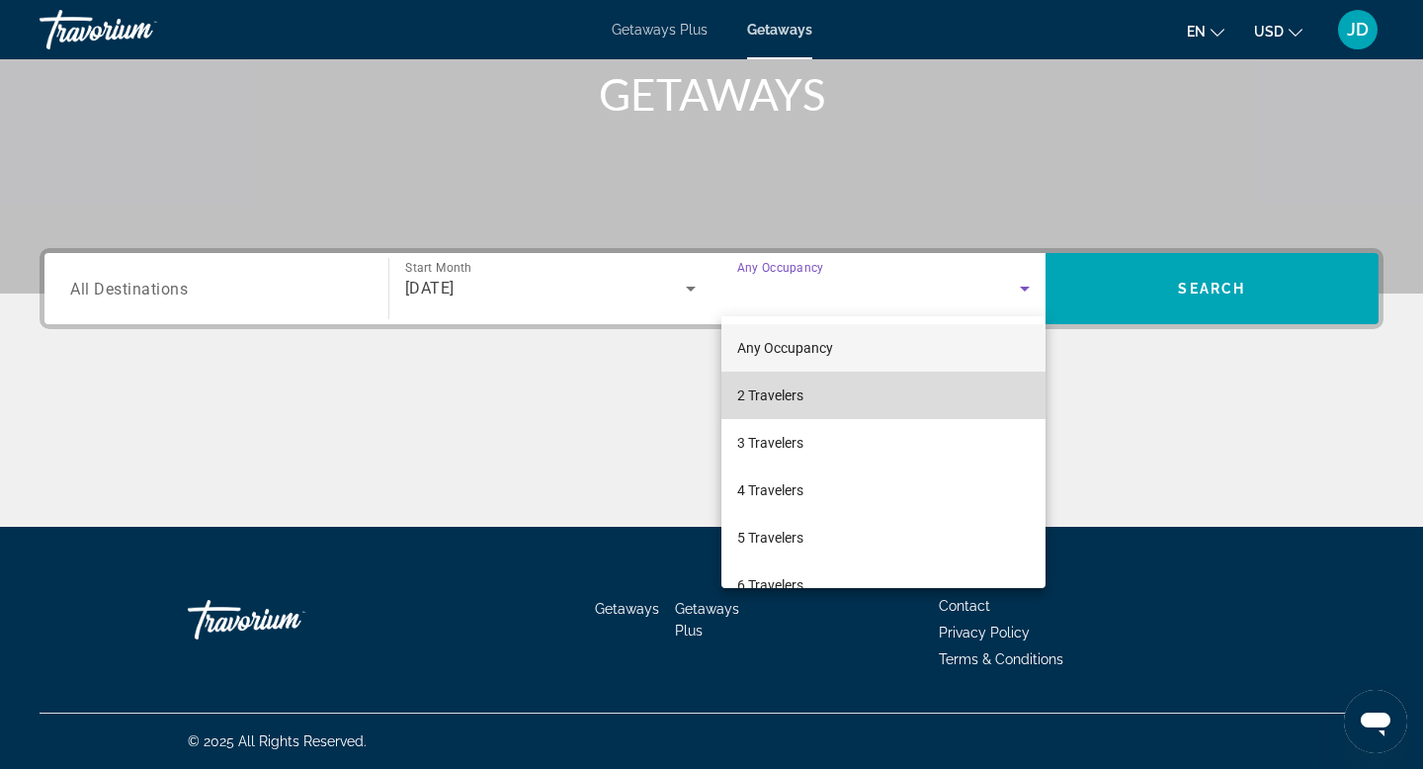
click at [845, 388] on mat-option "2 Travelers" at bounding box center [883, 395] width 324 height 47
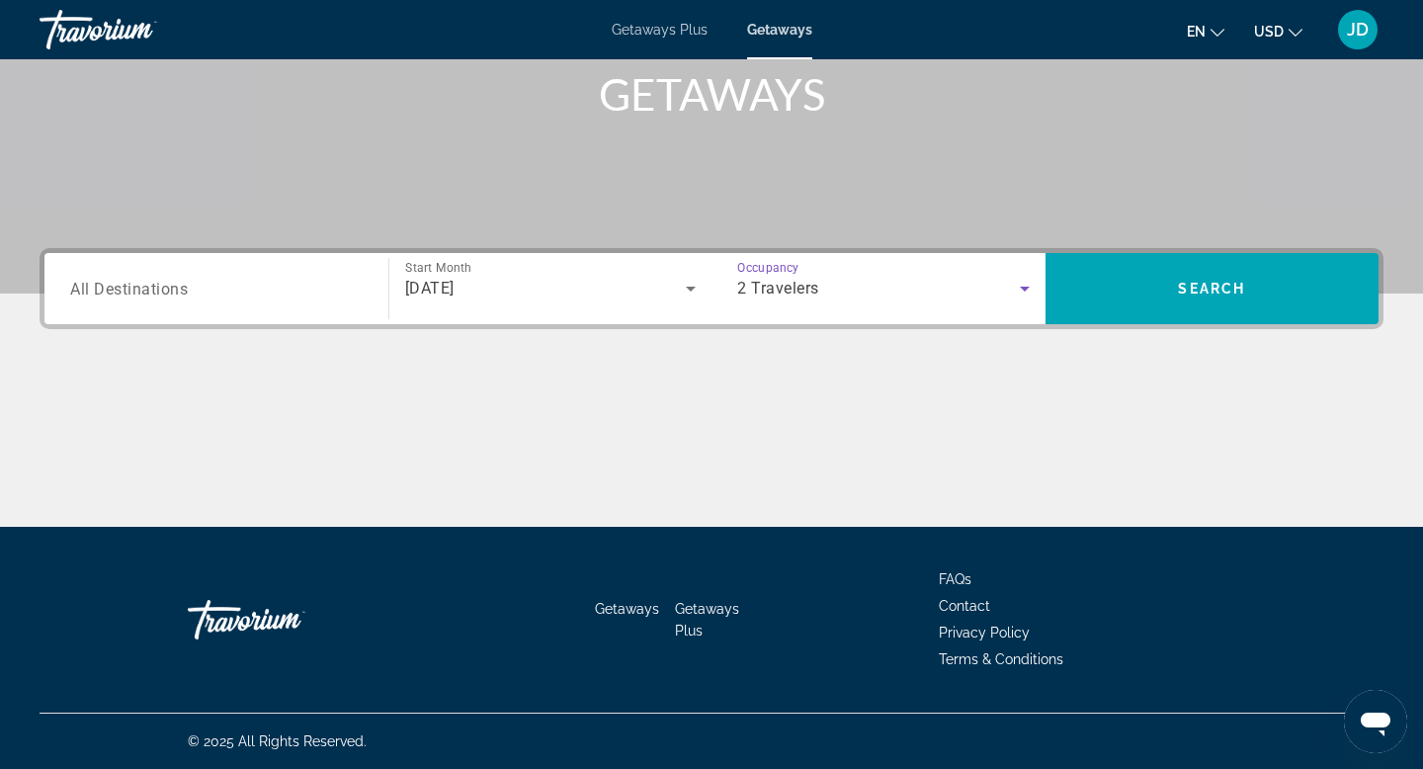
click at [193, 289] on input "Destination All Destinations" at bounding box center [216, 290] width 292 height 24
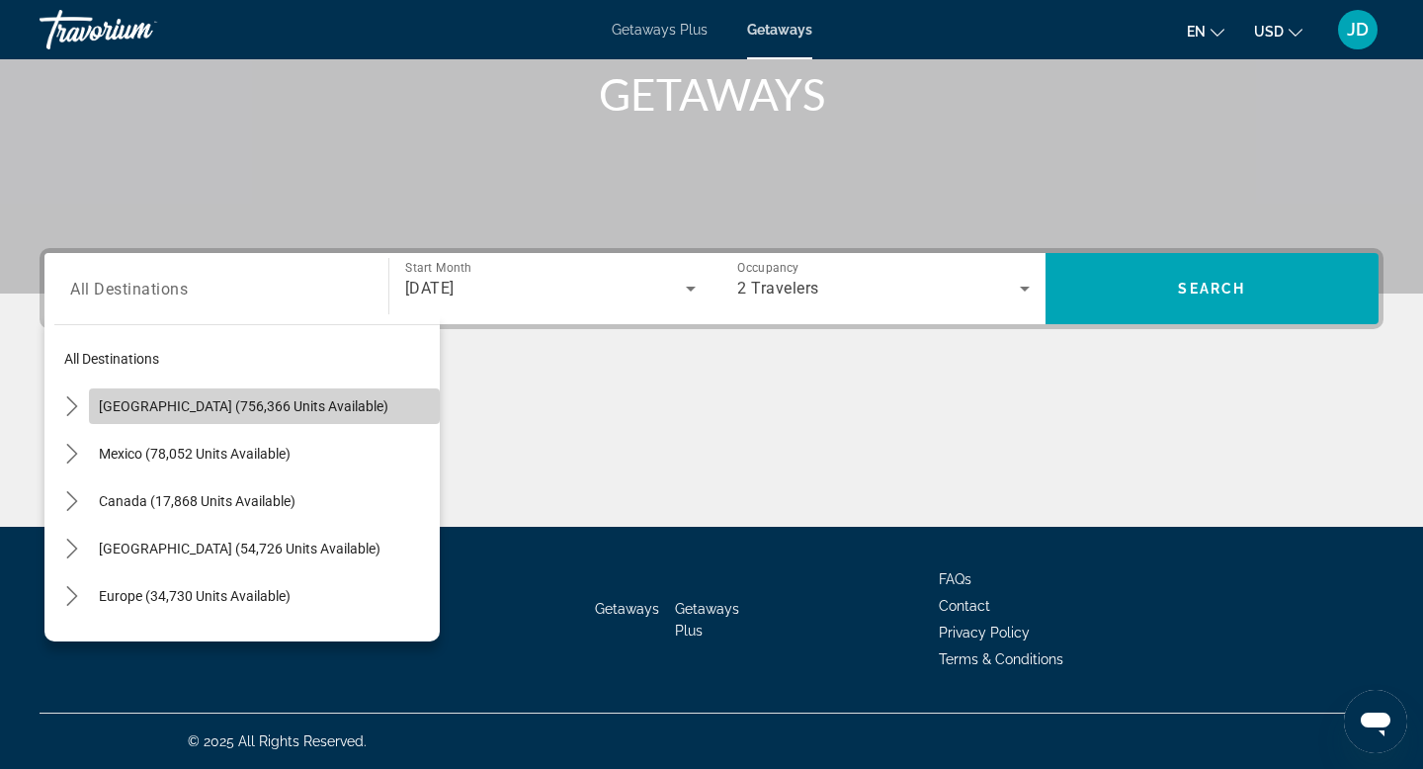
click at [102, 411] on span "[GEOGRAPHIC_DATA] (756,366 units available)" at bounding box center [244, 406] width 290 height 16
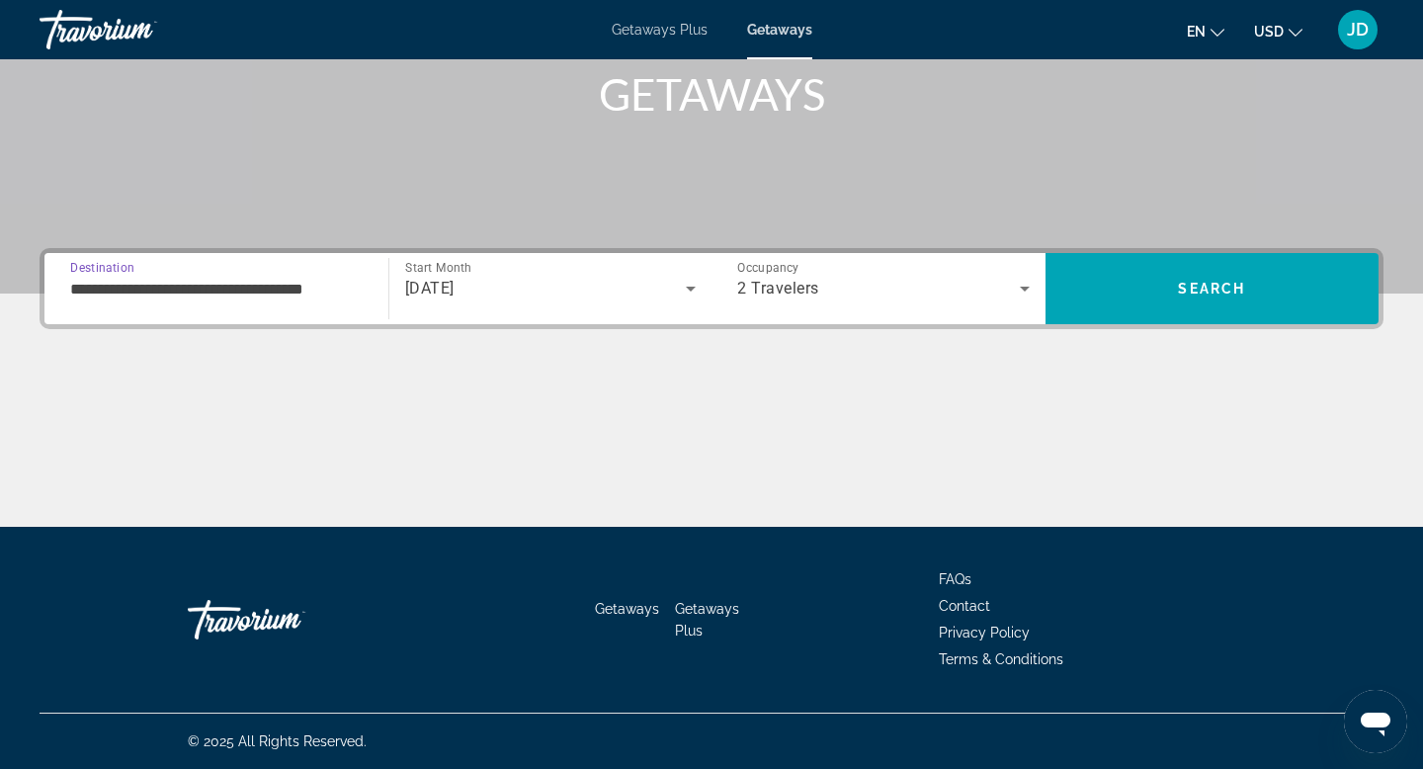
click at [178, 290] on input "**********" at bounding box center [216, 290] width 292 height 24
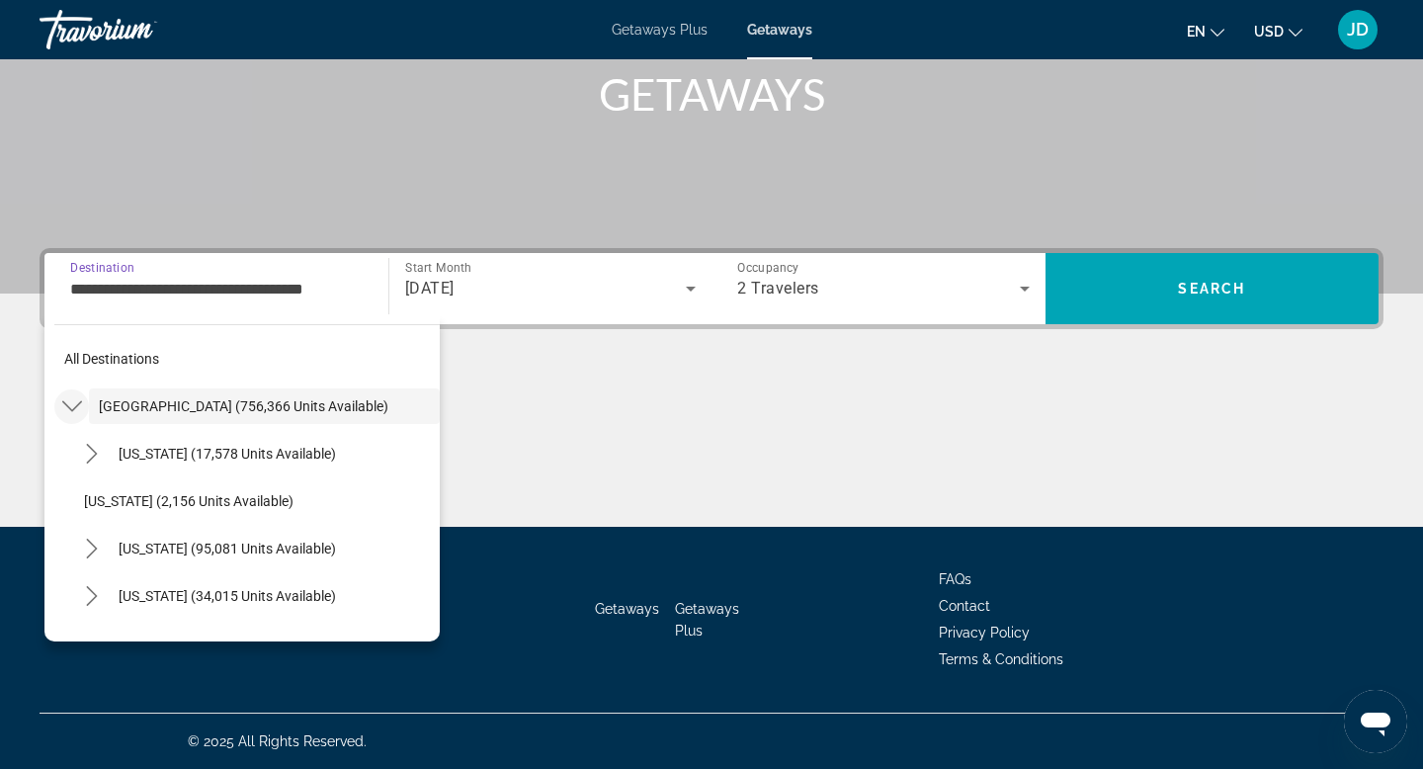
click at [72, 403] on icon "Toggle United States (756,366 units available) submenu" at bounding box center [72, 406] width 20 height 20
click at [72, 415] on icon "Toggle United States (756,366 units available) submenu" at bounding box center [72, 406] width 20 height 20
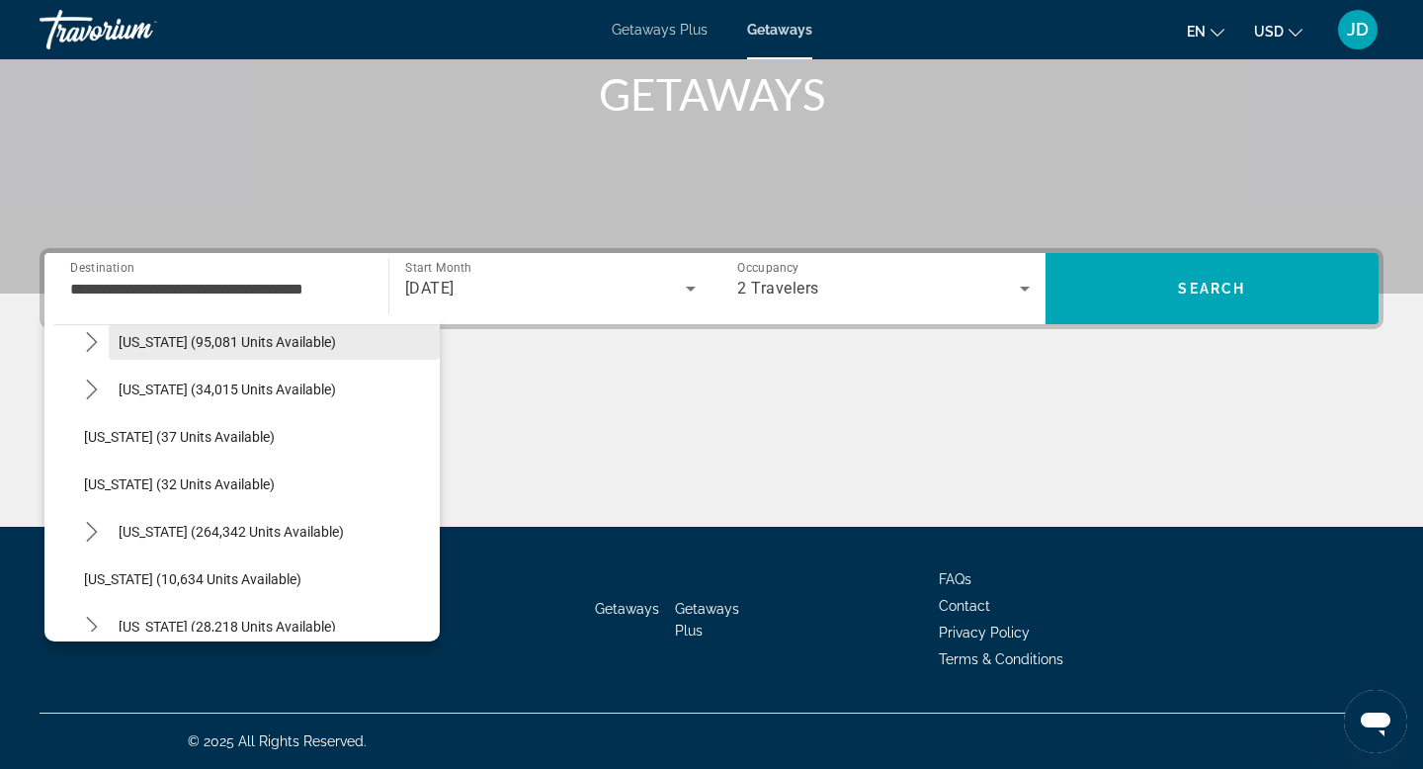
scroll to position [209, 0]
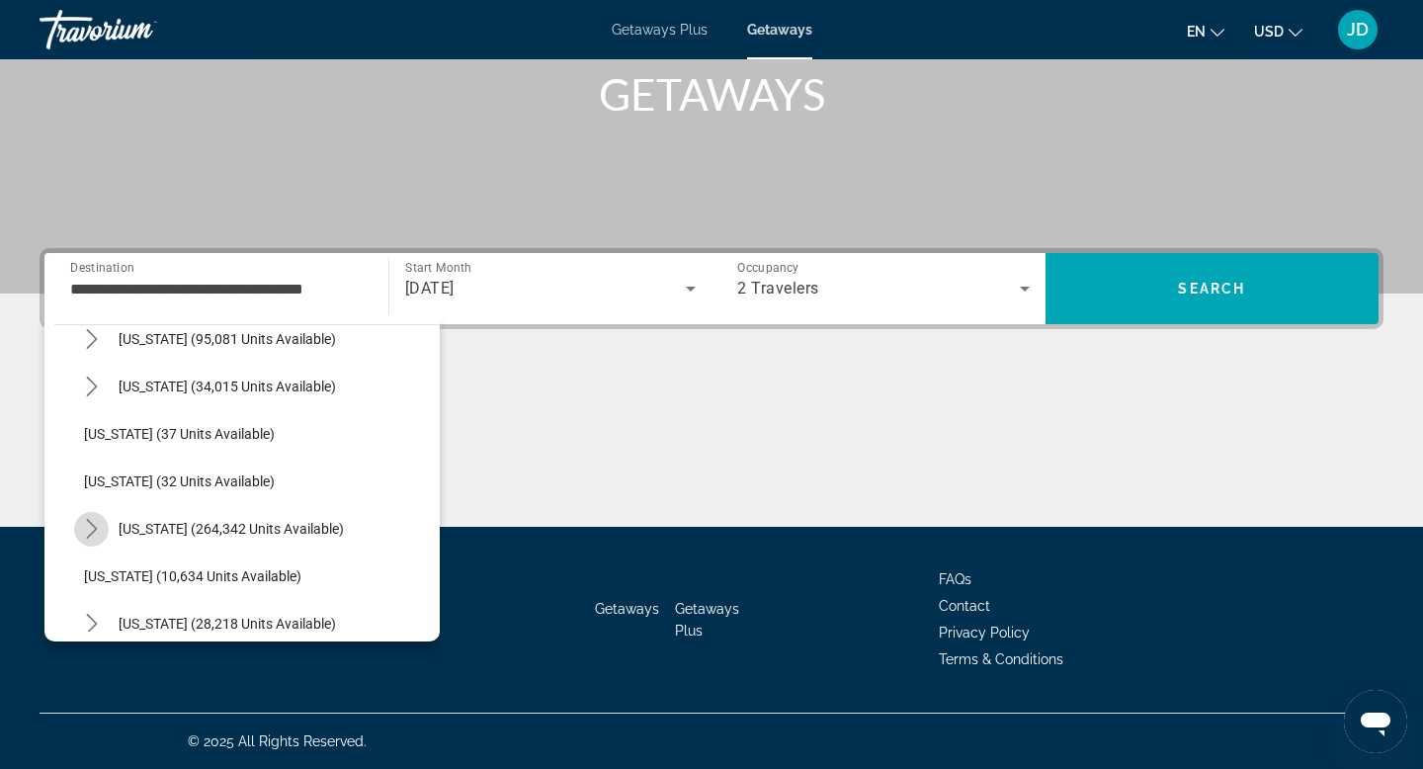
click at [86, 522] on icon "Toggle Florida (264,342 units available) submenu" at bounding box center [92, 529] width 20 height 20
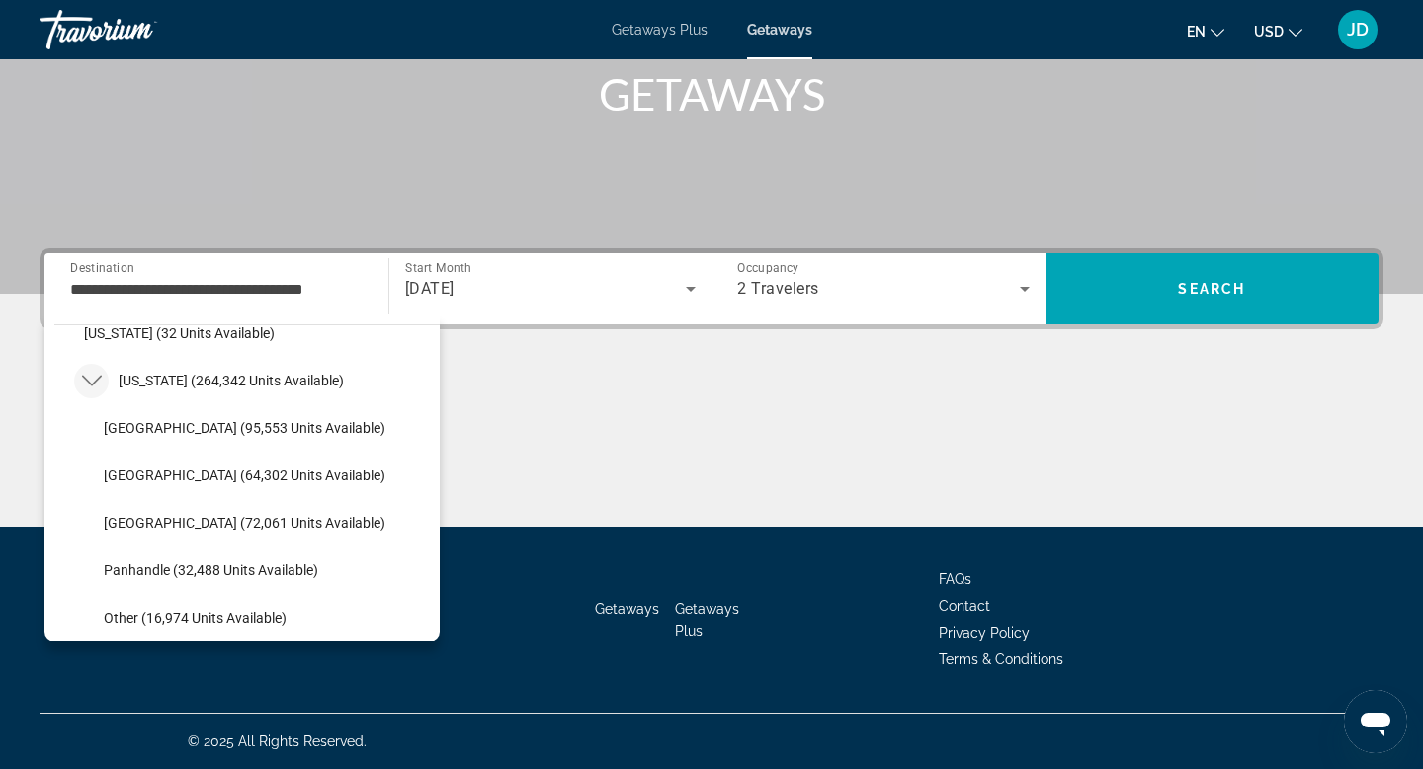
scroll to position [360, 0]
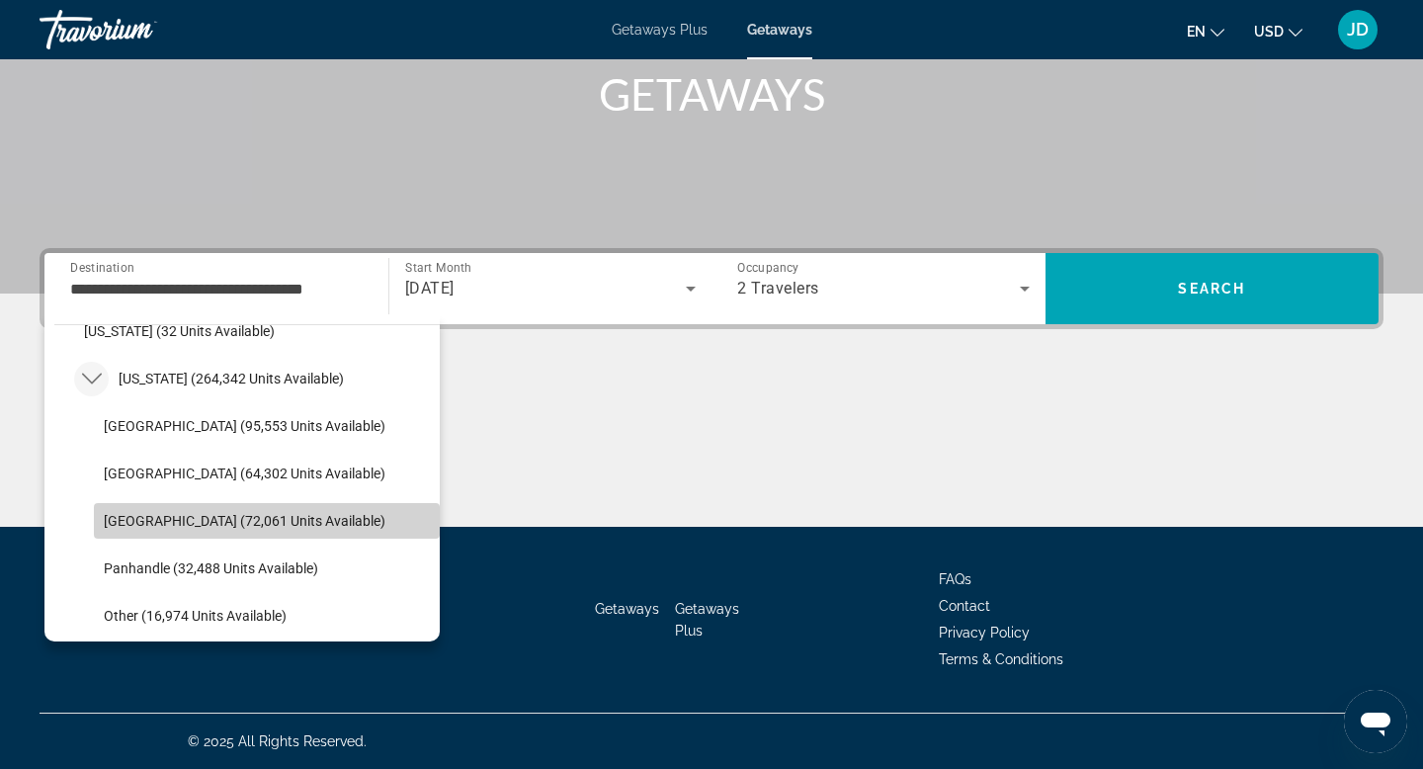
click at [113, 516] on span "[GEOGRAPHIC_DATA] (72,061 units available)" at bounding box center [245, 521] width 282 height 16
type input "**********"
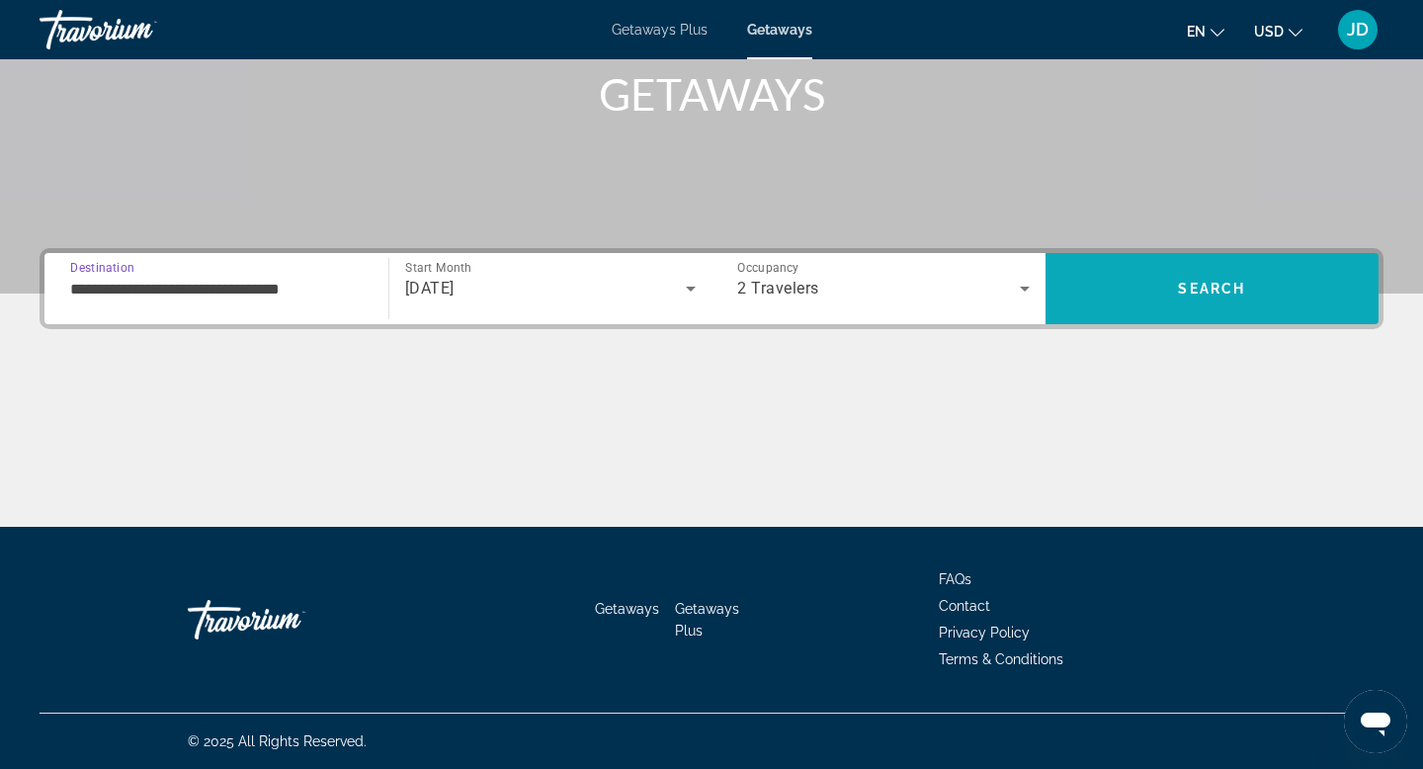
click at [1177, 297] on span "Search" at bounding box center [1212, 288] width 334 height 47
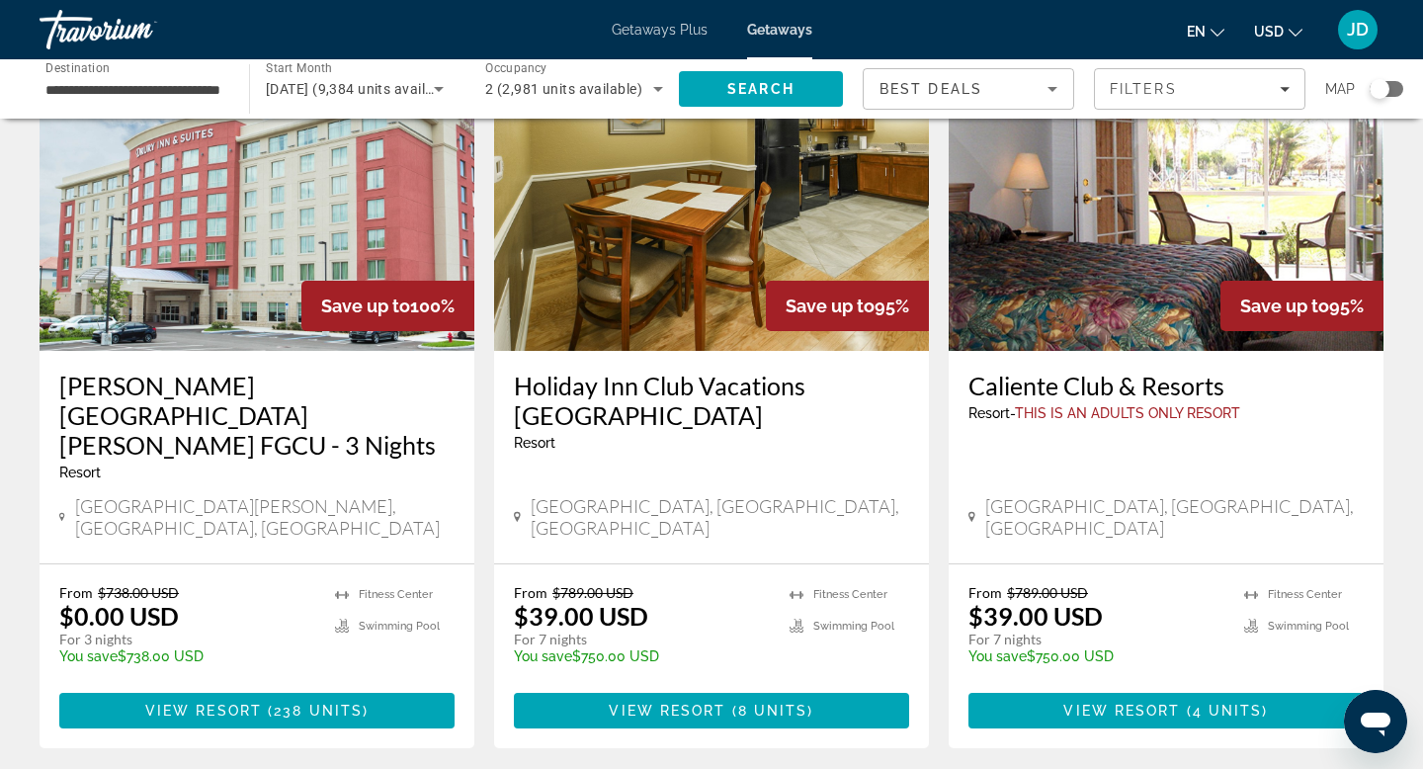
scroll to position [155, 0]
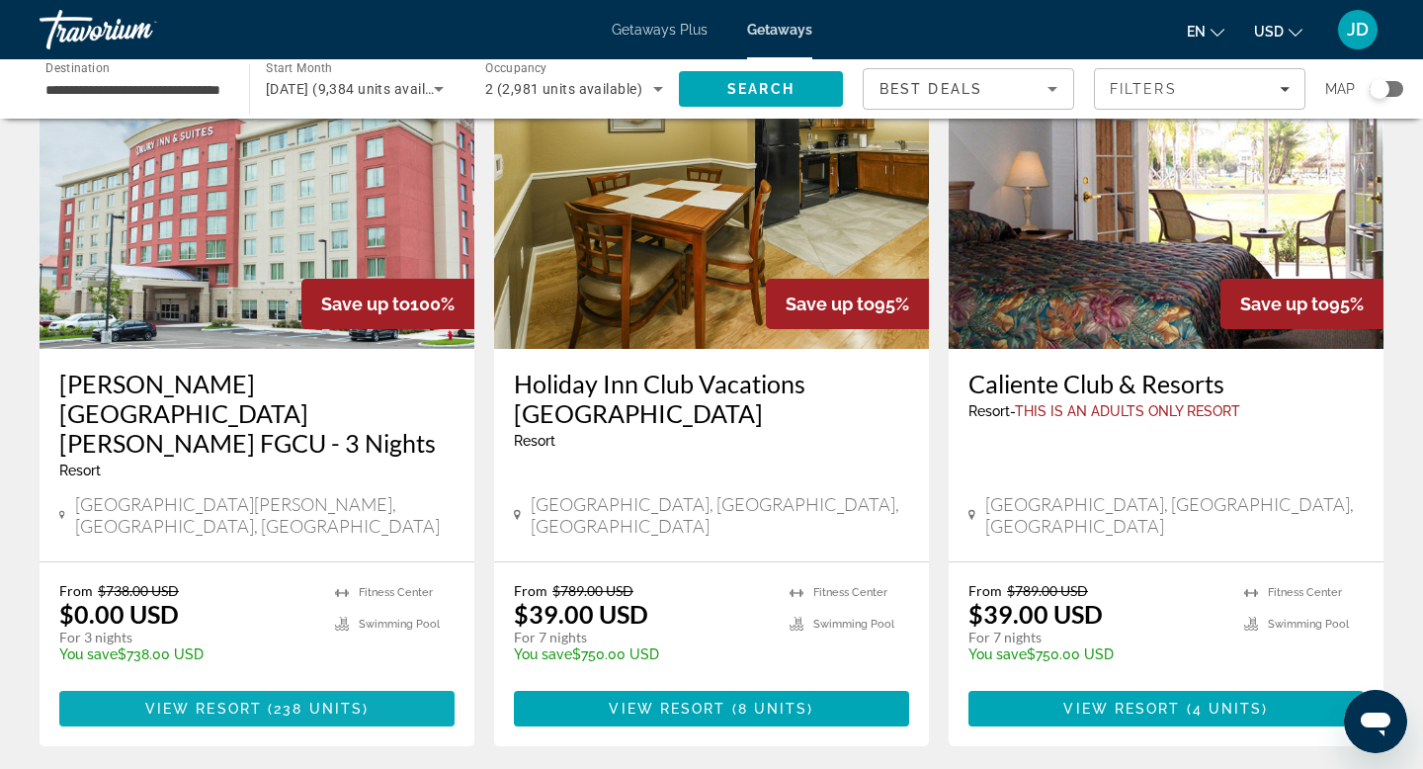
click at [226, 701] on span "View Resort" at bounding box center [203, 709] width 117 height 16
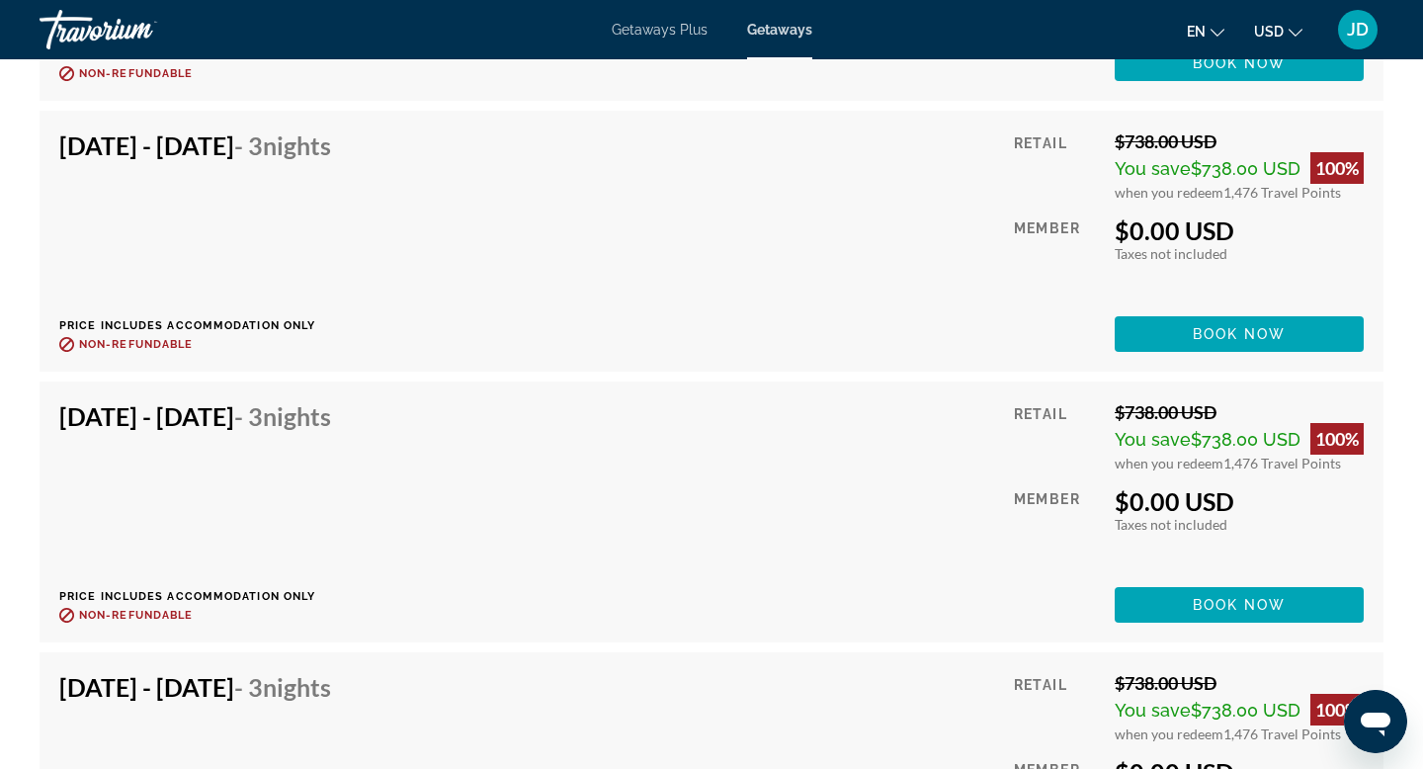
scroll to position [4532, 0]
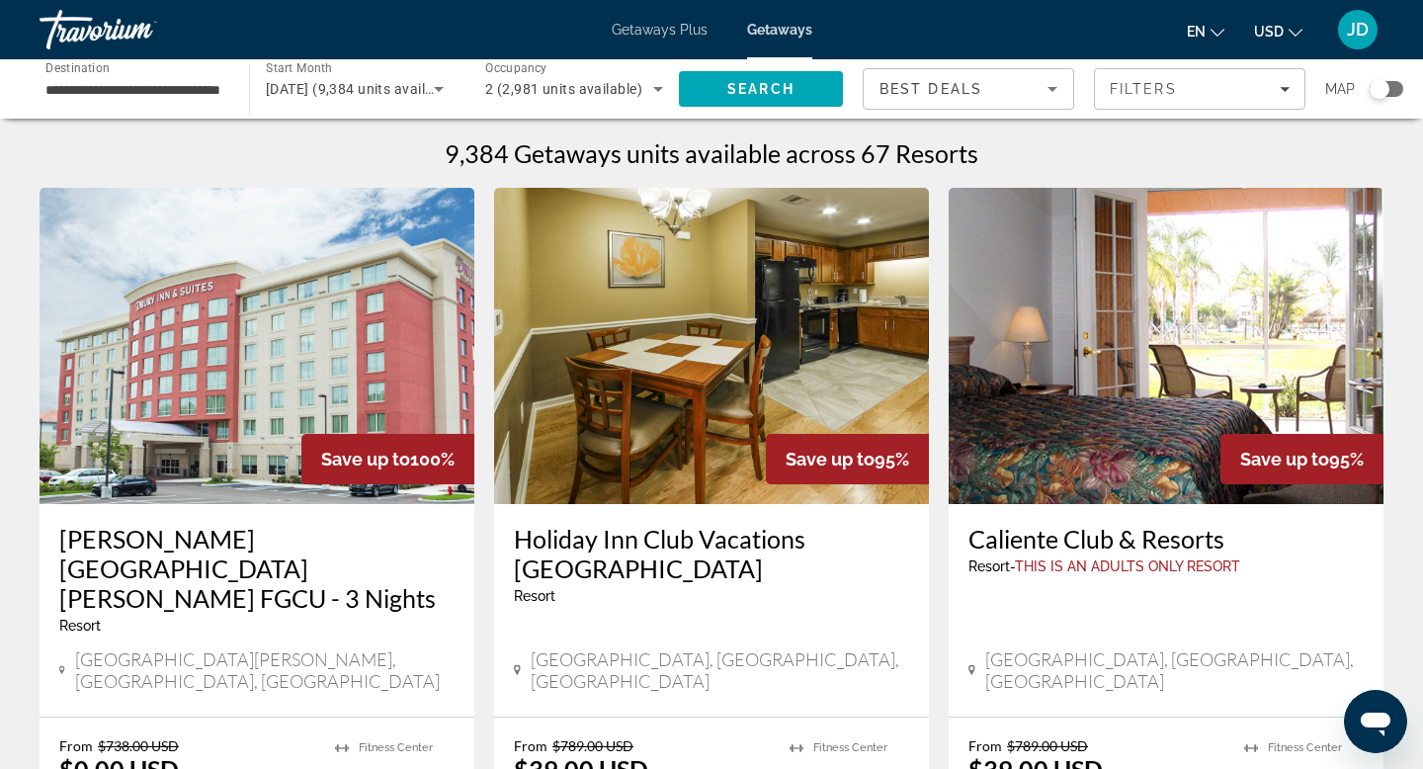
click at [660, 86] on icon "Search widget" at bounding box center [658, 89] width 24 height 24
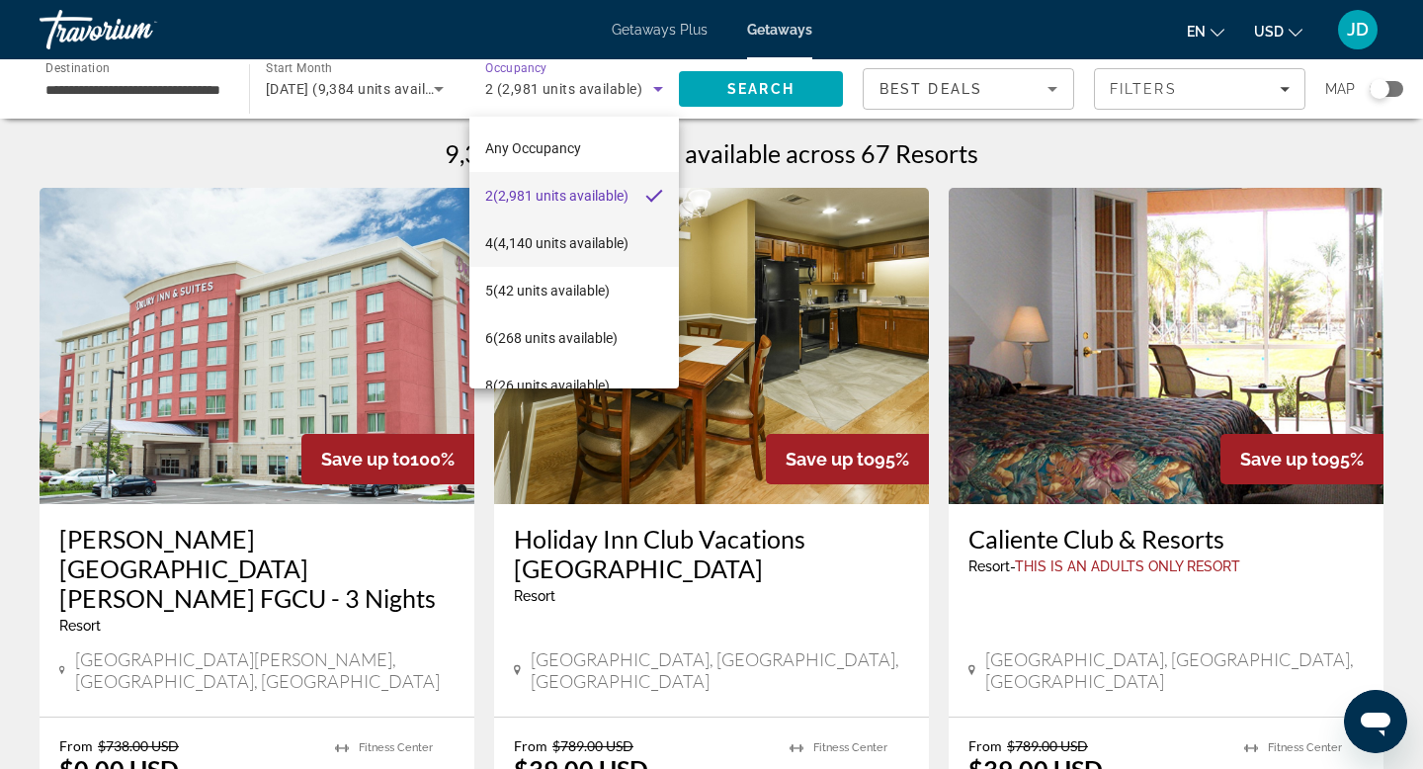
click at [528, 239] on span "4 (4,140 units available)" at bounding box center [556, 243] width 143 height 24
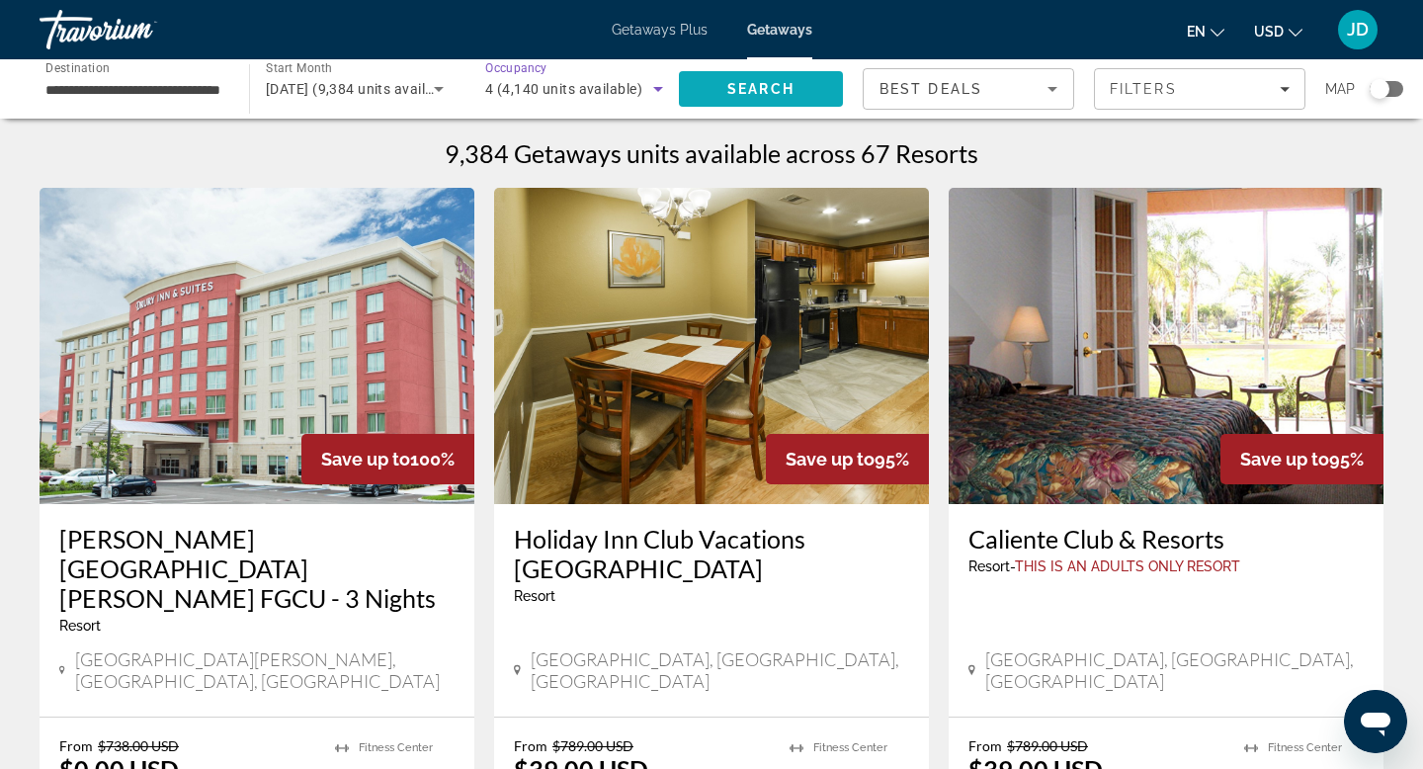
click at [747, 82] on span "Search" at bounding box center [760, 89] width 67 height 16
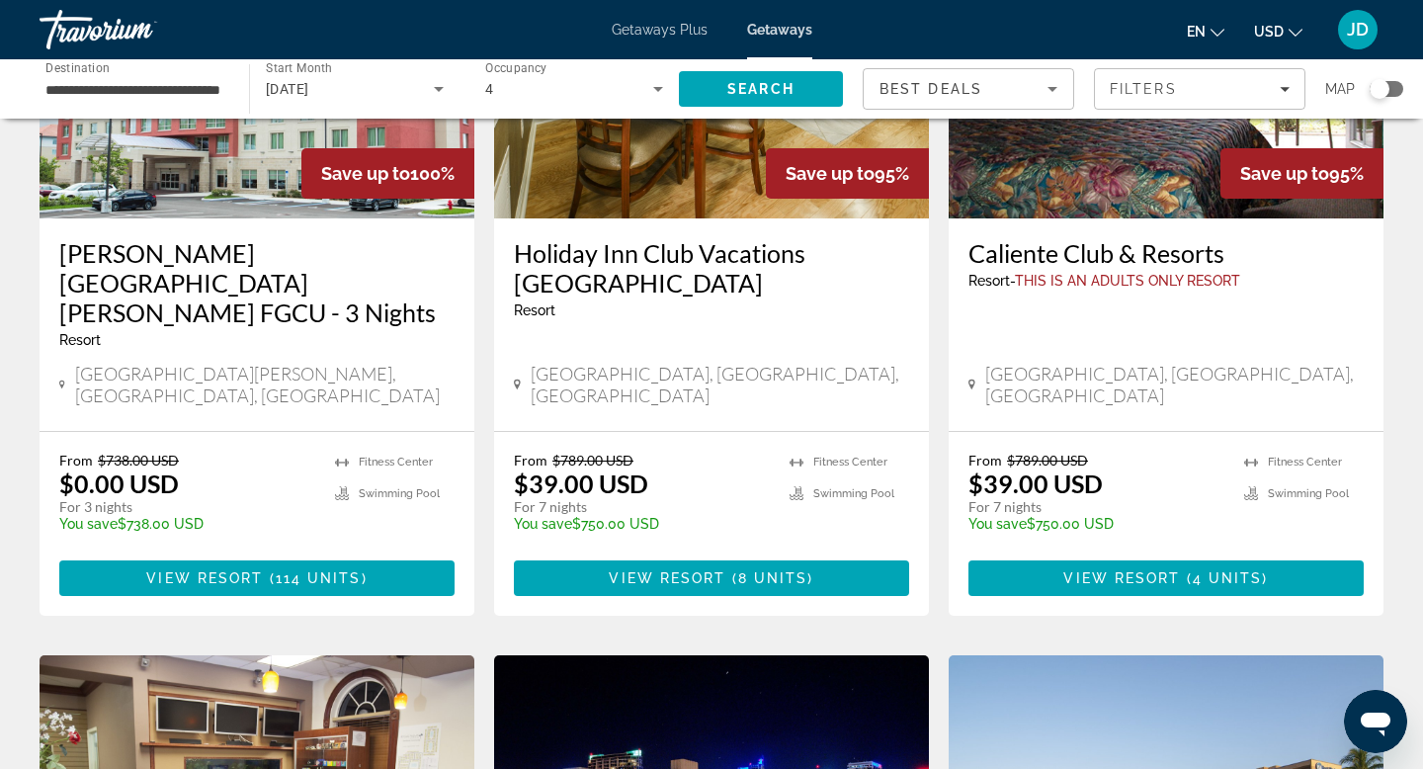
scroll to position [306, 0]
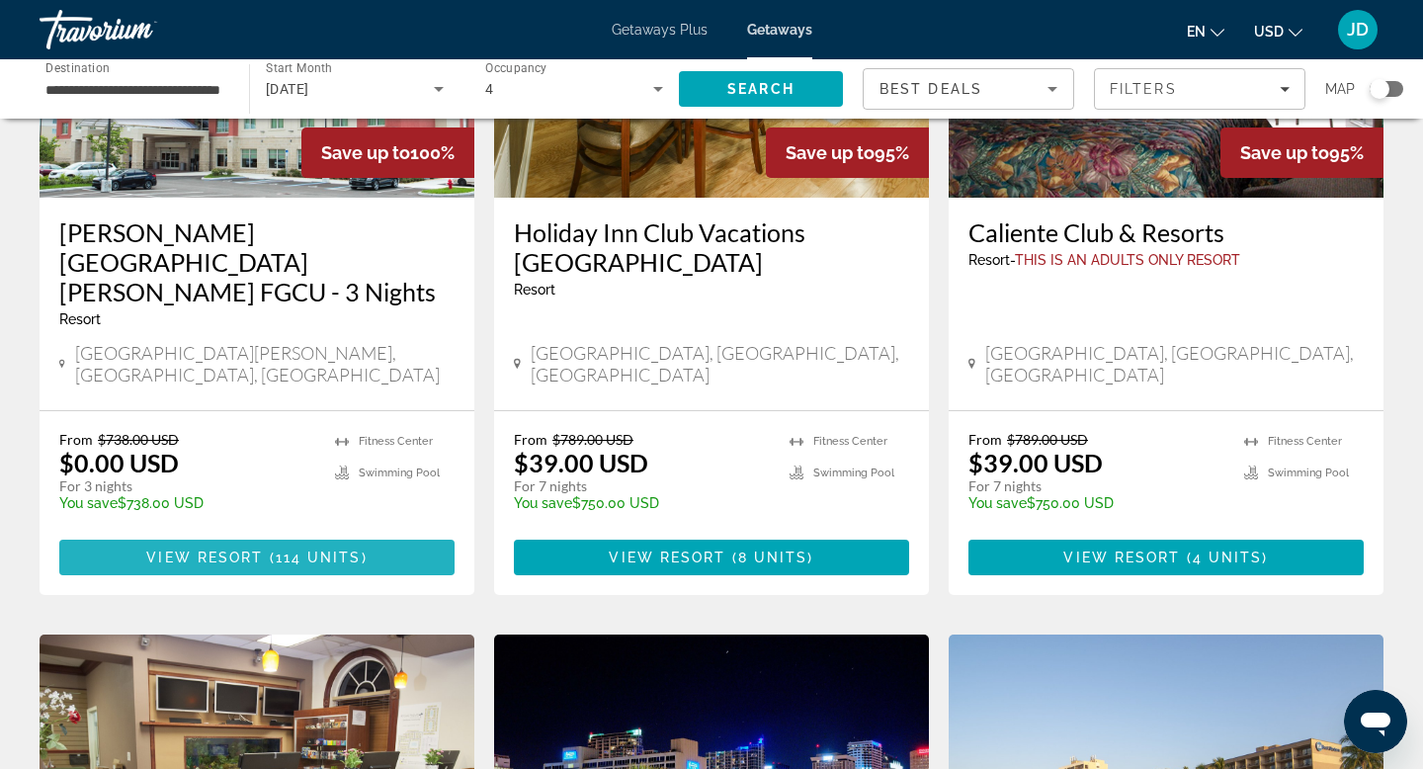
click at [219, 549] on span "View Resort" at bounding box center [204, 557] width 117 height 16
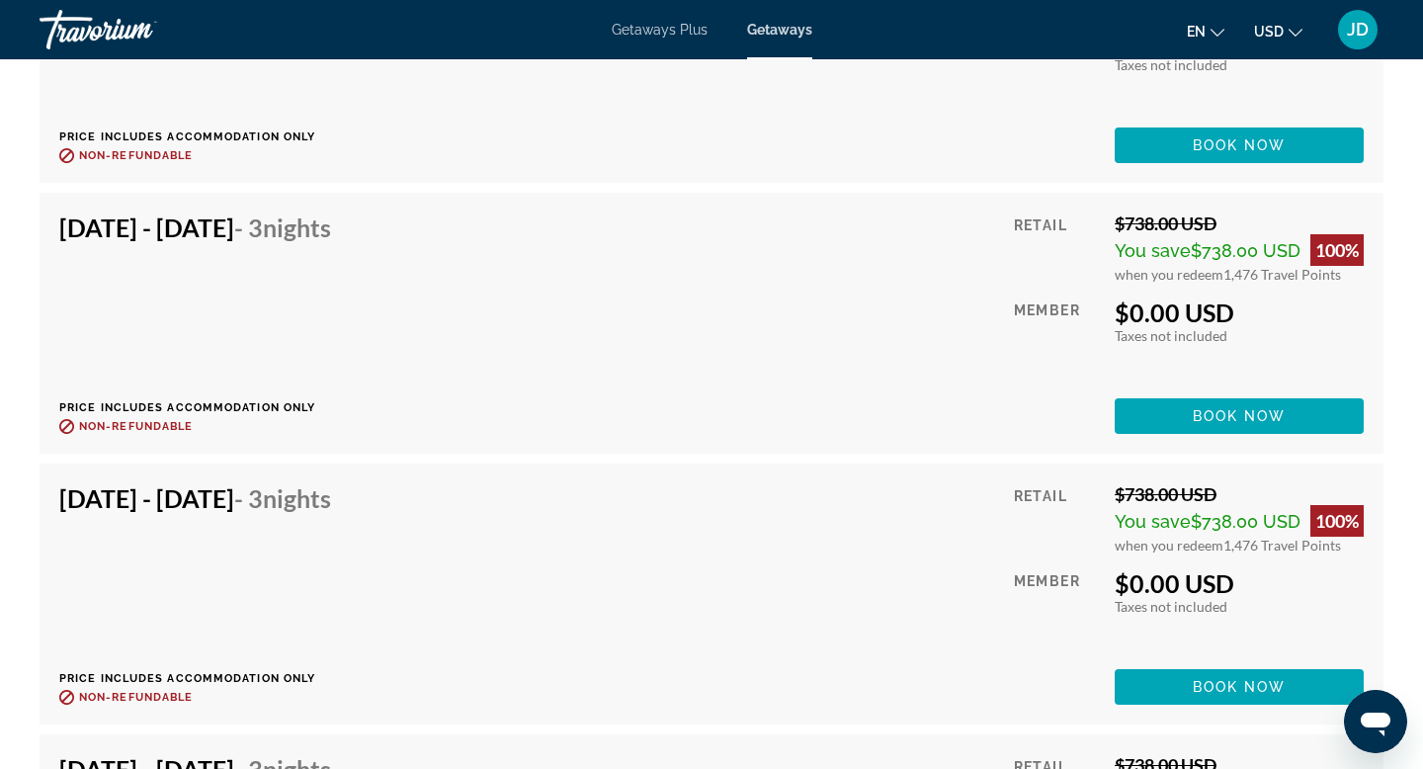
scroll to position [6517, 0]
